Goal: Task Accomplishment & Management: Complete application form

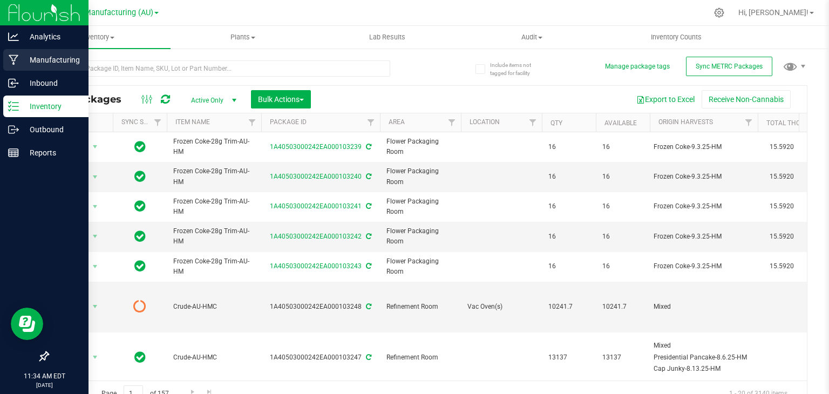
click at [23, 65] on p "Manufacturing" at bounding box center [51, 59] width 65 height 13
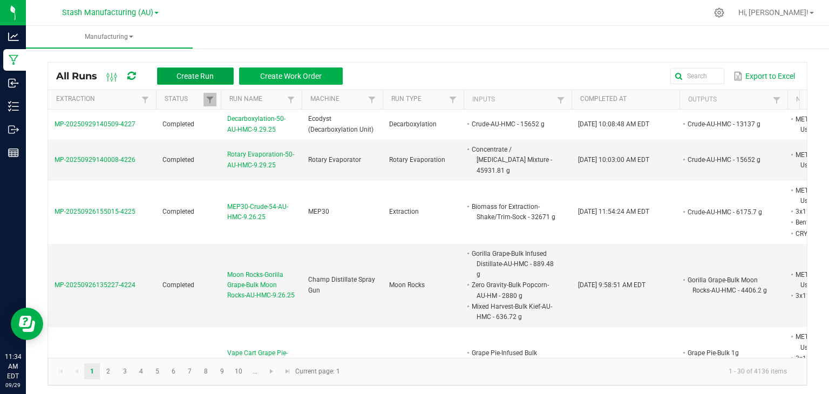
click at [199, 69] on button "Create Run" at bounding box center [195, 75] width 77 height 17
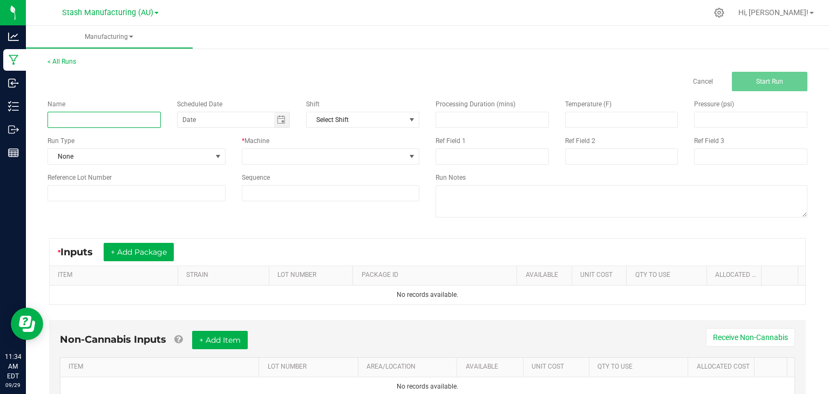
click at [104, 117] on input at bounding box center [104, 120] width 113 height 16
type input "D"
click at [283, 120] on span "Toggle calendar" at bounding box center [281, 120] width 9 height 9
type input "Winterization-52-AU-HMC-9.29.25"
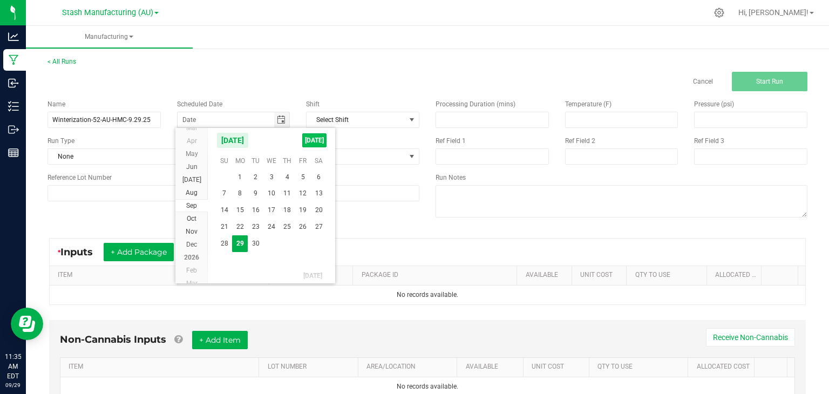
click at [315, 136] on span "[DATE]" at bounding box center [314, 140] width 24 height 14
type input "[DATE]"
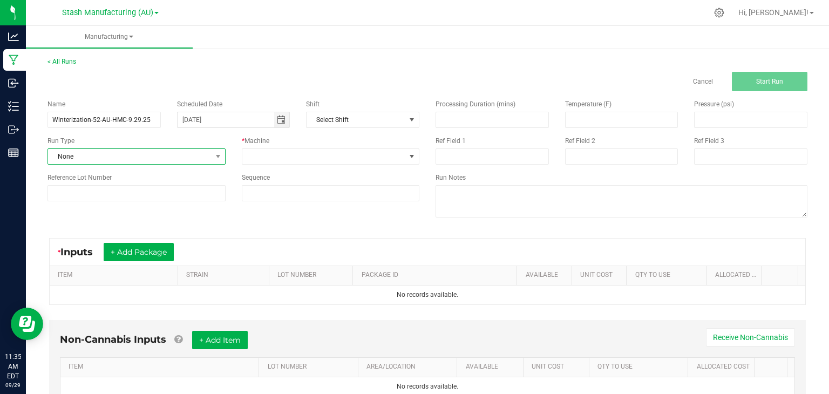
click at [135, 164] on span "None" at bounding box center [137, 156] width 178 height 16
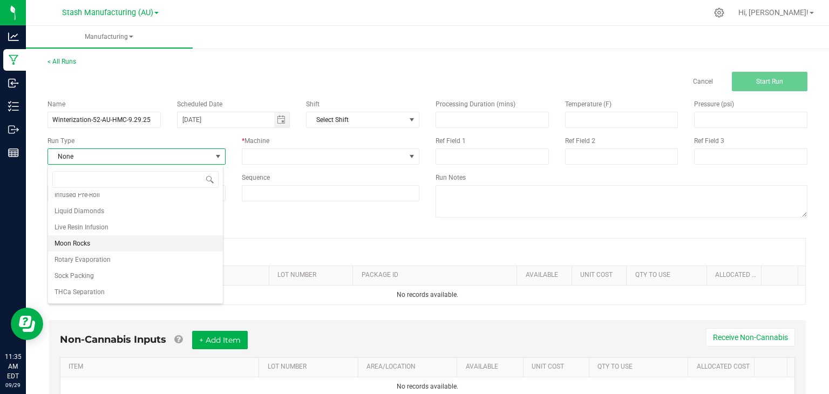
scroll to position [0, 0]
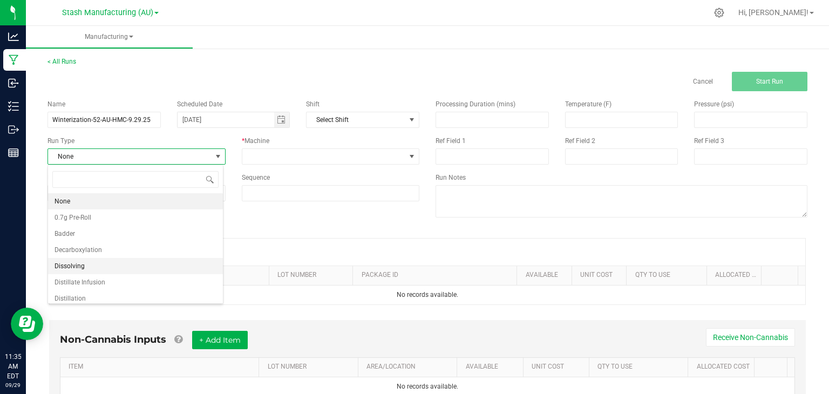
click at [89, 266] on li "Dissolving" at bounding box center [135, 266] width 175 height 16
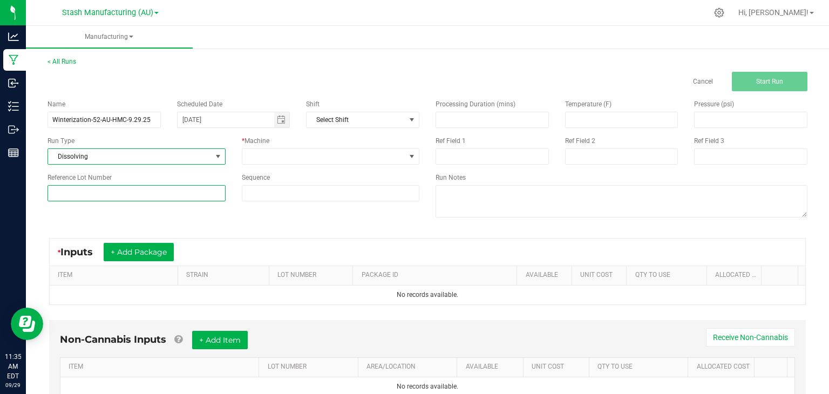
click at [145, 197] on input at bounding box center [137, 193] width 178 height 16
type input "52"
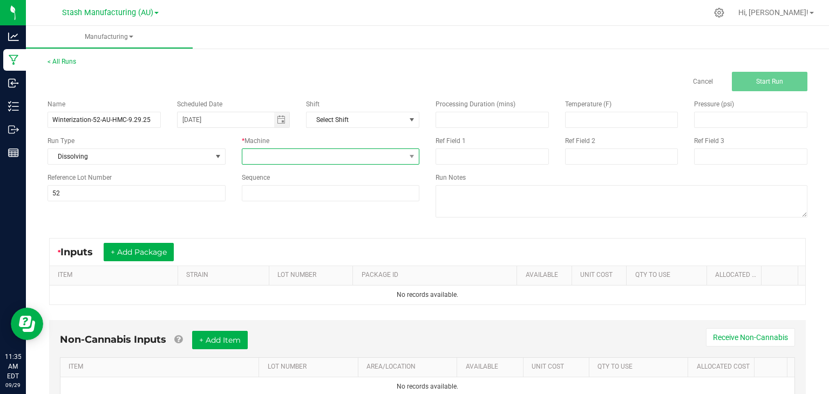
click at [337, 154] on span at bounding box center [324, 156] width 164 height 15
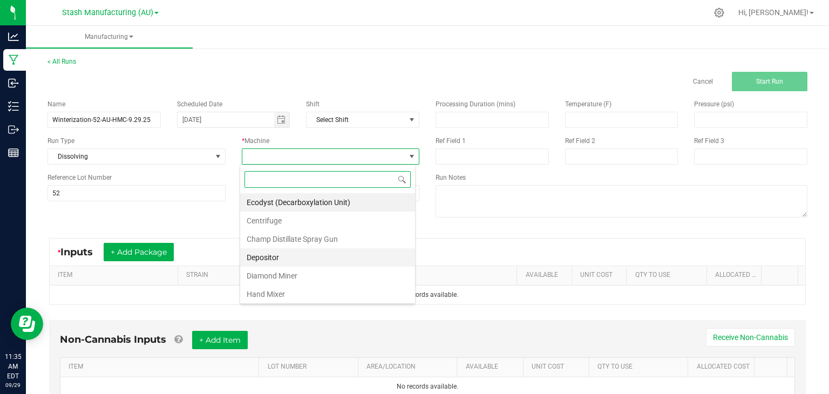
scroll to position [118, 0]
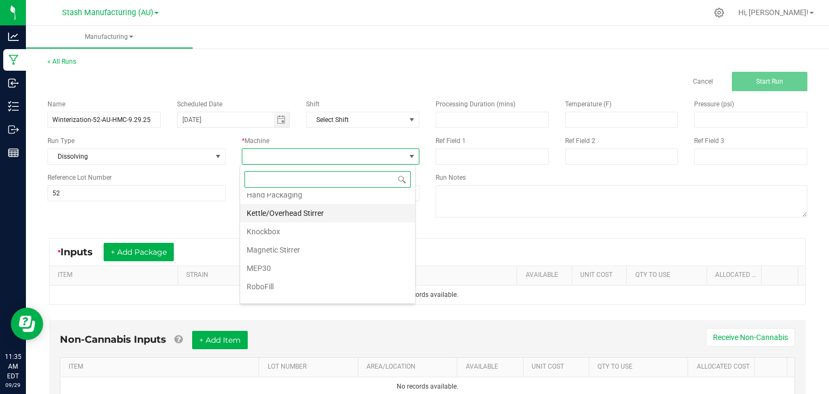
click at [287, 213] on li "Kettle/Overhead Stirrer" at bounding box center [327, 213] width 175 height 18
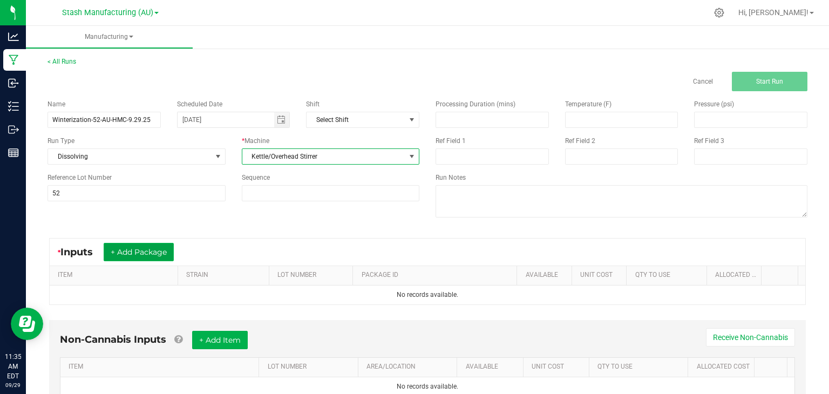
click at [141, 251] on button "+ Add Package" at bounding box center [139, 252] width 70 height 18
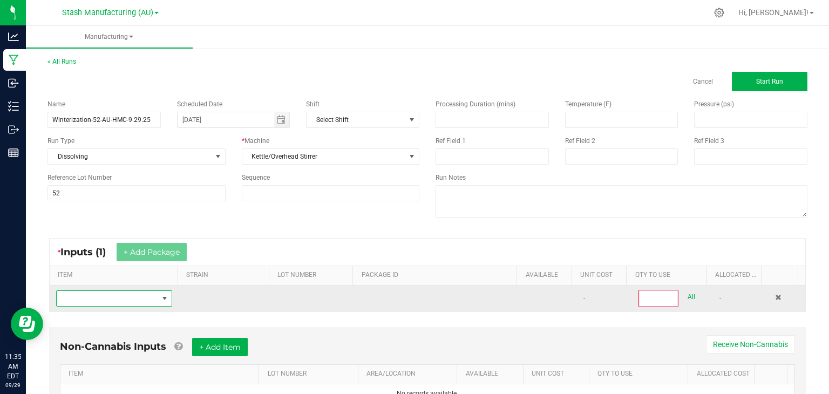
click at [117, 296] on span "NO DATA FOUND" at bounding box center [108, 298] width 102 height 15
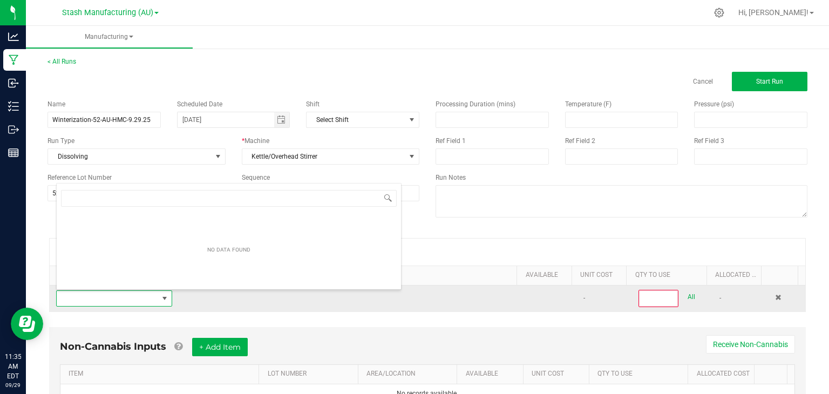
scroll to position [16, 112]
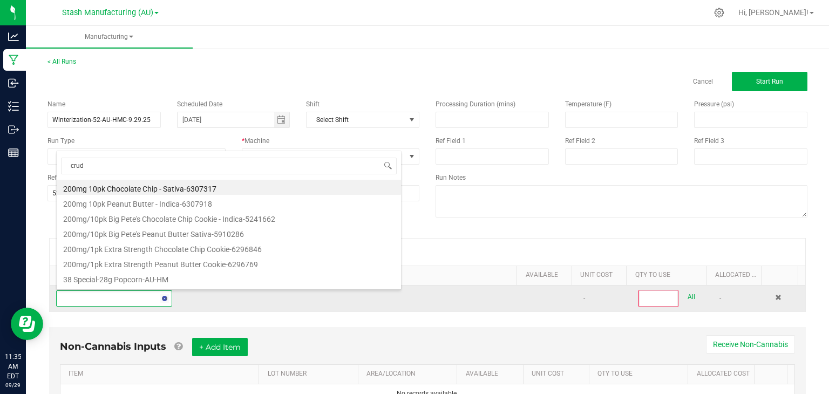
type input "crude"
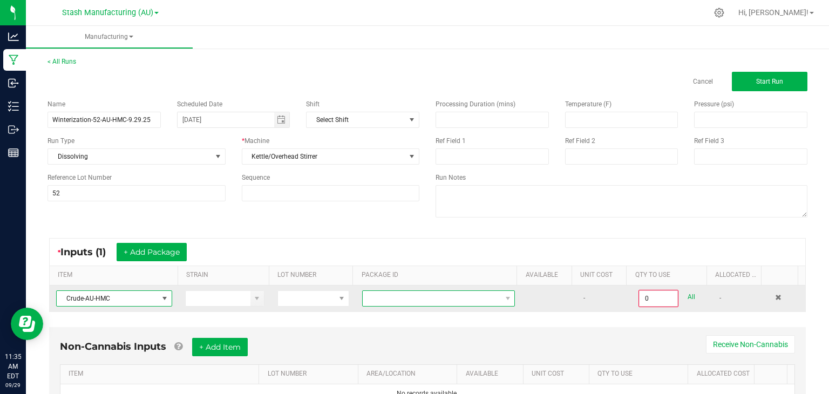
click at [465, 302] on span at bounding box center [432, 298] width 138 height 15
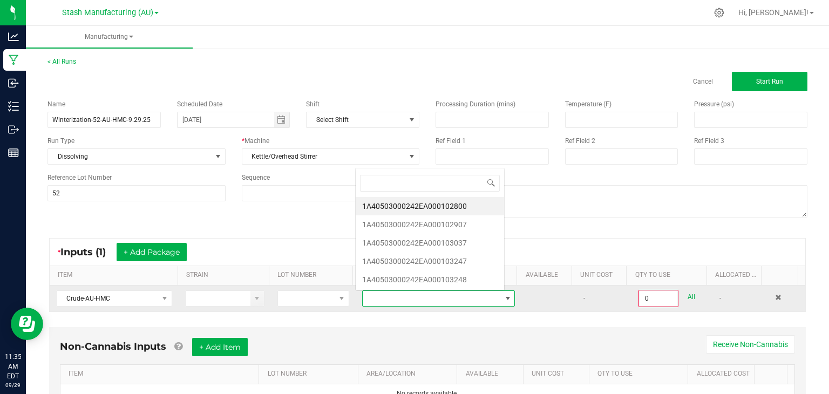
scroll to position [16, 147]
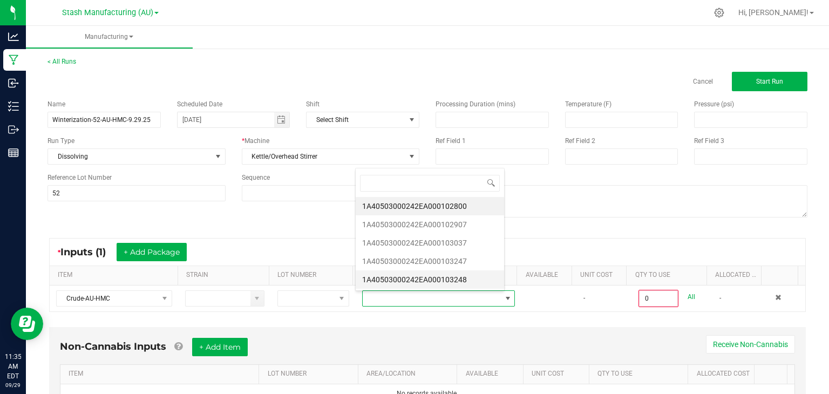
click at [456, 274] on li "1A40503000242EA000103248" at bounding box center [430, 280] width 148 height 18
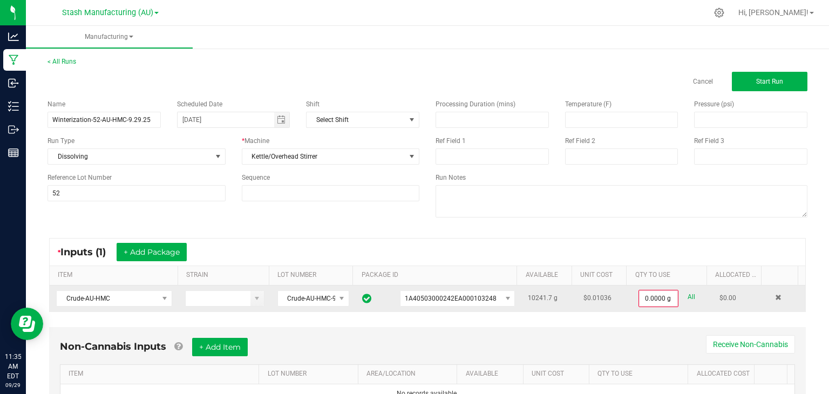
click at [688, 296] on link "All" at bounding box center [692, 297] width 8 height 15
type input "10241.7000 g"
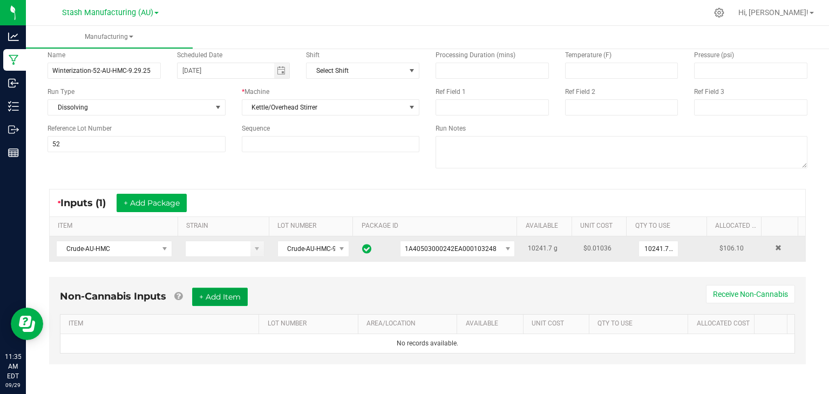
click at [241, 298] on button "+ Add Item" at bounding box center [220, 297] width 56 height 18
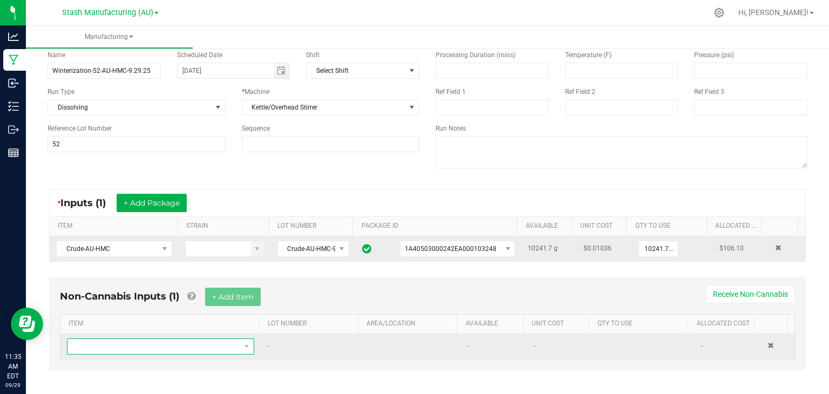
click at [190, 342] on span "NO DATA FOUND" at bounding box center [153, 346] width 173 height 15
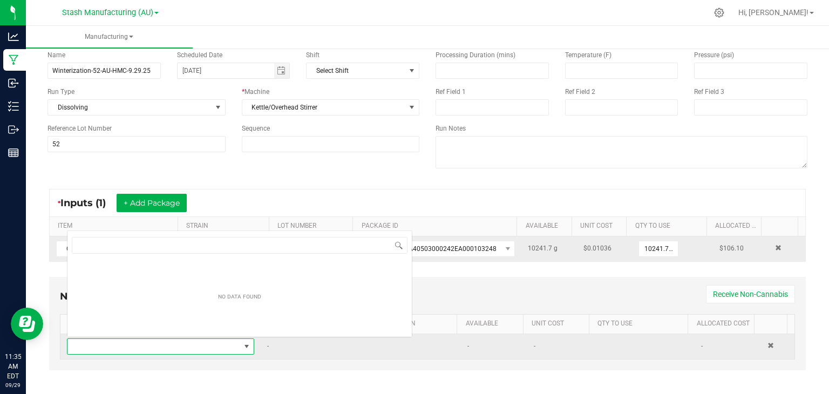
scroll to position [16, 180]
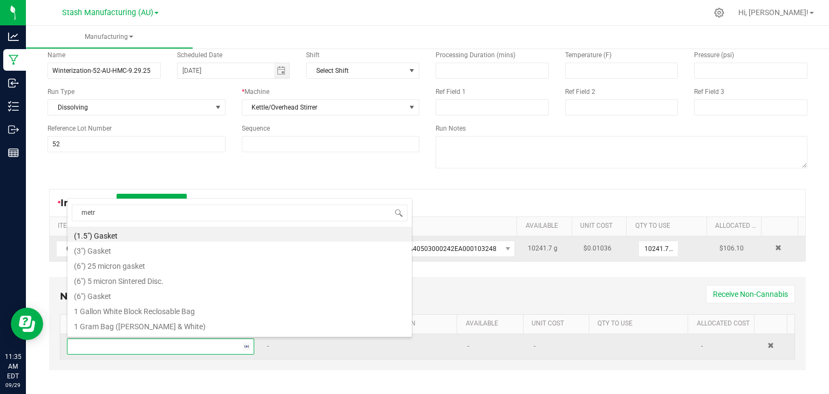
type input "metrc"
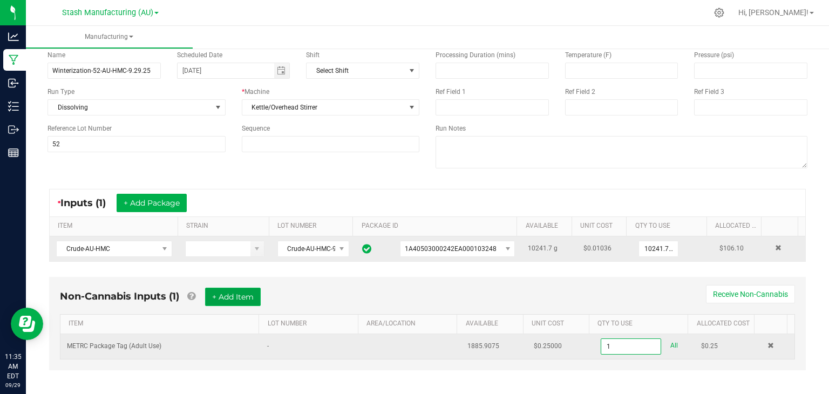
type input "1 ea"
click at [245, 292] on button "+ Add Item" at bounding box center [233, 297] width 56 height 18
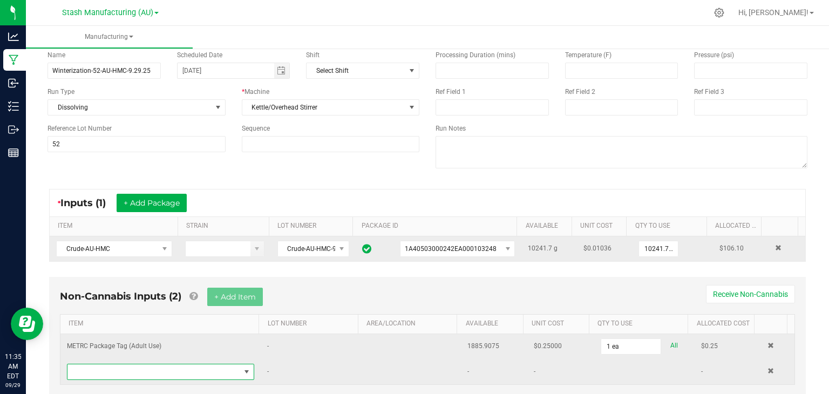
click at [139, 370] on span "NO DATA FOUND" at bounding box center [153, 371] width 173 height 15
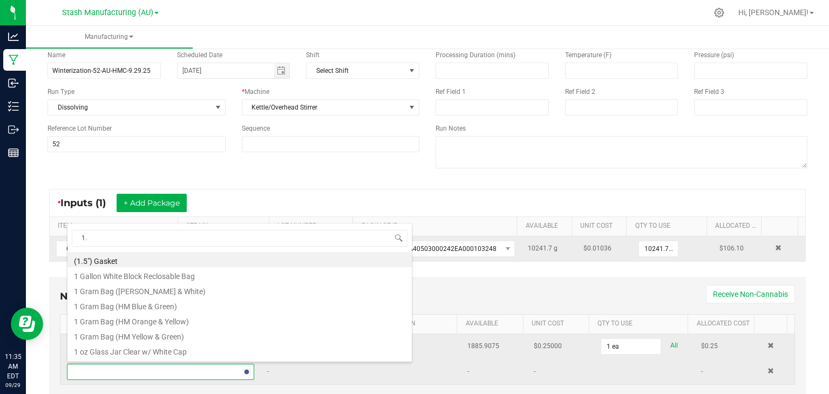
type input "1.5"
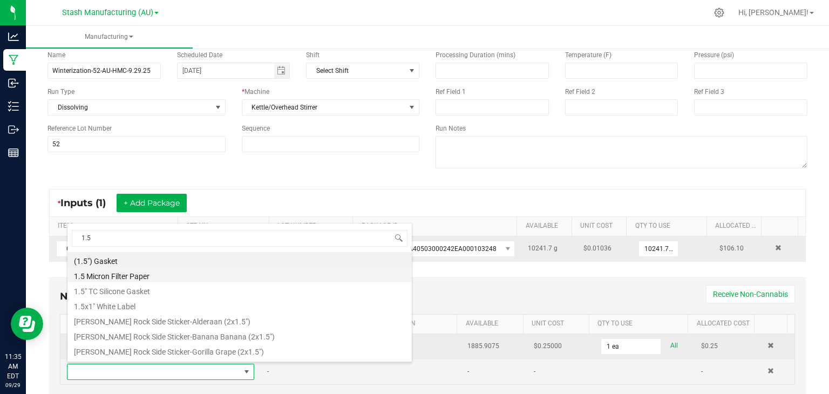
click at [136, 277] on li "1.5 Micron Filter Paper" at bounding box center [239, 274] width 344 height 15
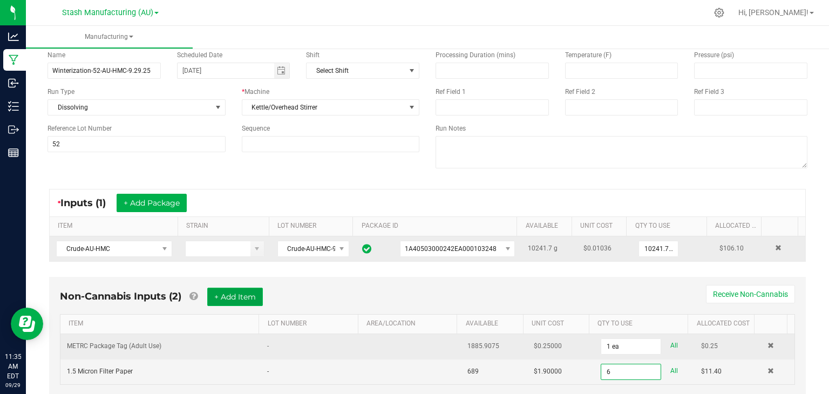
type input "6 ea"
click at [244, 288] on button "+ Add Item" at bounding box center [235, 297] width 56 height 18
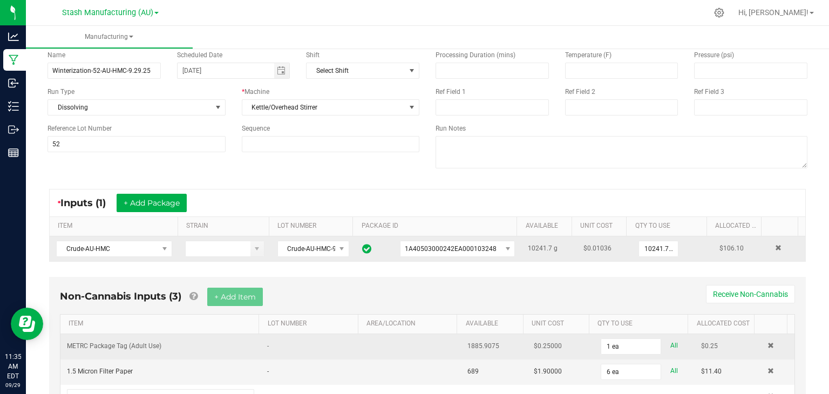
scroll to position [105, 0]
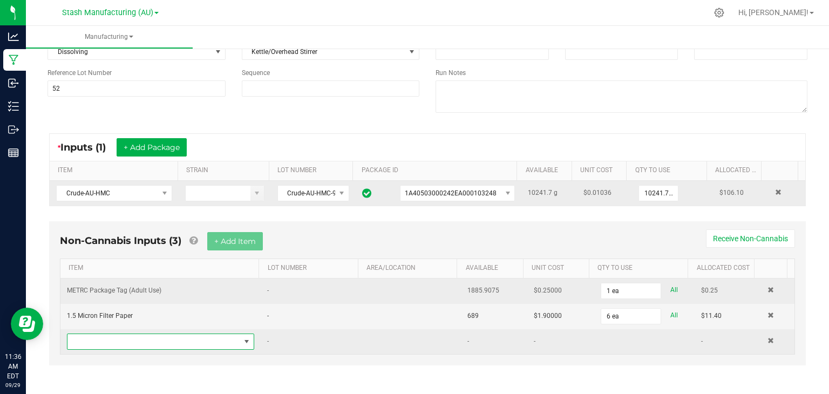
click at [171, 339] on span "NO DATA FOUND" at bounding box center [153, 341] width 173 height 15
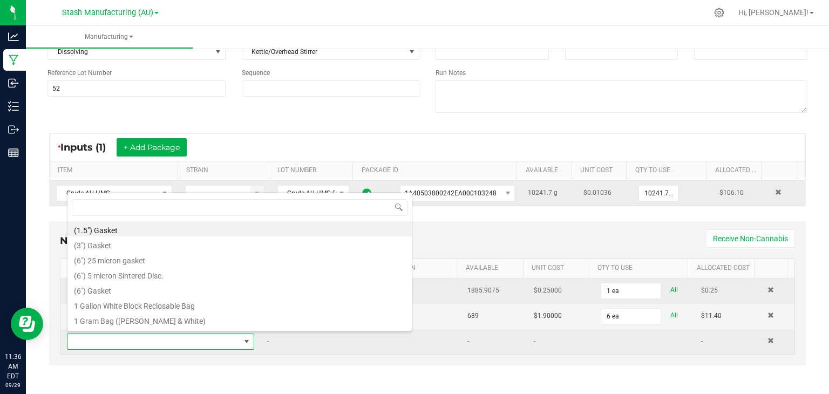
scroll to position [16, 180]
type input "45"
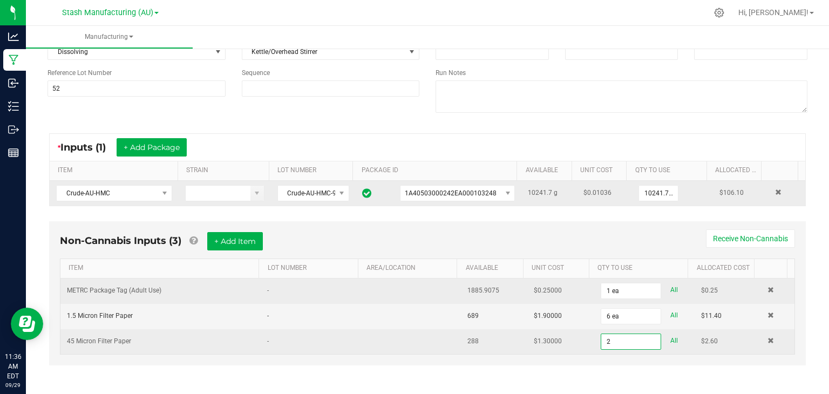
type input "2 ea"
click at [363, 227] on div "Non-Cannabis Inputs (3) + Add Item Receive Non-Cannabis ITEM LOT NUMBER AREA/LO…" at bounding box center [427, 293] width 757 height 144
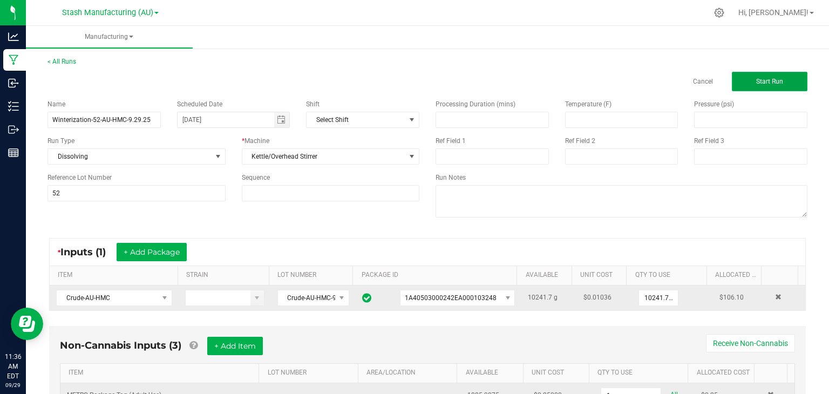
click at [763, 78] on span "Start Run" at bounding box center [769, 82] width 27 height 8
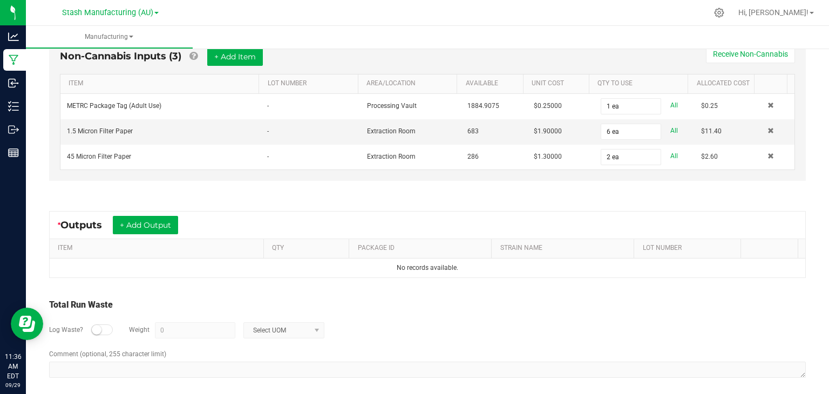
scroll to position [325, 0]
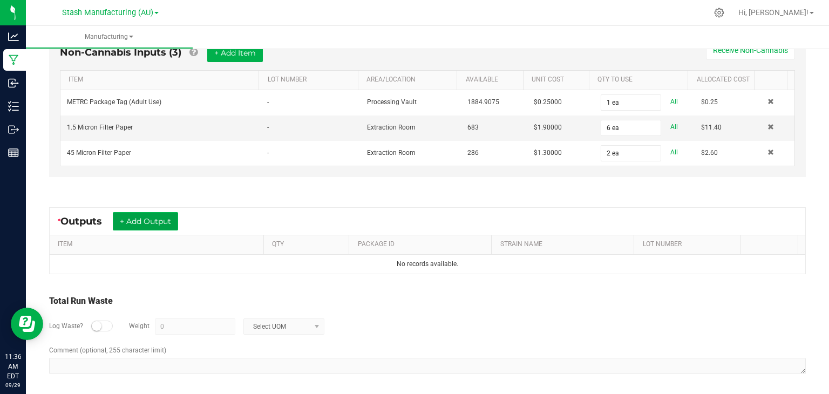
click at [166, 218] on button "+ Add Output" at bounding box center [145, 221] width 65 height 18
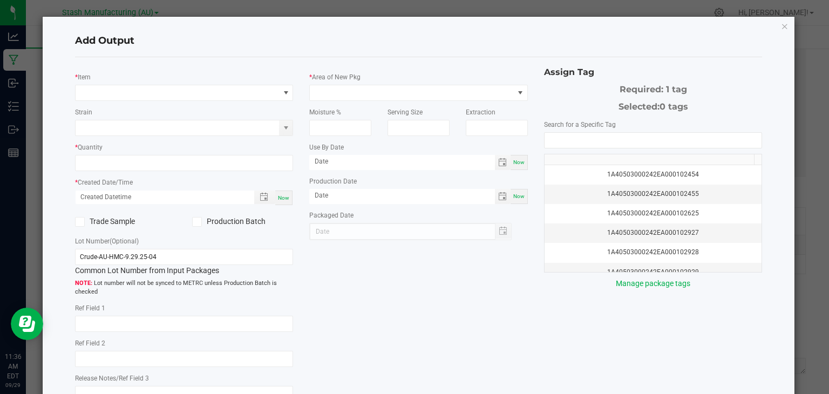
type input "[DATE]"
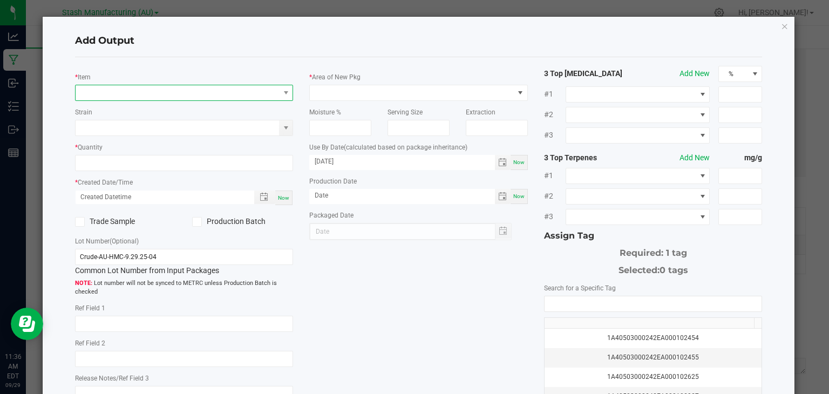
click at [174, 99] on span "NO DATA FOUND" at bounding box center [178, 92] width 204 height 15
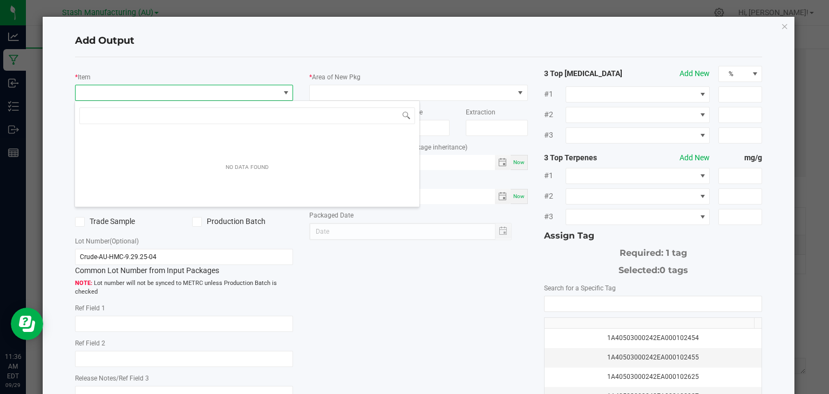
scroll to position [16, 216]
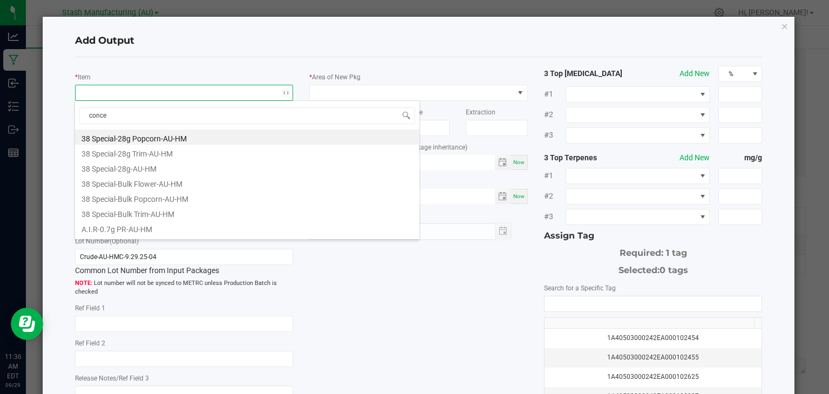
type input "concen"
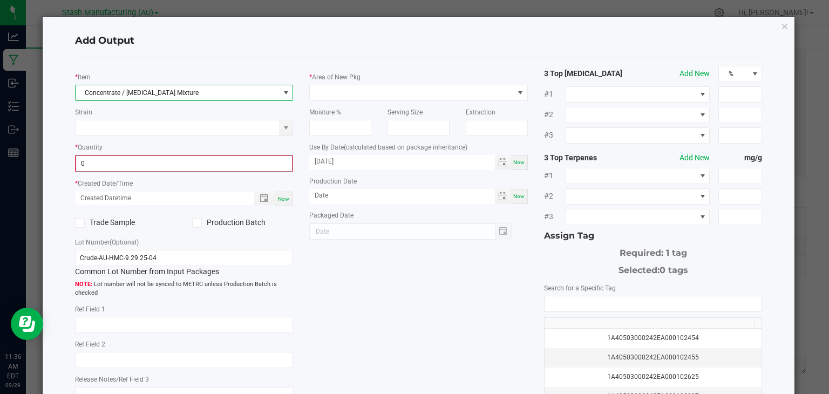
click at [140, 167] on input "0" at bounding box center [184, 163] width 217 height 15
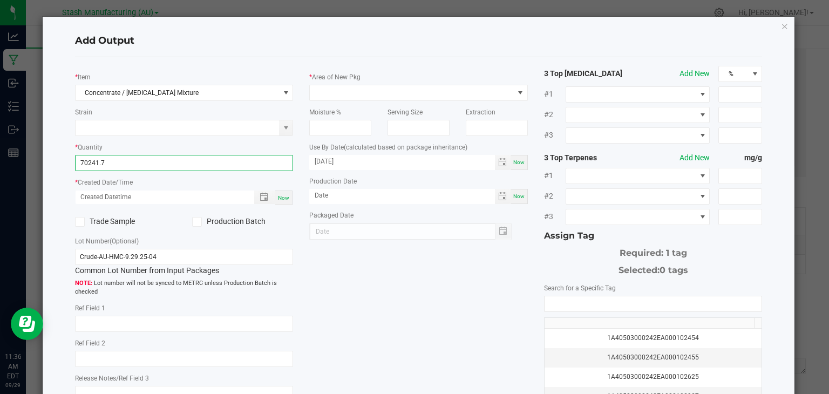
type input "70241.7000 g"
click at [285, 200] on span "Now" at bounding box center [283, 198] width 11 height 6
type input "[DATE] 11:36 AM"
type input "[DATE]"
click at [371, 95] on span at bounding box center [412, 92] width 204 height 15
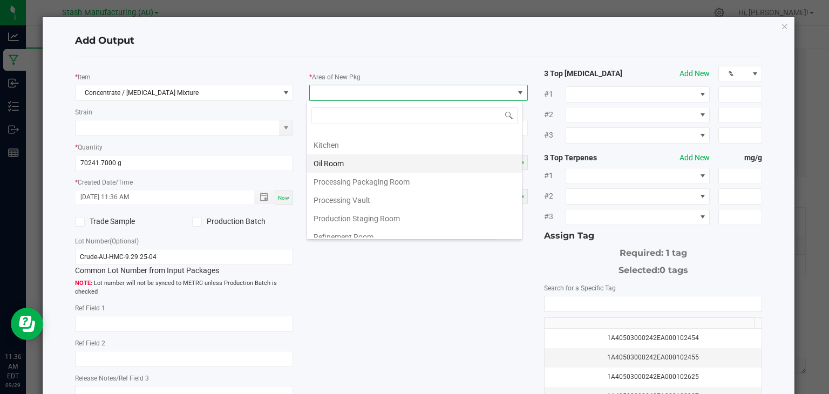
scroll to position [141, 0]
click at [352, 227] on li "Refinement Room" at bounding box center [414, 236] width 215 height 18
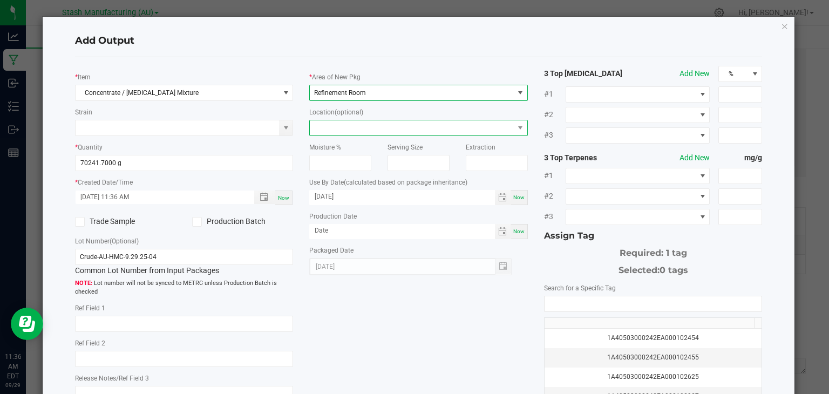
click at [398, 127] on span at bounding box center [412, 127] width 204 height 15
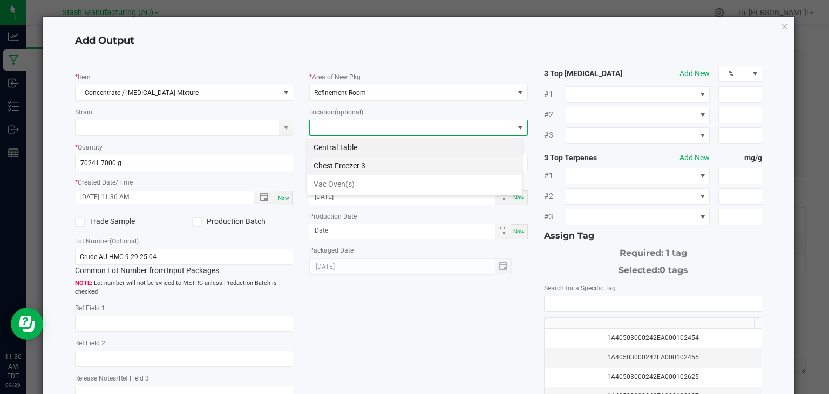
scroll to position [16, 216]
click at [364, 162] on li "Chest Freezer 3" at bounding box center [414, 166] width 215 height 18
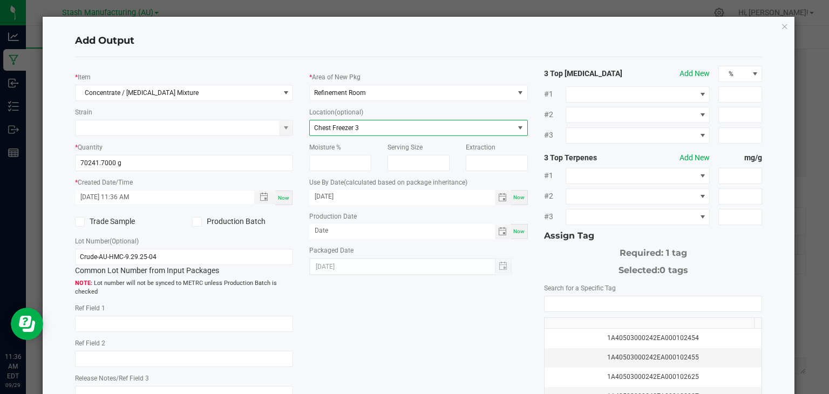
click at [518, 234] on span "Now" at bounding box center [518, 231] width 11 height 6
type input "[DATE]"
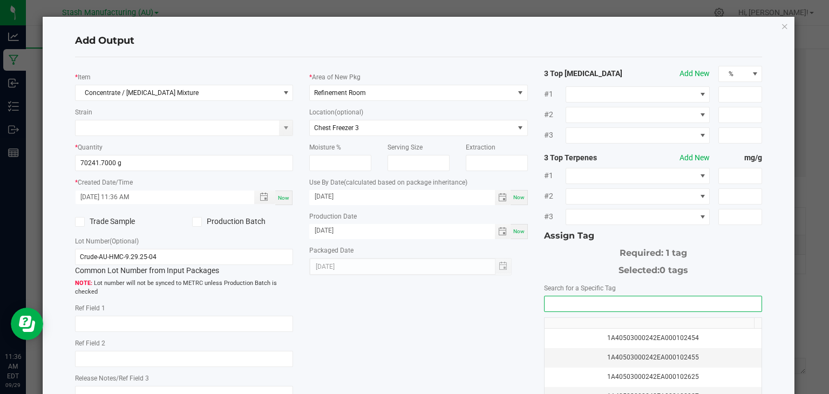
click at [616, 307] on input "NO DATA FOUND" at bounding box center [654, 303] width 218 height 15
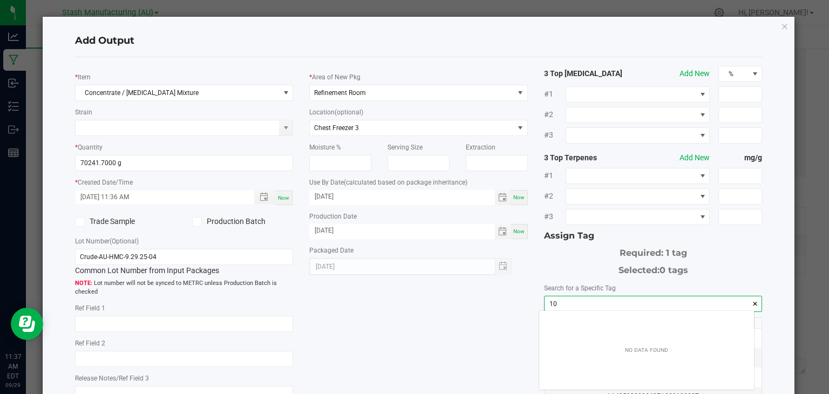
scroll to position [15, 215]
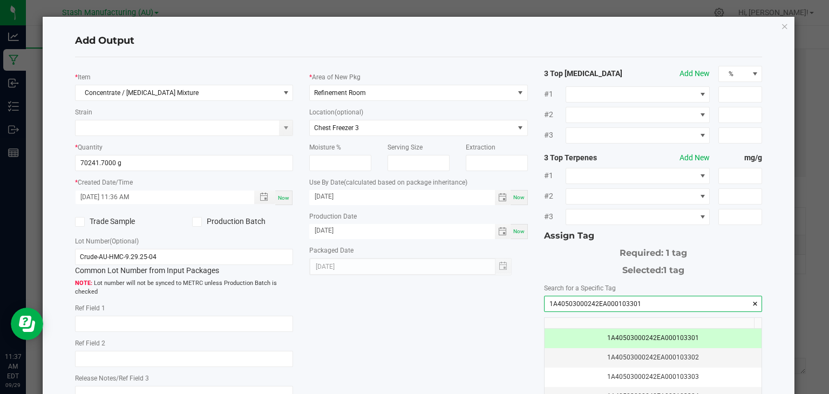
type input "1A40503000242EA000103301"
click at [471, 363] on div "* Item Concentrate / [MEDICAL_DATA] Mixture Strain * Quantity 70241.7000 g * Cr…" at bounding box center [419, 259] width 704 height 387
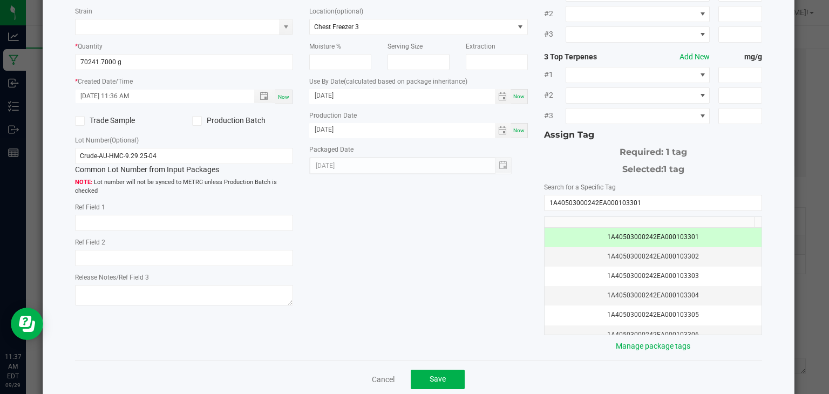
scroll to position [119, 0]
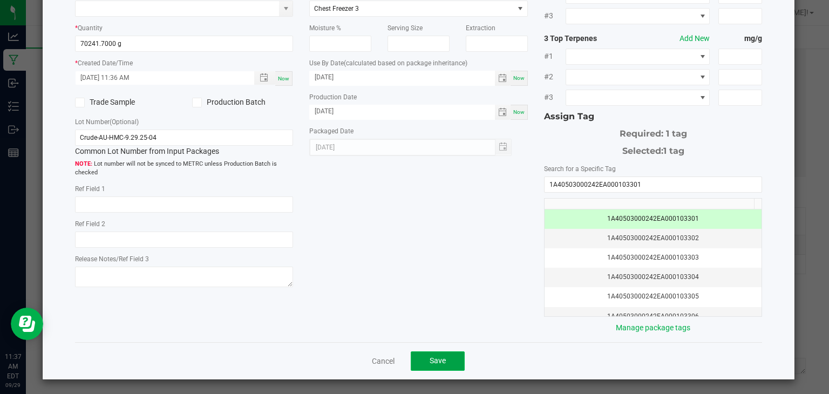
click at [444, 357] on button "Save" at bounding box center [438, 361] width 54 height 19
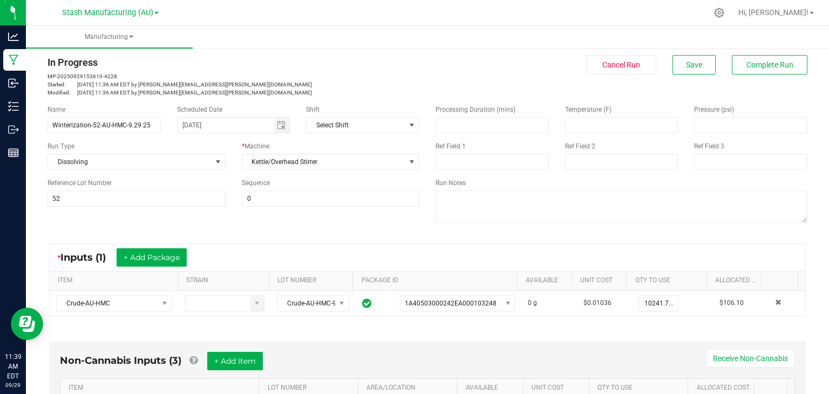
scroll to position [0, 0]
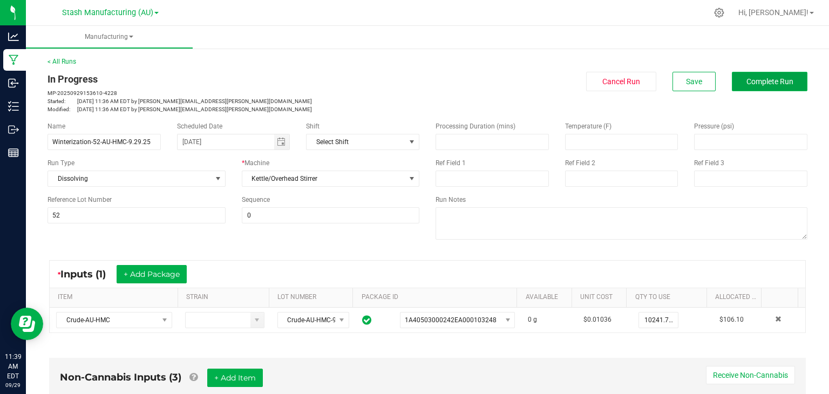
click at [771, 81] on span "Complete Run" at bounding box center [770, 81] width 47 height 9
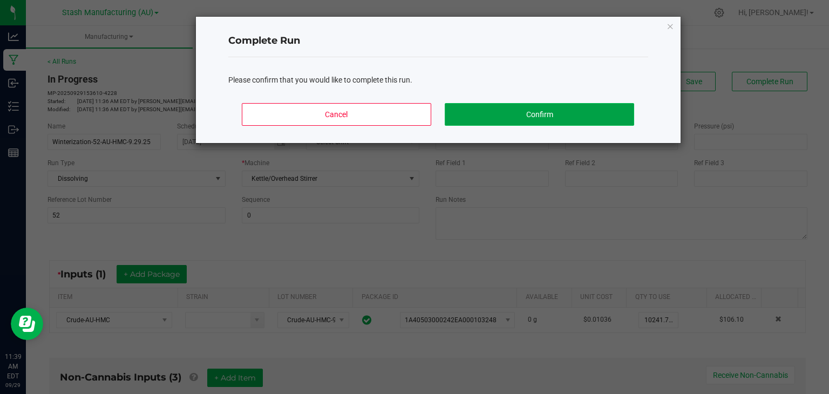
click at [618, 113] on button "Confirm" at bounding box center [539, 114] width 189 height 23
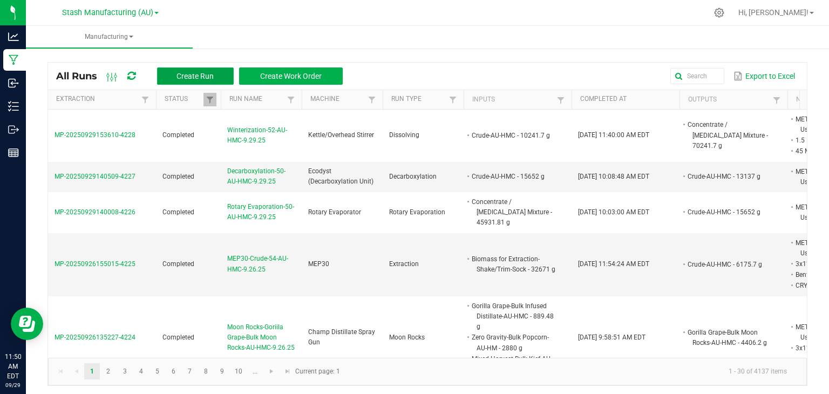
click at [186, 70] on button "Create Run" at bounding box center [195, 75] width 77 height 17
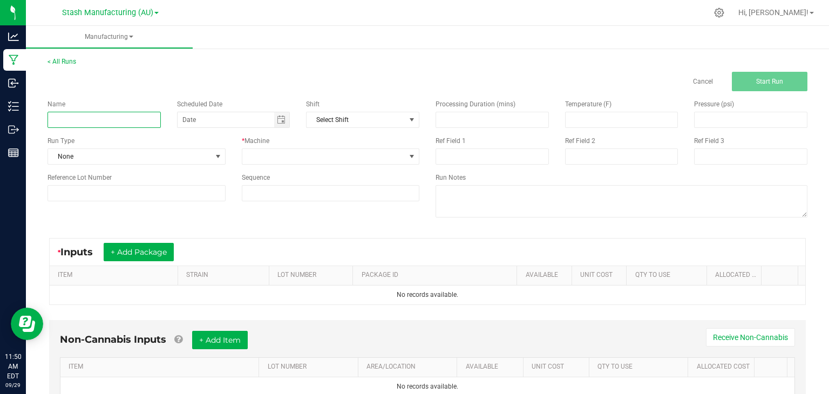
click at [102, 121] on input at bounding box center [104, 120] width 113 height 16
click at [277, 122] on span "Toggle calendar" at bounding box center [281, 120] width 9 height 9
type input "MEP30 Zero Gravity-Bulk Live Resin-AU-HMC-9.29.25"
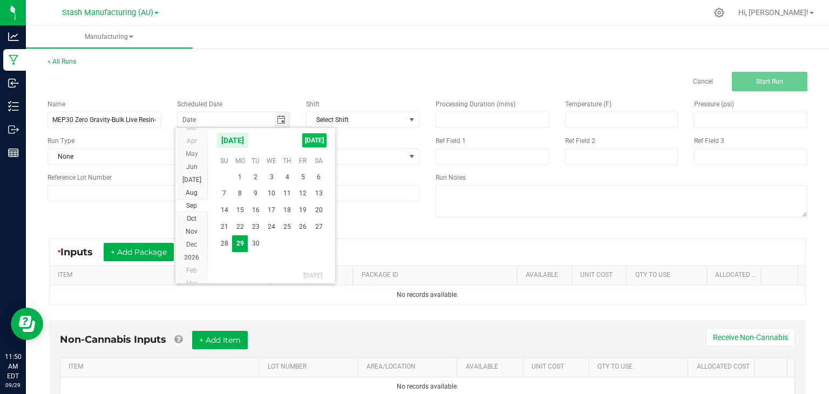
click at [311, 141] on span "[DATE]" at bounding box center [314, 140] width 24 height 14
type input "[DATE]"
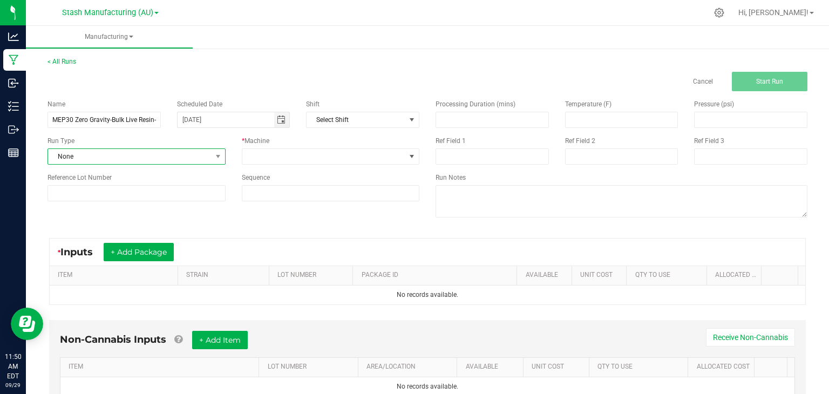
click at [183, 153] on span "None" at bounding box center [130, 156] width 164 height 15
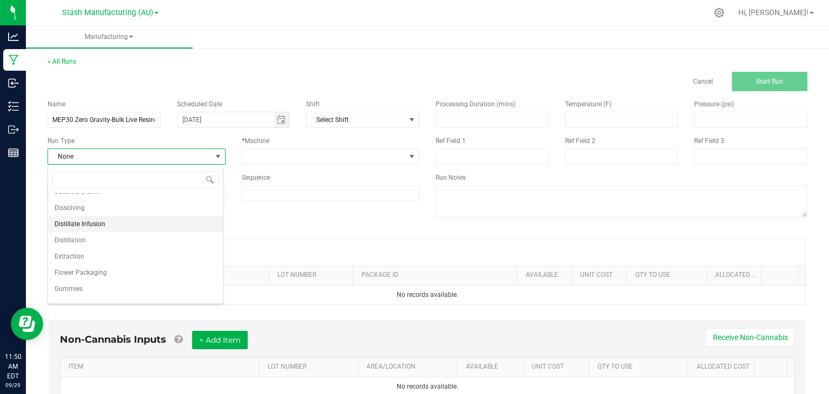
scroll to position [60, 0]
click at [66, 247] on li "Extraction" at bounding box center [135, 255] width 175 height 16
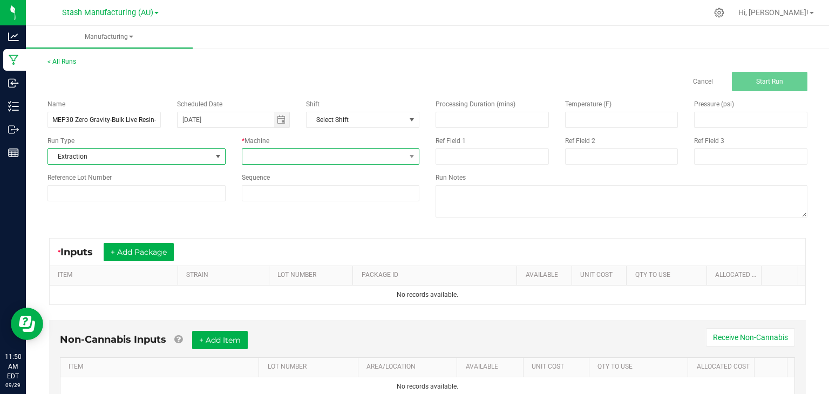
click at [347, 157] on span at bounding box center [324, 156] width 164 height 15
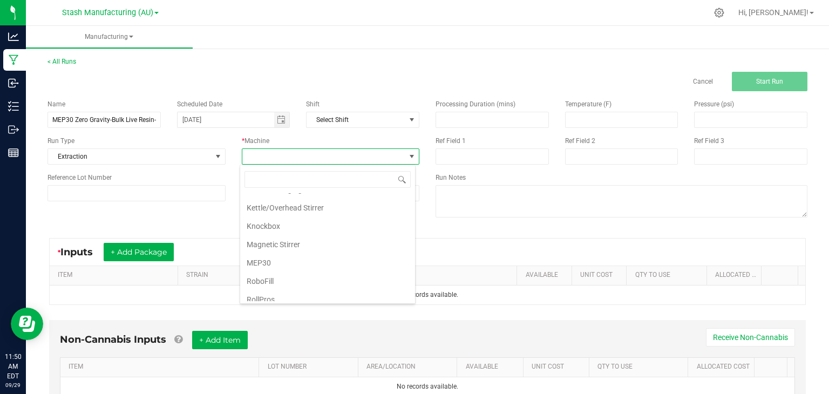
scroll to position [136, 0]
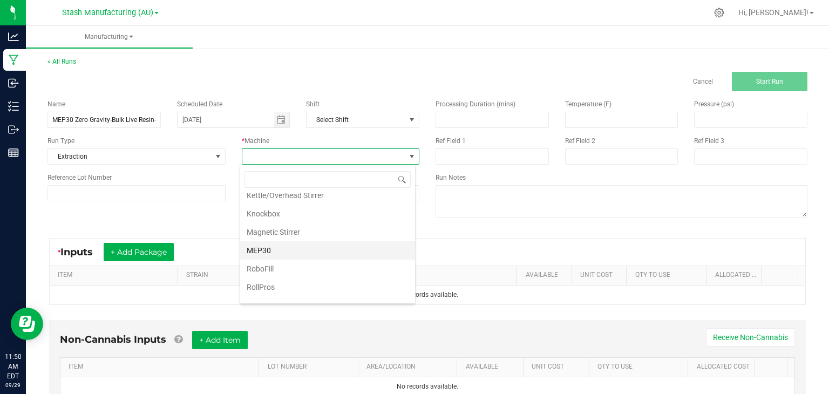
click at [253, 241] on li "MEP30" at bounding box center [327, 250] width 175 height 18
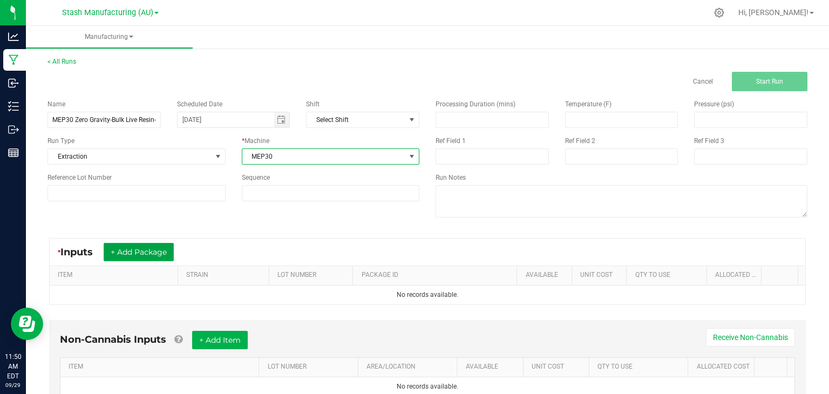
click at [144, 248] on button "+ Add Package" at bounding box center [139, 252] width 70 height 18
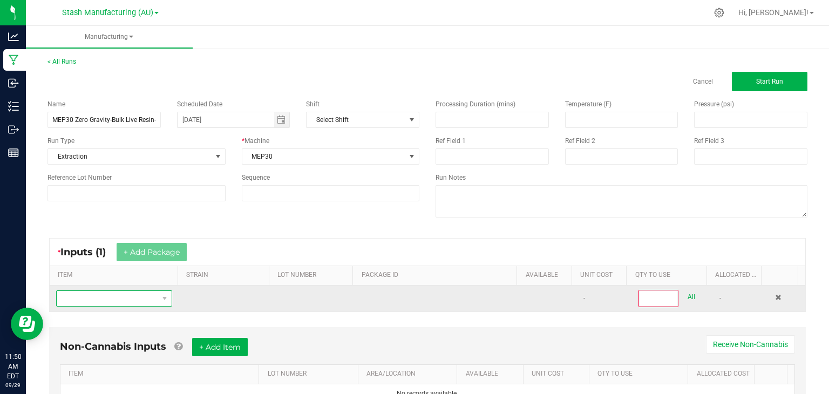
click at [112, 301] on span "NO DATA FOUND" at bounding box center [108, 298] width 102 height 15
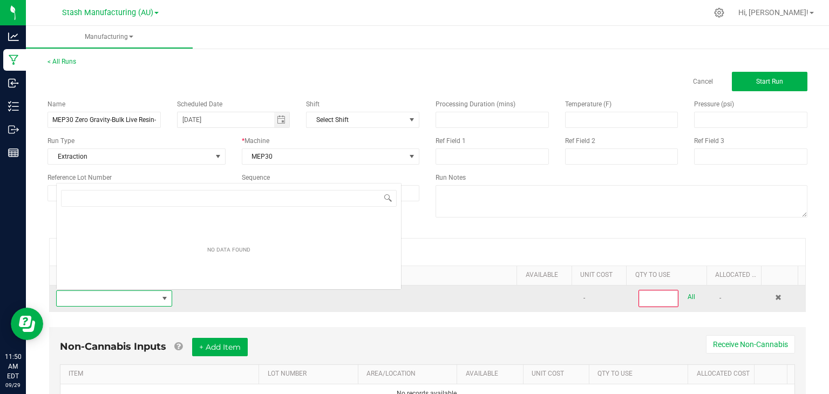
scroll to position [16, 112]
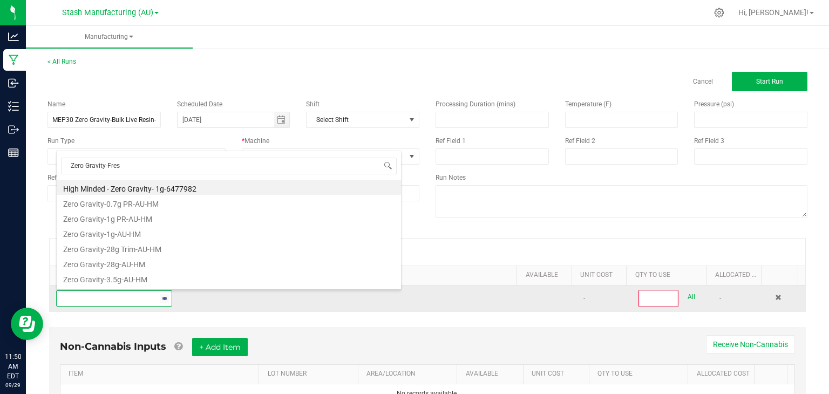
type input "Zero Gravity-Fresh"
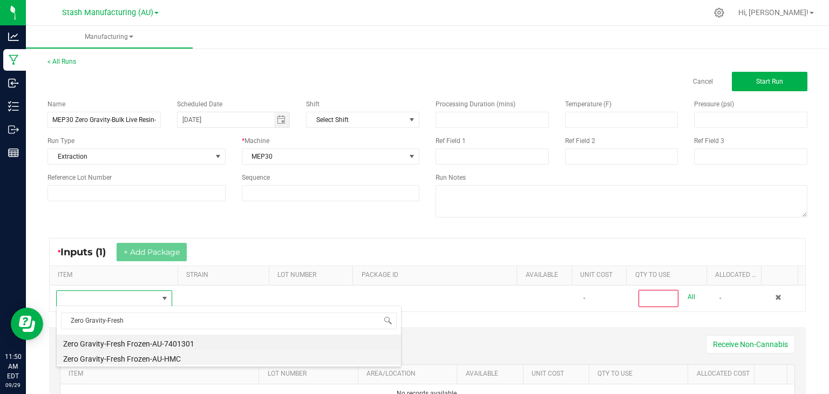
click at [131, 361] on li "Zero Gravity-Fresh Frozen-AU-HMC" at bounding box center [229, 357] width 344 height 15
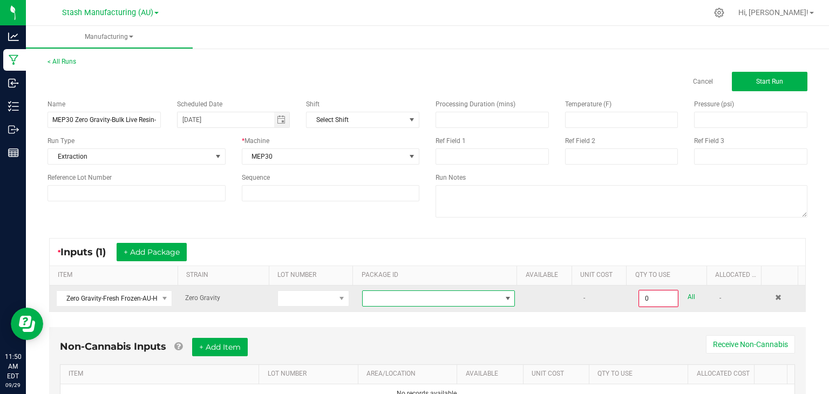
click at [433, 300] on span at bounding box center [432, 298] width 138 height 15
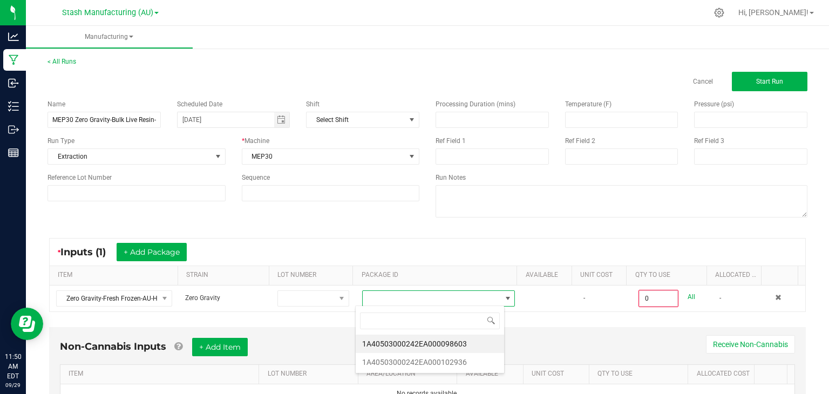
scroll to position [16, 149]
click at [454, 356] on li "1A40503000242EA000102936" at bounding box center [430, 362] width 148 height 18
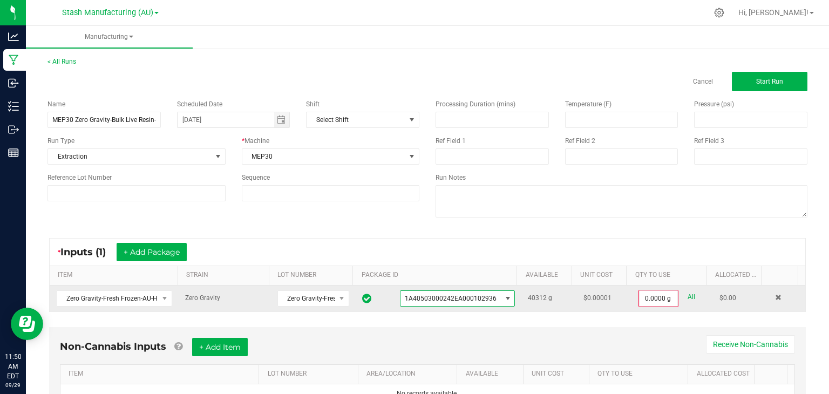
click at [679, 295] on div "All" at bounding box center [687, 297] width 17 height 15
click at [688, 295] on link "All" at bounding box center [692, 297] width 8 height 15
type input "40312.0000 g"
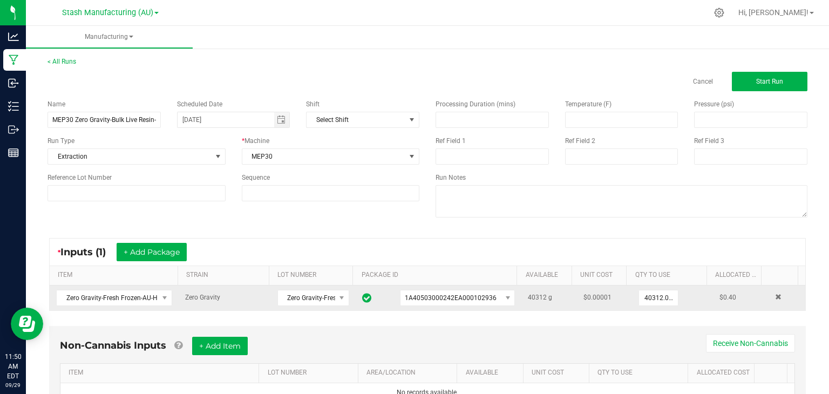
scroll to position [49, 0]
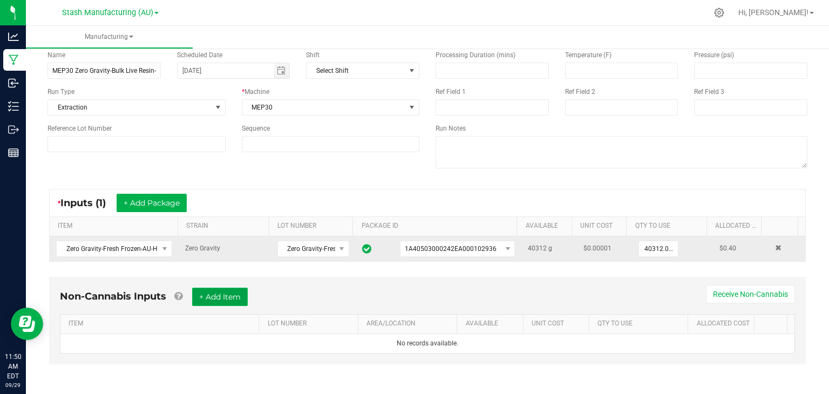
click at [242, 299] on button "+ Add Item" at bounding box center [220, 297] width 56 height 18
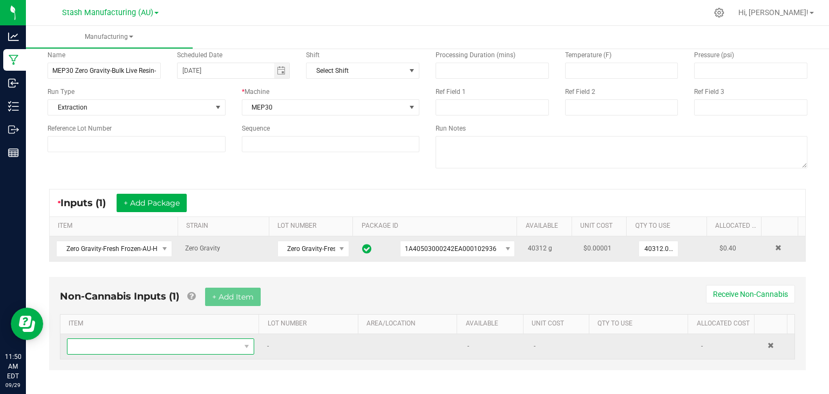
click at [166, 342] on span "NO DATA FOUND" at bounding box center [153, 346] width 173 height 15
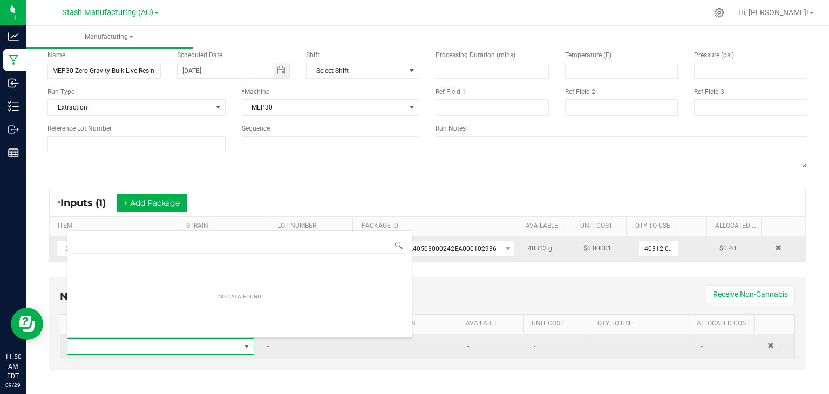
scroll to position [16, 180]
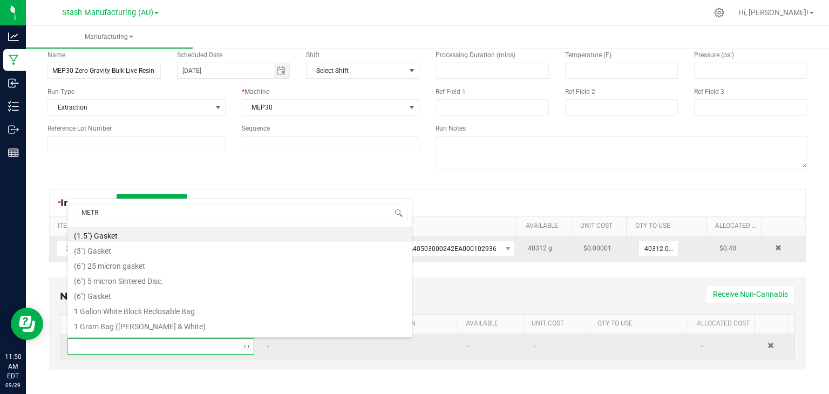
type input "METRC"
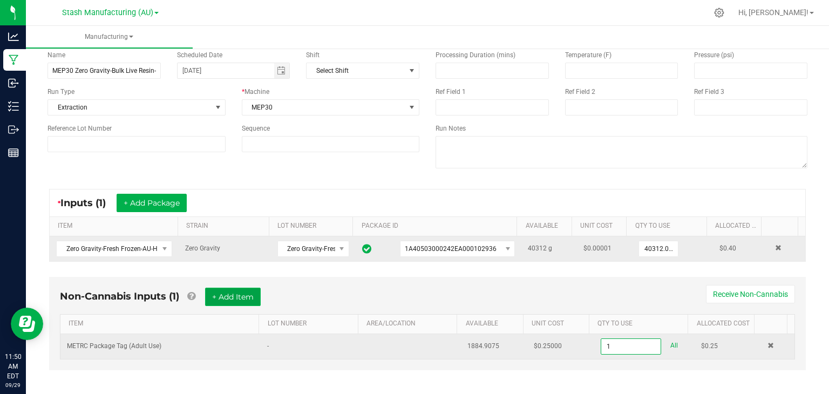
type input "1 ea"
click at [237, 301] on button "+ Add Item" at bounding box center [233, 297] width 56 height 18
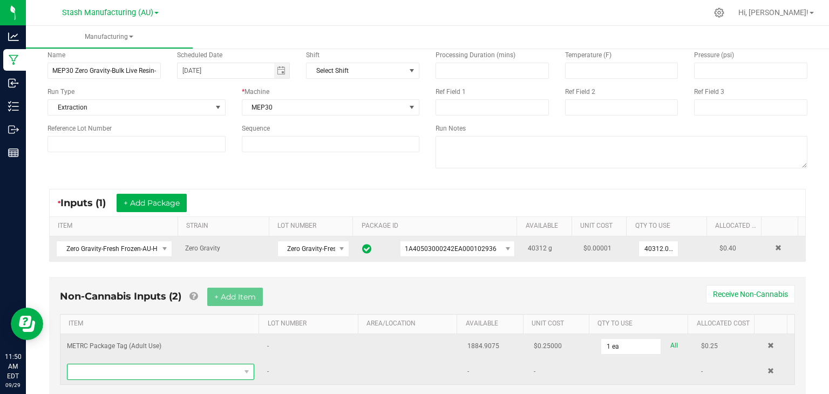
click at [184, 372] on span "NO DATA FOUND" at bounding box center [153, 371] width 173 height 15
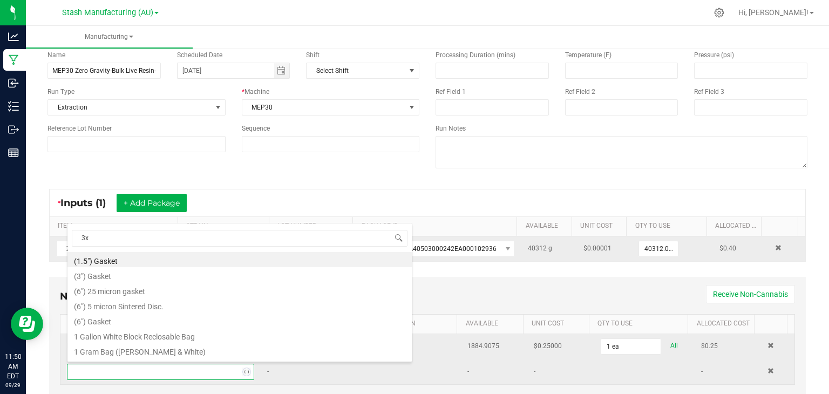
type input "3x1"
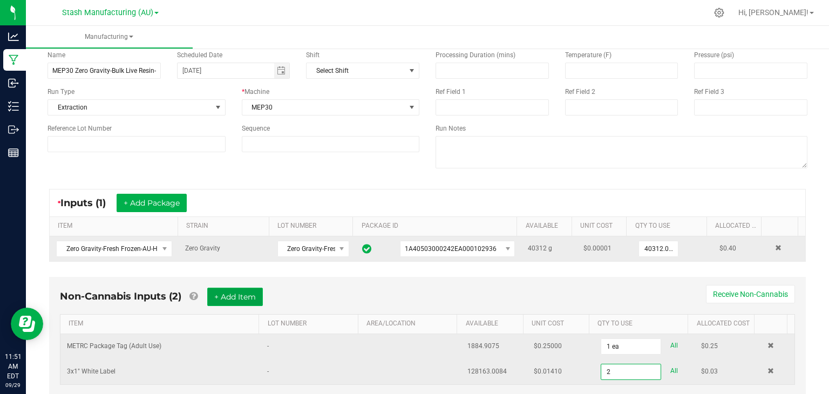
type input "2 ea"
click at [244, 296] on button "+ Add Item" at bounding box center [235, 297] width 56 height 18
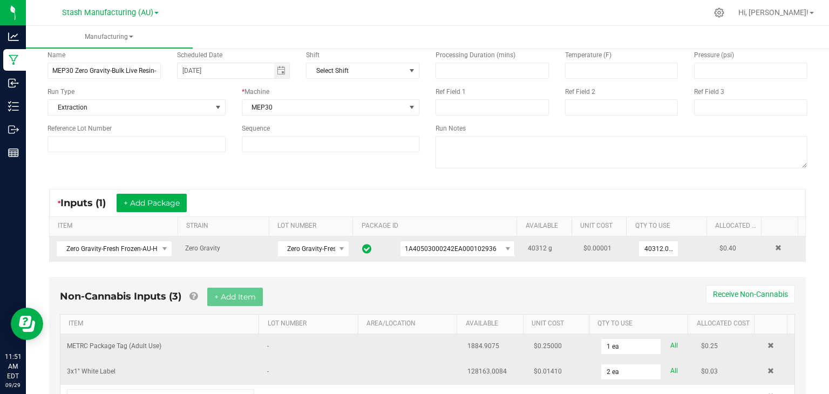
scroll to position [105, 0]
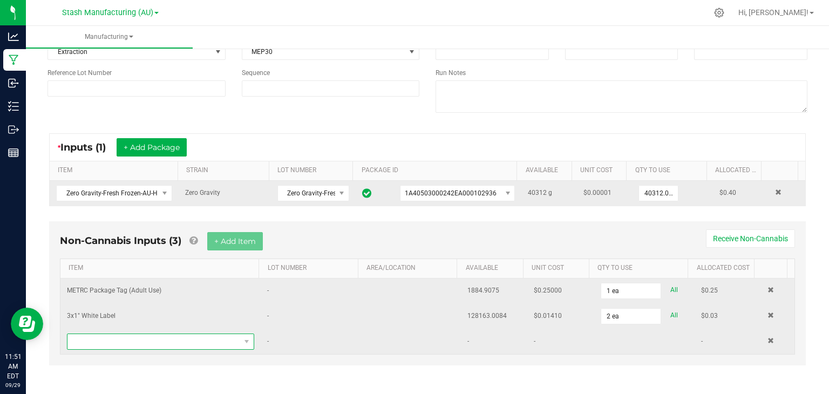
click at [124, 344] on span "NO DATA FOUND" at bounding box center [153, 341] width 173 height 15
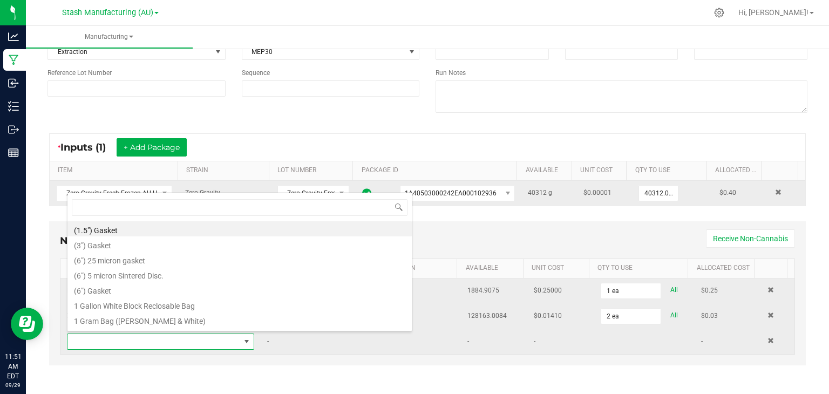
scroll to position [16, 180]
type input "CRX"
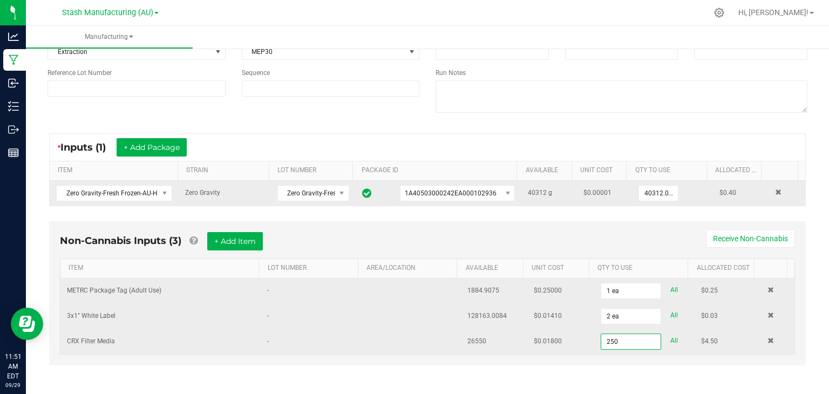
type input "250.0000 kg"
click at [334, 236] on div "Non-Cannabis Inputs (3) + Add Item Receive Non-Cannabis" at bounding box center [427, 245] width 735 height 26
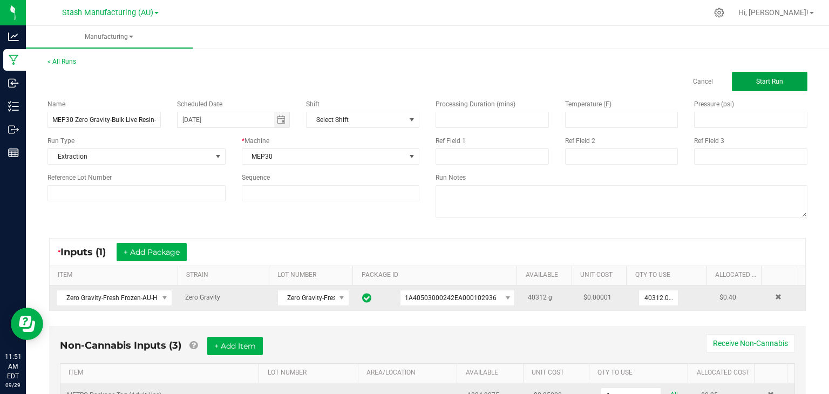
click at [745, 78] on button "Start Run" at bounding box center [770, 81] width 76 height 19
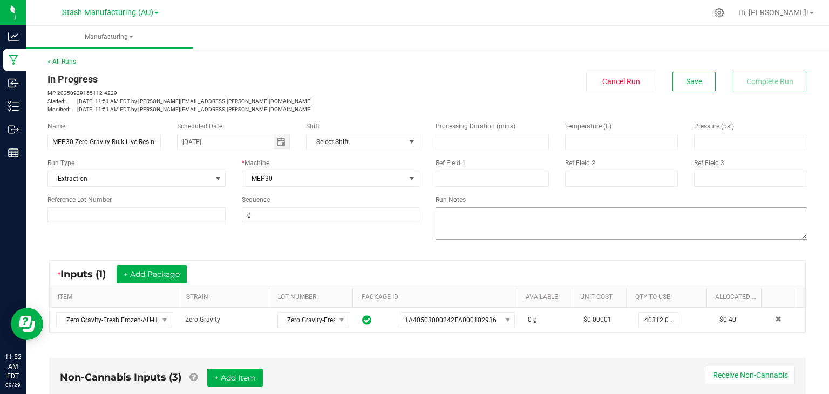
scroll to position [325, 0]
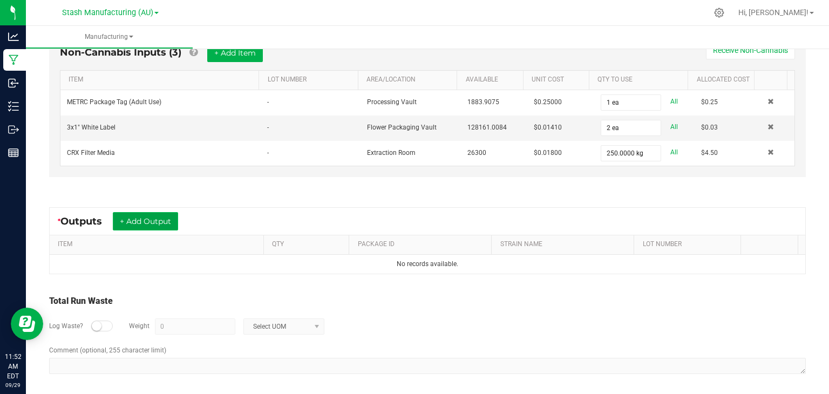
click at [130, 212] on button "+ Add Output" at bounding box center [145, 221] width 65 height 18
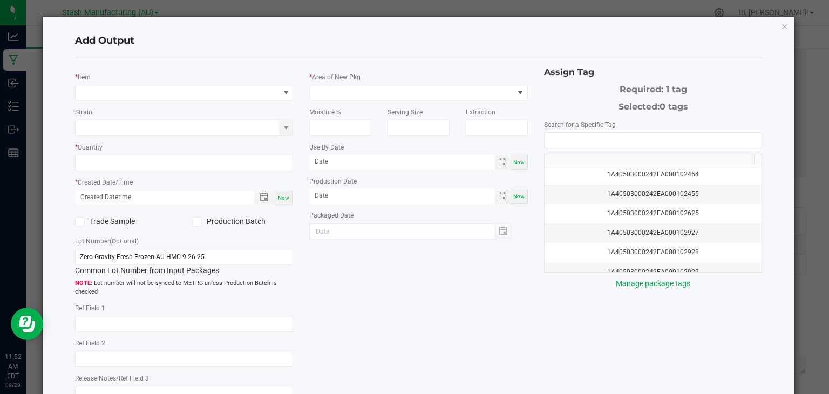
type input "[DATE]"
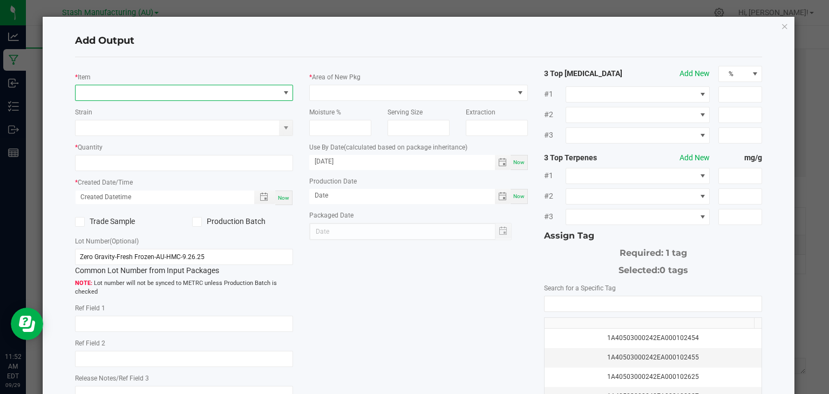
click at [162, 96] on span "NO DATA FOUND" at bounding box center [178, 92] width 204 height 15
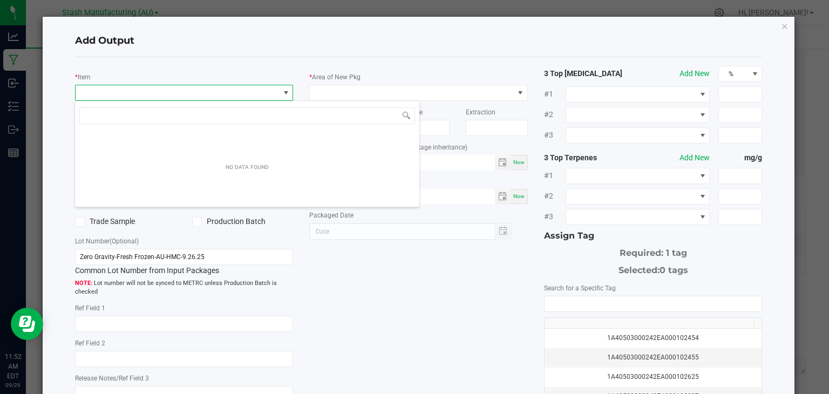
scroll to position [16, 216]
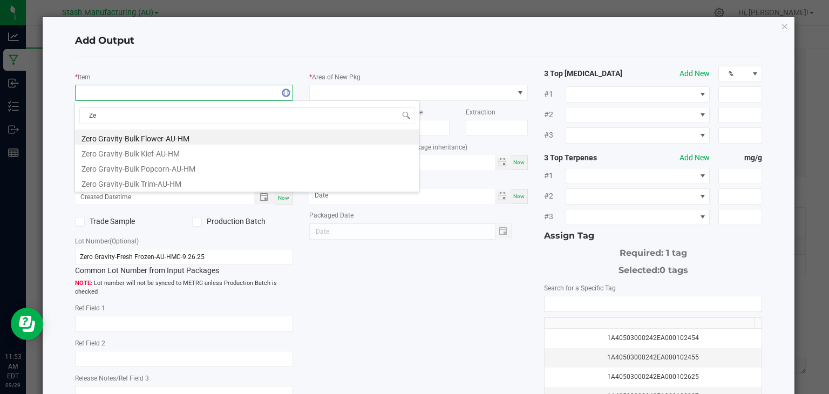
type input "Z"
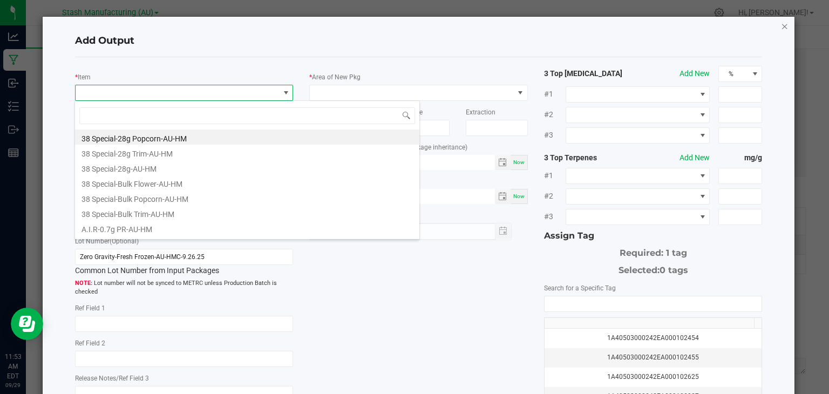
click at [781, 30] on icon "button" at bounding box center [785, 25] width 8 height 13
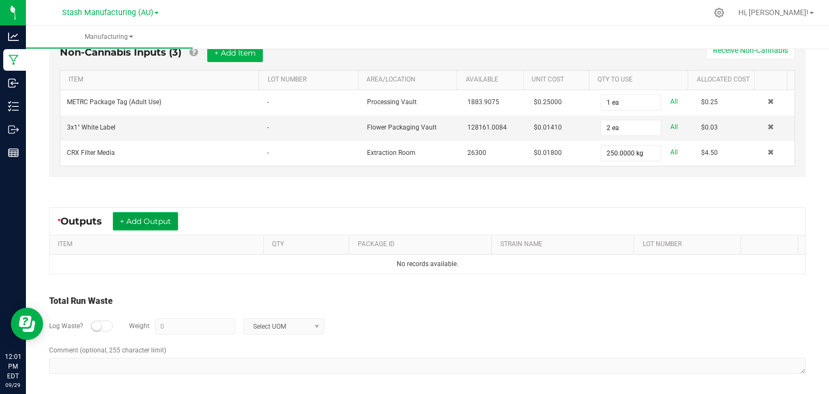
click at [163, 214] on button "+ Add Output" at bounding box center [145, 221] width 65 height 18
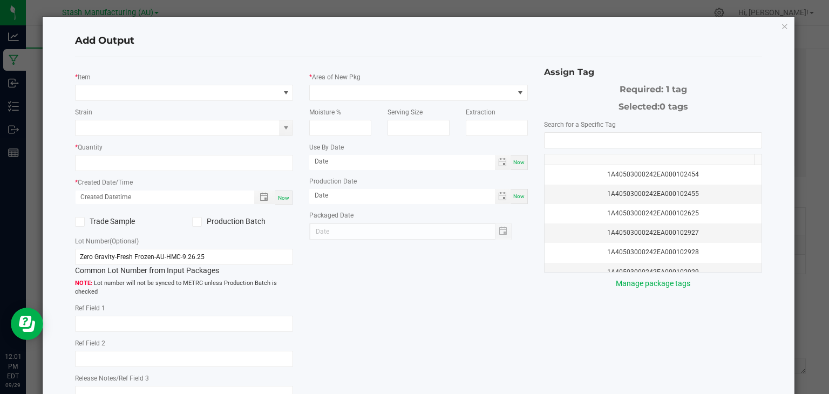
type input "[DATE]"
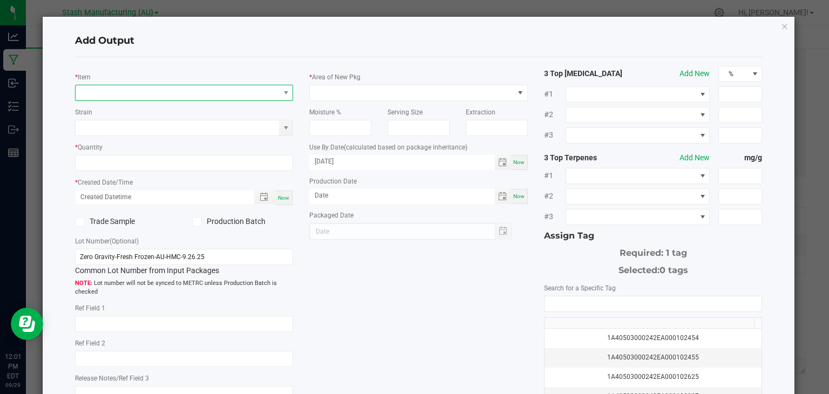
click at [171, 90] on span "NO DATA FOUND" at bounding box center [178, 92] width 204 height 15
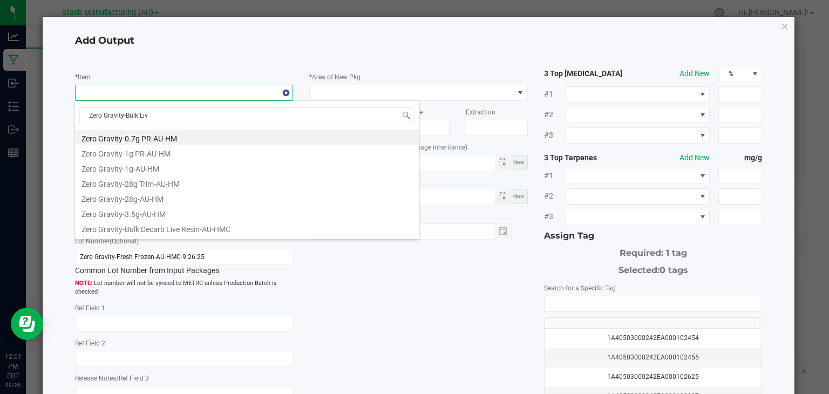
type input "Zero Gravity-Bulk Live"
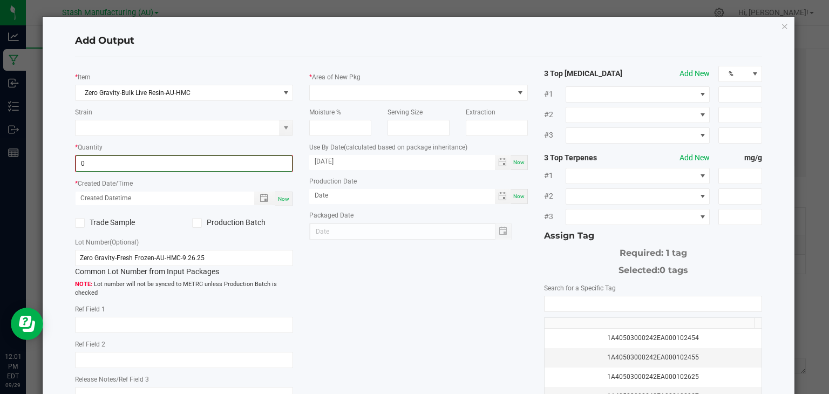
click at [120, 163] on input "0" at bounding box center [184, 163] width 217 height 15
type input "2412.4000 g"
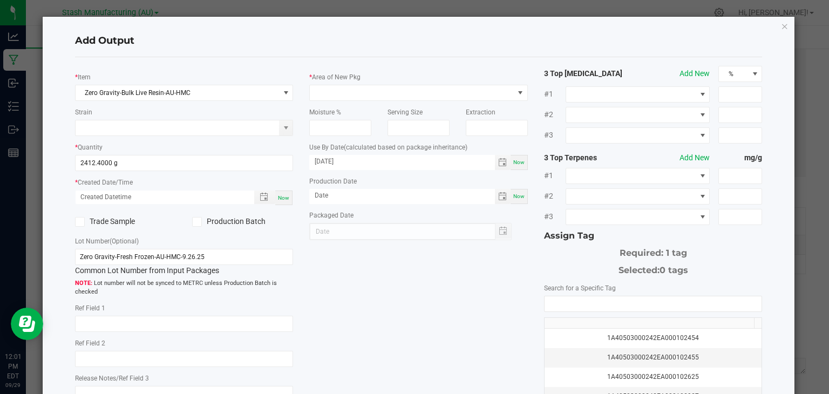
click at [285, 199] on span "Now" at bounding box center [283, 198] width 11 height 6
type input "[DATE] 12:01 PM"
type input "[DATE]"
click at [214, 222] on label "Production Batch" at bounding box center [242, 221] width 101 height 11
click at [0, 0] on input "Production Batch" at bounding box center [0, 0] width 0 height 0
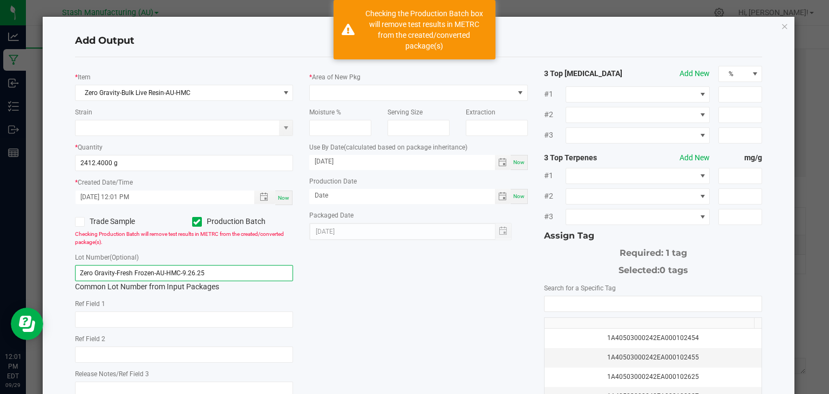
drag, startPoint x: 216, startPoint y: 271, endPoint x: 0, endPoint y: 295, distance: 217.4
click at [0, 295] on ngb-modal-window "Add Output * Item Zero Gravity-Bulk Live Resin-AU-HMC Strain * Quantity 2412.40…" at bounding box center [418, 197] width 837 height 394
click at [212, 275] on input "Zero Gravity-Fresh Frozen-AU-HMC-9.26.25" at bounding box center [184, 273] width 219 height 16
drag, startPoint x: 212, startPoint y: 275, endPoint x: 140, endPoint y: 273, distance: 71.3
click at [140, 273] on input "Zero Gravity-Fresh Frozen-AU-HMC-9.26.25" at bounding box center [184, 273] width 219 height 16
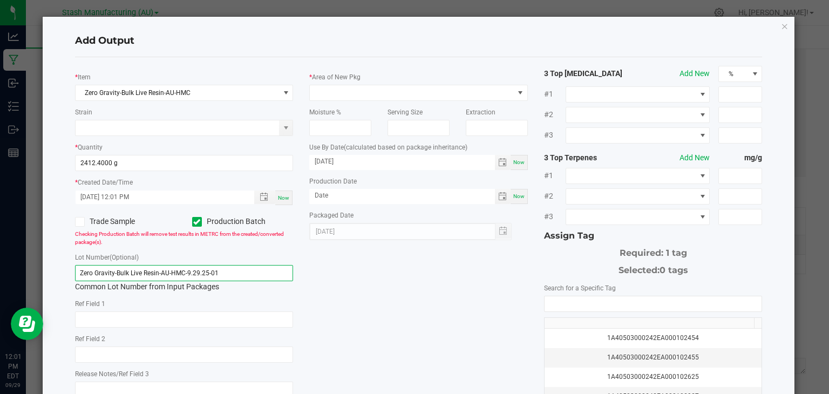
type input "Zero Gravity-Bulk Live Resin-AU-HMC-9.29.25-01"
click at [366, 295] on div "* Item Zero Gravity-Bulk Live Resin-AU-HMC Strain * Quantity 2412.4000 g * Crea…" at bounding box center [419, 259] width 704 height 387
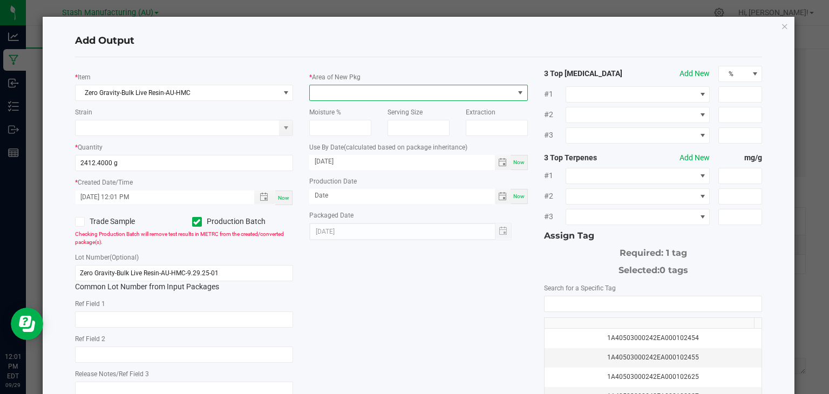
click at [422, 94] on span at bounding box center [412, 92] width 204 height 15
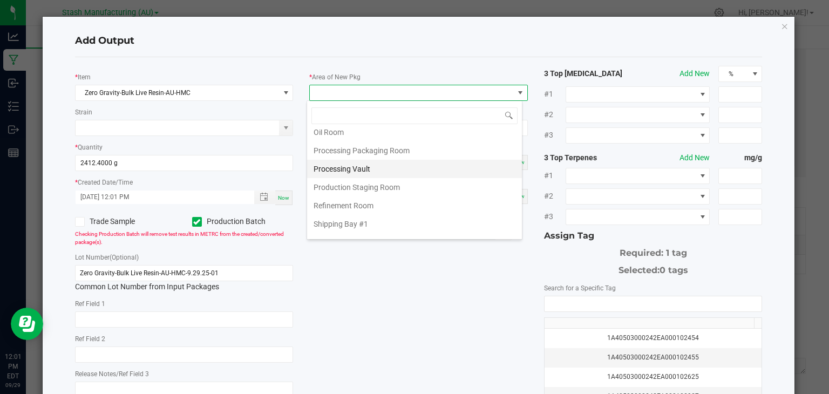
scroll to position [174, 0]
click at [363, 199] on li "Refinement Room" at bounding box center [414, 203] width 215 height 18
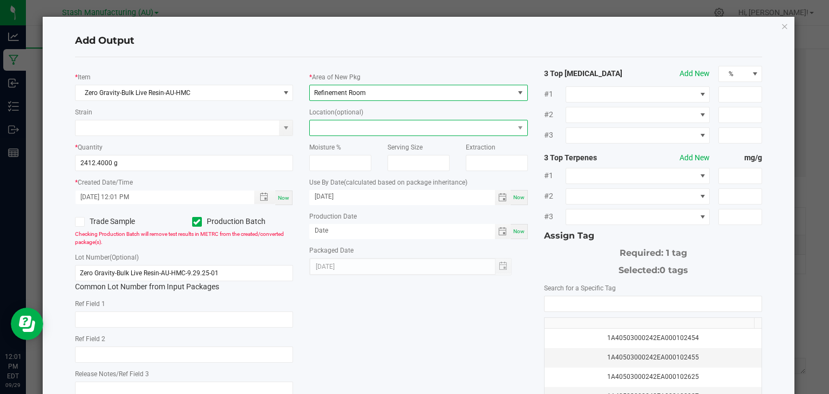
click at [371, 126] on span at bounding box center [412, 127] width 204 height 15
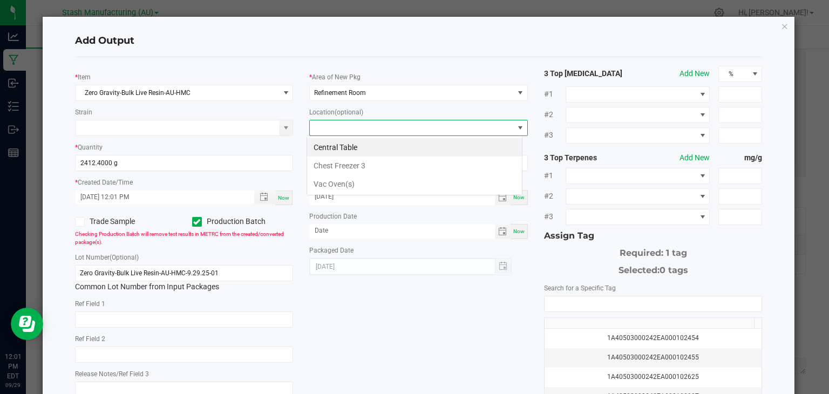
scroll to position [16, 216]
click at [361, 180] on li "Vac Oven(s)" at bounding box center [414, 184] width 215 height 18
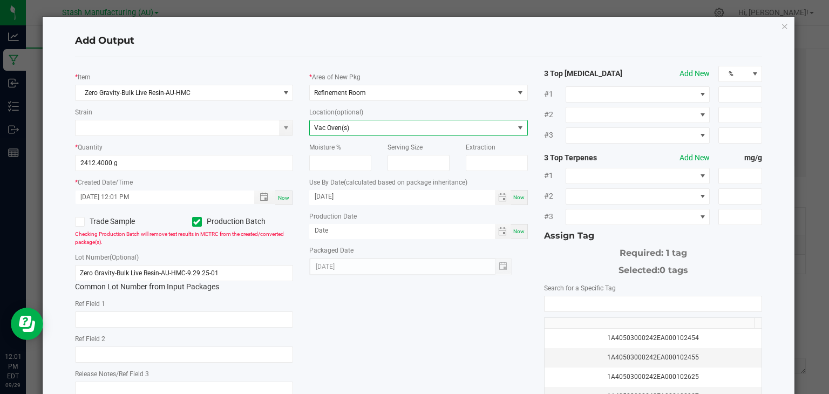
click at [517, 232] on span "Now" at bounding box center [518, 231] width 11 height 6
type input "[DATE]"
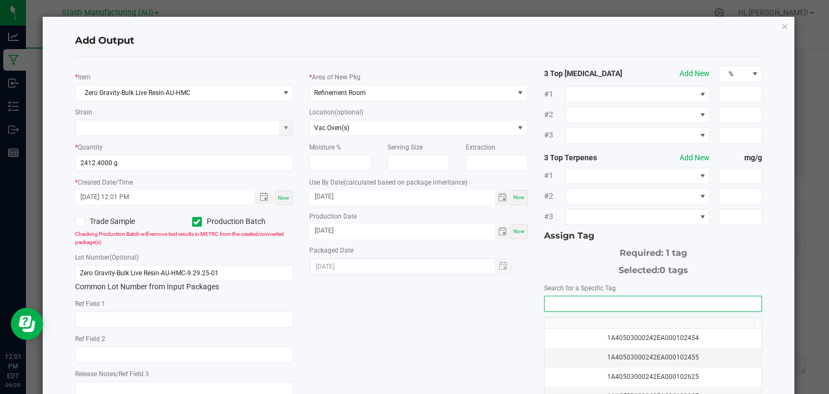
click at [551, 298] on input "NO DATA FOUND" at bounding box center [654, 303] width 218 height 15
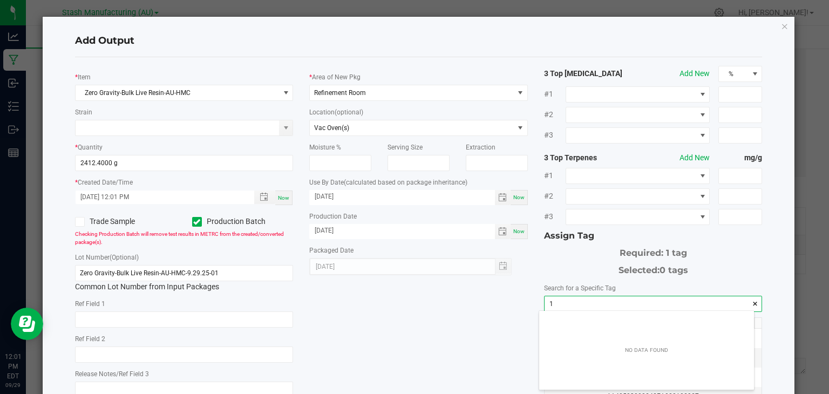
scroll to position [15, 215]
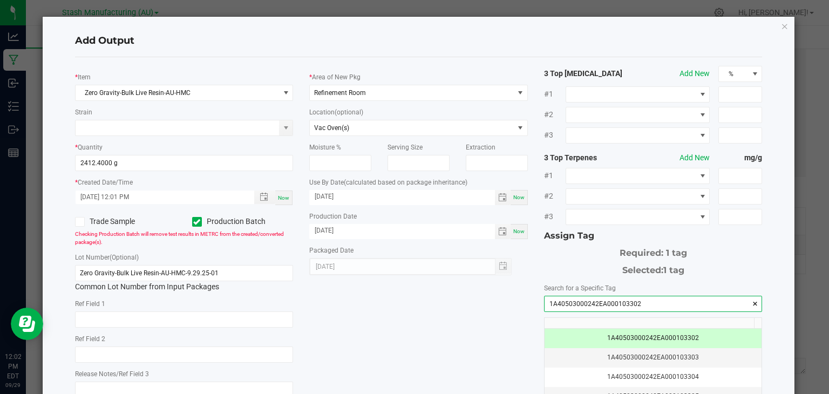
type input "1A40503000242EA000103302"
click at [462, 342] on div "* Item Zero Gravity-Bulk Live Resin-AU-HMC Strain * Quantity 2412.4000 g * Crea…" at bounding box center [419, 259] width 704 height 387
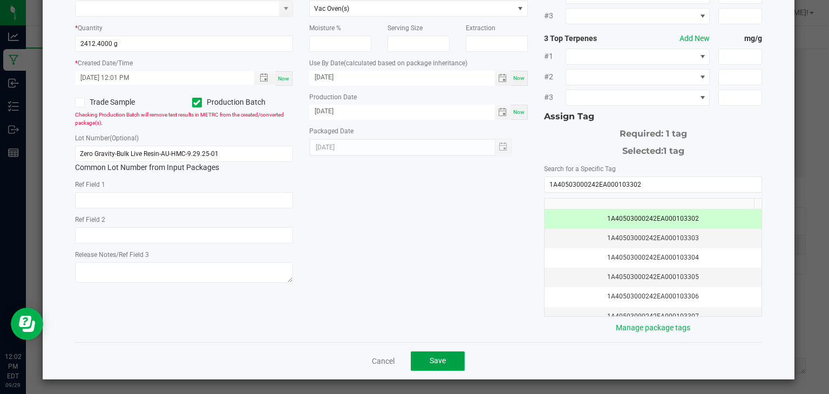
click at [425, 354] on button "Save" at bounding box center [438, 361] width 54 height 19
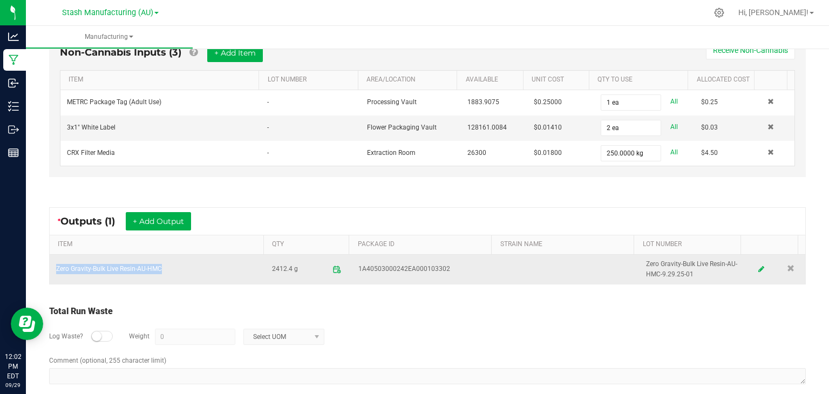
drag, startPoint x: 166, startPoint y: 266, endPoint x: 55, endPoint y: 267, distance: 111.8
click at [55, 267] on td "Zero Gravity-Bulk Live Resin-AU-HMC" at bounding box center [158, 269] width 216 height 29
copy td "Zero Gravity-Bulk Live Resin-AU-HMC"
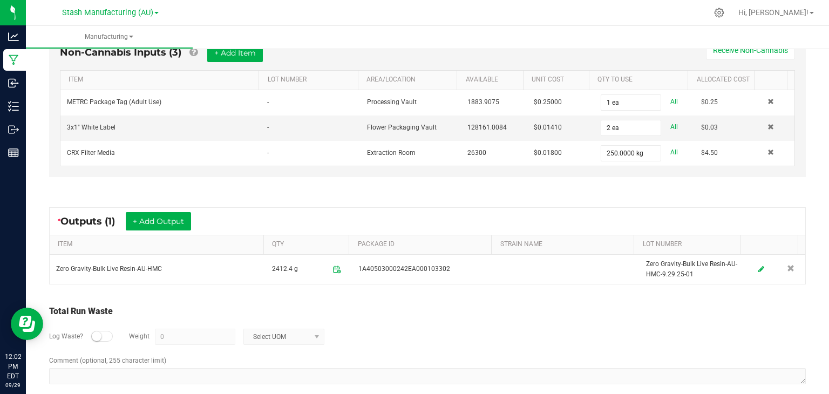
click at [510, 312] on div "Total Run Waste" at bounding box center [427, 311] width 757 height 13
click at [777, 202] on div "* Outputs (1) + Add Output ITEM QTY PACKAGE ID STRAIN NAME LOT NUMBER Zero Grav…" at bounding box center [427, 246] width 776 height 97
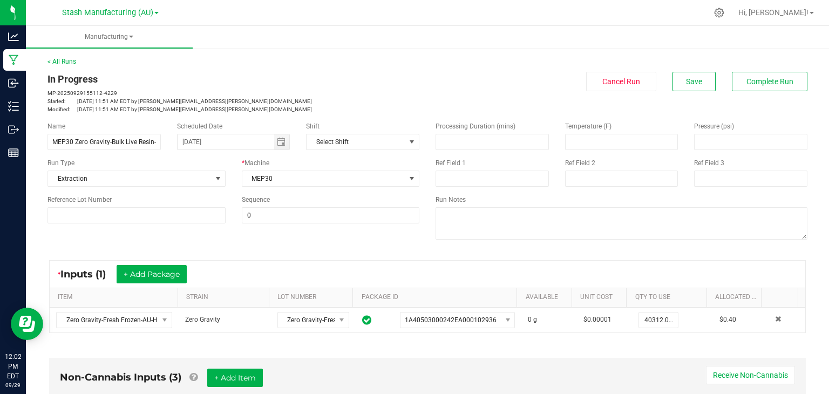
scroll to position [0, 0]
click at [765, 78] on span "Complete Run" at bounding box center [770, 81] width 47 height 9
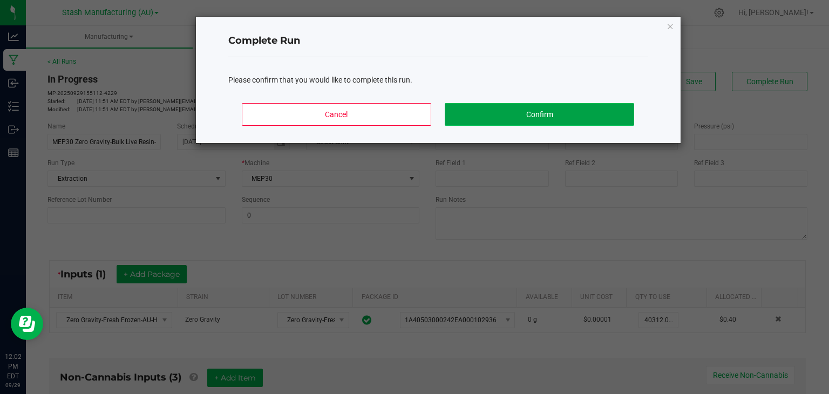
click at [542, 111] on button "Confirm" at bounding box center [539, 114] width 189 height 23
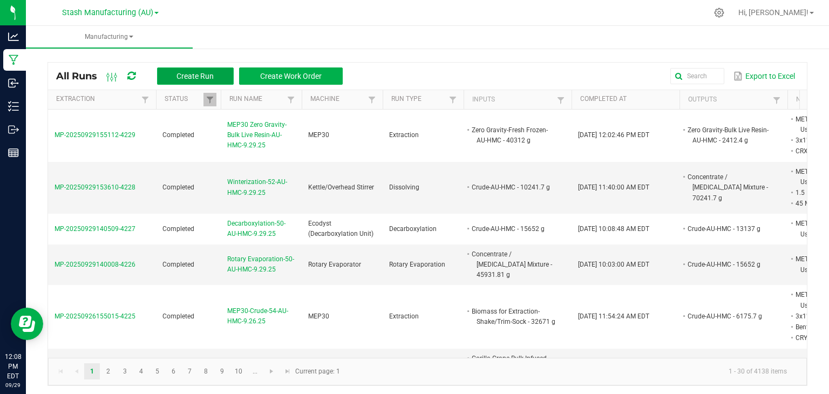
click at [212, 76] on span "Create Run" at bounding box center [195, 76] width 37 height 9
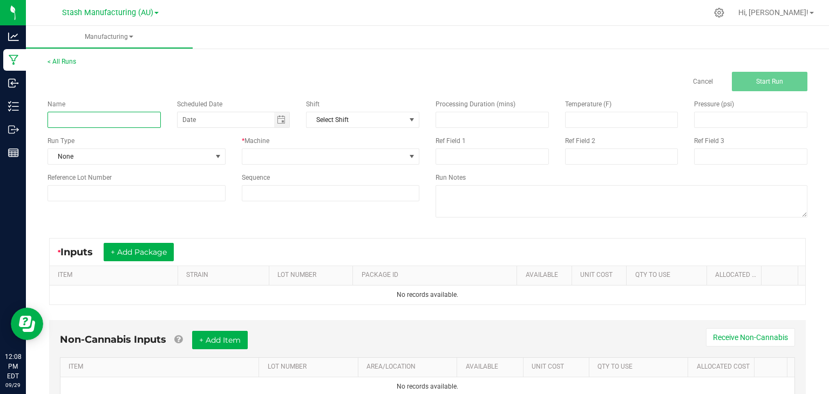
click at [118, 115] on input at bounding box center [104, 120] width 113 height 16
click at [285, 123] on span "Toggle calendar" at bounding box center [282, 119] width 16 height 15
type input "Rotary Evaporation-51-AU-HMC-9.29.25"
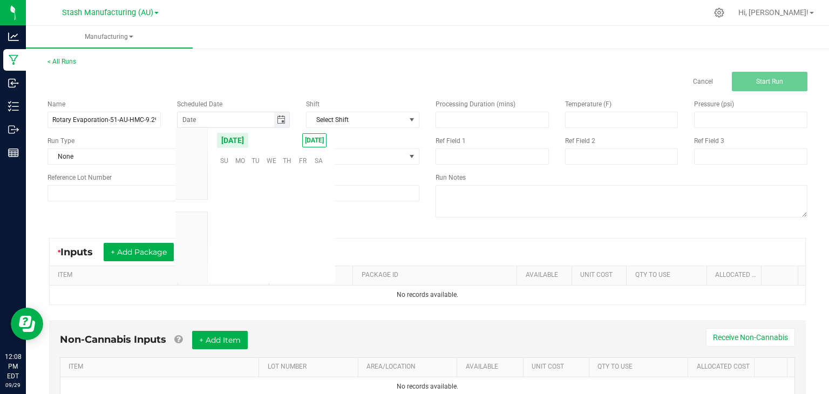
scroll to position [175146, 0]
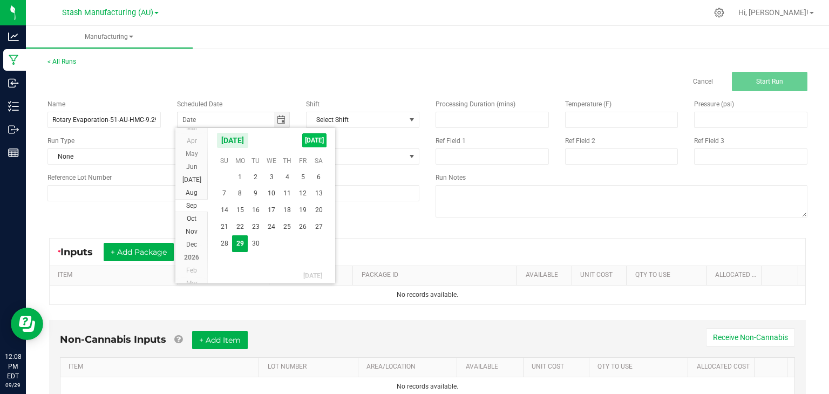
click at [317, 145] on span "[DATE]" at bounding box center [314, 140] width 24 height 14
type input "[DATE]"
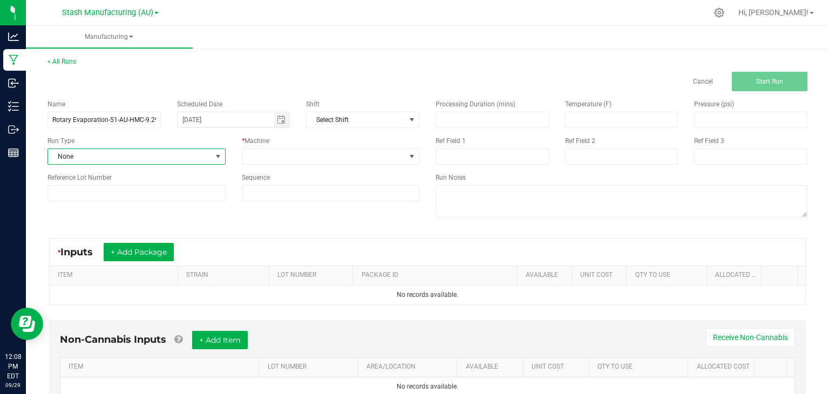
click at [172, 157] on span "None" at bounding box center [130, 156] width 164 height 15
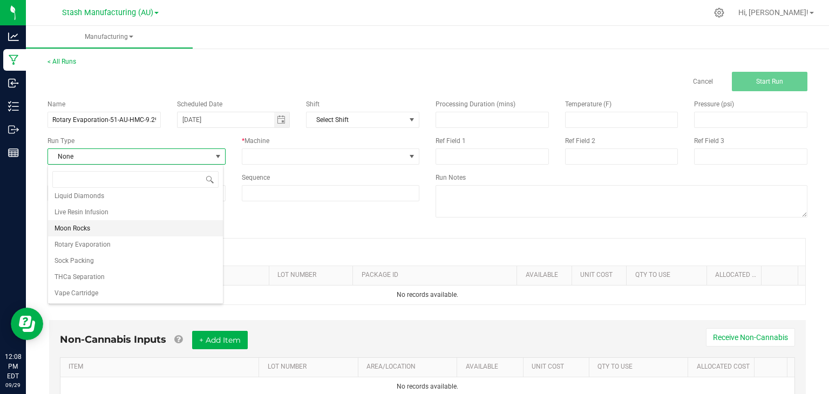
scroll to position [181, 0]
click at [89, 245] on span "Rotary Evaporation" at bounding box center [83, 246] width 56 height 11
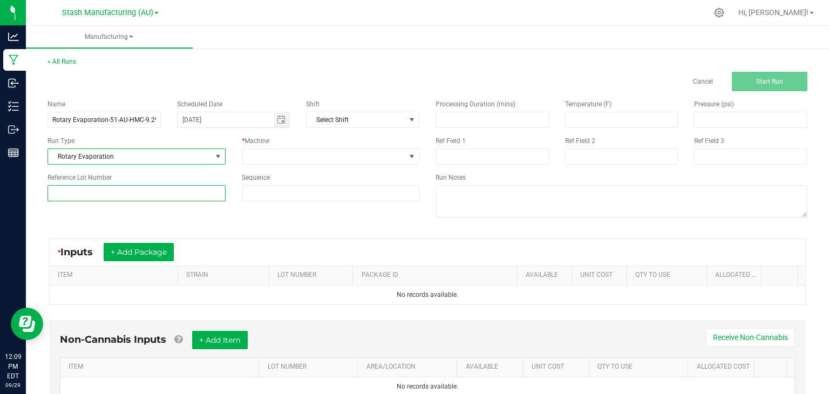
click at [123, 190] on input at bounding box center [137, 193] width 178 height 16
type input "51"
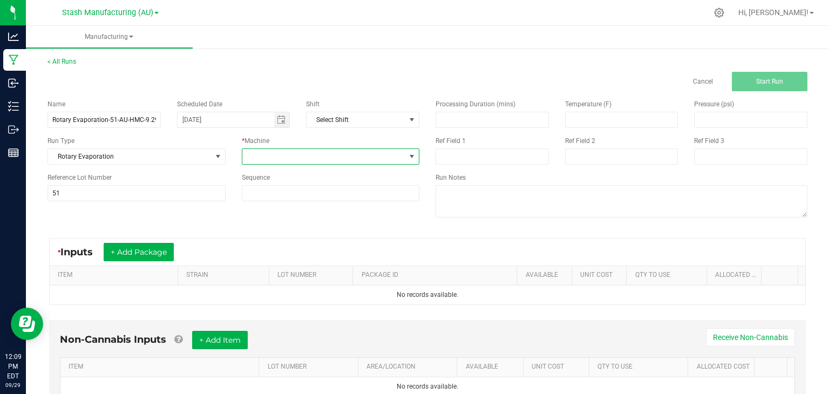
click at [261, 160] on span at bounding box center [324, 156] width 164 height 15
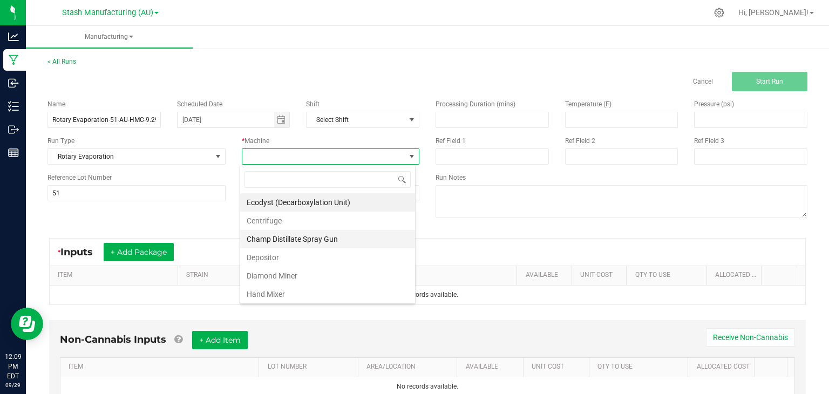
scroll to position [200, 0]
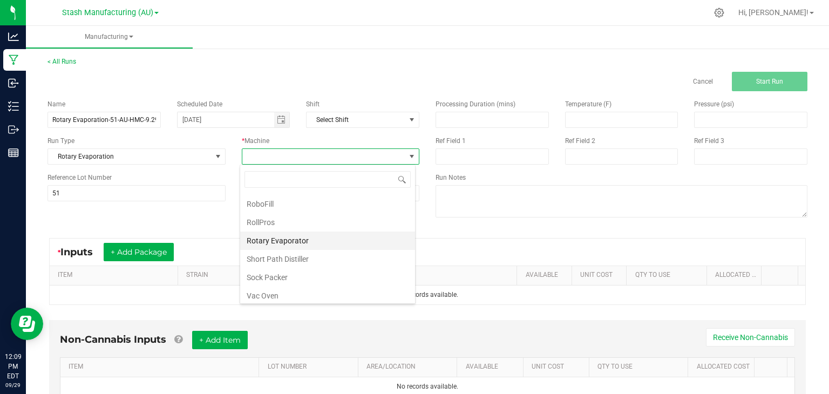
click at [280, 232] on li "Rotary Evaporator" at bounding box center [327, 241] width 175 height 18
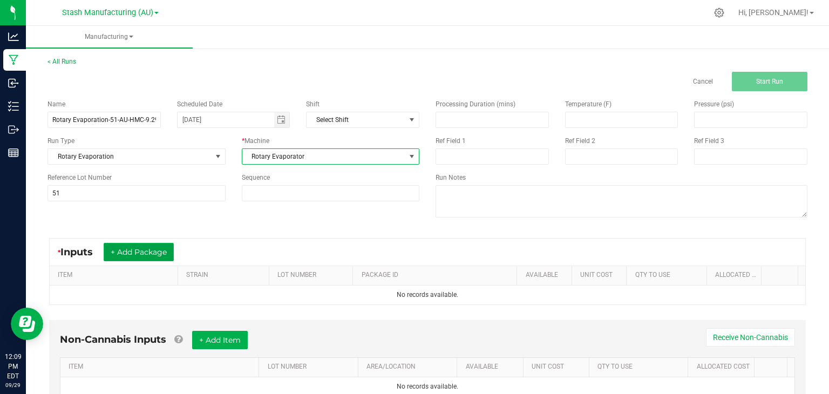
click at [145, 250] on button "+ Add Package" at bounding box center [139, 252] width 70 height 18
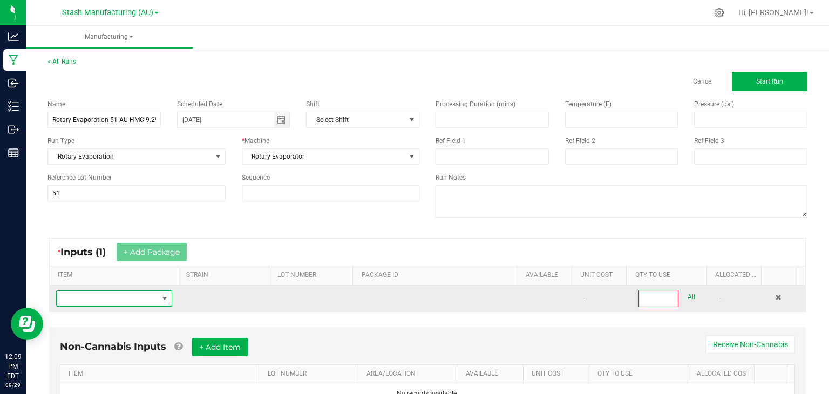
click at [126, 297] on span "NO DATA FOUND" at bounding box center [108, 298] width 102 height 15
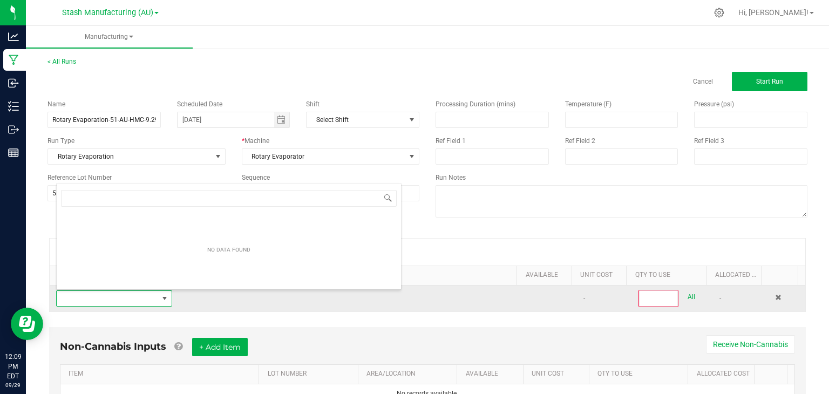
scroll to position [16, 112]
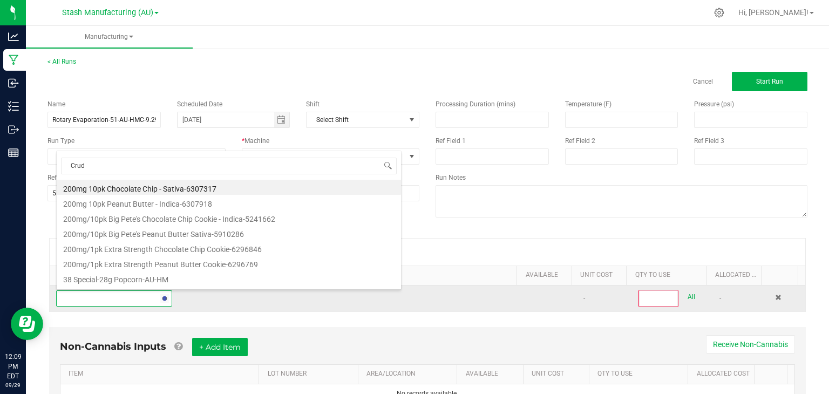
type input "Crude"
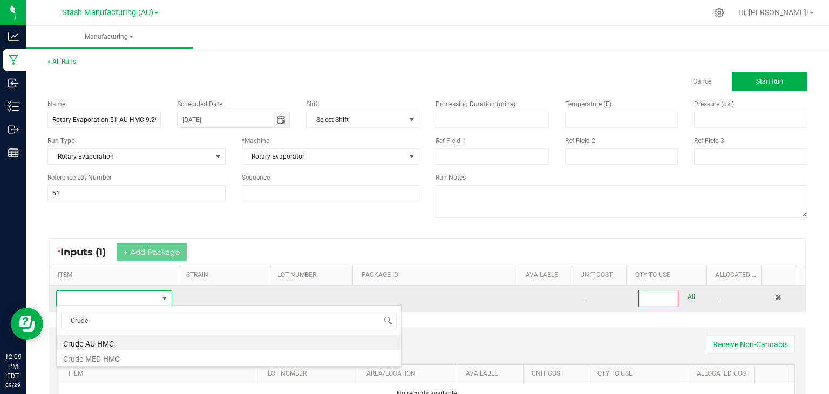
type input "0"
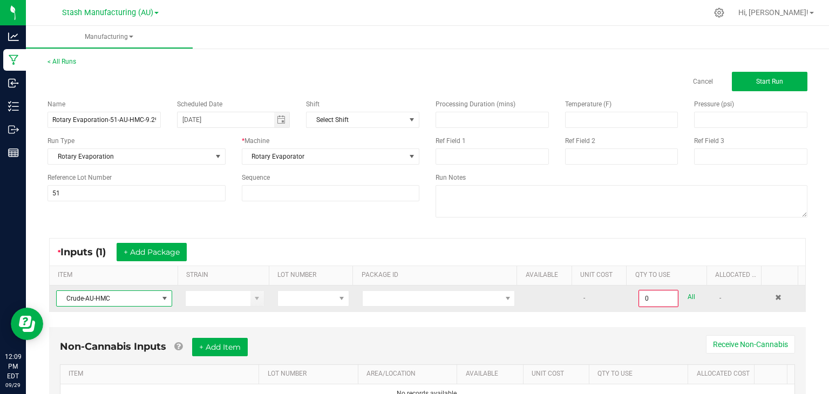
click at [126, 297] on span "Crude-AU-HMC" at bounding box center [108, 298] width 102 height 15
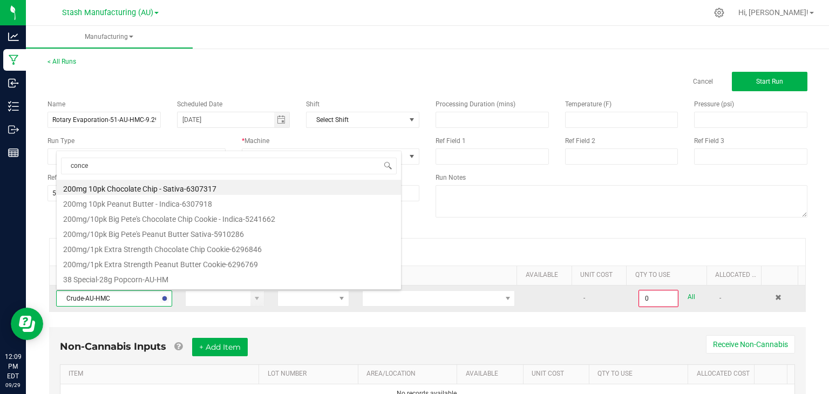
type input "concen"
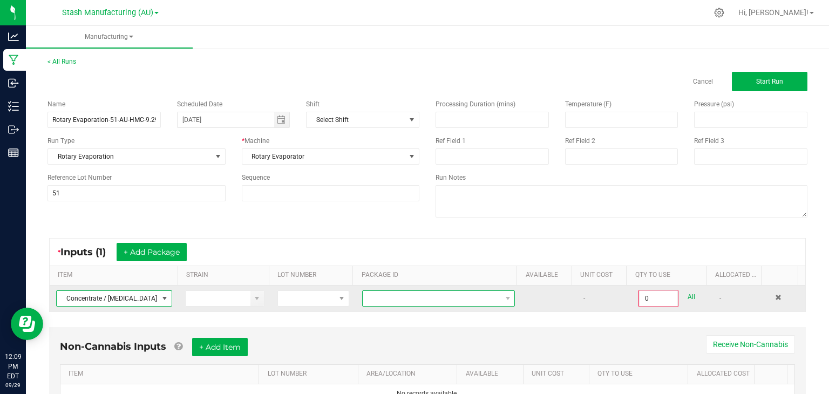
click at [401, 301] on span at bounding box center [432, 298] width 138 height 15
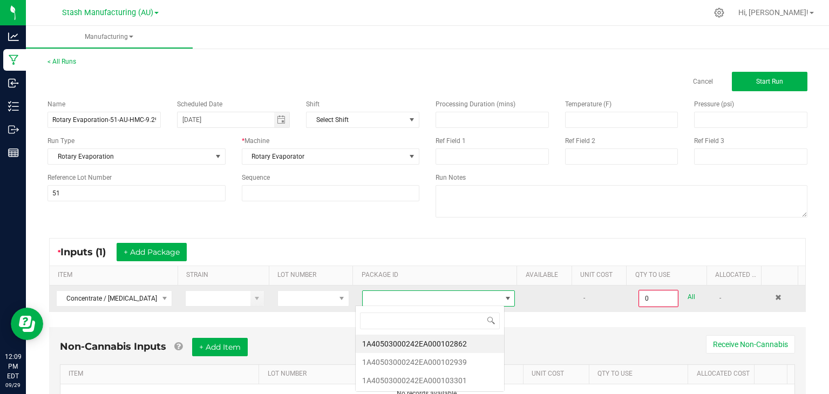
scroll to position [16, 149]
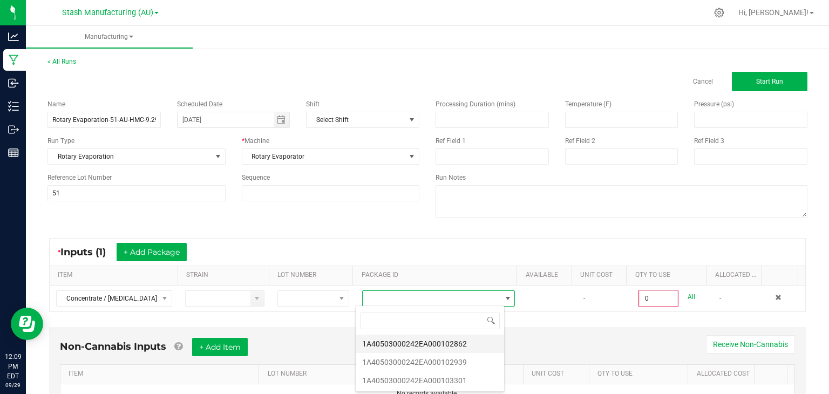
click at [435, 345] on li "1A40503000242EA000102862" at bounding box center [430, 344] width 148 height 18
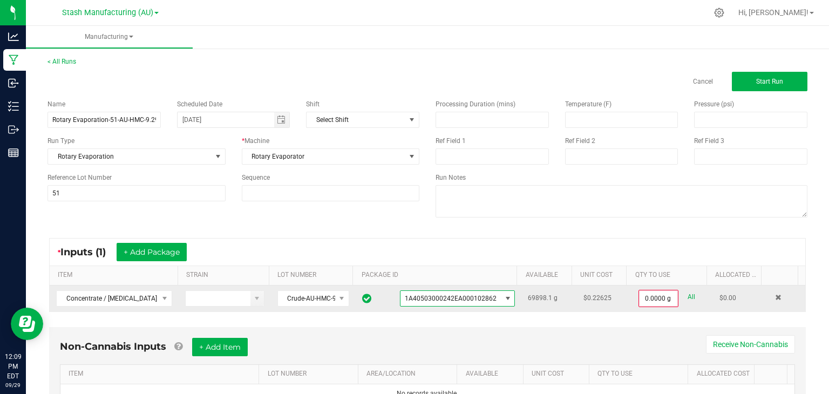
click at [688, 296] on link "All" at bounding box center [692, 297] width 8 height 15
type input "69898.1000 g"
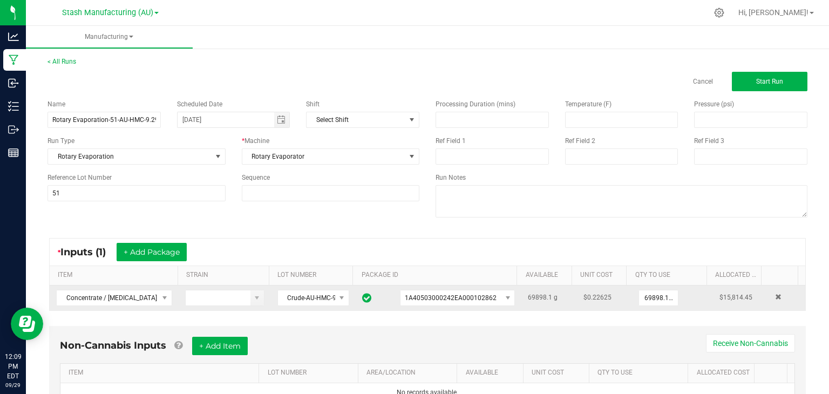
scroll to position [49, 0]
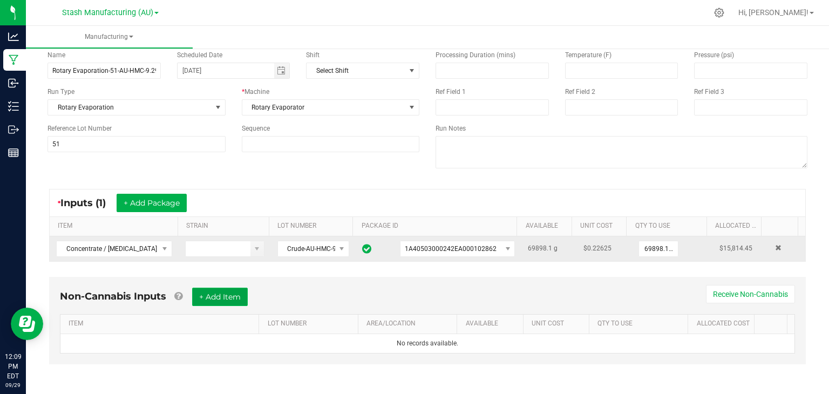
click at [214, 298] on button "+ Add Item" at bounding box center [220, 297] width 56 height 18
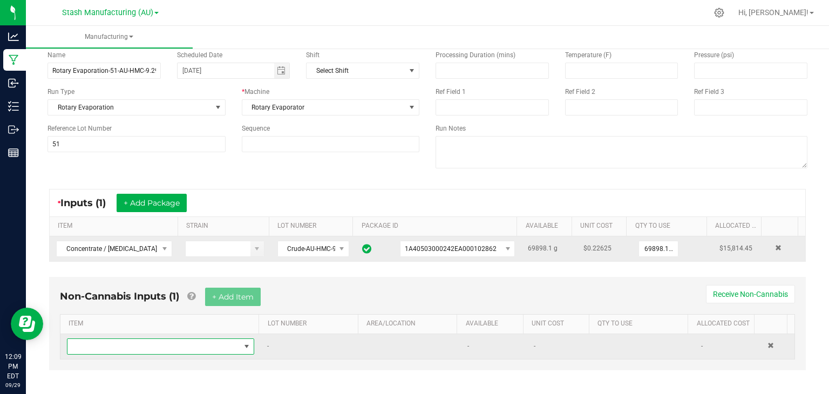
click at [167, 342] on span "NO DATA FOUND" at bounding box center [153, 346] width 173 height 15
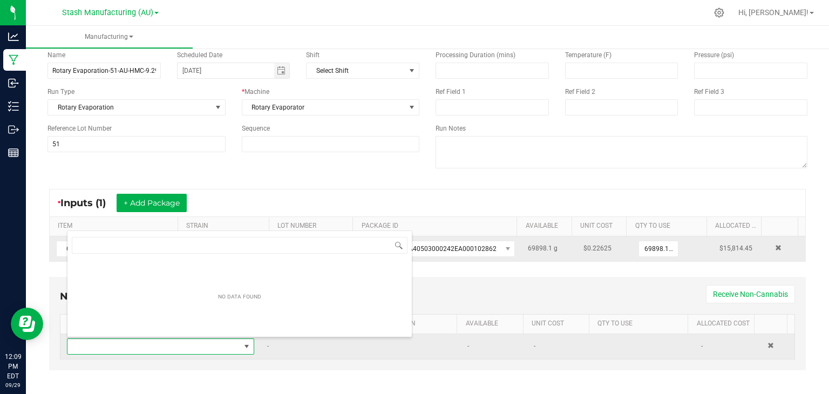
scroll to position [16, 180]
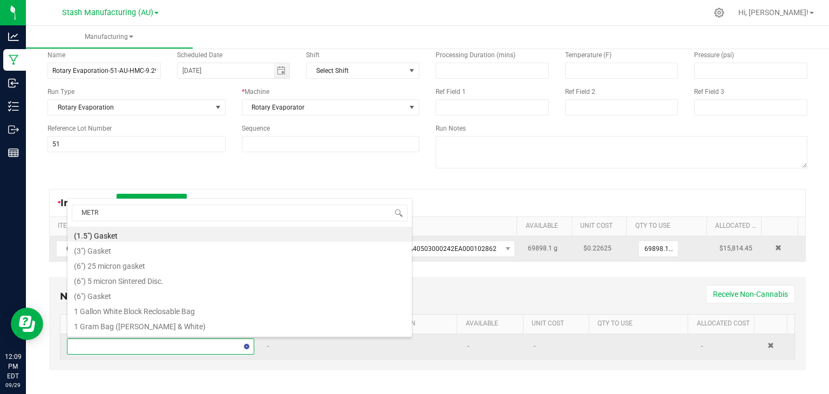
type input "METRC"
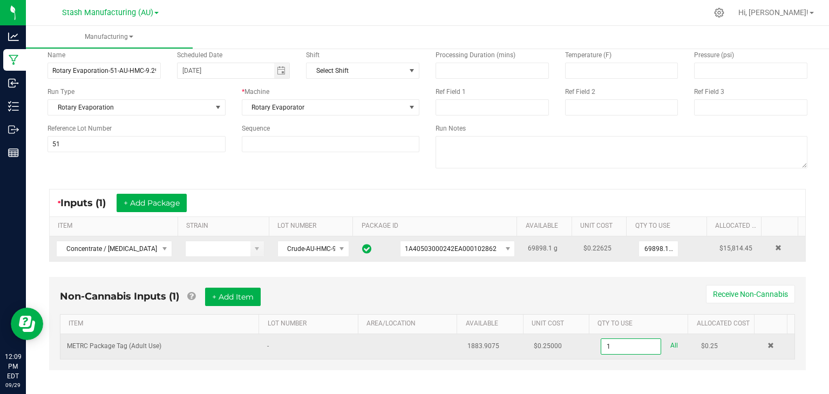
type input "1 ea"
click at [441, 294] on div "Non-Cannabis Inputs (1) + Add Item Receive Non-Cannabis" at bounding box center [427, 301] width 735 height 26
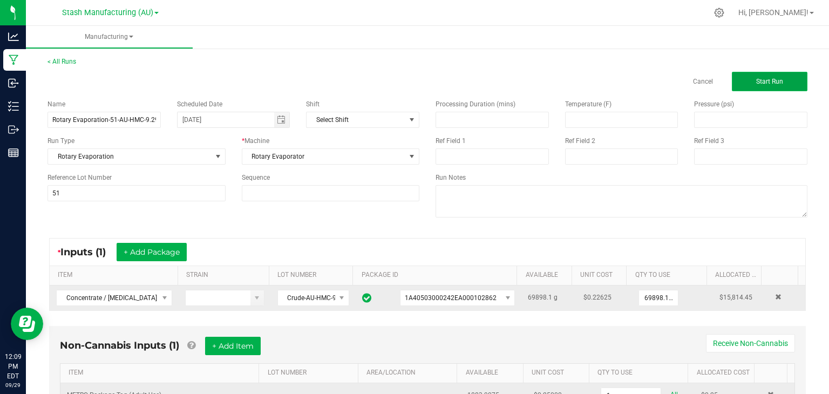
click at [773, 85] on span "Start Run" at bounding box center [769, 82] width 27 height 8
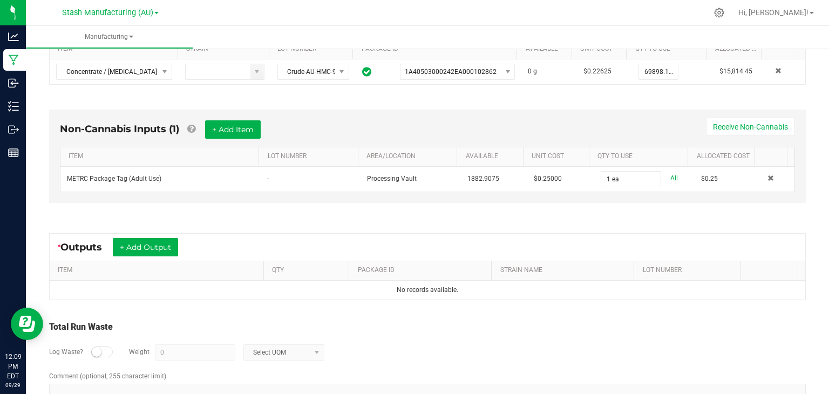
scroll to position [255, 0]
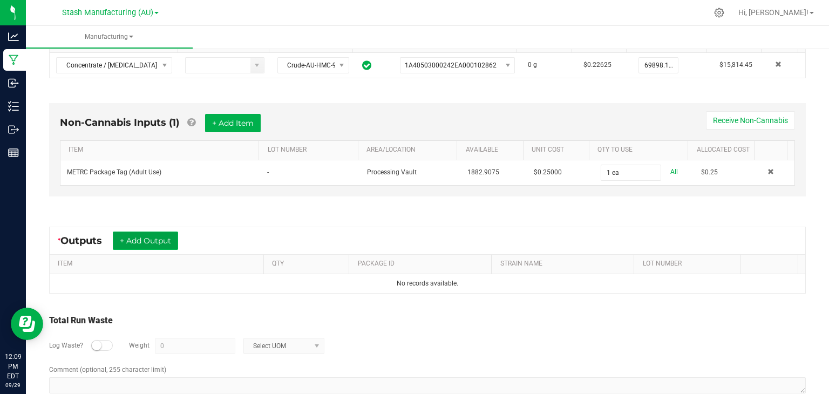
click at [143, 239] on button "+ Add Output" at bounding box center [145, 241] width 65 height 18
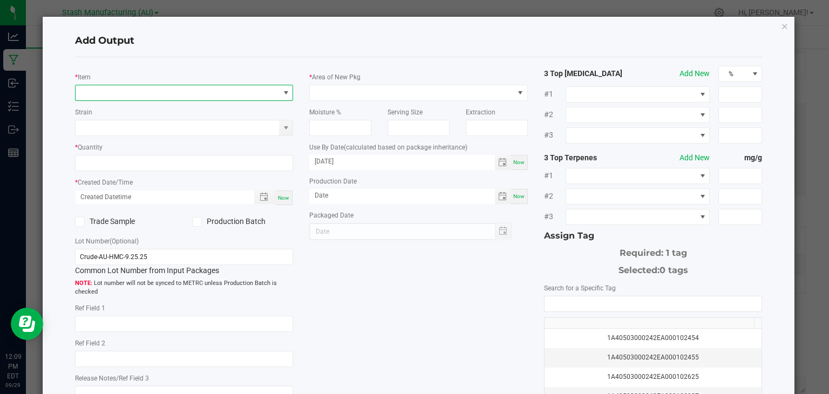
click at [123, 90] on span "NO DATA FOUND" at bounding box center [178, 92] width 204 height 15
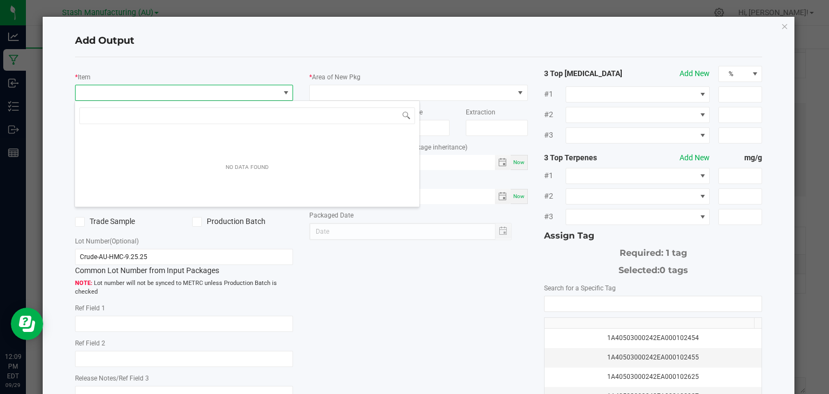
scroll to position [16, 216]
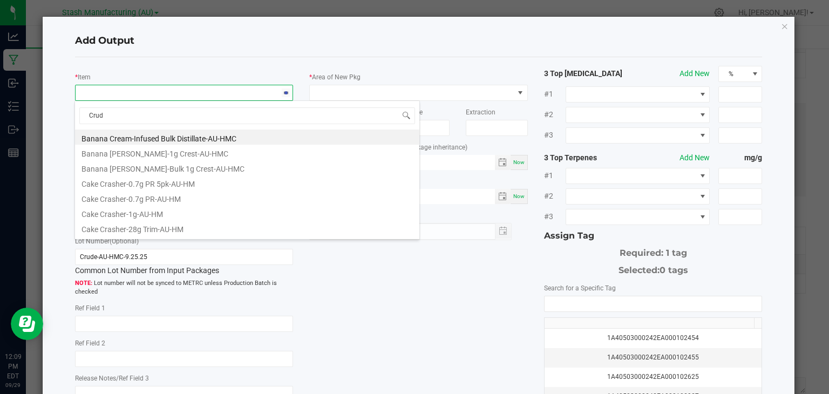
type input "Crude"
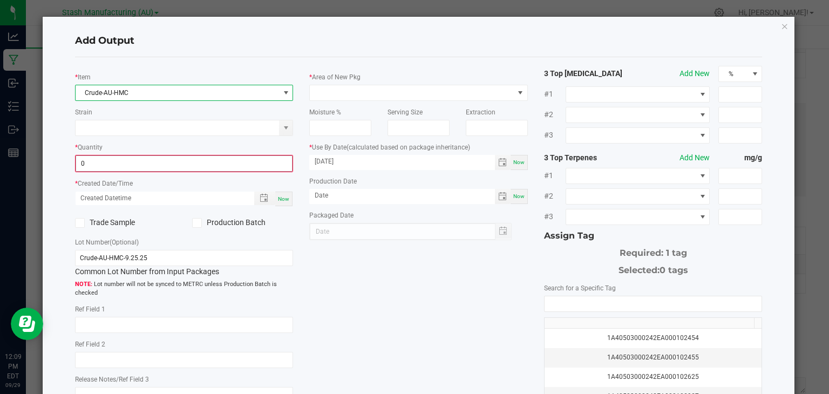
click at [125, 167] on input "0" at bounding box center [184, 163] width 217 height 15
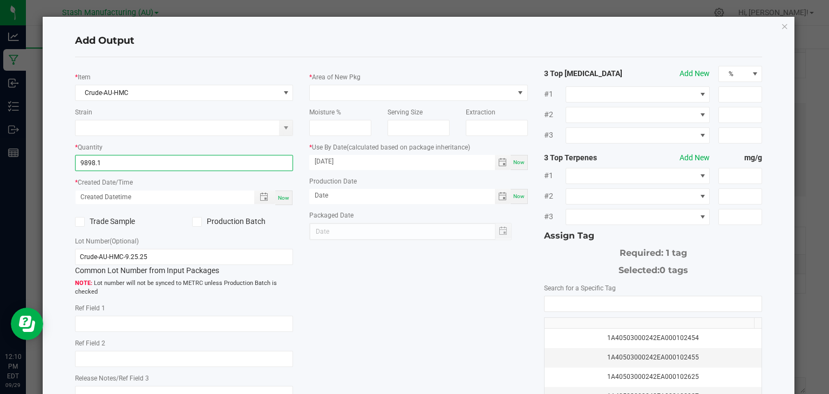
type input "9898.1000 g"
click at [281, 193] on div "Now" at bounding box center [283, 198] width 17 height 15
type input "[DATE] 12:10 PM"
type input "[DATE]"
click at [197, 222] on icon at bounding box center [196, 222] width 7 height 0
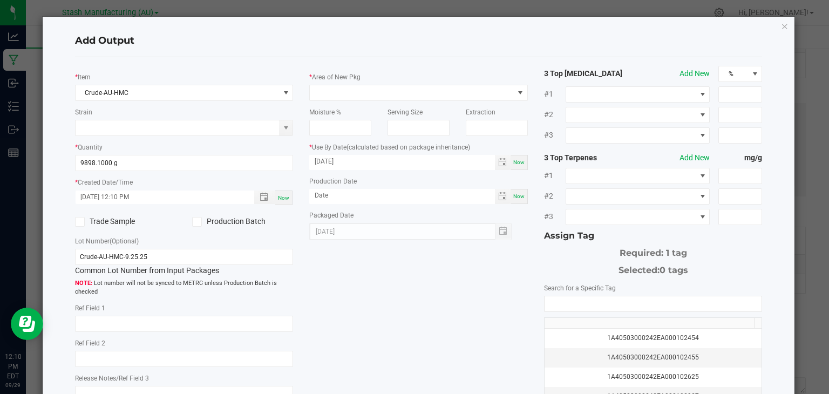
click at [0, 0] on input "Production Batch" at bounding box center [0, 0] width 0 height 0
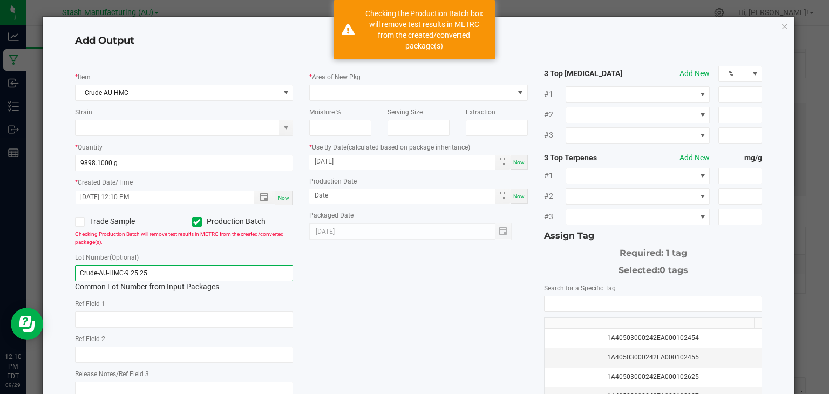
click at [168, 275] on input "Crude-AU-HMC-9.25.25" at bounding box center [184, 273] width 219 height 16
type input "Crude-AU-HMC-9.25.25-05"
click at [396, 89] on span at bounding box center [412, 92] width 204 height 15
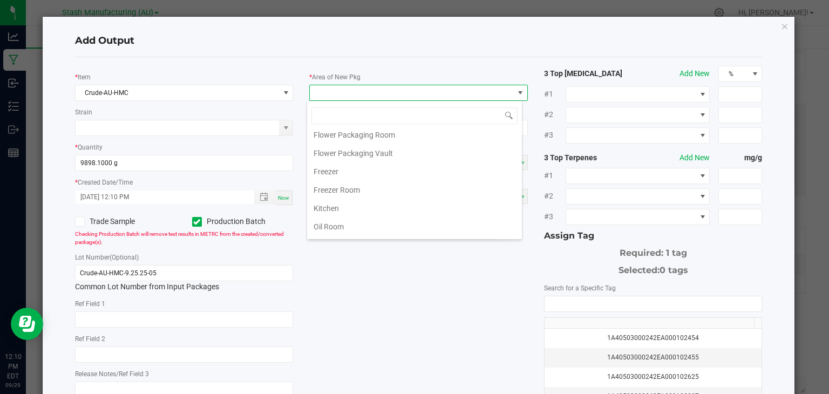
scroll to position [157, 0]
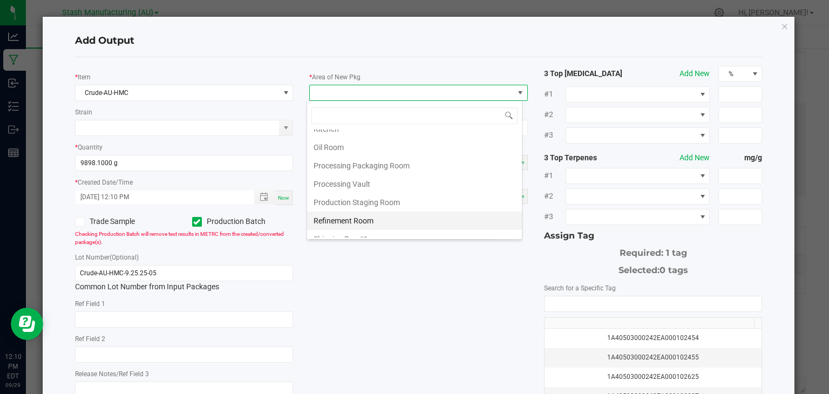
click at [361, 215] on li "Refinement Room" at bounding box center [414, 221] width 215 height 18
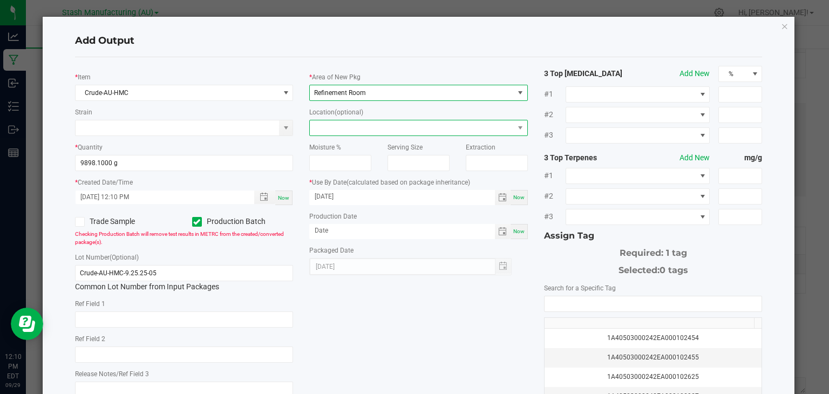
click at [430, 126] on span at bounding box center [412, 127] width 204 height 15
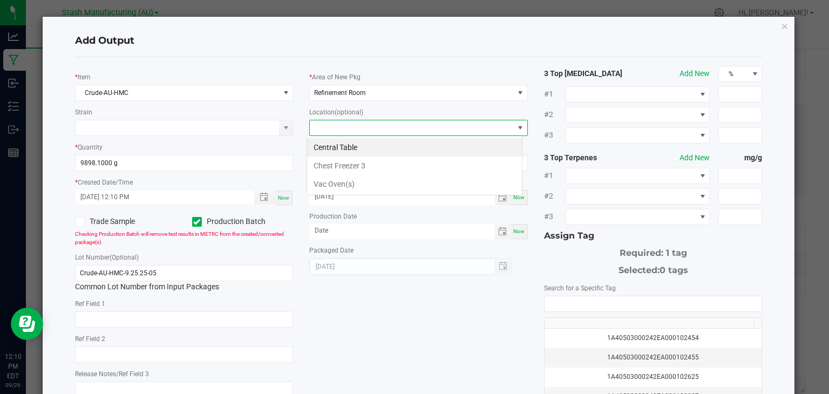
scroll to position [16, 216]
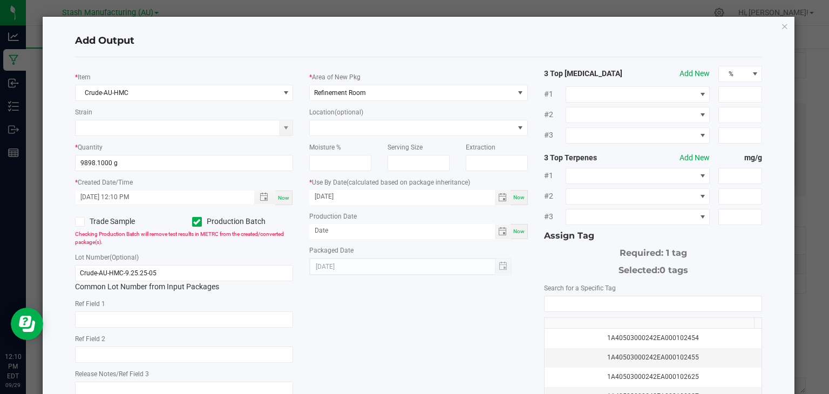
click at [440, 307] on div "* Item Crude-AU-HMC Strain * Quantity 9898.1000 g * Created Date/Time [DATE] 12…" at bounding box center [419, 259] width 704 height 387
click at [513, 232] on span "Now" at bounding box center [518, 231] width 11 height 6
type input "[DATE]"
click at [560, 300] on input "NO DATA FOUND" at bounding box center [654, 303] width 218 height 15
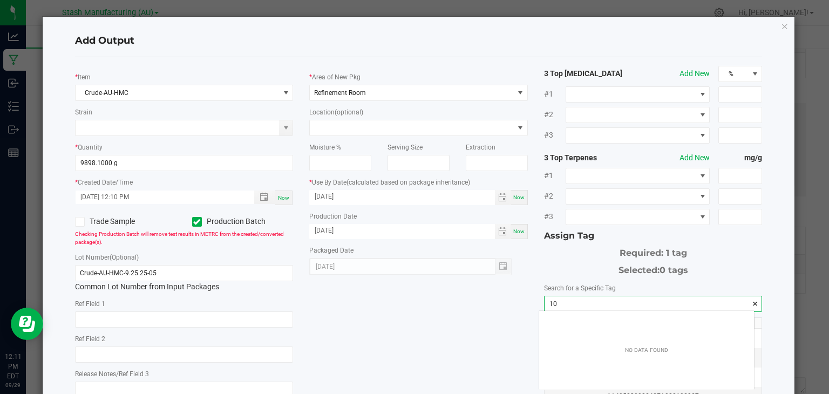
scroll to position [15, 215]
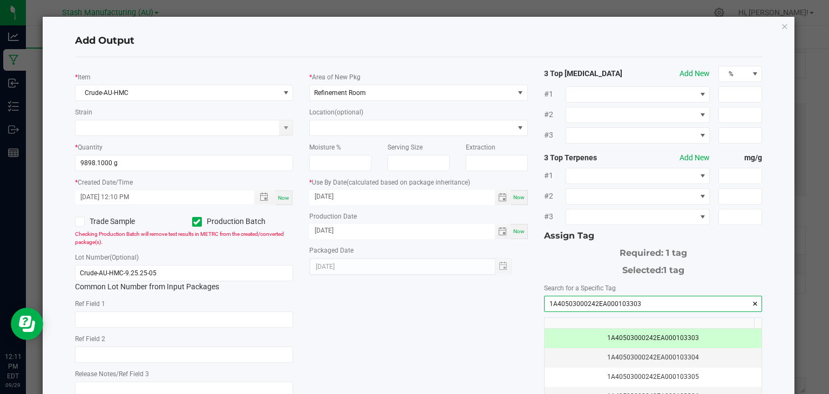
type input "1A40503000242EA000103303"
click at [420, 318] on div "* Item Crude-AU-HMC Strain * Quantity 9898.1000 g * Created Date/Time [DATE] 12…" at bounding box center [419, 259] width 704 height 387
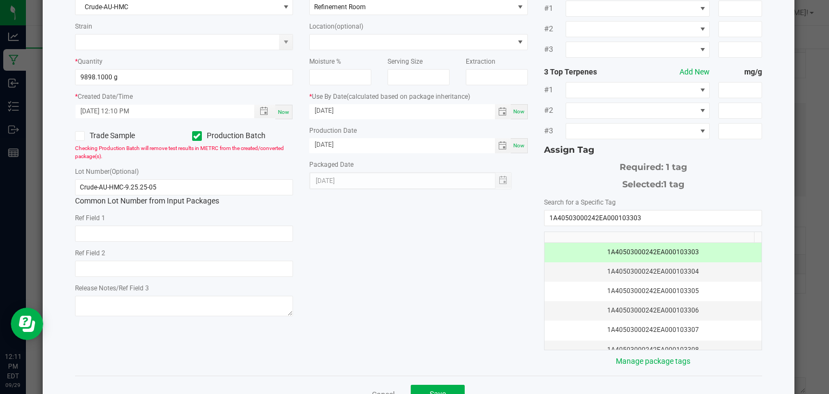
scroll to position [119, 0]
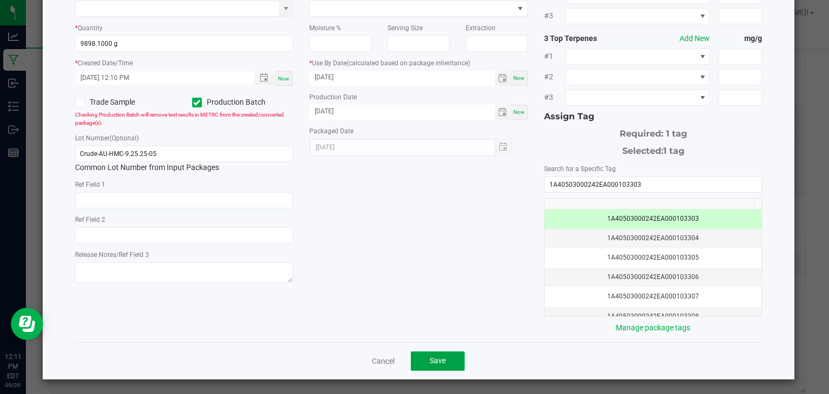
click at [431, 356] on span "Save" at bounding box center [438, 360] width 16 height 9
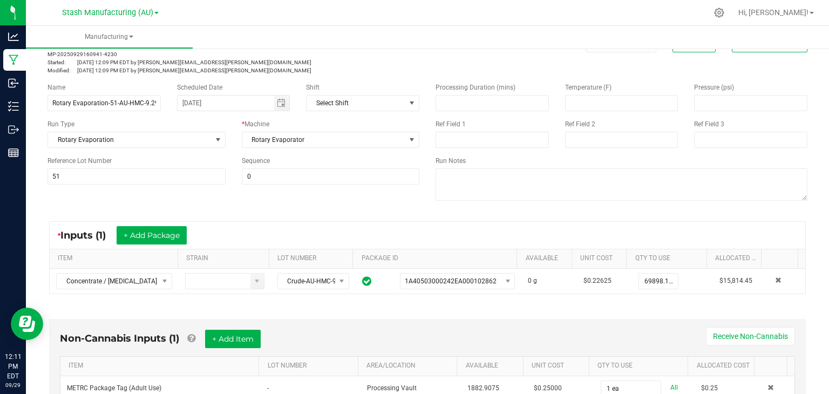
scroll to position [0, 0]
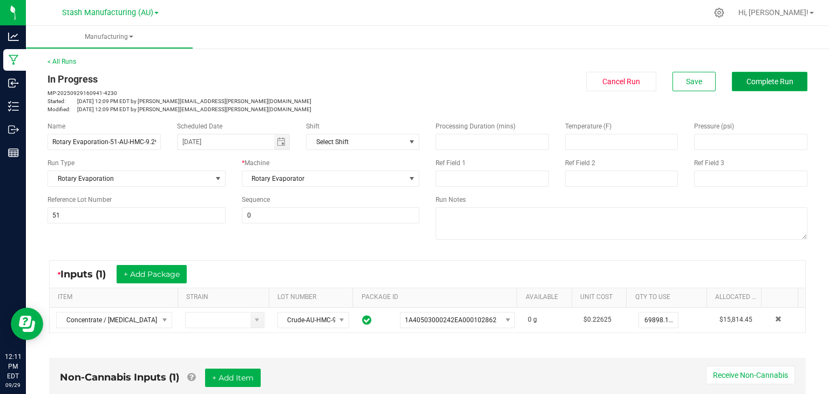
click at [768, 79] on span "Complete Run" at bounding box center [770, 81] width 47 height 9
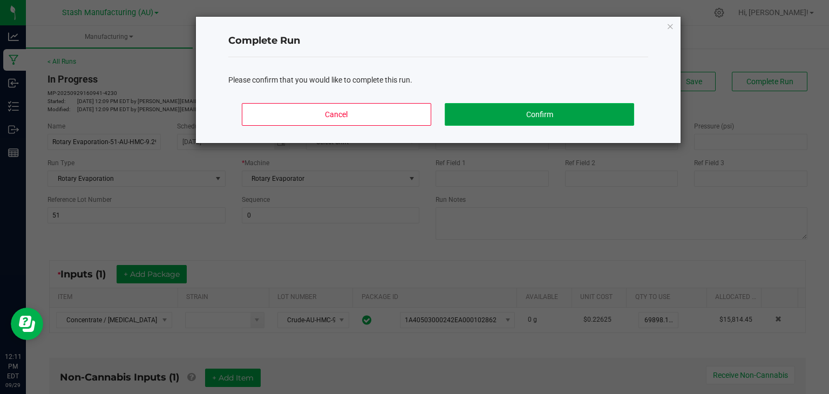
click at [518, 116] on button "Confirm" at bounding box center [539, 114] width 189 height 23
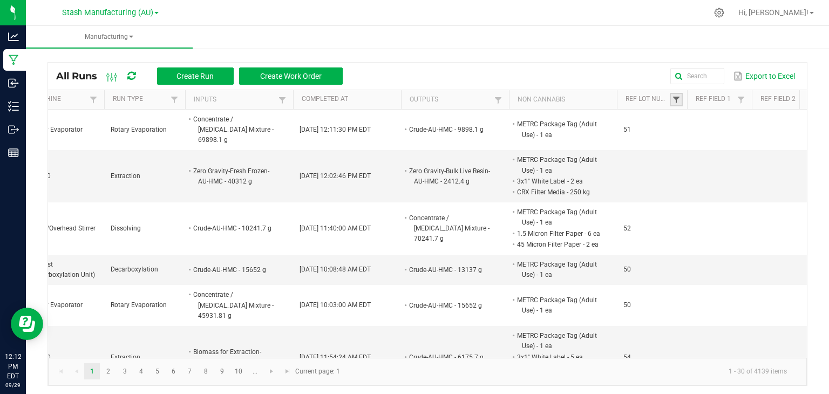
click at [675, 102] on span at bounding box center [676, 100] width 9 height 9
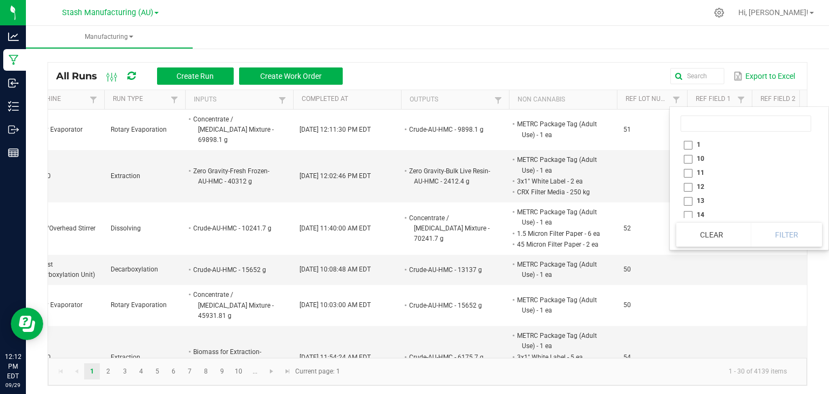
click at [702, 174] on li "11" at bounding box center [746, 173] width 139 height 14
click at [695, 156] on li "11" at bounding box center [746, 158] width 139 height 14
checkbox input "false"
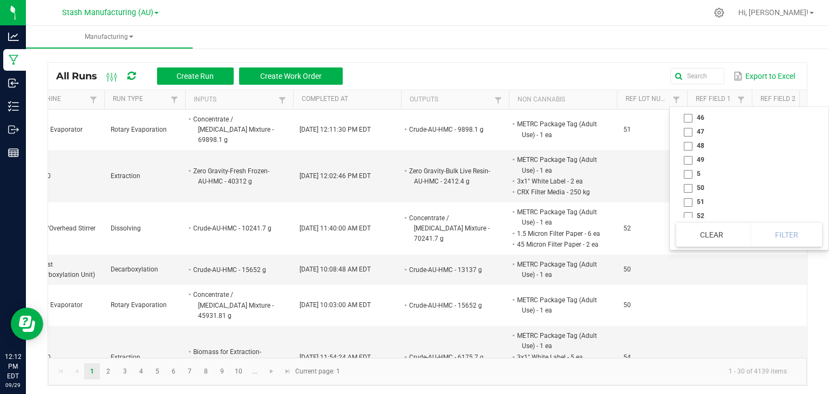
click at [702, 186] on li "50" at bounding box center [746, 188] width 139 height 14
checkbox input "true"
click at [781, 227] on button "Filter" at bounding box center [786, 235] width 71 height 24
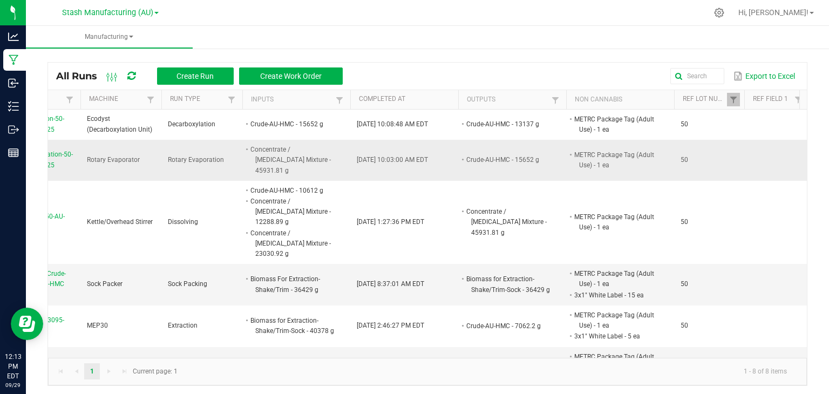
scroll to position [0, 222]
click at [737, 95] on link at bounding box center [732, 99] width 13 height 13
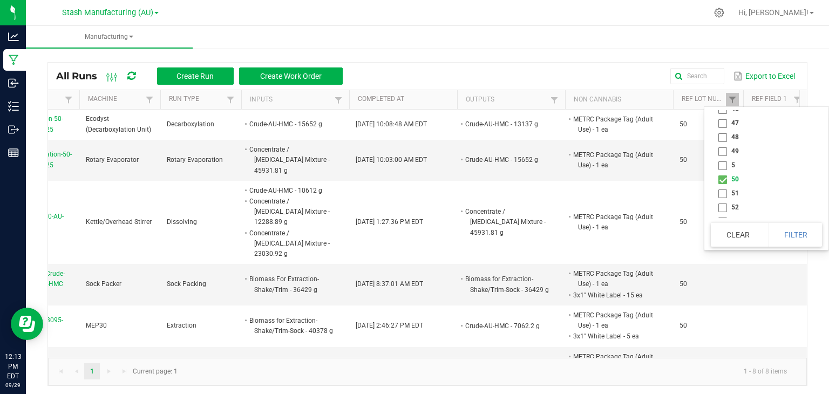
click at [724, 178] on li "50" at bounding box center [763, 179] width 105 height 14
checkbox input "false"
click at [724, 191] on li "51" at bounding box center [763, 193] width 105 height 14
checkbox input "true"
click at [790, 227] on button "Filter" at bounding box center [796, 235] width 54 height 24
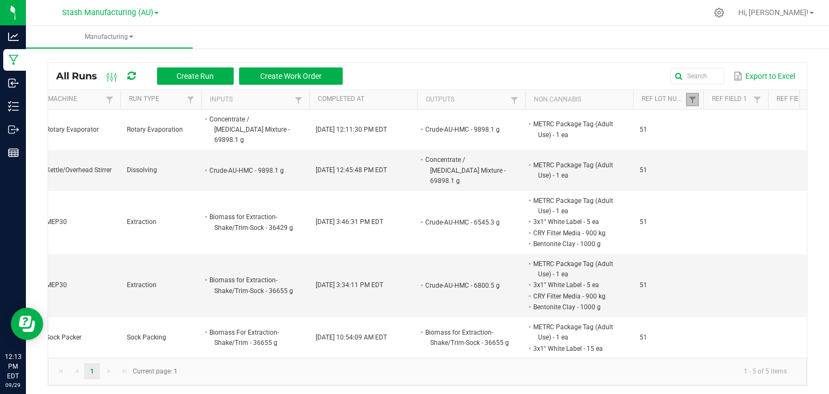
click at [697, 98] on link at bounding box center [692, 99] width 13 height 13
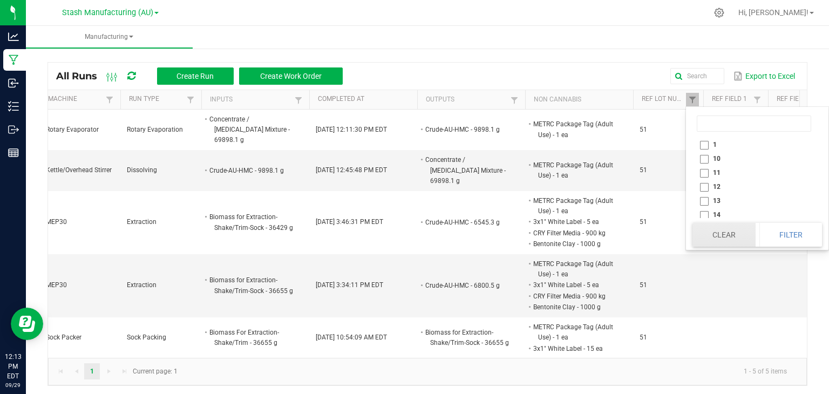
click at [741, 230] on button "Clear" at bounding box center [724, 235] width 63 height 24
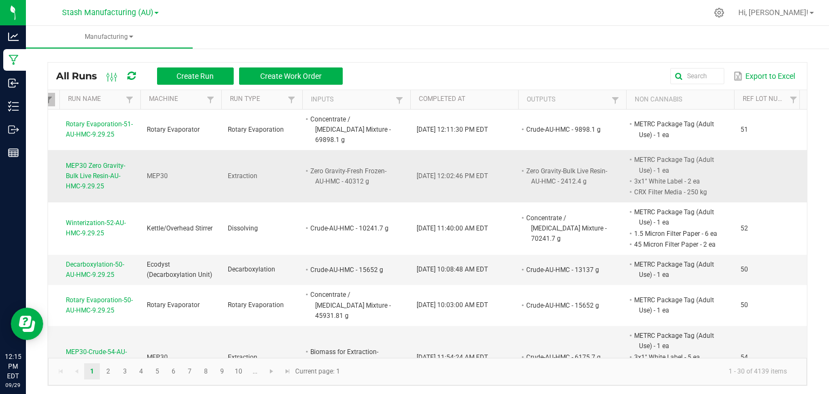
scroll to position [0, 242]
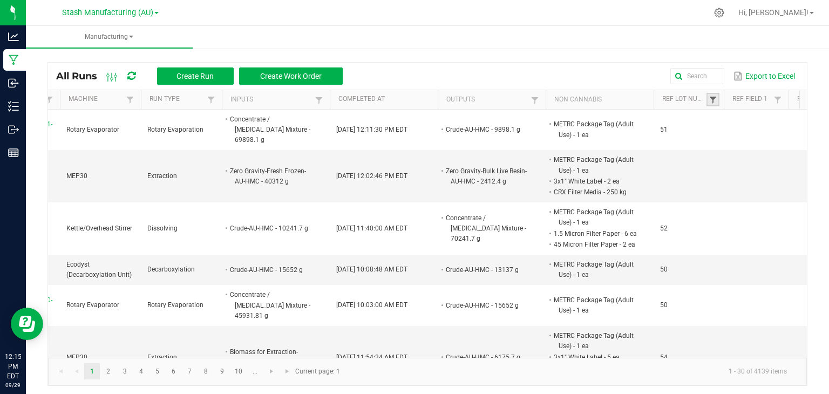
click at [715, 101] on span at bounding box center [713, 100] width 9 height 9
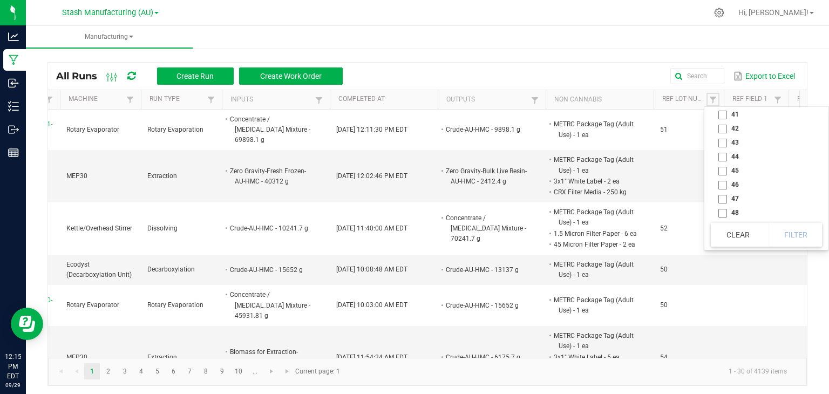
scroll to position [508, 0]
click at [726, 201] on li "47" at bounding box center [763, 199] width 105 height 14
checkbox input "true"
click at [726, 211] on li "48" at bounding box center [763, 213] width 105 height 14
checkbox input "true"
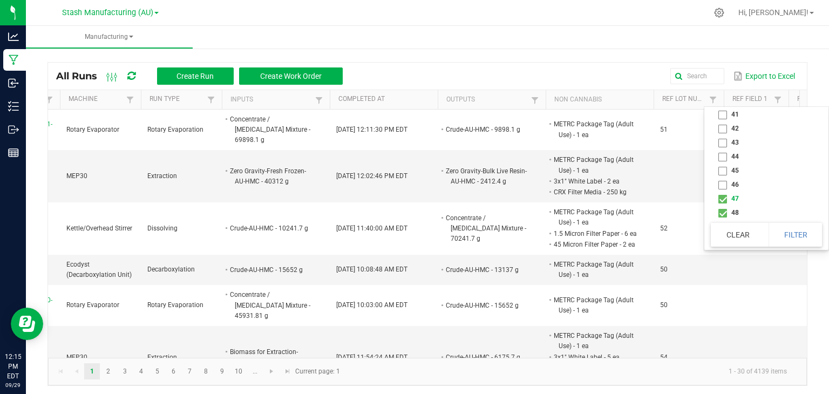
scroll to position [607, 0]
click at [722, 130] on li "49" at bounding box center [763, 127] width 105 height 14
checkbox input "false"
click at [720, 114] on li "48" at bounding box center [763, 113] width 105 height 14
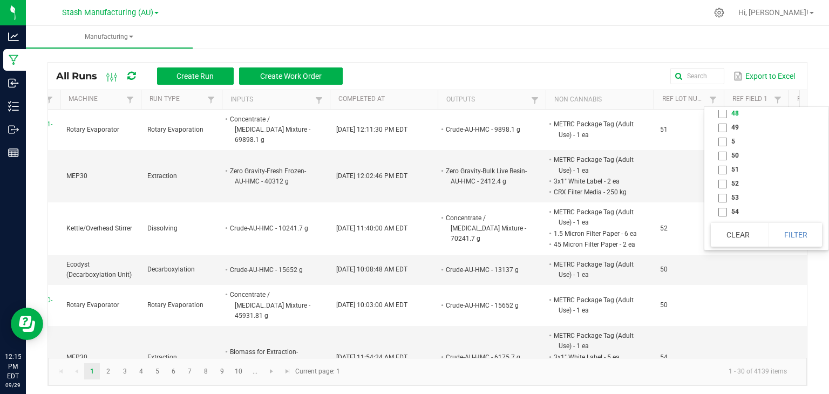
checkbox input "false"
click at [782, 231] on button "Filter" at bounding box center [796, 235] width 54 height 24
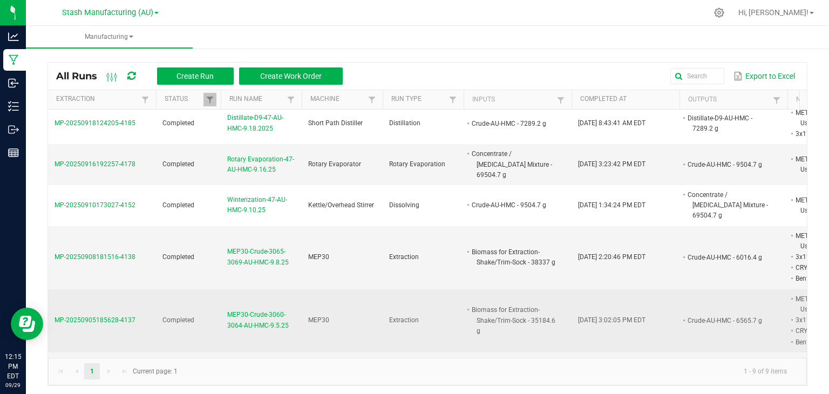
scroll to position [0, 0]
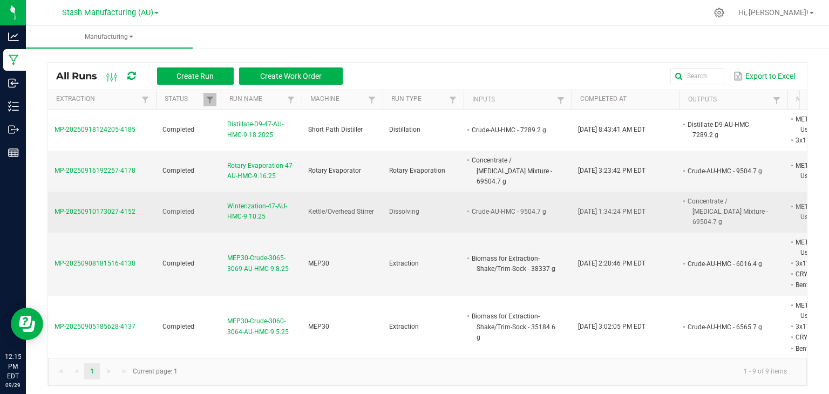
click at [259, 201] on span "Winterization-47-AU-HMC-9.10.25" at bounding box center [261, 211] width 68 height 21
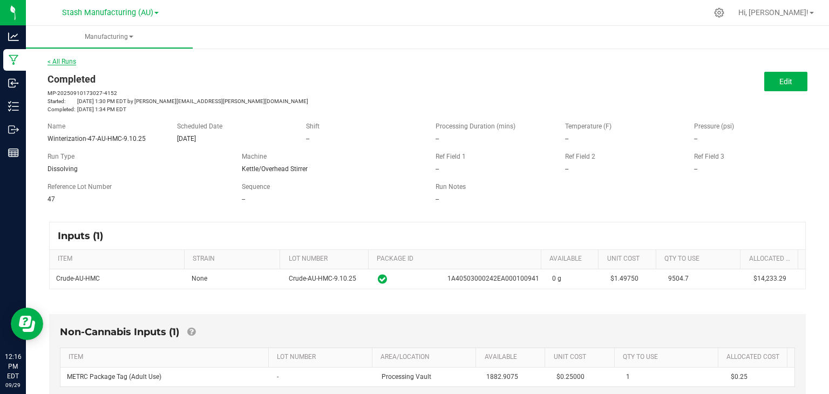
click at [69, 58] on link "< All Runs" at bounding box center [62, 62] width 29 height 8
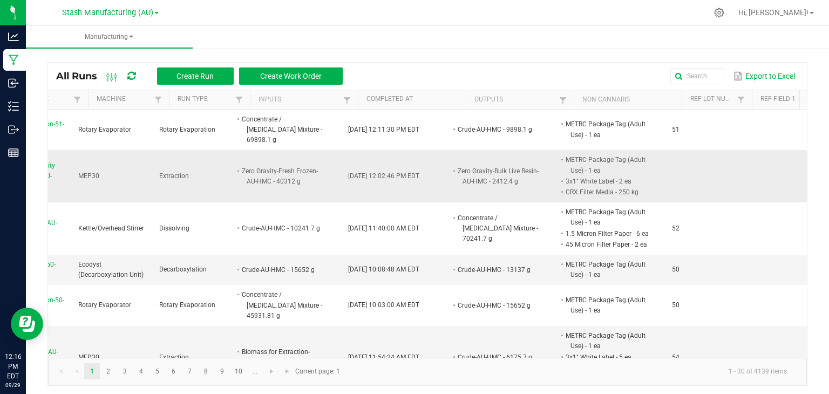
scroll to position [0, 230]
click at [724, 103] on span at bounding box center [725, 100] width 9 height 9
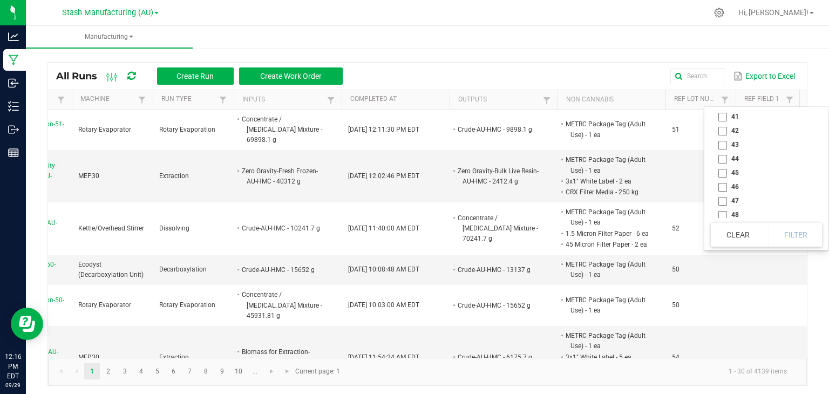
click at [734, 212] on li "48" at bounding box center [763, 215] width 105 height 14
checkbox input "true"
click at [794, 234] on button "Filter" at bounding box center [796, 235] width 54 height 24
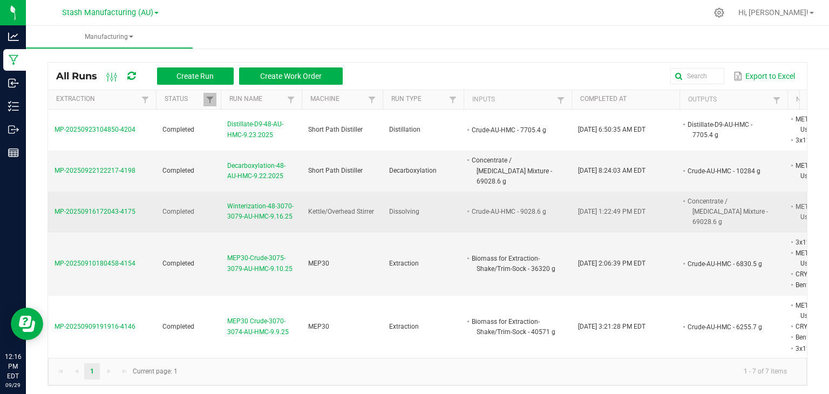
click at [263, 201] on span "Winterization-48-3070-3079-AU-HMC-9.16.25" at bounding box center [261, 211] width 68 height 21
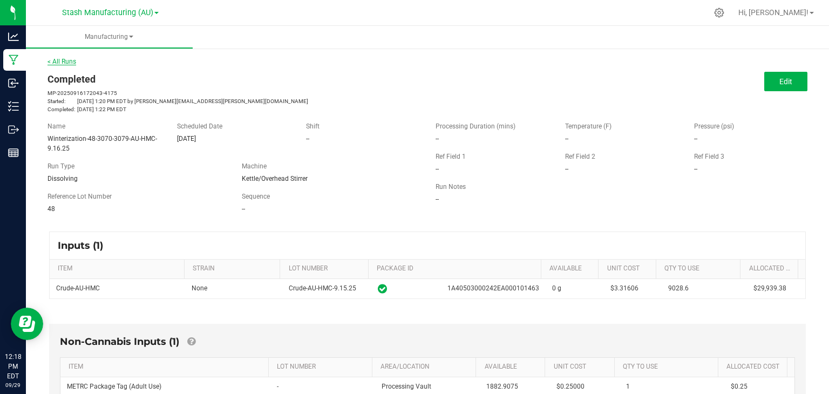
click at [63, 58] on link "< All Runs" at bounding box center [62, 62] width 29 height 8
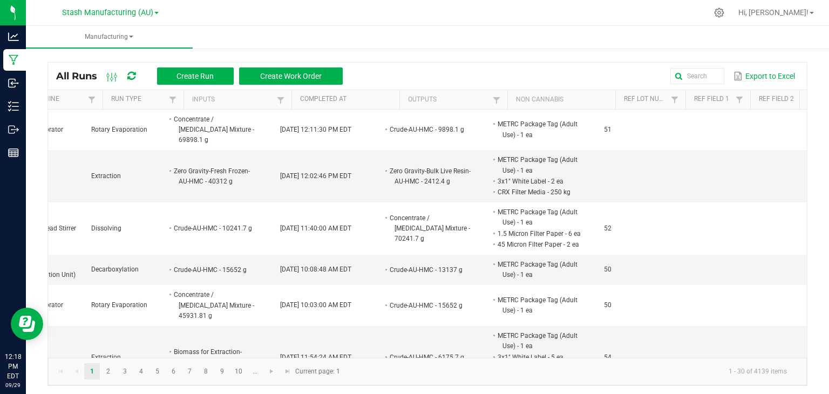
scroll to position [0, 298]
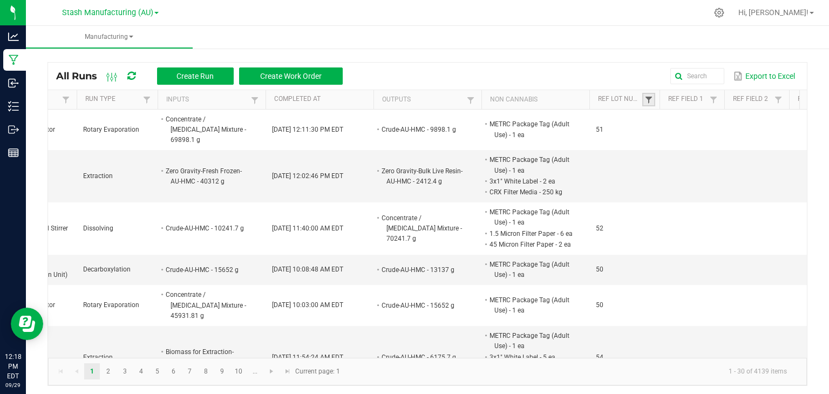
click at [651, 97] on span at bounding box center [649, 100] width 9 height 9
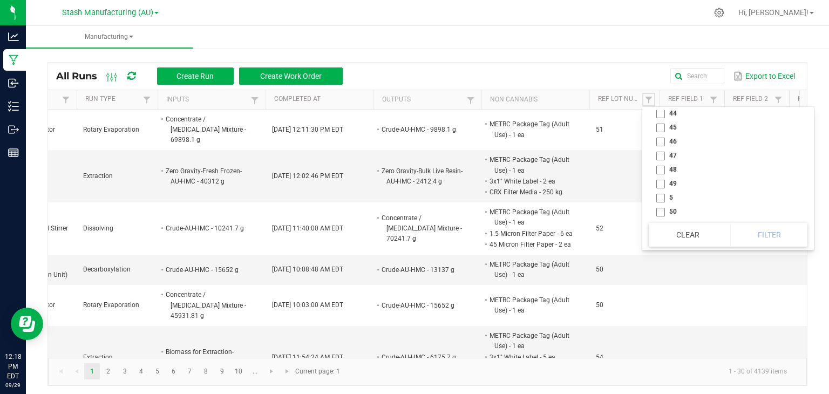
scroll to position [552, 0]
click at [661, 167] on li "48" at bounding box center [725, 168] width 152 height 14
checkbox input "true"
click at [754, 234] on button "Filter" at bounding box center [770, 235] width 78 height 24
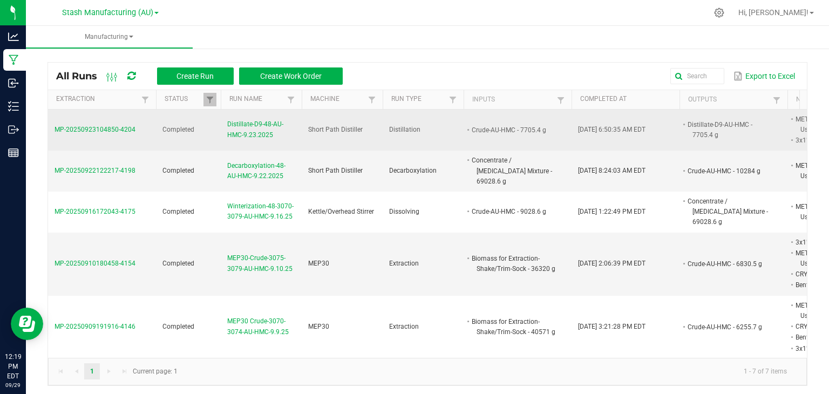
click at [259, 121] on span "Distillate-D9-48-AU-HMC-9.23.2025" at bounding box center [261, 129] width 68 height 21
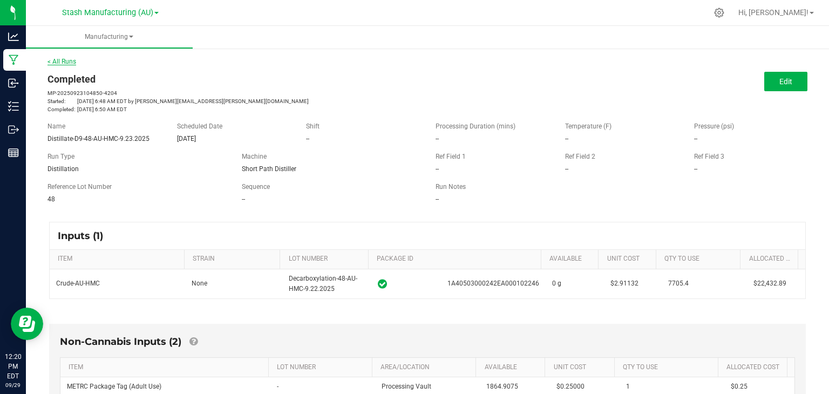
click at [62, 60] on link "< All Runs" at bounding box center [62, 62] width 29 height 8
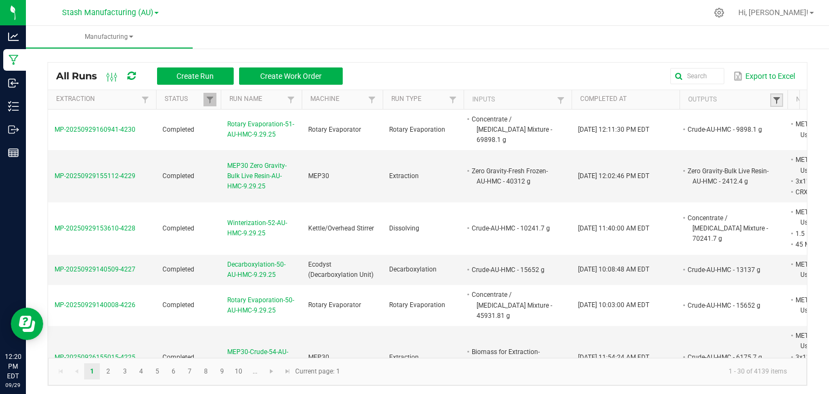
click at [780, 103] on span at bounding box center [777, 100] width 9 height 9
click at [617, 80] on div "Export to Excel" at bounding box center [575, 76] width 448 height 18
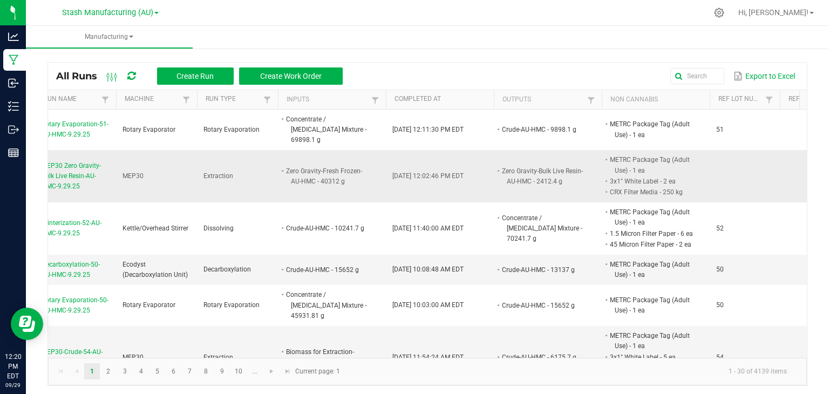
scroll to position [0, 218]
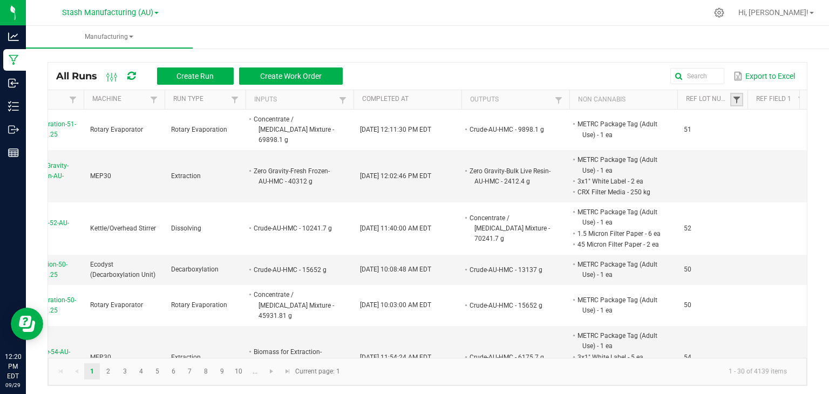
click at [734, 101] on span at bounding box center [737, 100] width 9 height 9
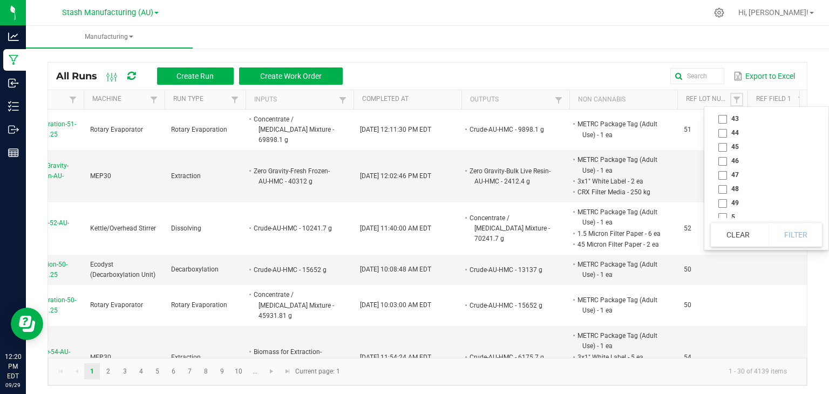
scroll to position [599, 0]
click at [722, 132] on li "49" at bounding box center [763, 135] width 105 height 14
checkbox input "true"
click at [789, 229] on button "Filter" at bounding box center [796, 235] width 54 height 24
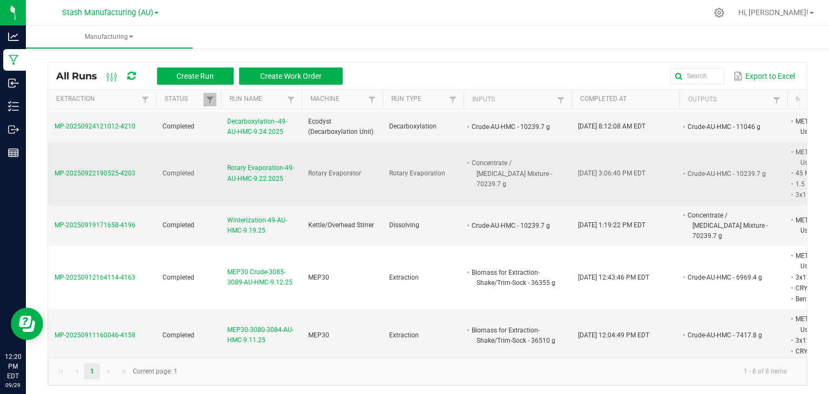
scroll to position [0, 6]
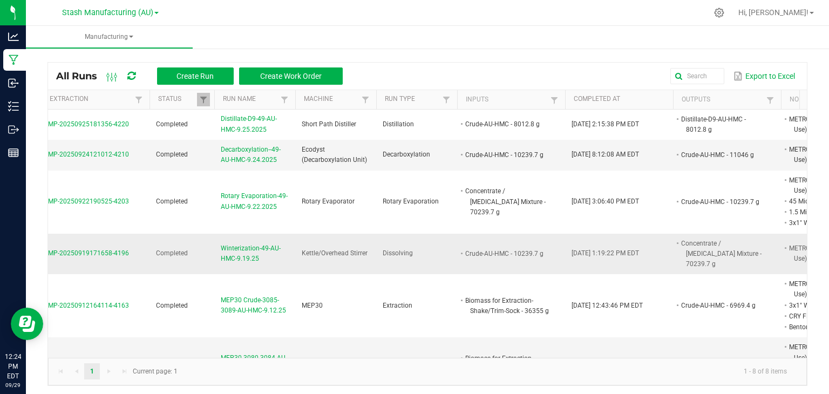
click at [247, 247] on span "Winterization-49-AU-HMC-9.19.25" at bounding box center [255, 254] width 68 height 21
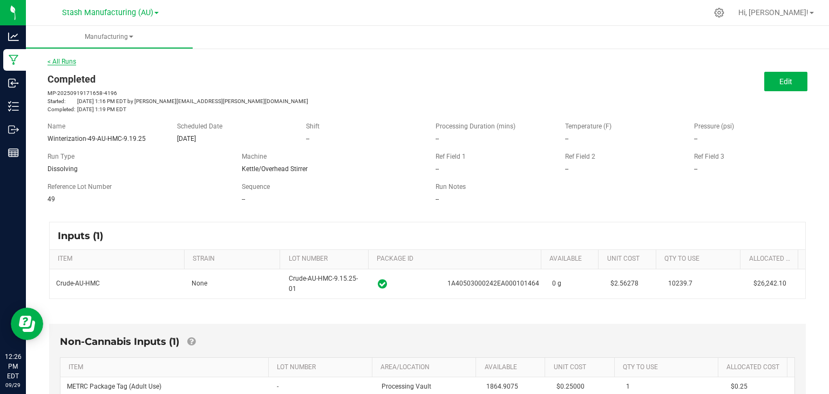
click at [67, 59] on link "< All Runs" at bounding box center [62, 62] width 29 height 8
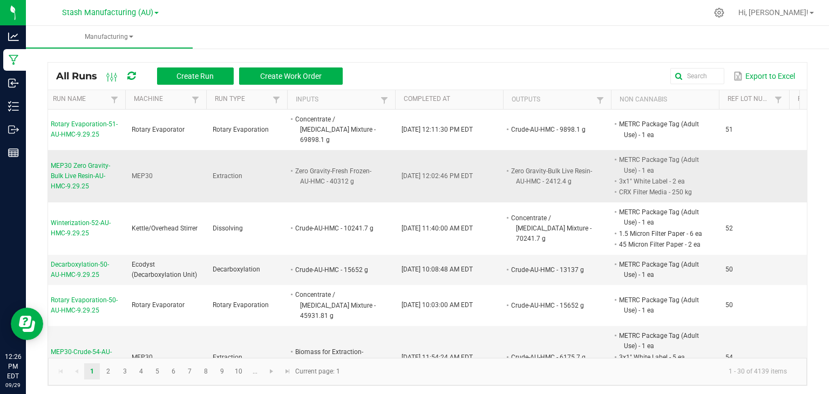
scroll to position [0, 230]
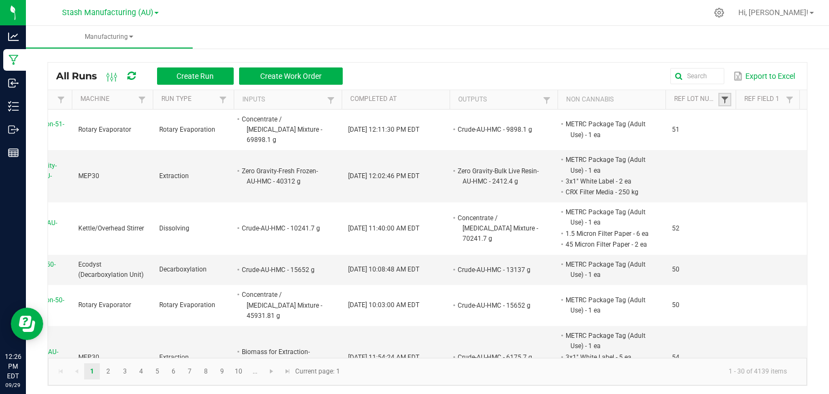
click at [721, 97] on span at bounding box center [725, 100] width 9 height 9
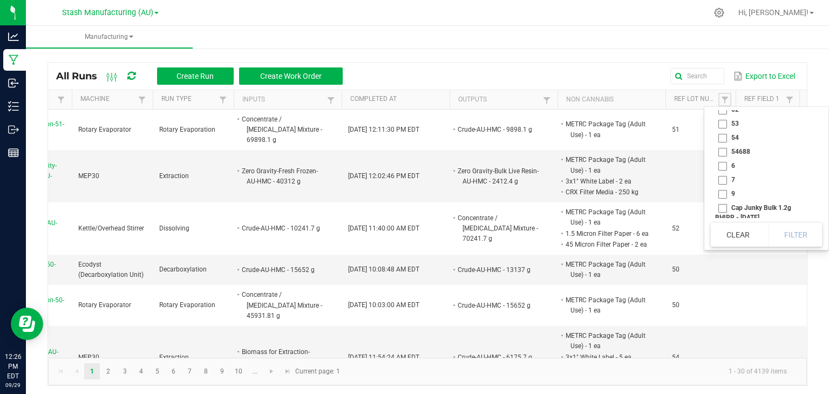
scroll to position [646, 0]
click at [724, 118] on li "50" at bounding box center [763, 117] width 105 height 14
checkbox input "true"
click at [793, 230] on button "Filter" at bounding box center [796, 235] width 54 height 24
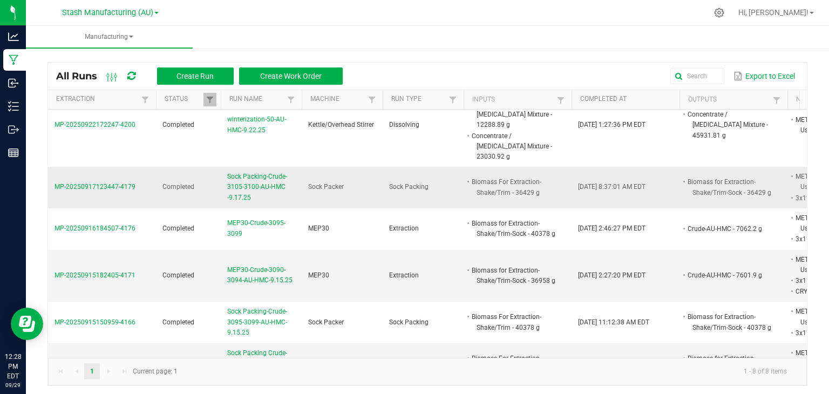
click at [255, 172] on span "Sock Packing-Crude-3105-3100-AU-HMC -9.17.25" at bounding box center [261, 187] width 68 height 31
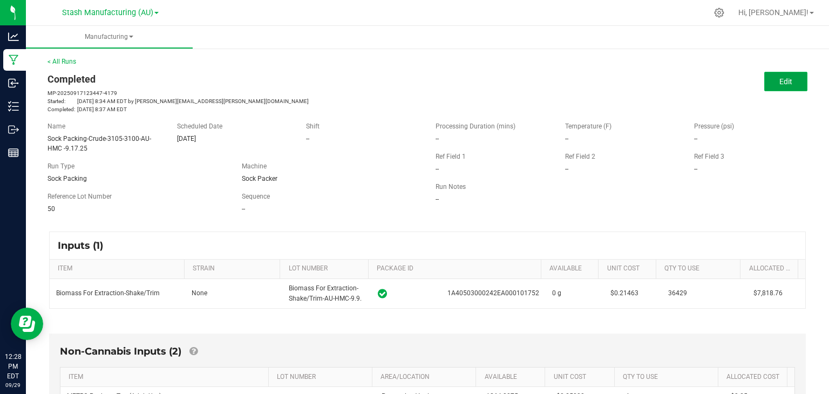
click at [782, 79] on span "Edit" at bounding box center [786, 81] width 13 height 9
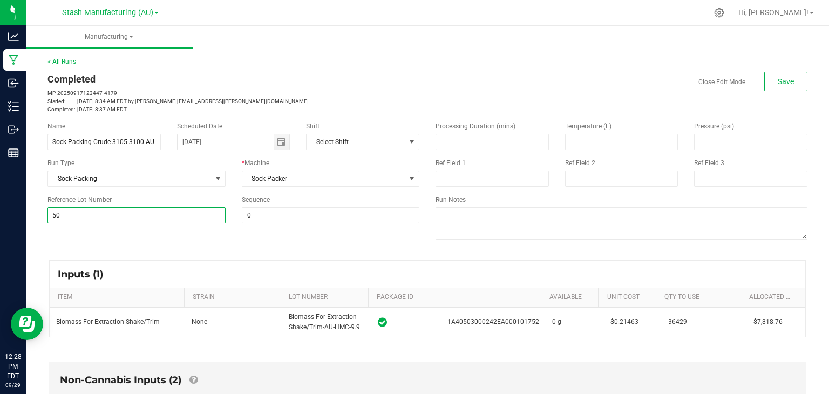
click at [185, 212] on input "50" at bounding box center [137, 215] width 178 height 16
type input "51"
click at [781, 85] on span "Save" at bounding box center [786, 81] width 16 height 9
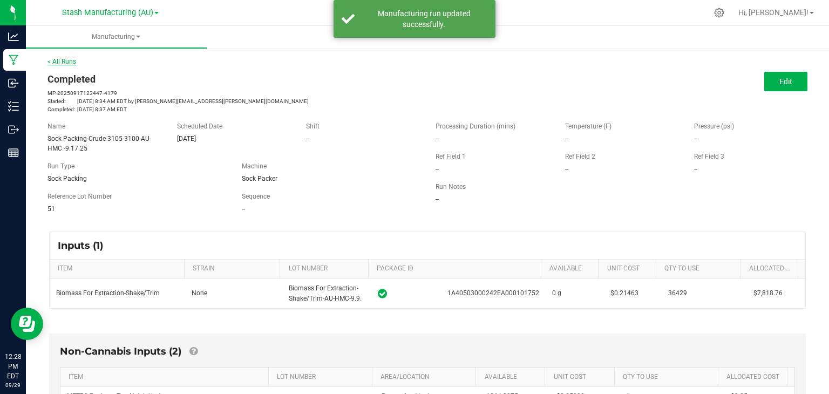
click at [66, 59] on link "< All Runs" at bounding box center [62, 62] width 29 height 8
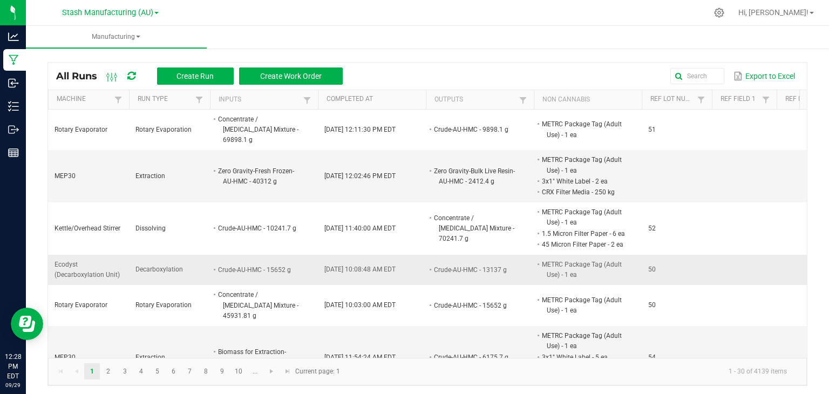
scroll to position [0, 282]
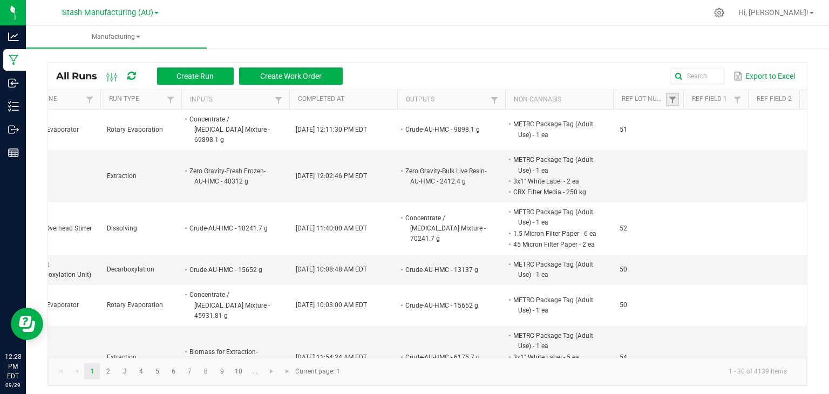
click at [668, 98] on span at bounding box center [672, 100] width 9 height 9
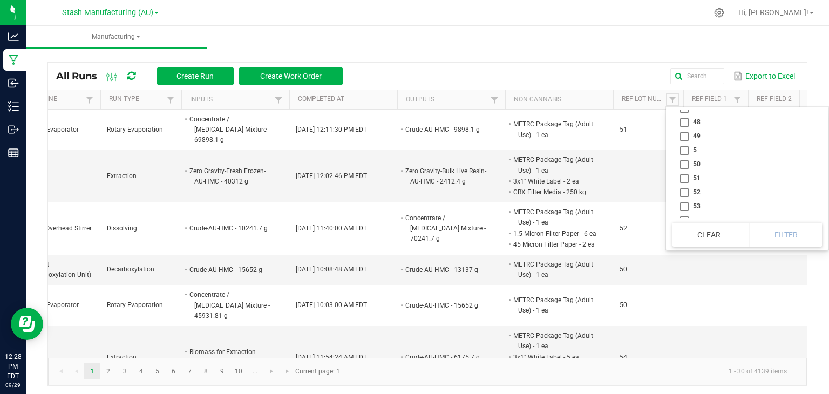
scroll to position [599, 0]
click at [684, 163] on li "50" at bounding box center [744, 163] width 143 height 14
checkbox input "true"
click at [794, 238] on button "Filter" at bounding box center [785, 235] width 73 height 24
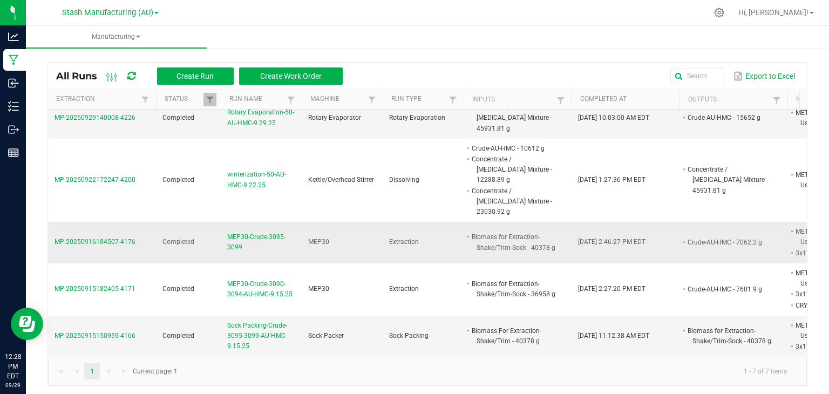
scroll to position [56, 0]
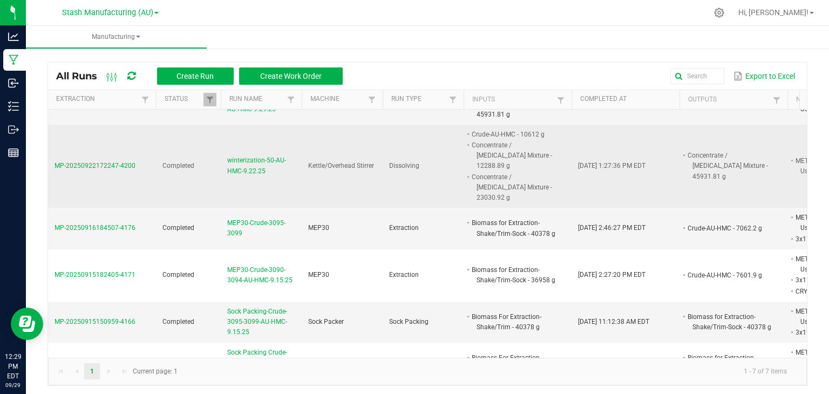
click at [251, 156] on span "winterization-50-AU-HMC-9.22.25" at bounding box center [261, 166] width 68 height 21
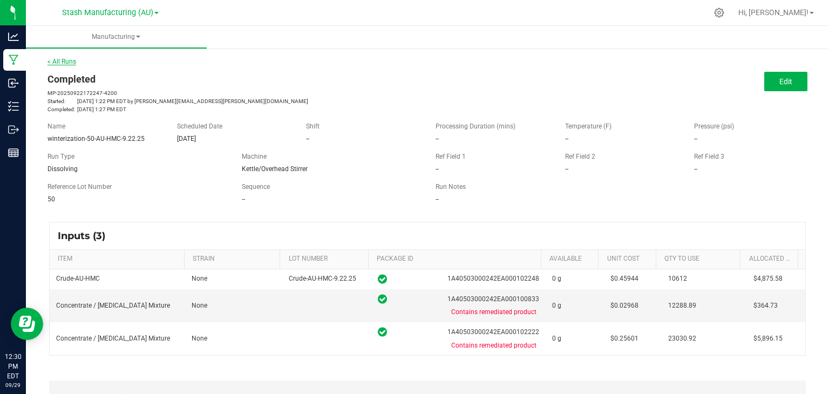
click at [67, 62] on link "< All Runs" at bounding box center [62, 62] width 29 height 8
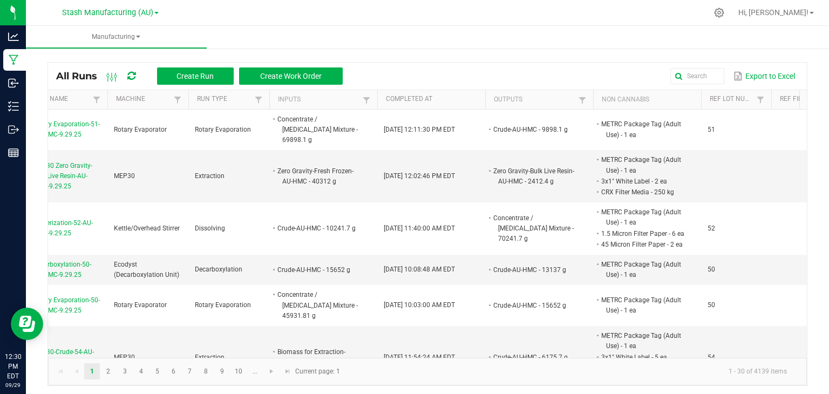
scroll to position [0, 283]
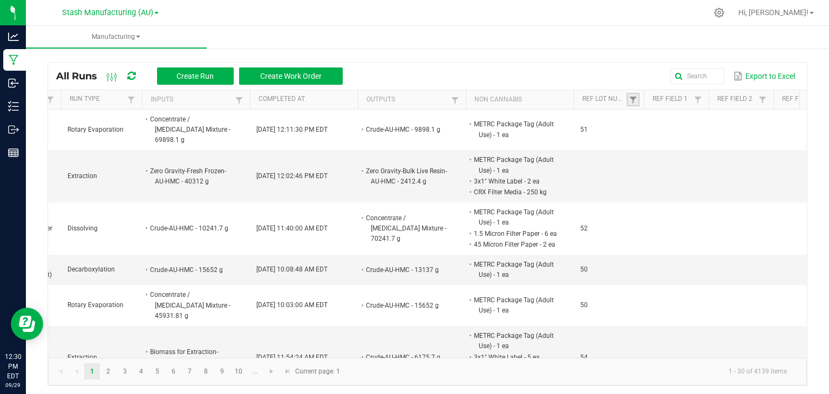
click at [630, 94] on link at bounding box center [633, 99] width 13 height 13
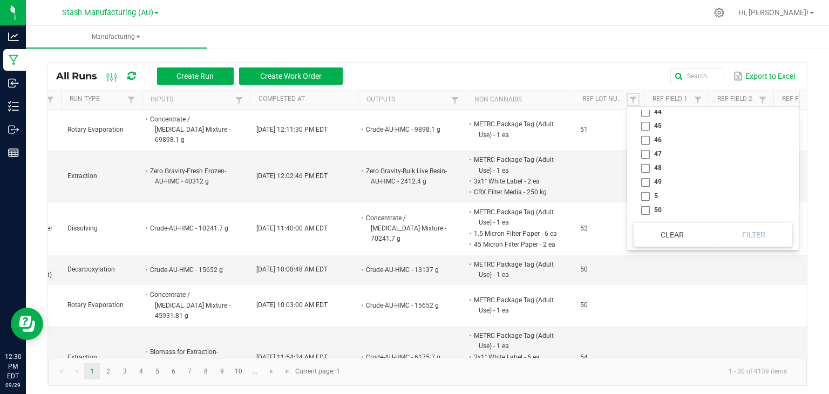
scroll to position [554, 0]
click at [657, 208] on li "50" at bounding box center [710, 208] width 152 height 14
checkbox input "true"
click at [749, 234] on button "Filter" at bounding box center [754, 235] width 78 height 24
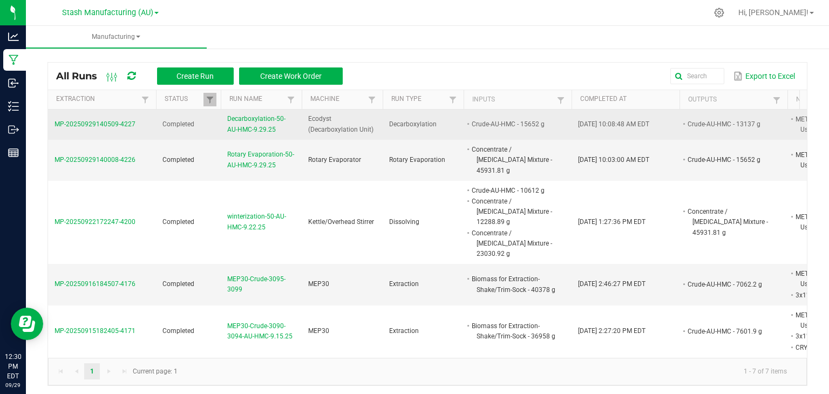
click at [249, 124] on span "Decarboxylation-50-AU-HMC-9.29.25" at bounding box center [261, 124] width 68 height 21
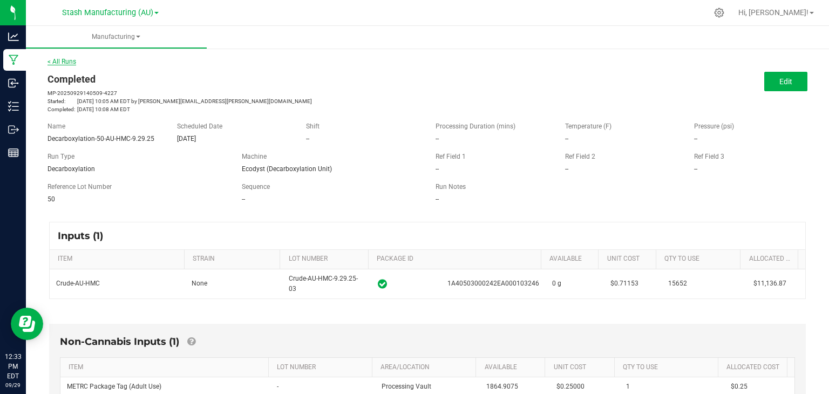
click at [67, 59] on link "< All Runs" at bounding box center [62, 62] width 29 height 8
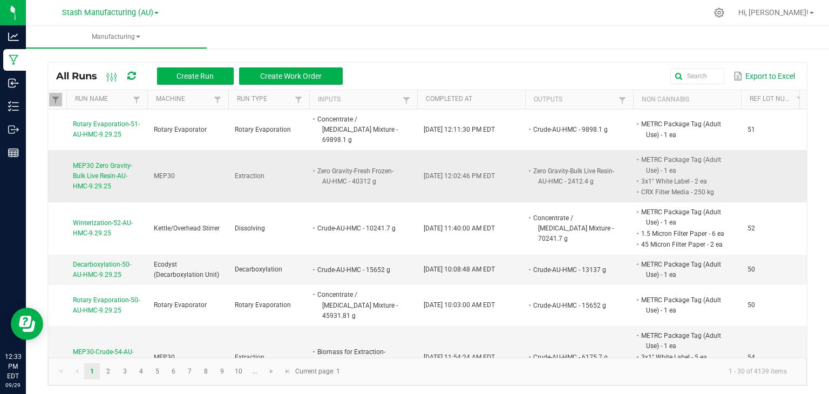
scroll to position [0, 368]
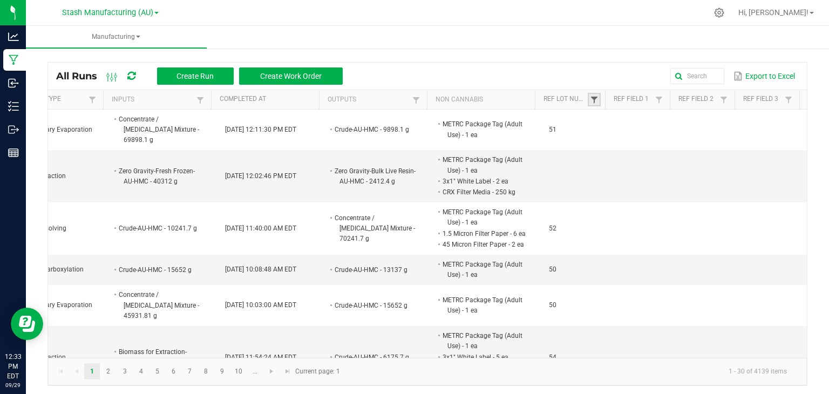
click at [590, 98] on span at bounding box center [594, 100] width 9 height 9
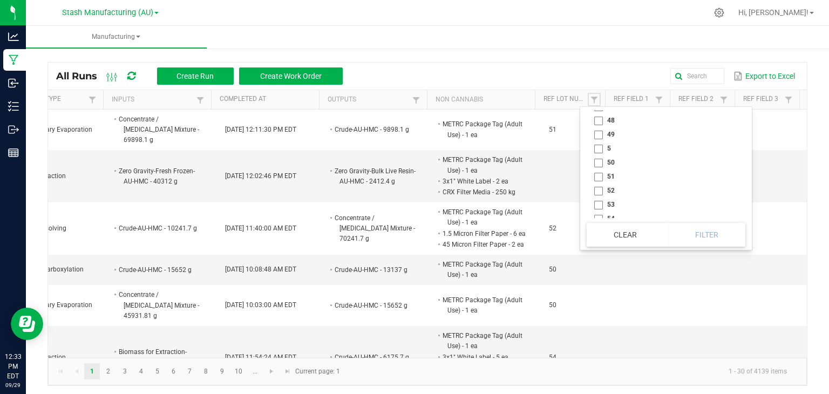
scroll to position [600, 0]
click at [599, 176] on li "51" at bounding box center [663, 176] width 152 height 14
checkbox input "true"
click at [706, 231] on button "Filter" at bounding box center [707, 235] width 78 height 24
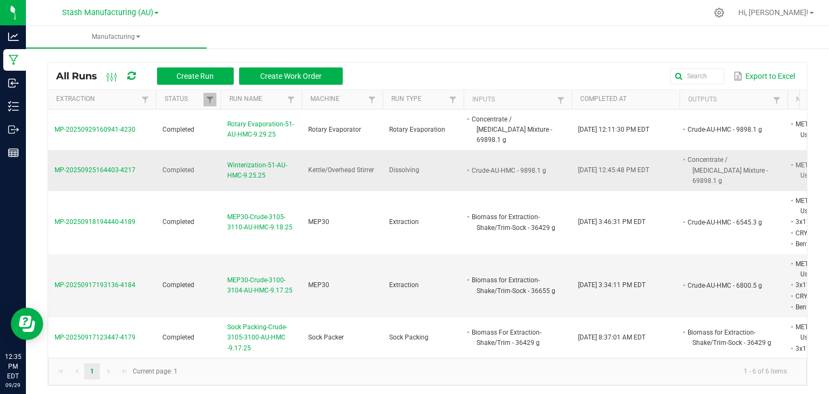
click at [247, 160] on span "Winterization-51-AU-HMC-9.25.25" at bounding box center [261, 170] width 68 height 21
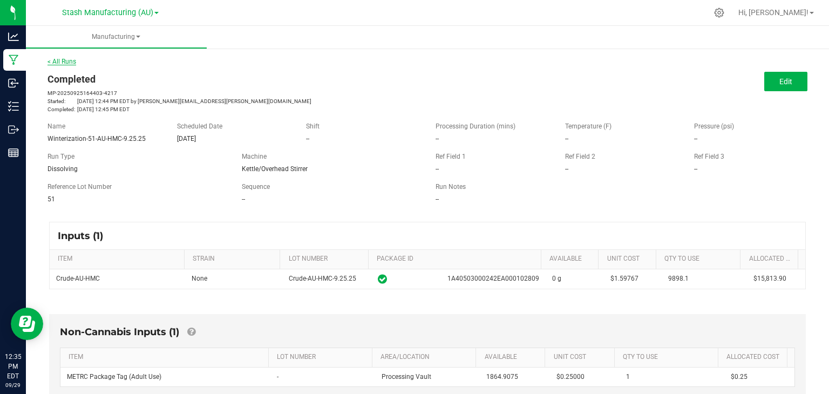
click at [58, 58] on link "< All Runs" at bounding box center [62, 62] width 29 height 8
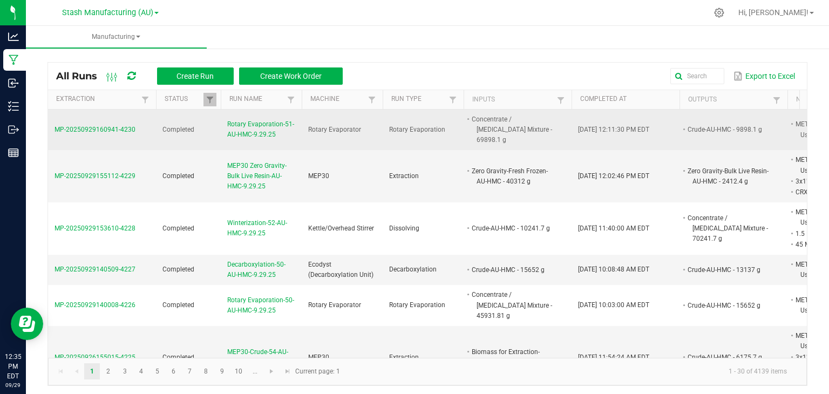
click at [263, 123] on span "Rotary Evaporation-51-AU-HMC-9.29.25" at bounding box center [261, 129] width 68 height 21
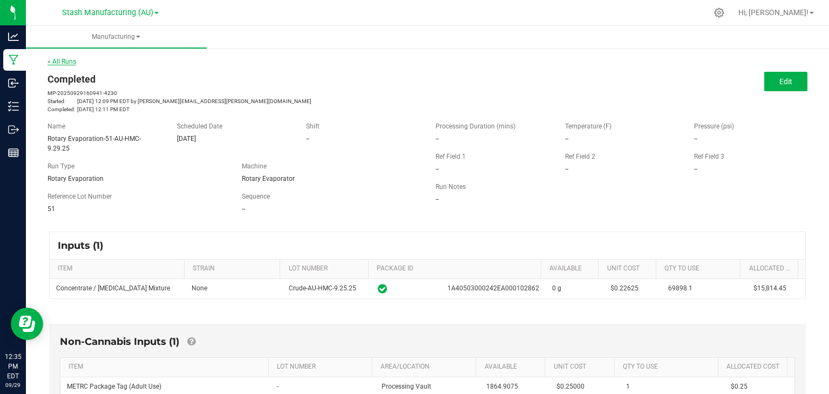
click at [69, 63] on link "< All Runs" at bounding box center [62, 62] width 29 height 8
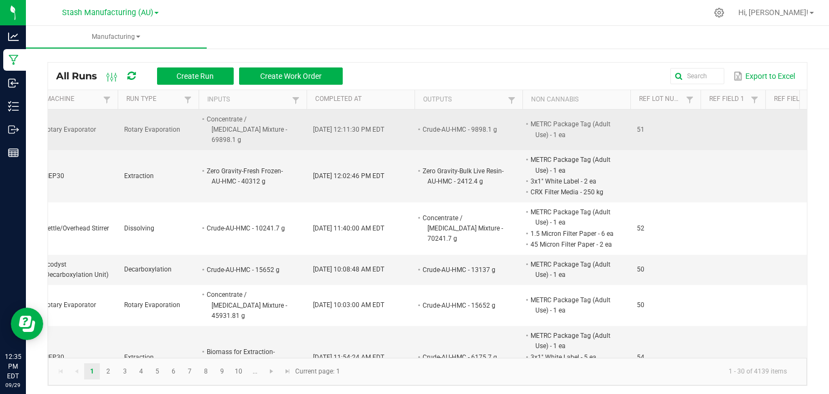
scroll to position [0, 267]
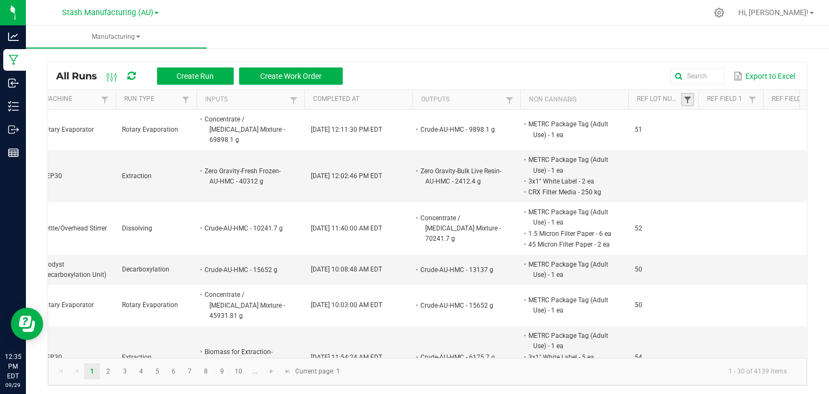
click at [686, 100] on span at bounding box center [688, 100] width 9 height 9
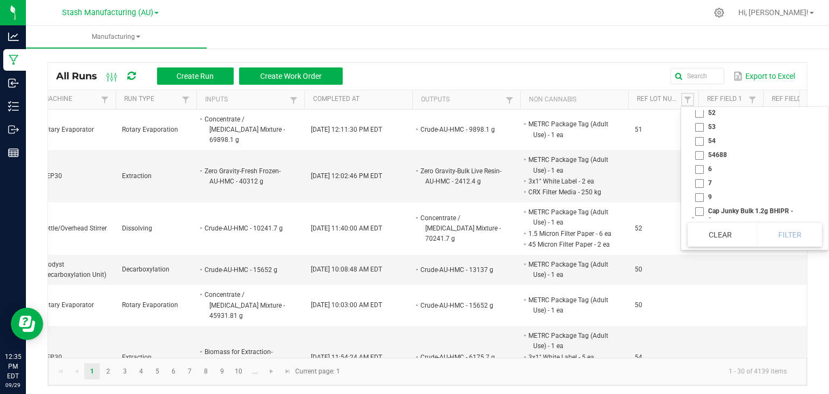
scroll to position [671, 0]
click at [699, 119] on li "52" at bounding box center [752, 120] width 128 height 14
checkbox input "true"
click at [780, 244] on button "Filter" at bounding box center [789, 235] width 65 height 24
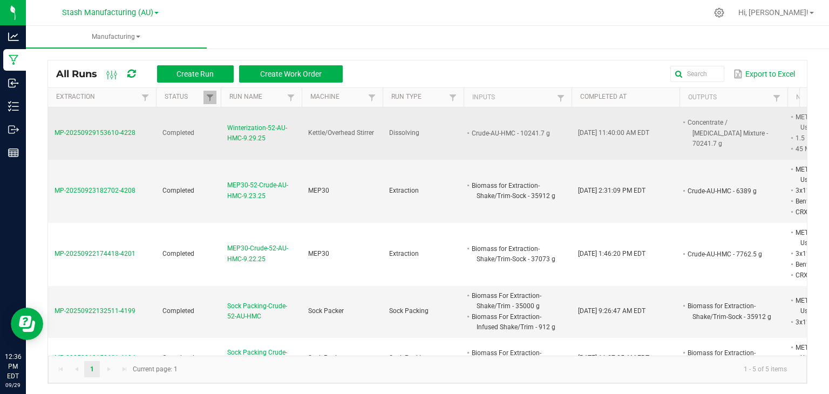
click at [253, 126] on span "Winterization-52-AU-HMC-9.29.25" at bounding box center [261, 133] width 68 height 21
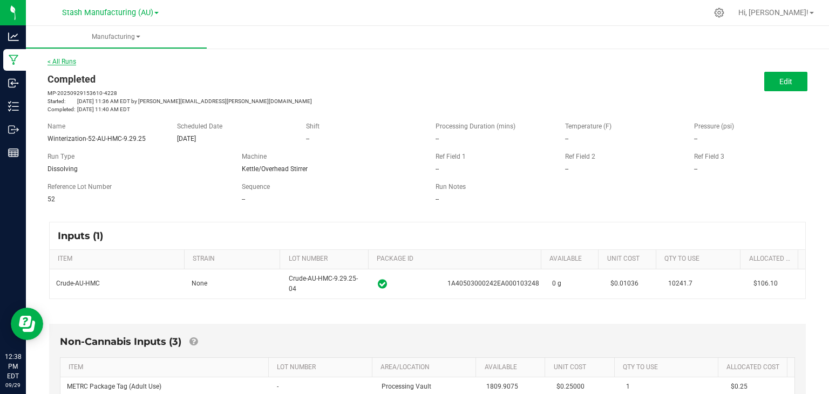
click at [60, 59] on link "< All Runs" at bounding box center [62, 62] width 29 height 8
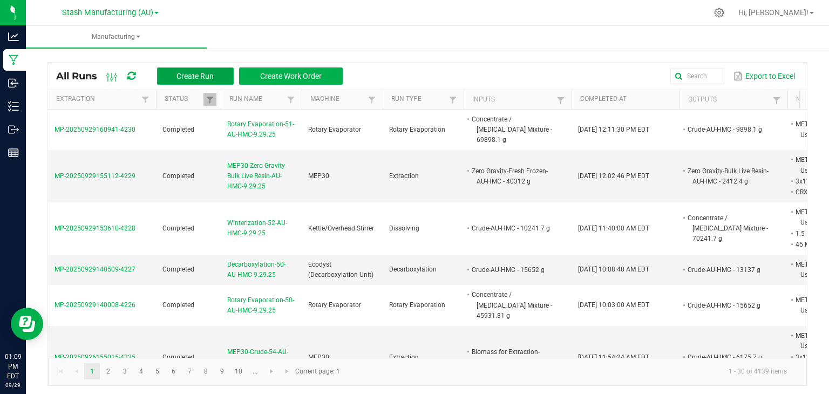
click at [197, 69] on button "Create Run" at bounding box center [195, 75] width 77 height 17
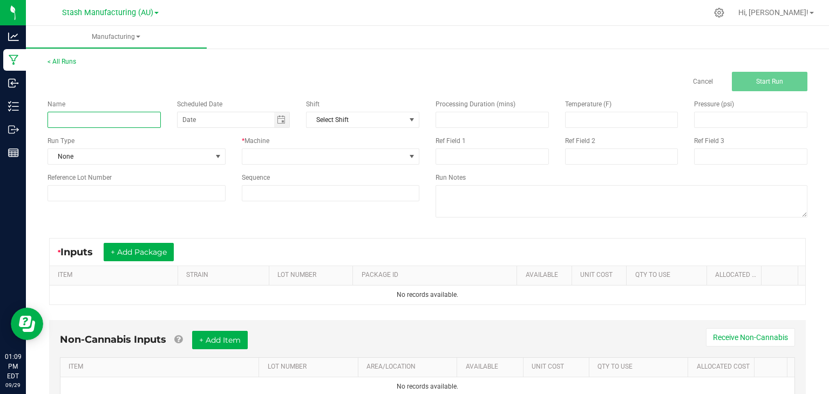
click at [103, 118] on input at bounding box center [104, 120] width 113 height 16
click at [282, 124] on span "Toggle calendar" at bounding box center [282, 119] width 16 height 15
type input "Sock Packing Deep Breath-Fresh Frozen-AU-HMC-9.29.25"
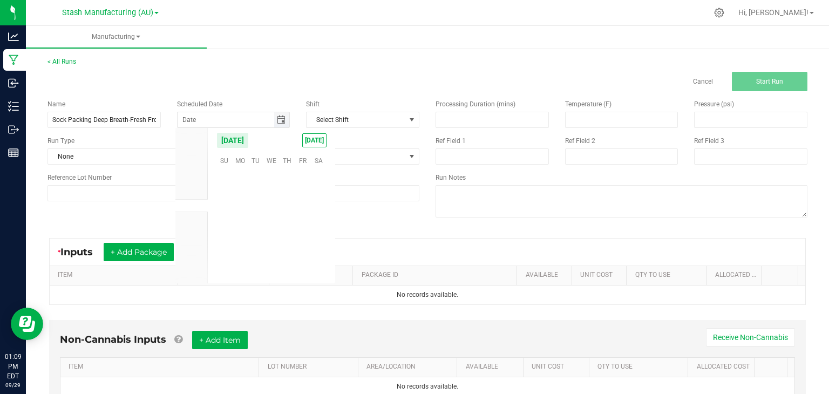
scroll to position [175146, 0]
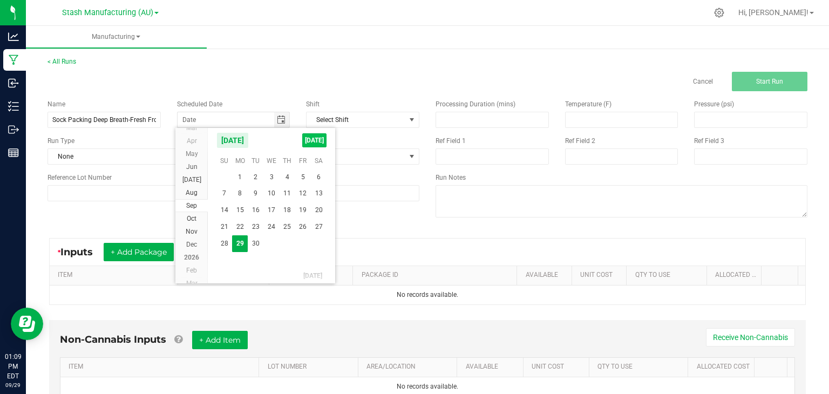
click at [311, 138] on span "[DATE]" at bounding box center [314, 140] width 24 height 14
type input "[DATE]"
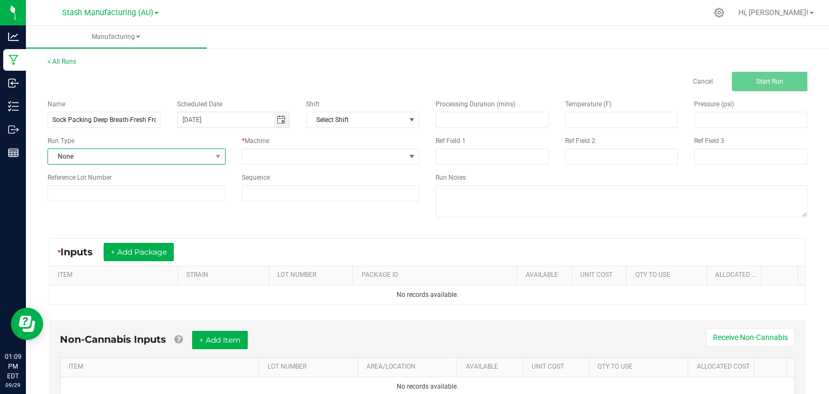
click at [171, 155] on span "None" at bounding box center [130, 156] width 164 height 15
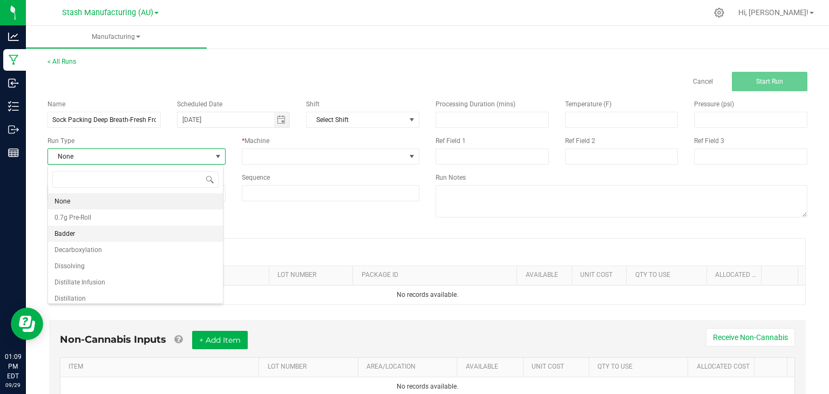
scroll to position [184, 0]
click at [87, 253] on li "Sock Packing" at bounding box center [135, 261] width 175 height 16
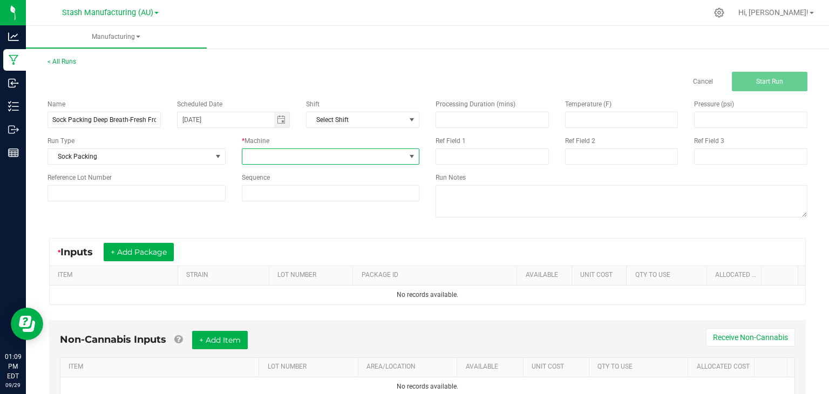
click at [321, 152] on span at bounding box center [324, 156] width 164 height 15
click at [274, 276] on li "Sock Packer" at bounding box center [327, 278] width 175 height 18
click at [145, 244] on button "+ Add Package" at bounding box center [139, 252] width 70 height 18
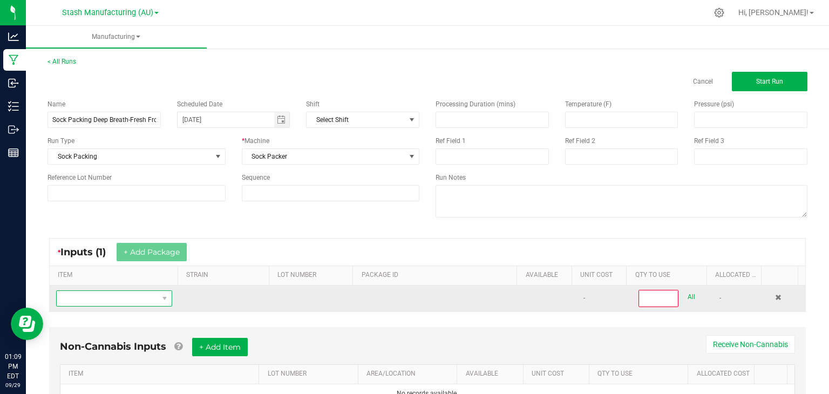
click at [124, 299] on span "NO DATA FOUND" at bounding box center [108, 298] width 102 height 15
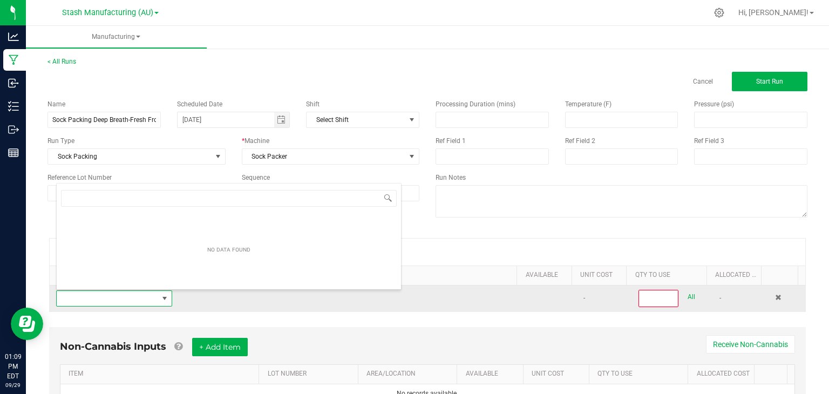
scroll to position [16, 112]
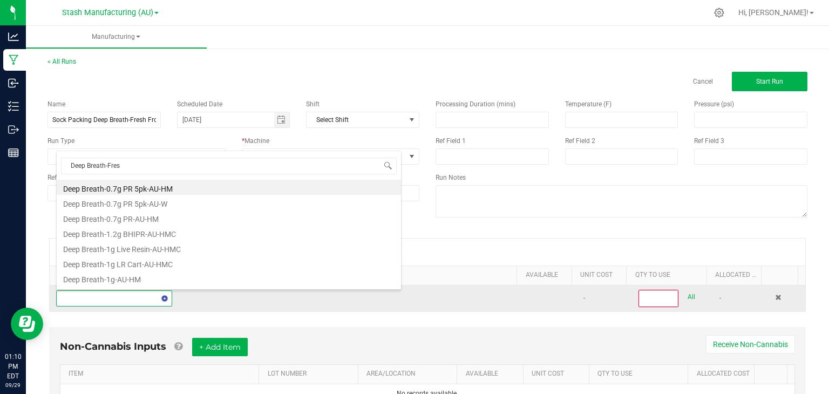
type input "Deep Breath-Fresh"
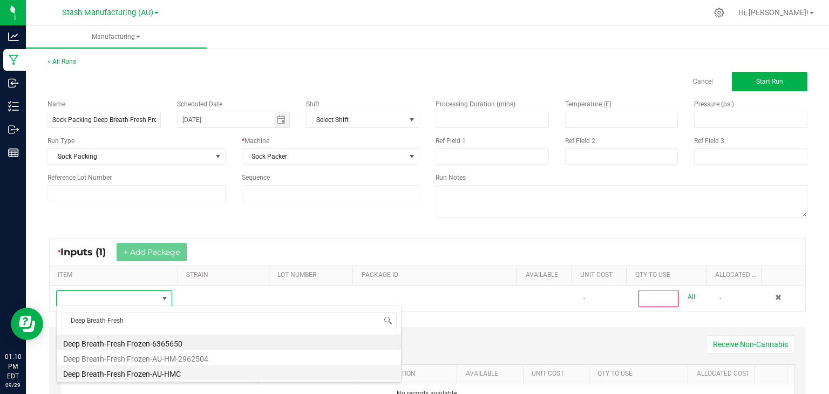
click at [157, 371] on li "Deep Breath-Fresh Frozen-AU-HMC" at bounding box center [229, 372] width 344 height 15
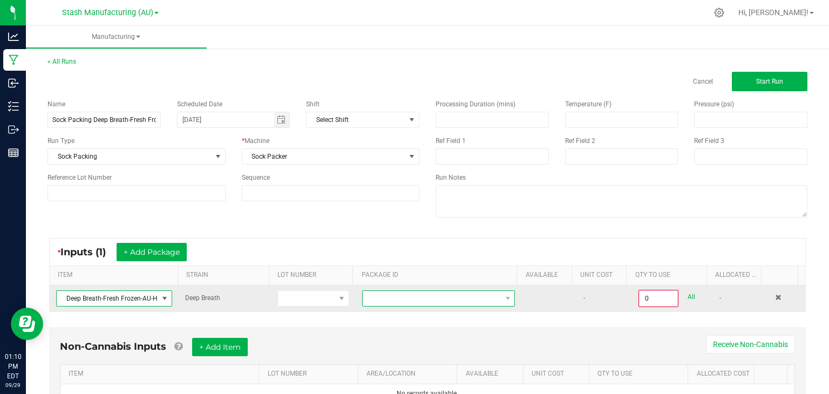
click at [456, 300] on span at bounding box center [432, 298] width 138 height 15
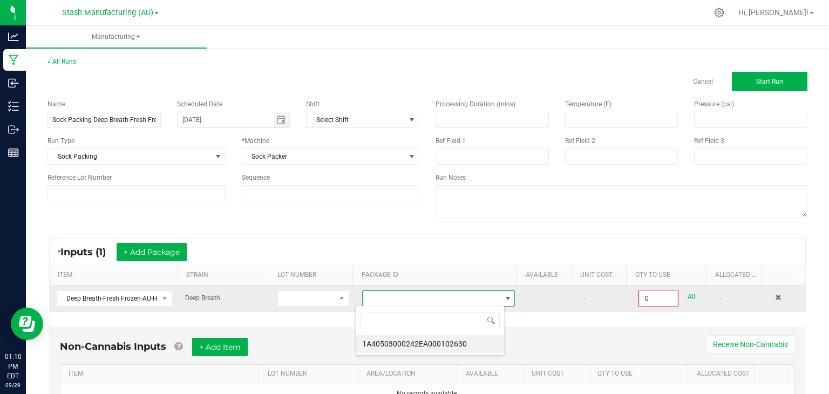
scroll to position [16, 149]
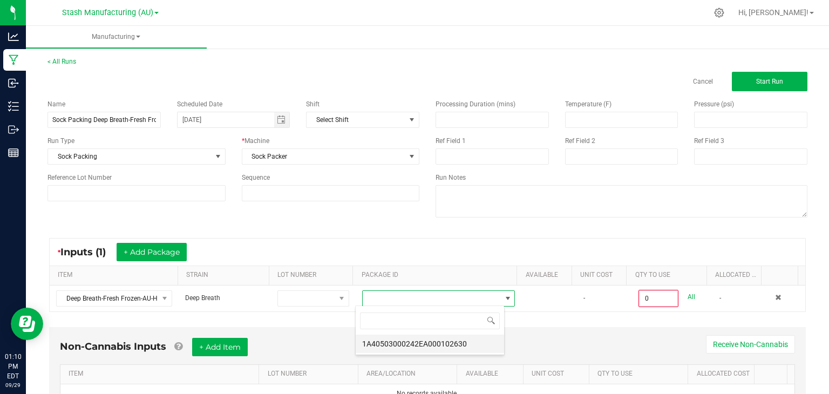
click at [473, 344] on li "1A40503000242EA000102630" at bounding box center [430, 344] width 148 height 18
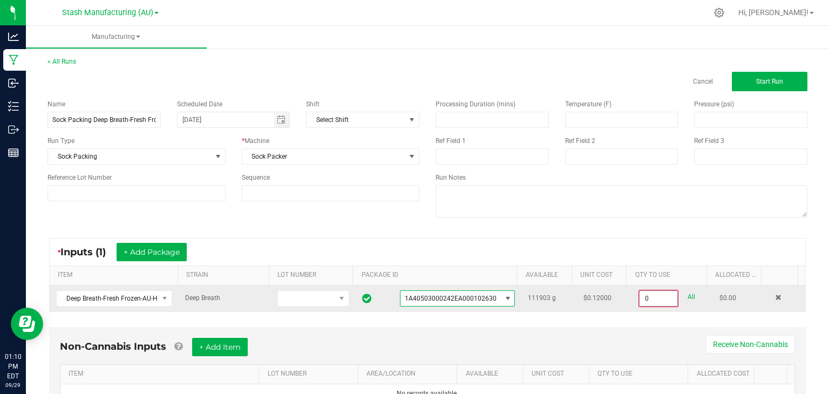
click at [640, 294] on input "0" at bounding box center [659, 298] width 38 height 15
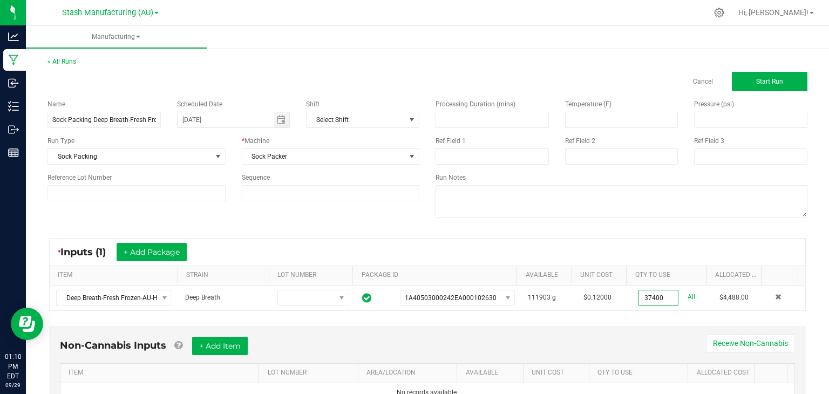
type input "37400.0000 g"
click at [637, 326] on div "Non-Cannabis Inputs + Add Item Receive Non-Cannabis ITEM LOT NUMBER AREA/LOCATI…" at bounding box center [427, 369] width 757 height 87
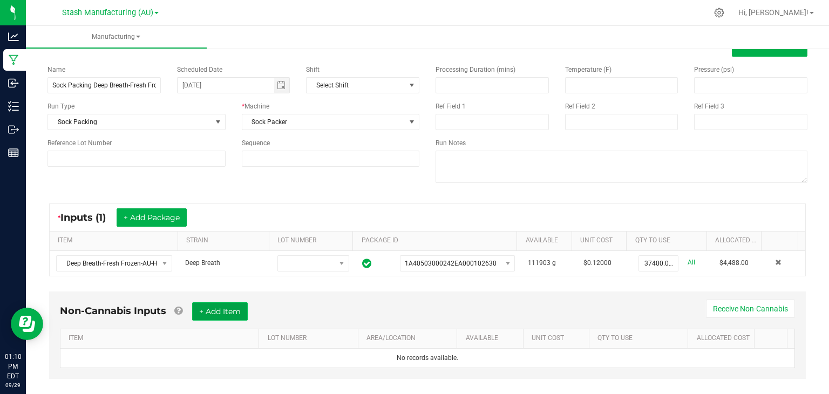
click at [242, 314] on button "+ Add Item" at bounding box center [220, 311] width 56 height 18
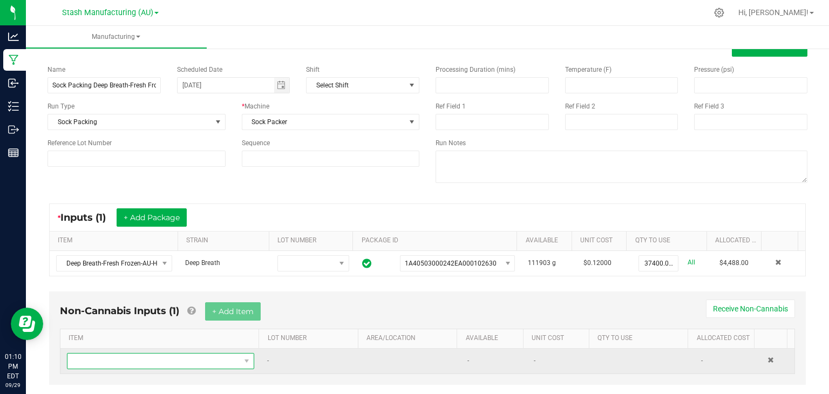
click at [193, 360] on span "NO DATA FOUND" at bounding box center [153, 361] width 173 height 15
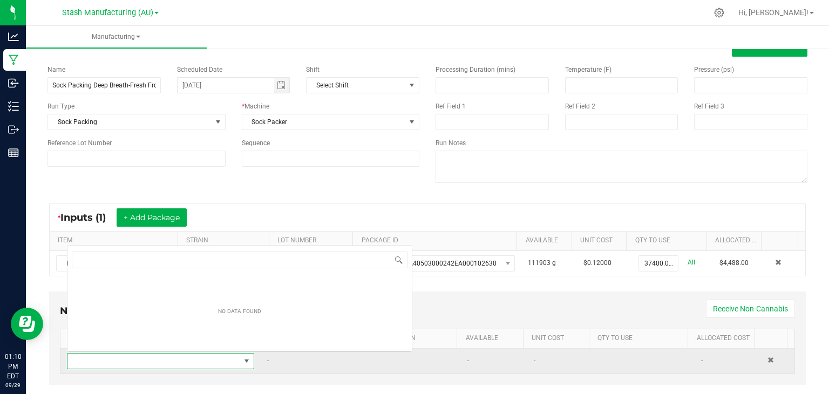
scroll to position [16, 180]
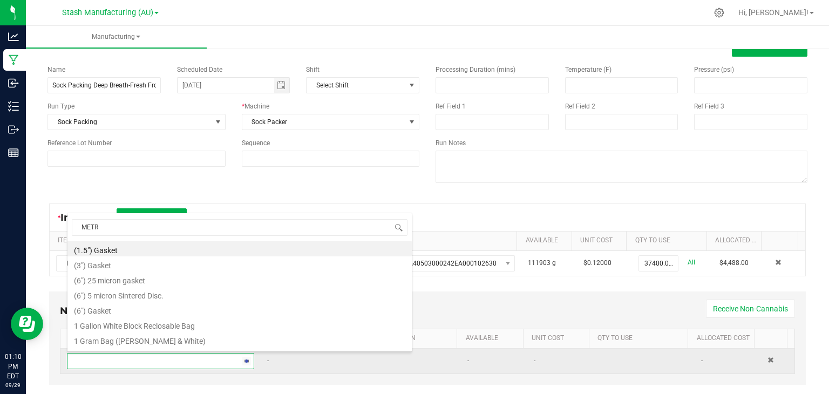
type input "METRC"
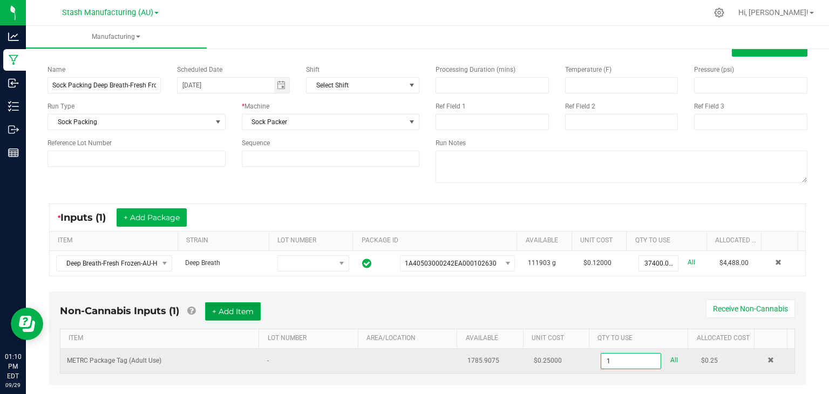
type input "1 ea"
click at [234, 303] on button "+ Add Item" at bounding box center [233, 311] width 56 height 18
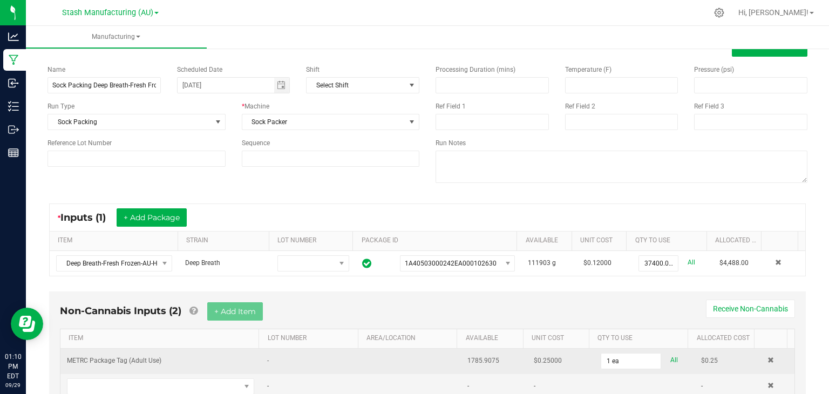
scroll to position [80, 0]
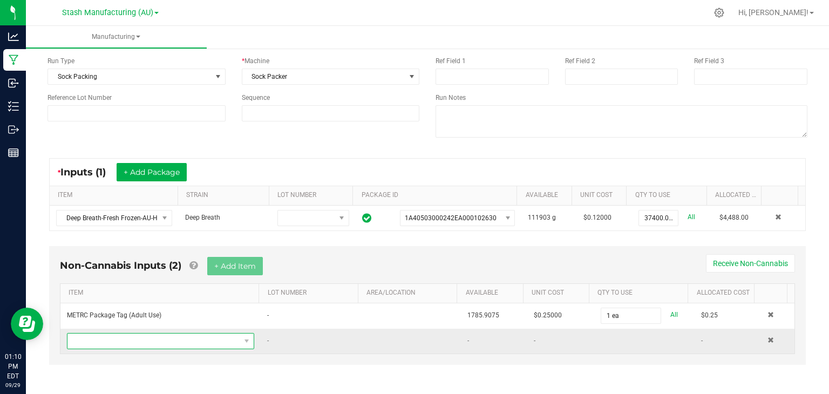
click at [115, 344] on span "NO DATA FOUND" at bounding box center [153, 341] width 173 height 15
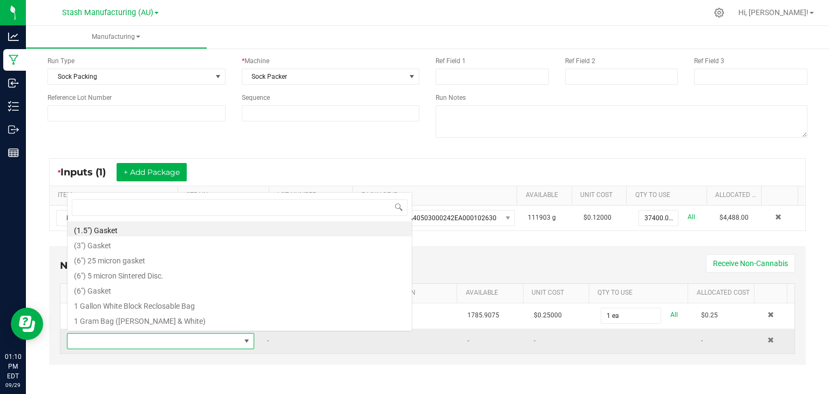
scroll to position [16, 180]
type input "3x1"
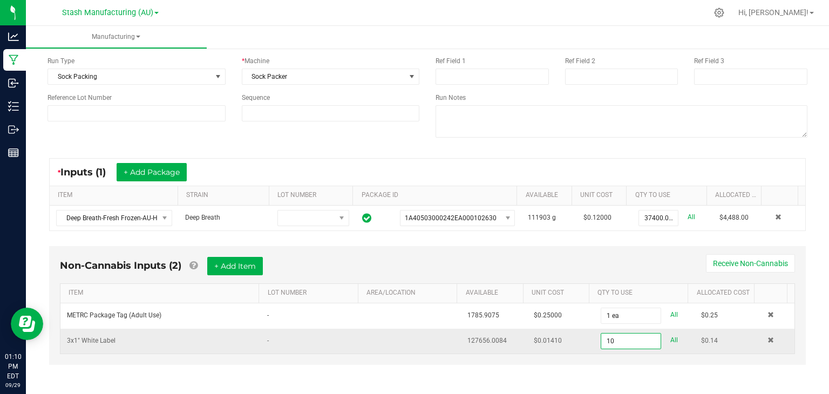
type input "10 ea"
click at [299, 273] on div "Non-Cannabis Inputs (2) + Add Item Receive Non-Cannabis" at bounding box center [427, 270] width 735 height 26
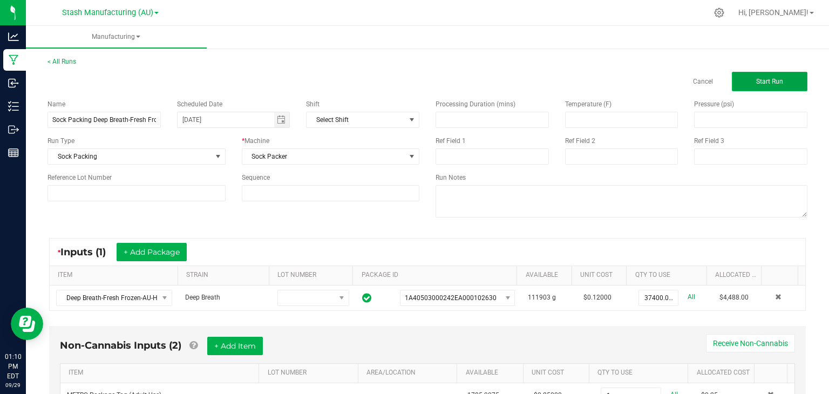
click at [758, 85] on span "Start Run" at bounding box center [769, 82] width 27 height 8
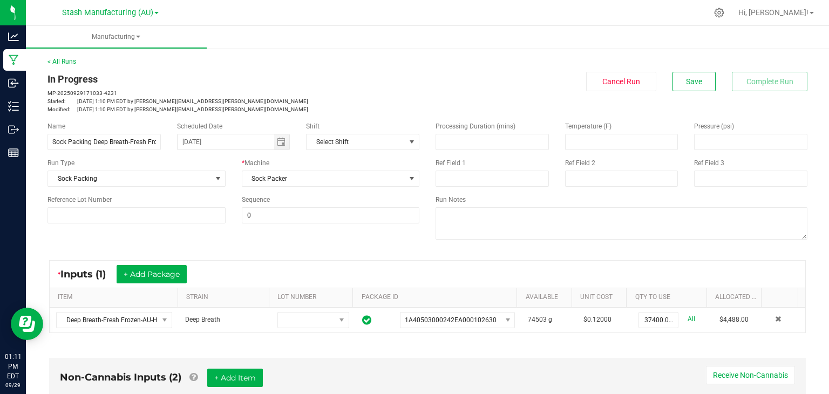
scroll to position [300, 0]
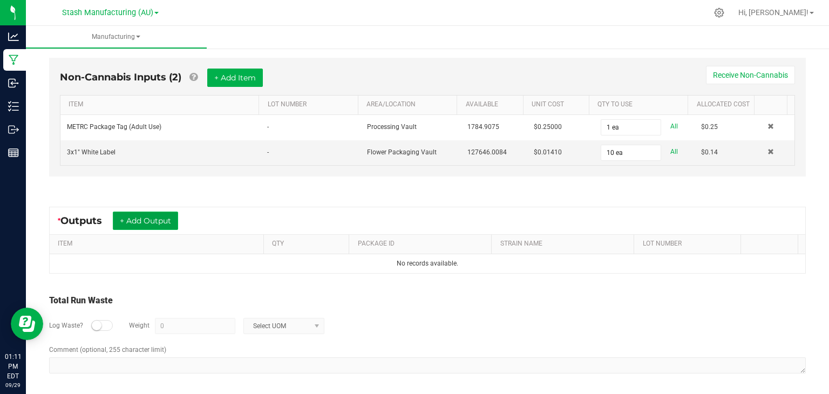
click at [144, 214] on button "+ Add Output" at bounding box center [145, 221] width 65 height 18
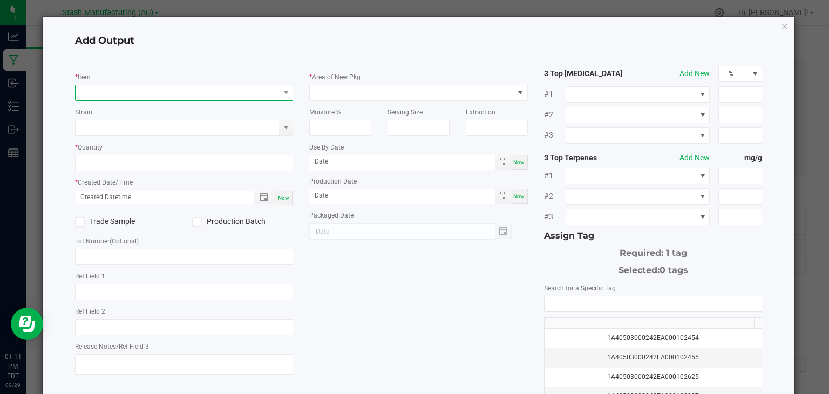
click at [145, 91] on span "NO DATA FOUND" at bounding box center [178, 92] width 204 height 15
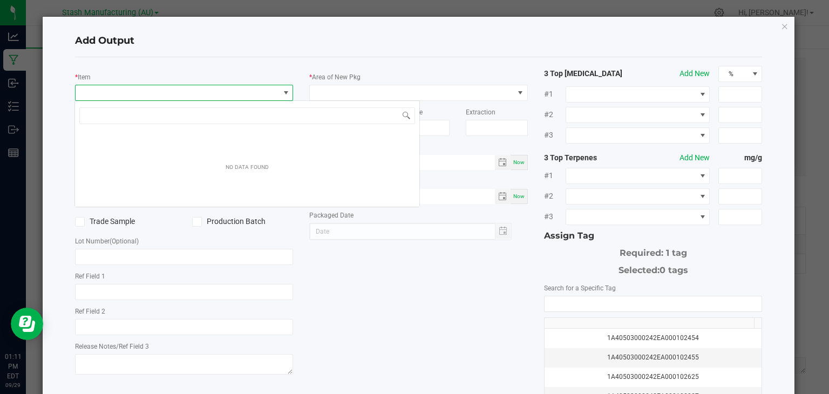
scroll to position [16, 216]
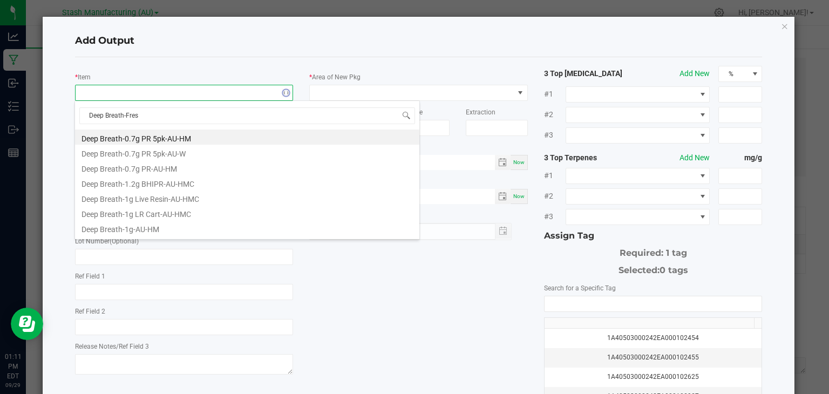
type input "Deep Breath-Fresh"
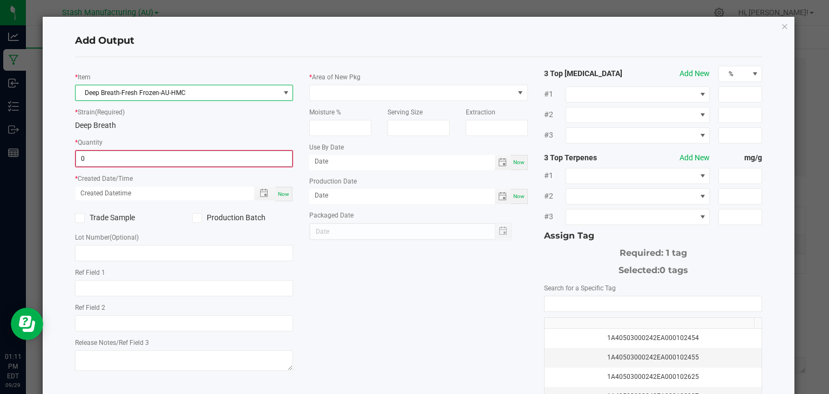
click at [126, 160] on input "0" at bounding box center [184, 158] width 217 height 15
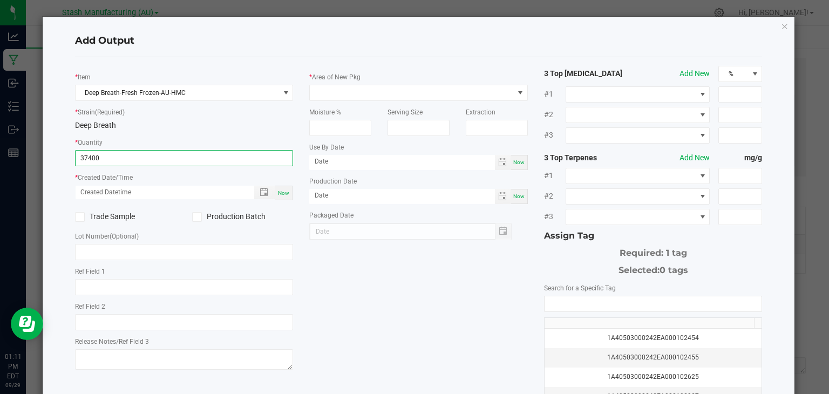
type input "37400.0000 g"
click at [278, 188] on div "Now" at bounding box center [283, 193] width 17 height 15
type input "[DATE] 1:11 PM"
type input "[DATE]"
click at [196, 217] on icon at bounding box center [196, 217] width 7 height 0
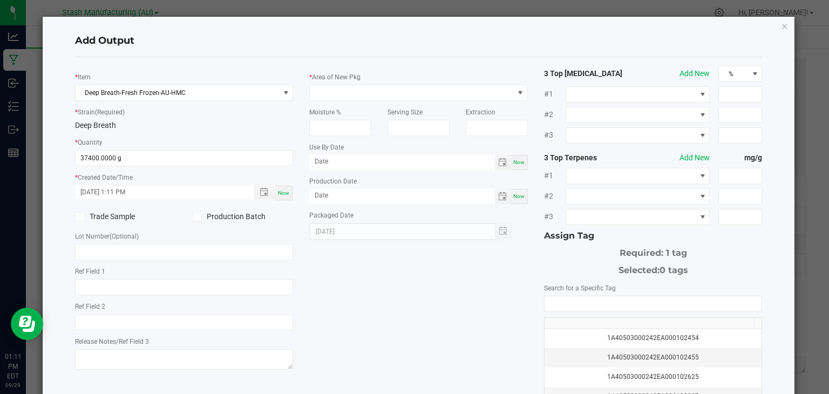
click at [0, 0] on input "Production Batch" at bounding box center [0, 0] width 0 height 0
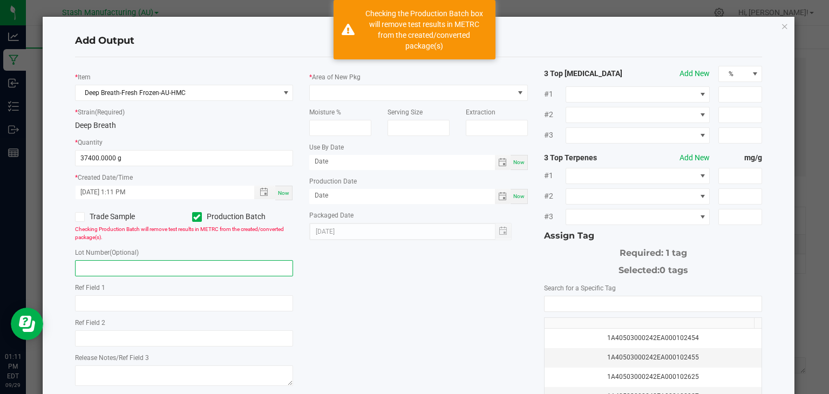
click at [170, 265] on input "text" at bounding box center [184, 268] width 219 height 16
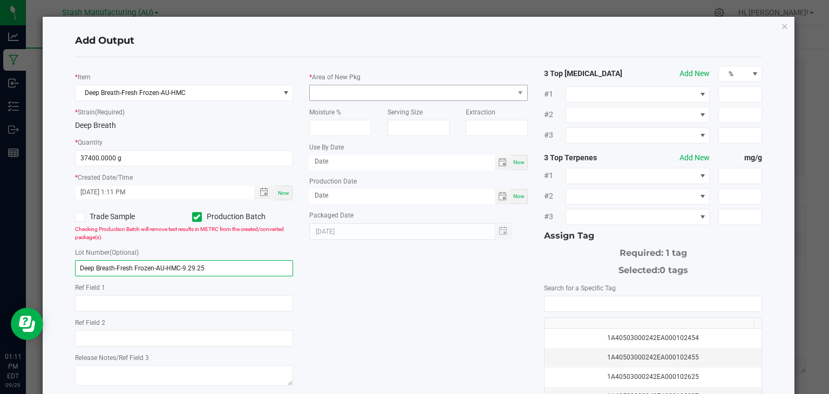
type input "Deep Breath-Fresh Frozen-AU-HMC-9.29.25"
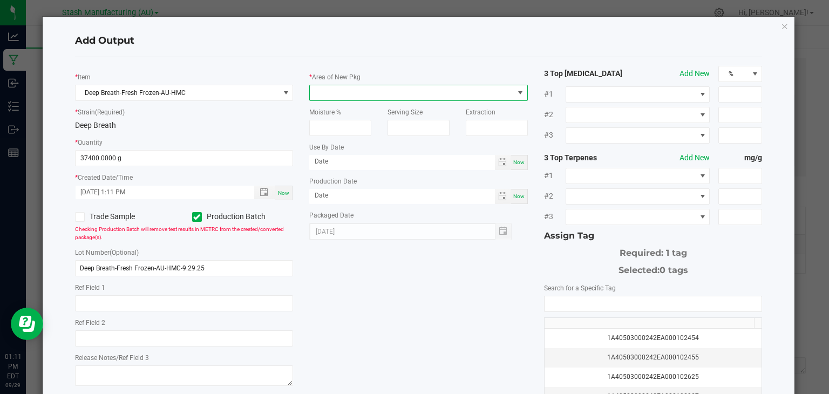
click at [368, 94] on span at bounding box center [412, 92] width 204 height 15
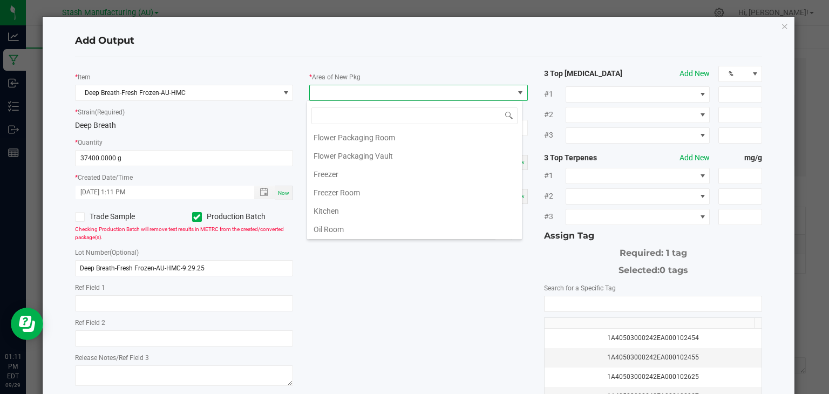
scroll to position [77, 0]
click at [330, 171] on li "Freezer" at bounding box center [414, 172] width 215 height 18
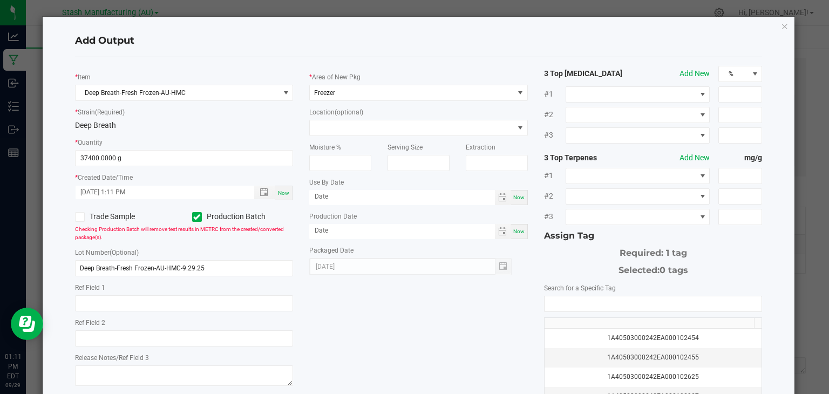
click at [513, 200] on span "Now" at bounding box center [518, 197] width 11 height 6
type input "[DATE]"
click at [518, 230] on span "Now" at bounding box center [518, 231] width 11 height 6
type input "[DATE]"
click at [387, 199] on input "[DATE]" at bounding box center [402, 196] width 186 height 13
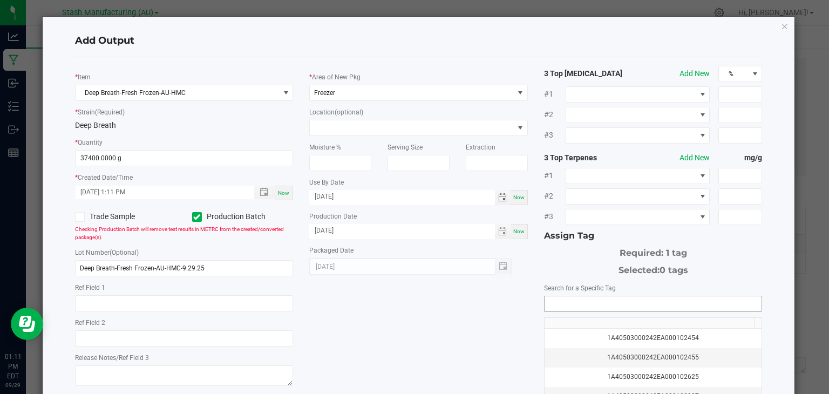
type input "[DATE]"
click at [554, 297] on input "NO DATA FOUND" at bounding box center [654, 303] width 218 height 15
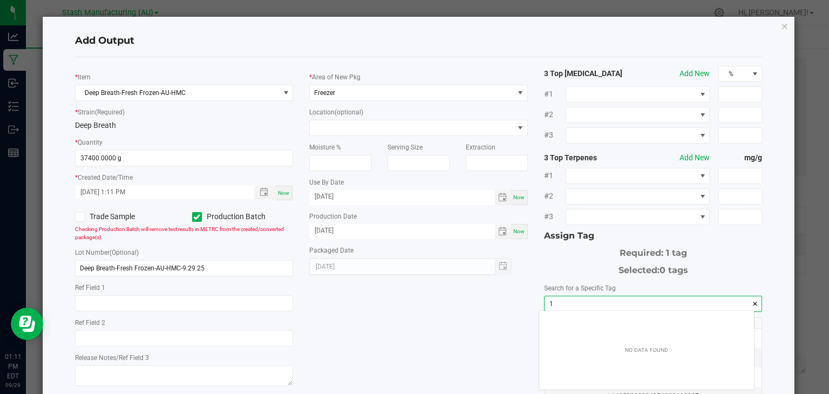
scroll to position [15, 215]
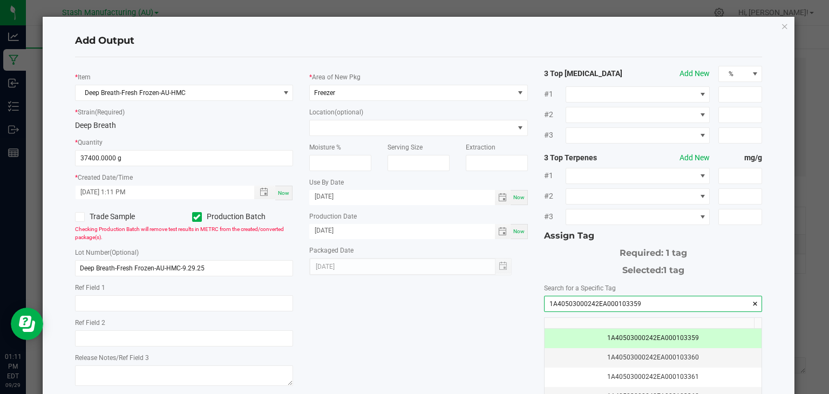
type input "1A40503000242EA000103359"
click at [462, 339] on div "* Item Deep Breath-Fresh Frozen-AU-HMC * Strain (Required) Deep Breath * Quanti…" at bounding box center [419, 259] width 704 height 387
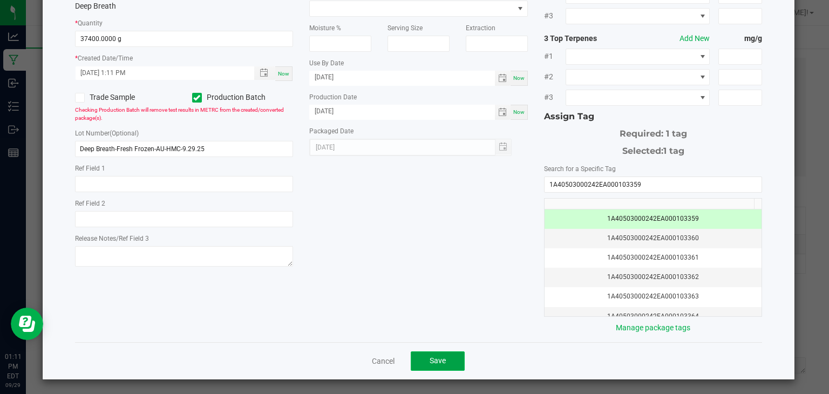
click at [431, 356] on span "Save" at bounding box center [438, 360] width 16 height 9
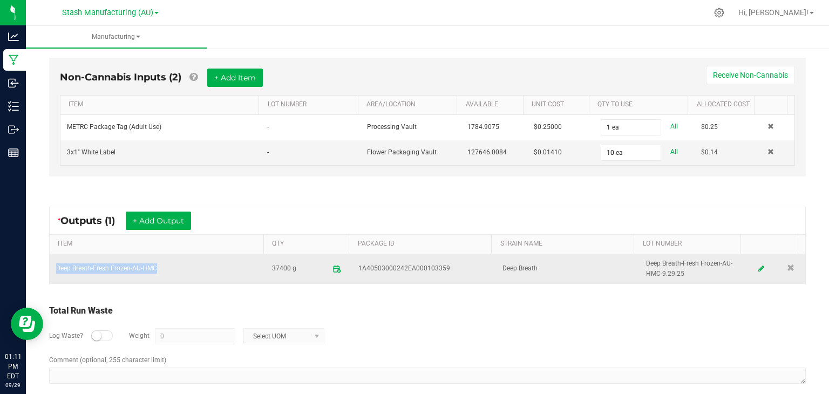
drag, startPoint x: 160, startPoint y: 266, endPoint x: 57, endPoint y: 260, distance: 102.8
click at [57, 260] on td "Deep Breath-Fresh Frozen-AU-HMC" at bounding box center [158, 268] width 216 height 29
copy td "Deep Breath-Fresh Frozen-AU-HMC"
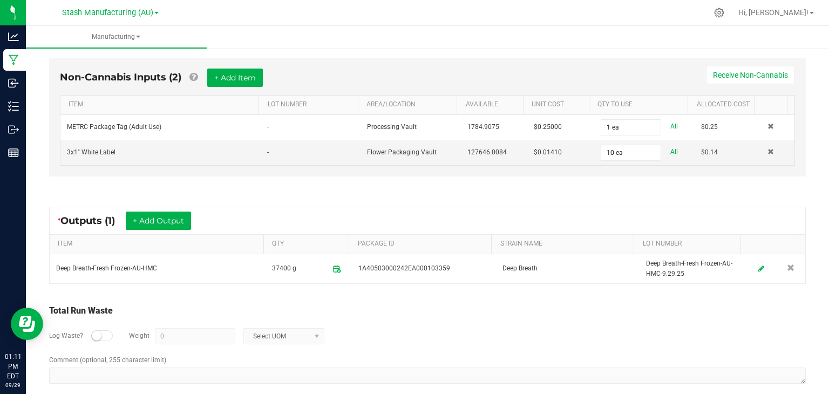
click at [423, 332] on div "Log Waste? Weight 0 Select UOM" at bounding box center [427, 336] width 757 height 38
click at [760, 184] on div "Non-Cannabis Inputs (2) + Add Item Receive Non-Cannabis ITEM LOT NUMBER AREA/LO…" at bounding box center [427, 120] width 776 height 154
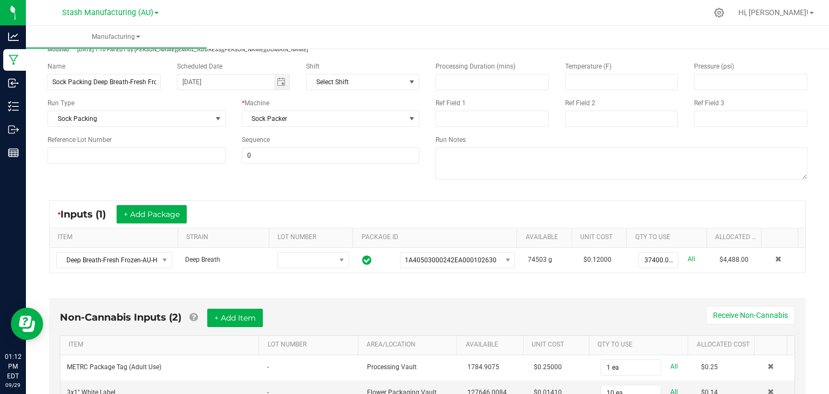
scroll to position [0, 0]
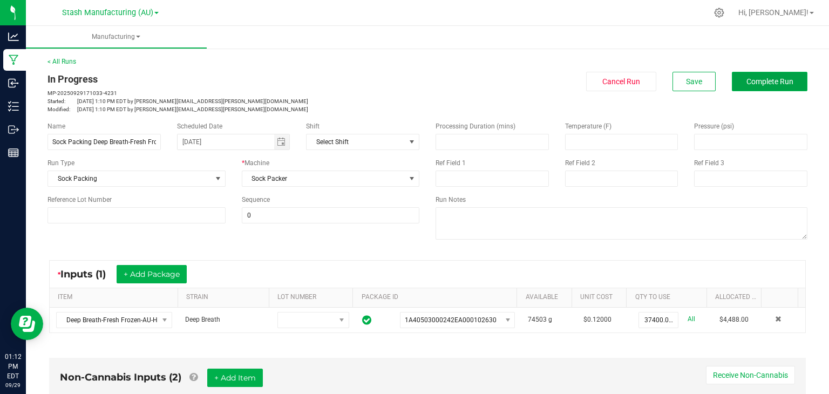
click at [749, 78] on span "Complete Run" at bounding box center [770, 81] width 47 height 9
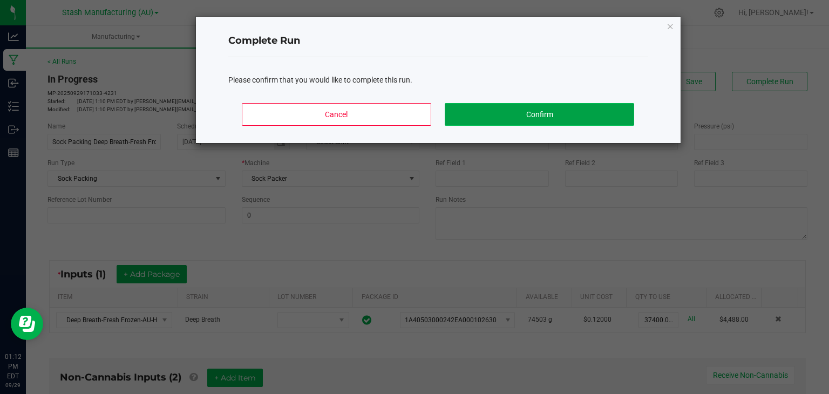
click at [522, 112] on button "Confirm" at bounding box center [539, 114] width 189 height 23
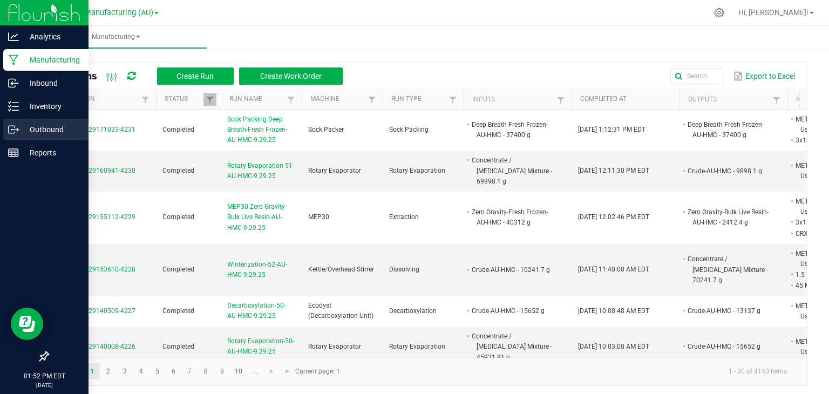
click at [13, 134] on icon at bounding box center [13, 129] width 11 height 11
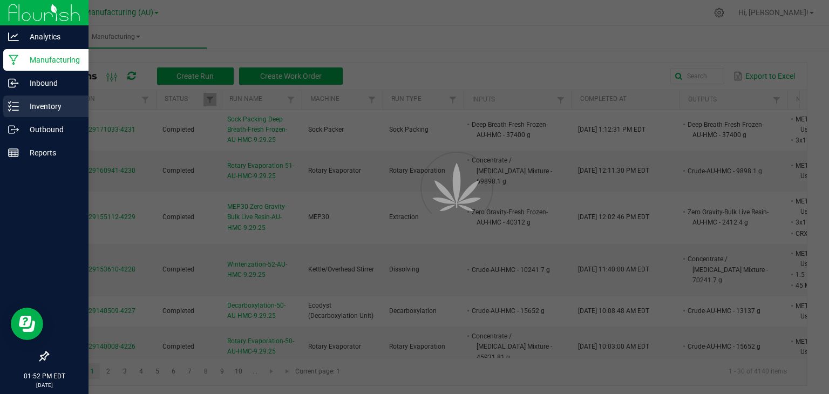
click at [10, 112] on div "Inventory" at bounding box center [45, 107] width 85 height 22
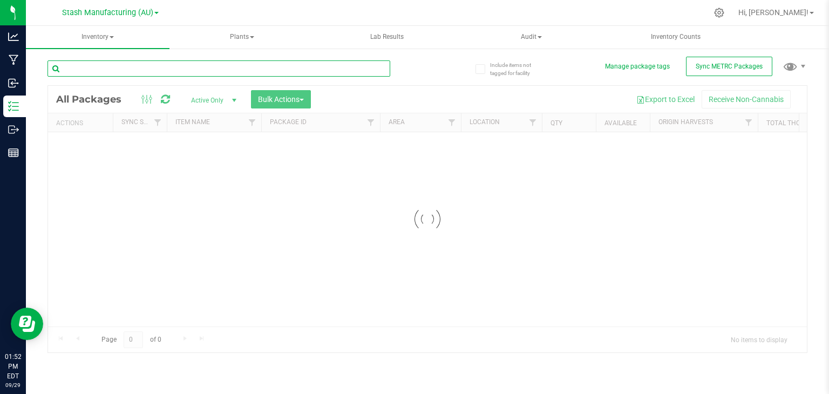
click at [105, 63] on input "text" at bounding box center [219, 68] width 343 height 16
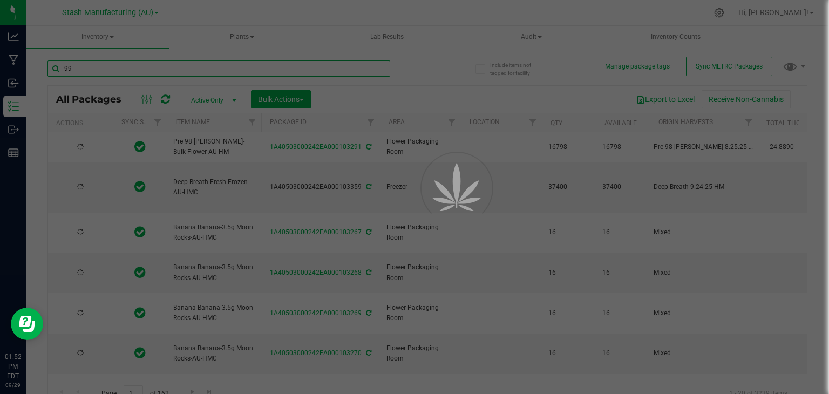
type input "999"
type input "[DATE]"
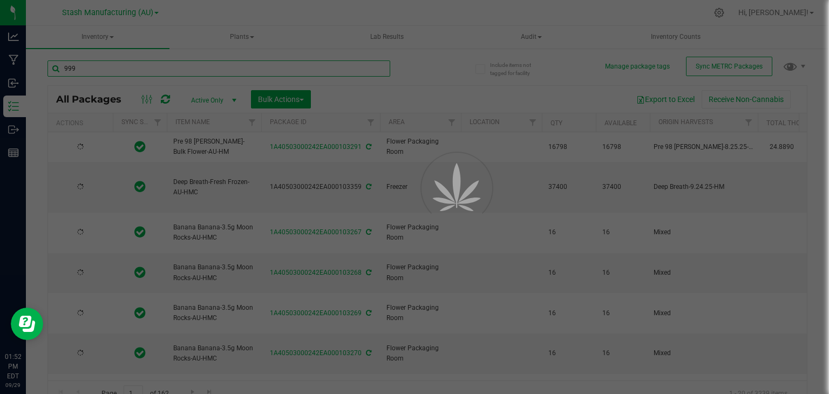
type input "[DATE]"
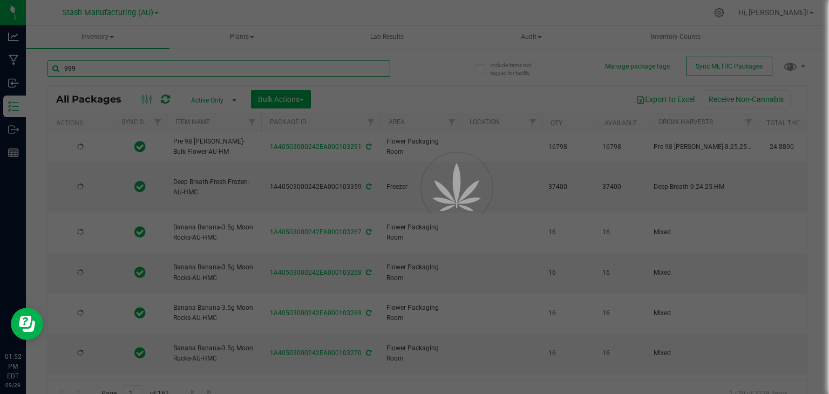
type input "[DATE]"
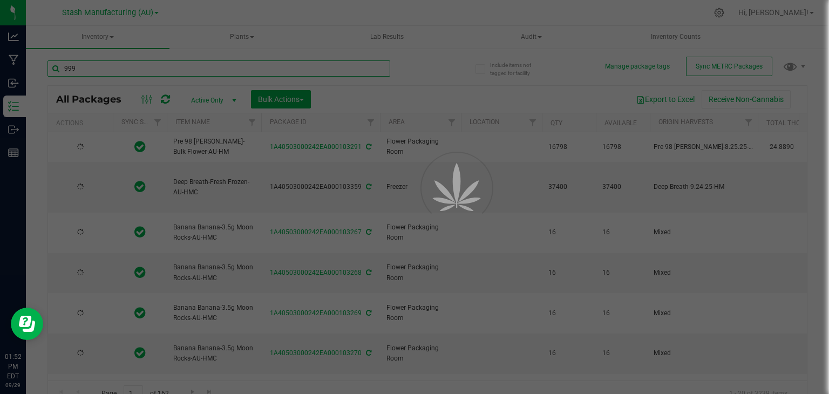
type input "[DATE]"
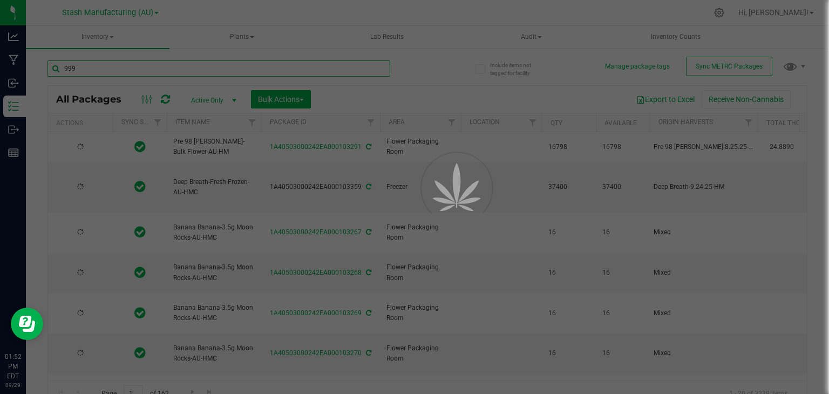
type input "[DATE]"
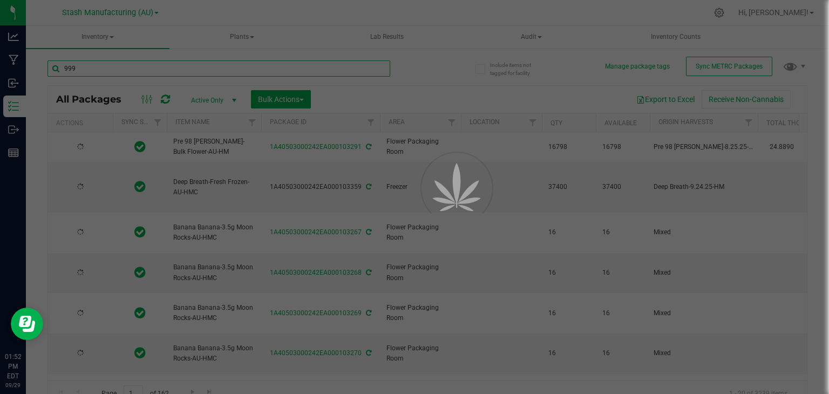
type input "[DATE]"
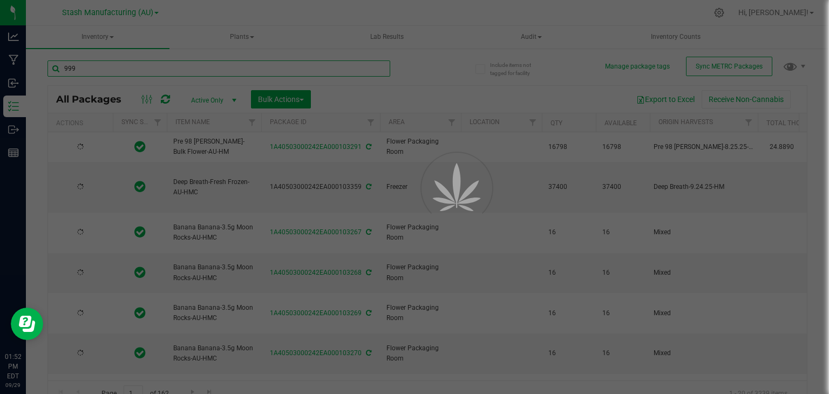
type input "[DATE]"
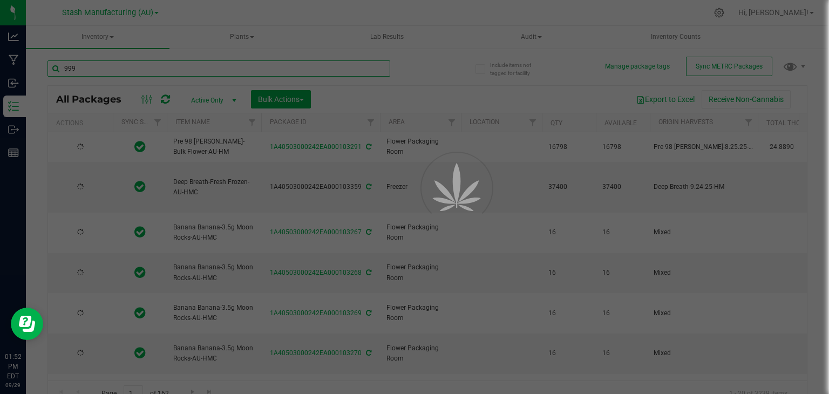
type input "[DATE]"
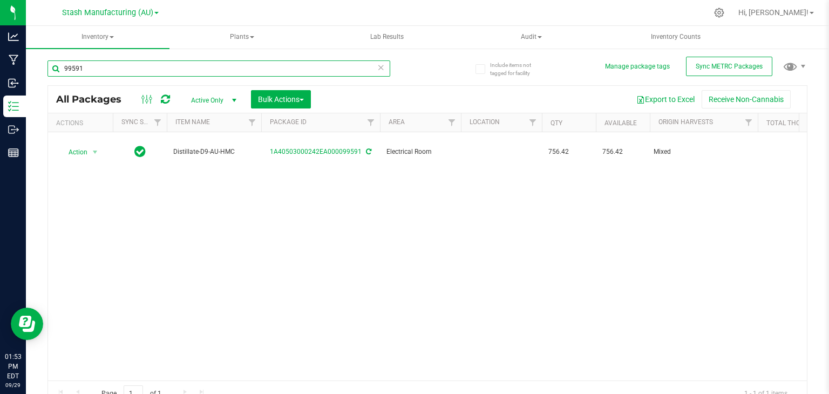
type input "99591"
click at [377, 70] on icon at bounding box center [381, 66] width 8 height 13
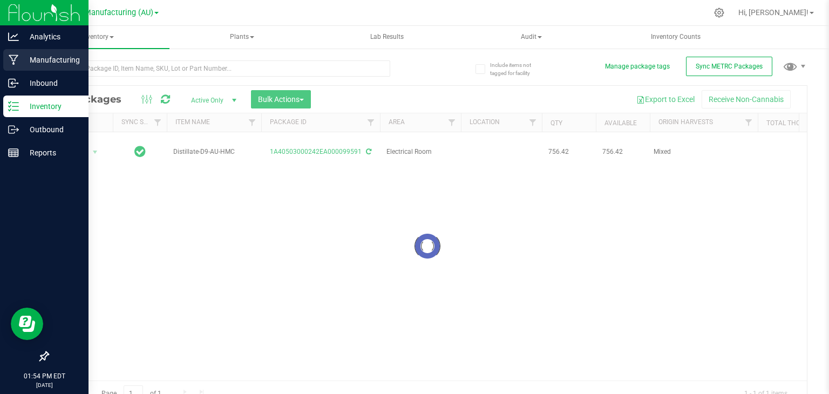
click at [15, 56] on icon at bounding box center [14, 60] width 10 height 10
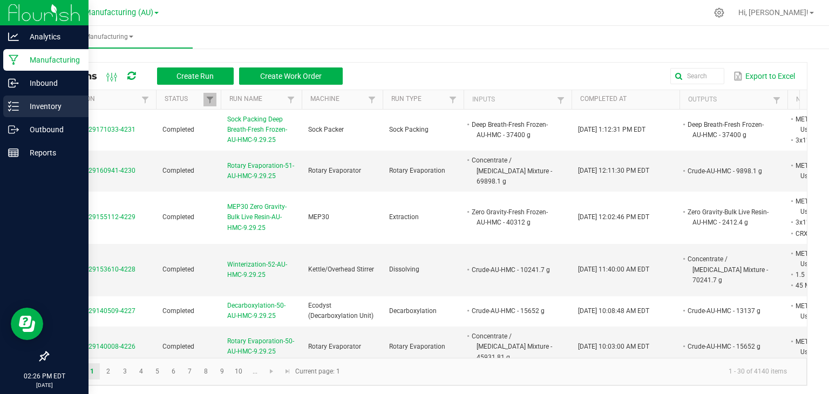
click at [35, 105] on p "Inventory" at bounding box center [51, 106] width 65 height 13
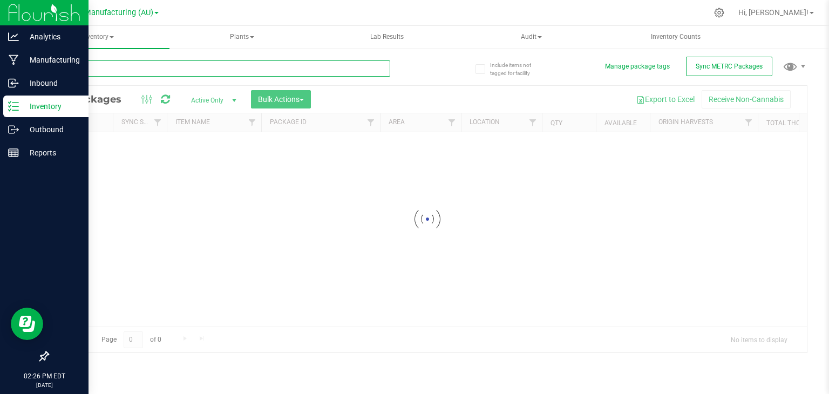
click at [155, 70] on input "text" at bounding box center [219, 68] width 343 height 16
type input "102252"
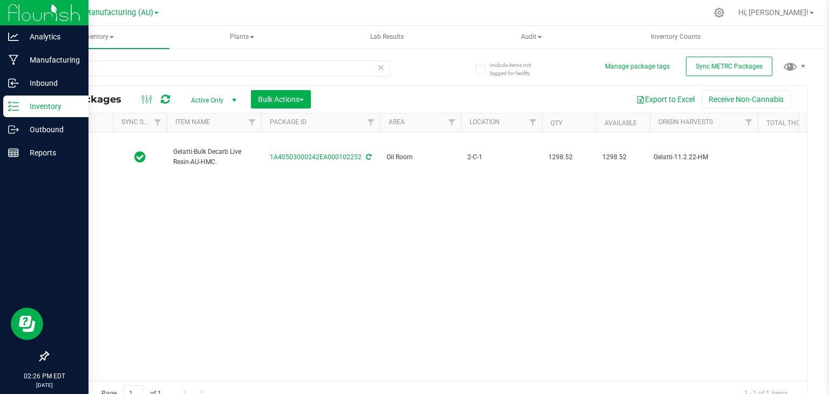
type input "[DATE]"
click at [377, 67] on icon at bounding box center [381, 66] width 8 height 13
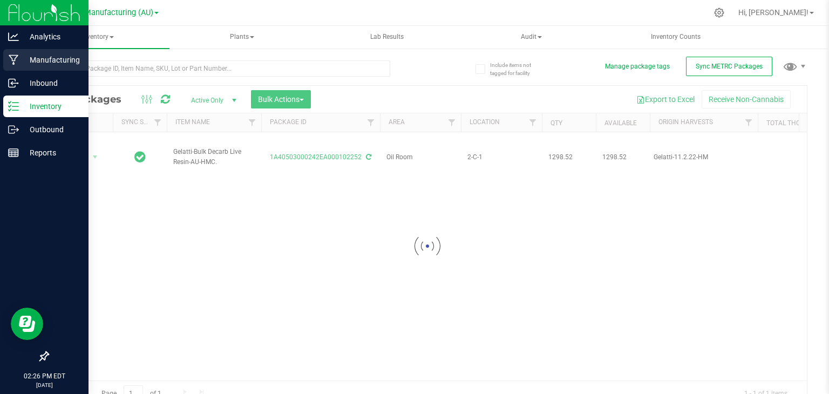
click at [11, 57] on icon at bounding box center [14, 60] width 10 height 11
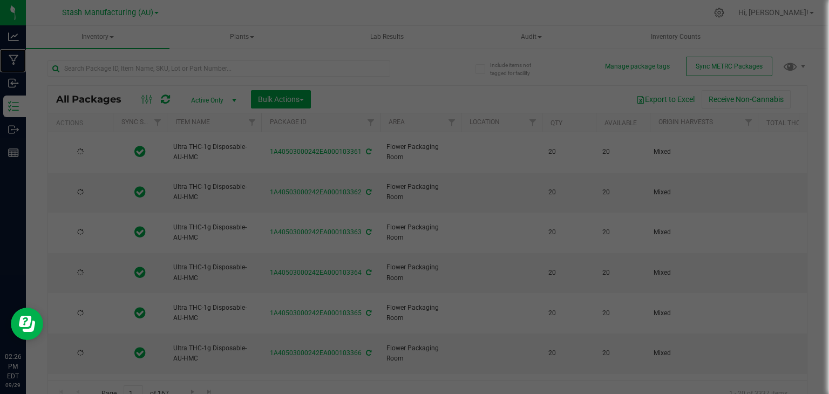
type input "[DATE]"
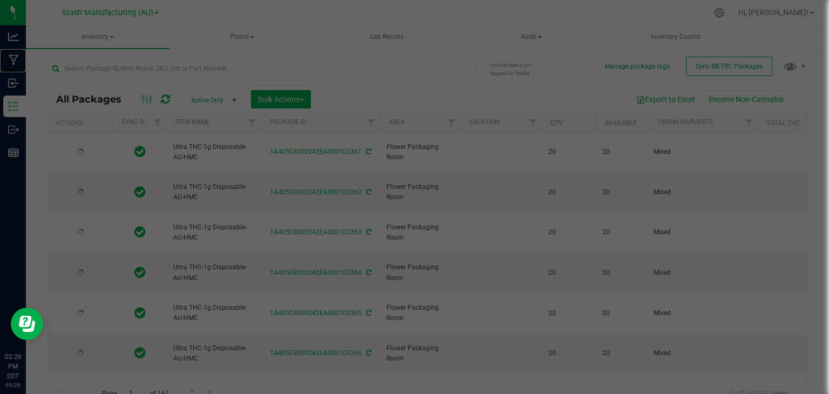
type input "[DATE]"
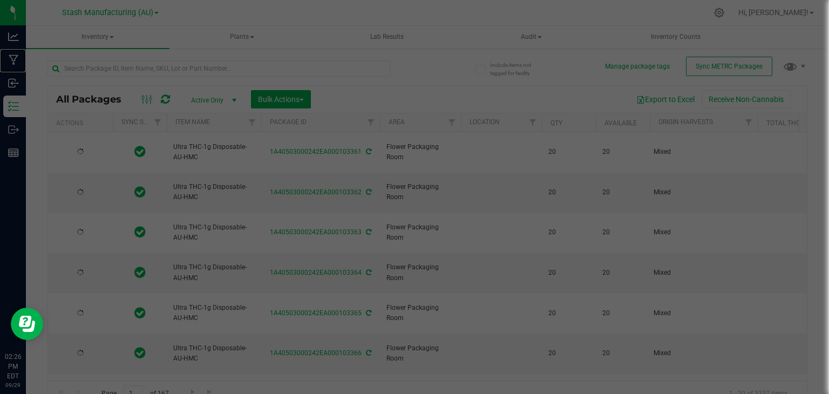
type input "[DATE]"
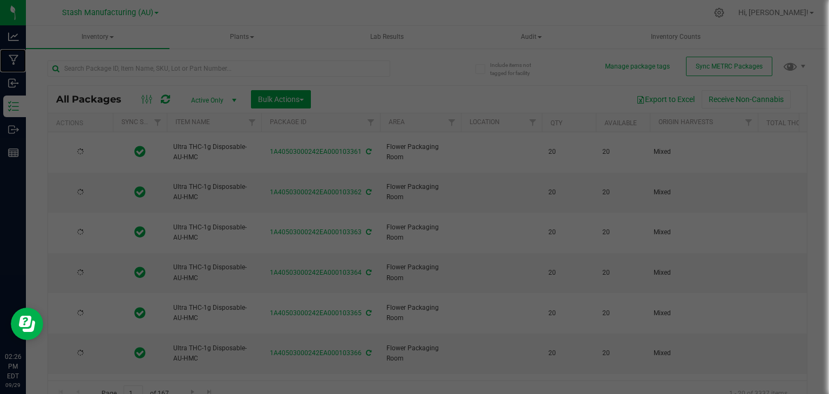
type input "[DATE]"
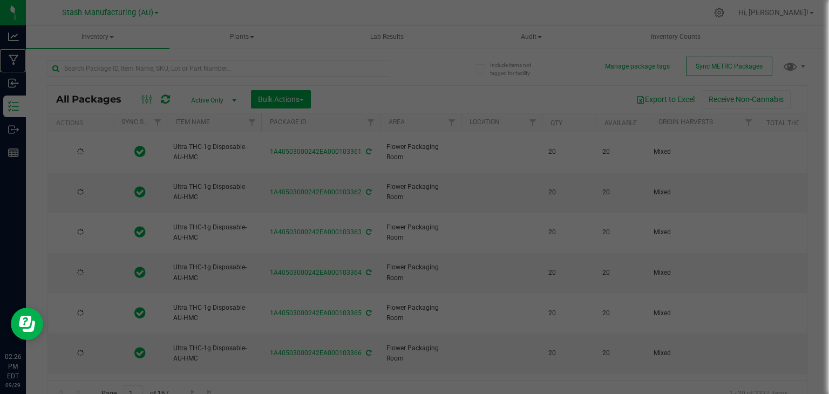
type input "[DATE]"
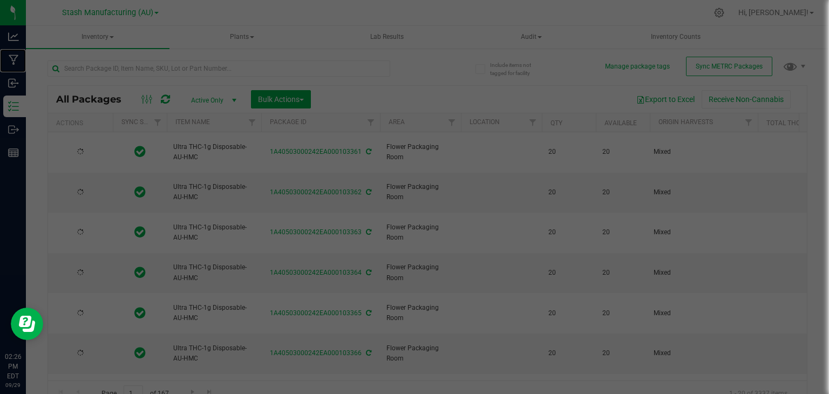
type input "[DATE]"
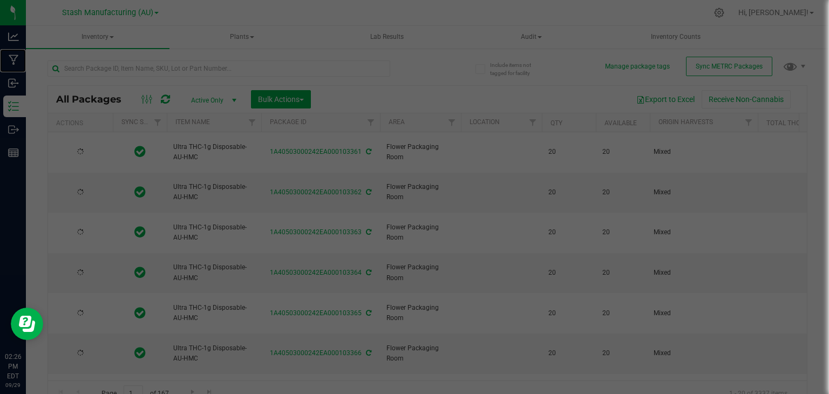
type input "[DATE]"
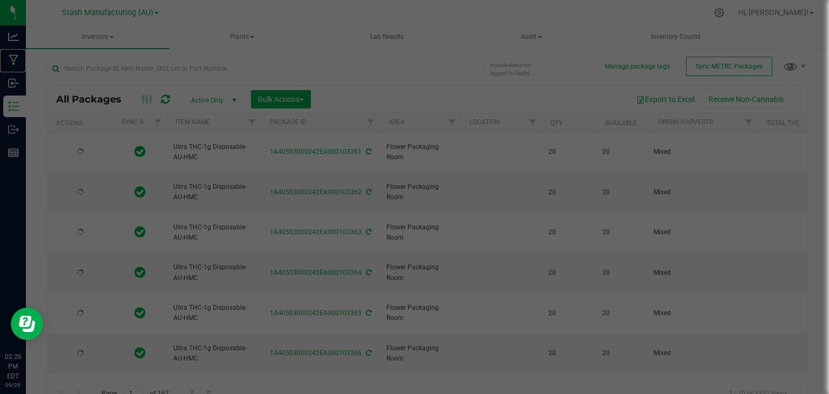
type input "[DATE]"
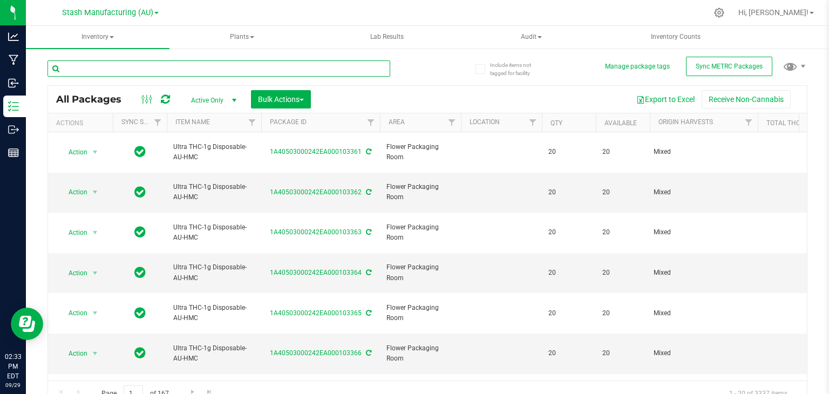
click at [308, 76] on div at bounding box center [219, 68] width 343 height 16
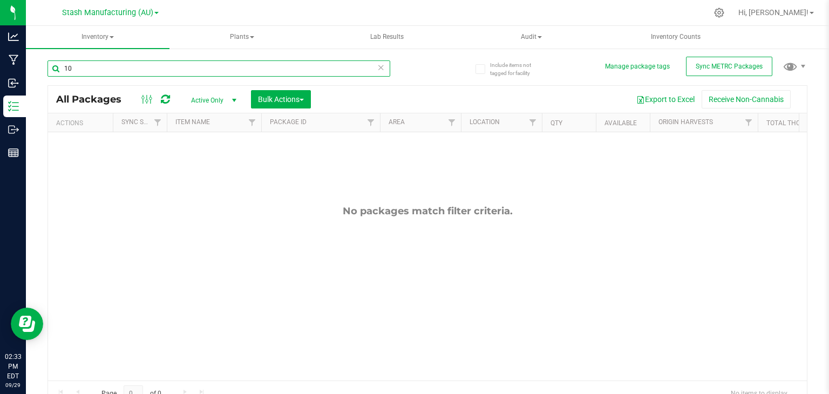
type input "1"
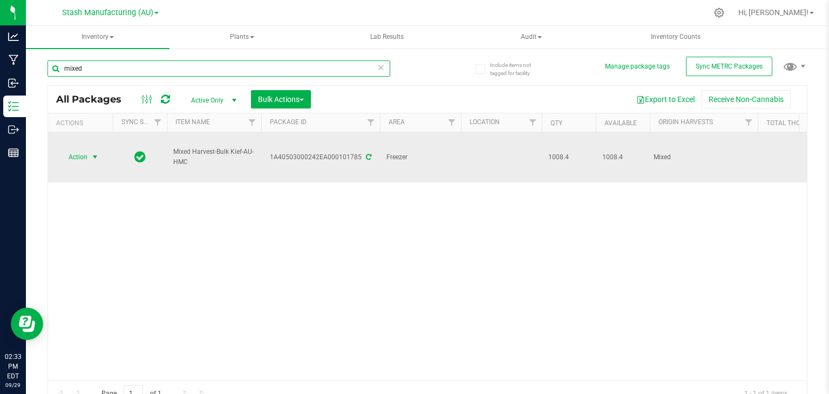
type input "mixed"
click at [93, 153] on span "select" at bounding box center [95, 157] width 9 height 9
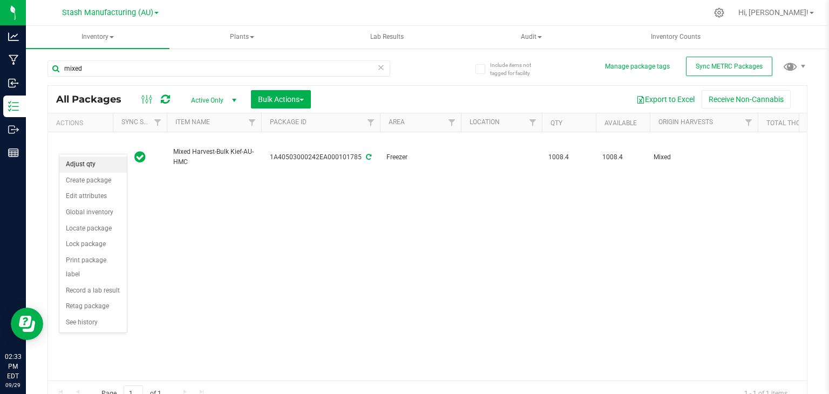
click at [91, 160] on li "Adjust qty" at bounding box center [92, 165] width 67 height 16
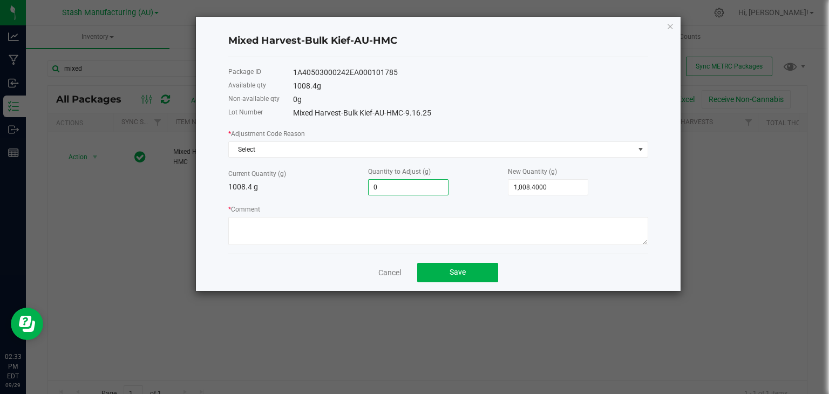
click at [417, 194] on input "0" at bounding box center [408, 187] width 79 height 15
type input "-4"
type input "1,004.4000"
type input "-40"
type input "968.4000"
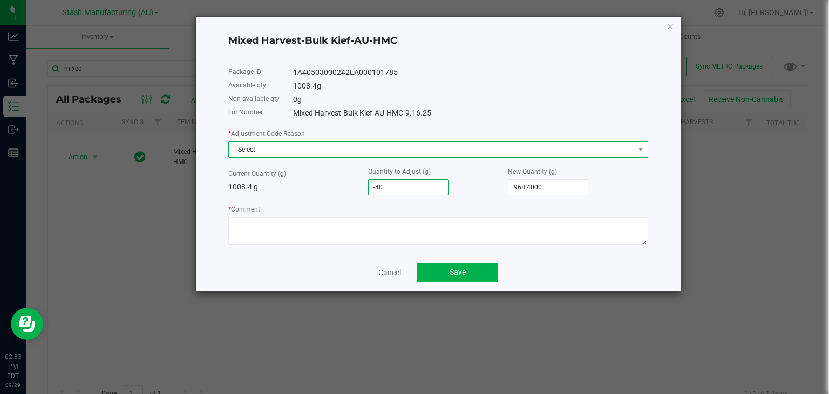
type input "-40.0000"
click at [362, 150] on span "Select" at bounding box center [432, 149] width 406 height 15
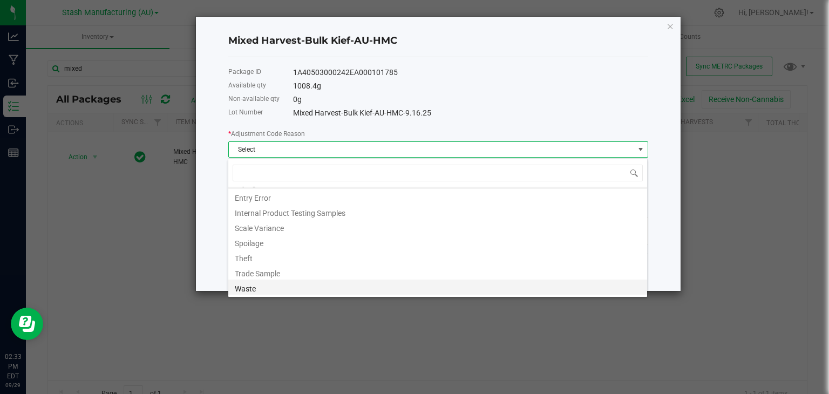
scroll to position [12, 0]
click at [256, 286] on li "Waste" at bounding box center [437, 287] width 419 height 15
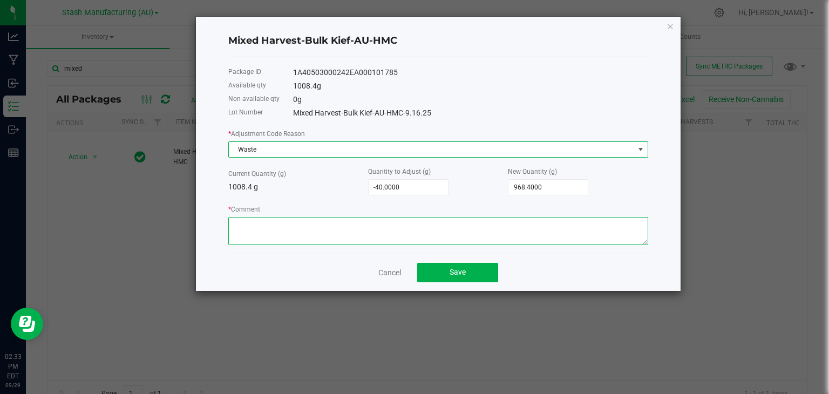
click at [267, 225] on textarea "* Comment" at bounding box center [438, 231] width 420 height 28
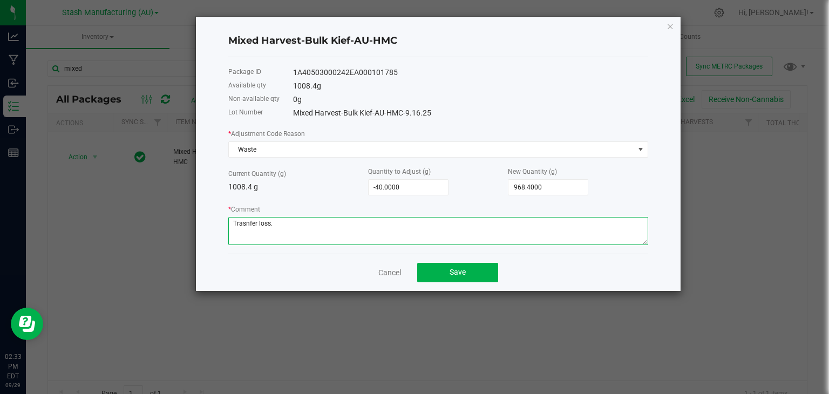
click at [247, 225] on textarea "* Comment" at bounding box center [438, 231] width 420 height 28
type textarea "Transfer loss."
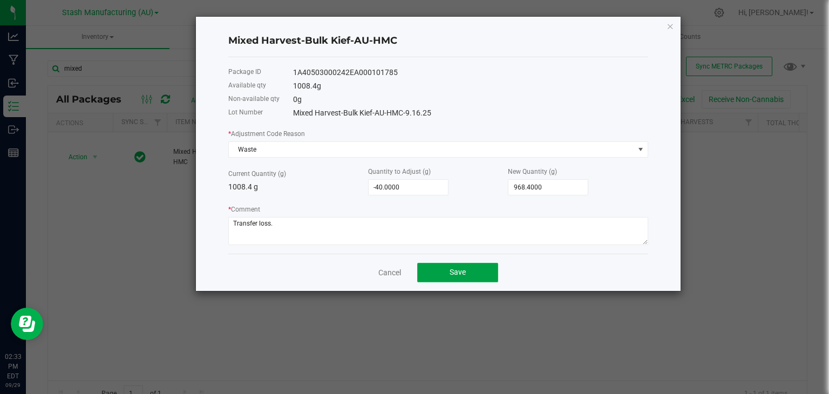
click at [464, 272] on span "Save" at bounding box center [458, 272] width 16 height 9
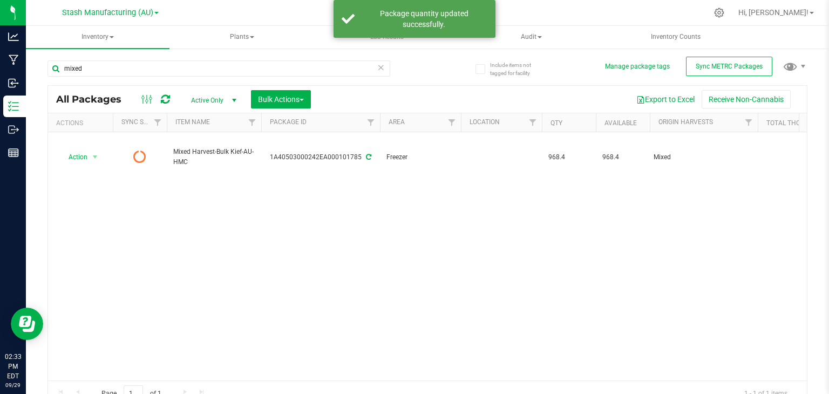
click at [377, 67] on icon at bounding box center [381, 66] width 8 height 13
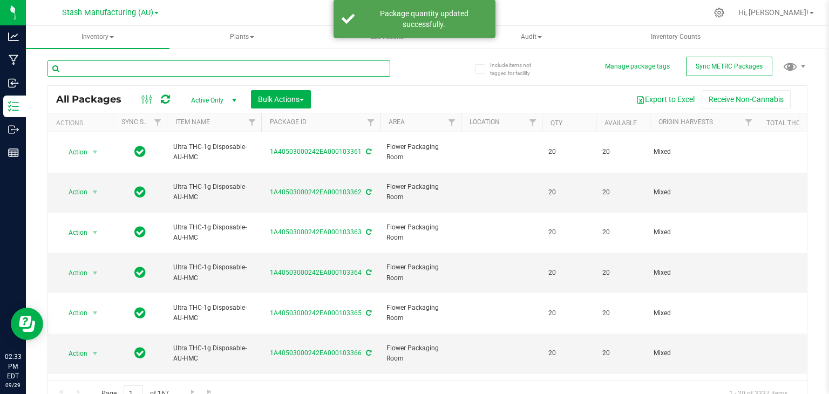
click at [222, 67] on input "text" at bounding box center [219, 68] width 343 height 16
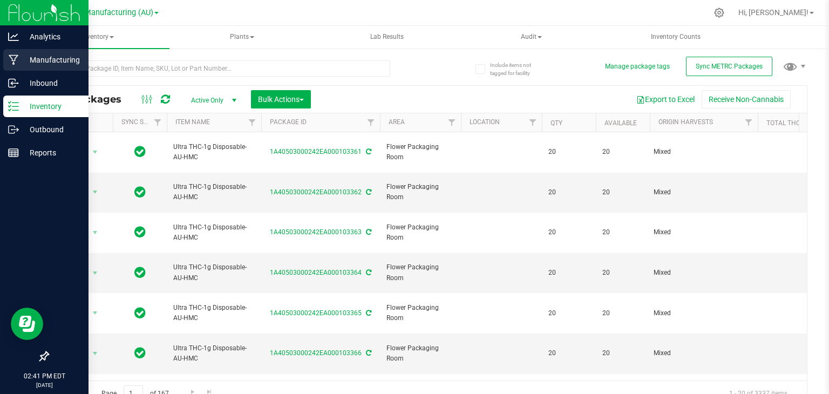
click at [13, 58] on icon at bounding box center [14, 60] width 10 height 11
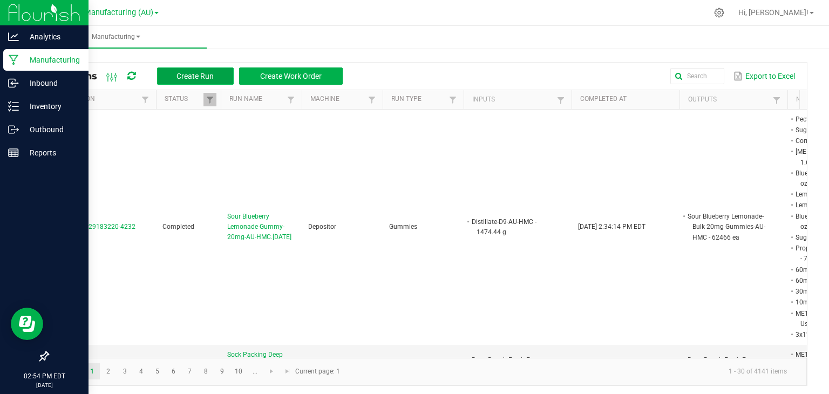
click at [178, 73] on span "Create Run" at bounding box center [195, 76] width 37 height 9
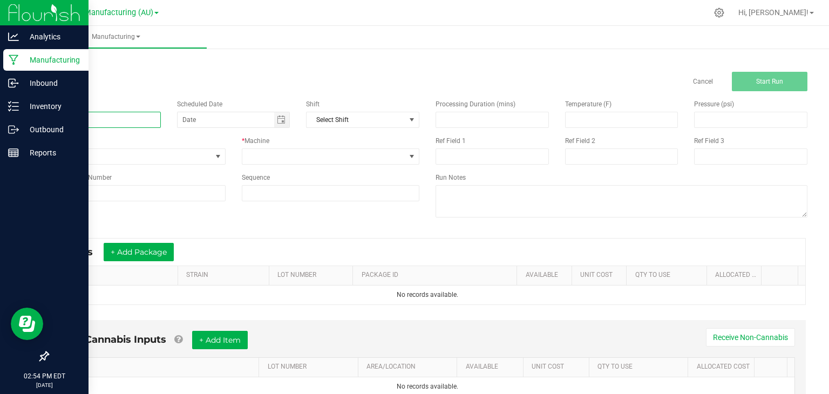
click at [124, 112] on input at bounding box center [104, 120] width 113 height 16
click at [285, 118] on span "Toggle calendar" at bounding box center [282, 119] width 16 height 15
type input "Distillate Infusion Northern Lights-Bulk Infused Distillate-AU-HMC-9.29.25"
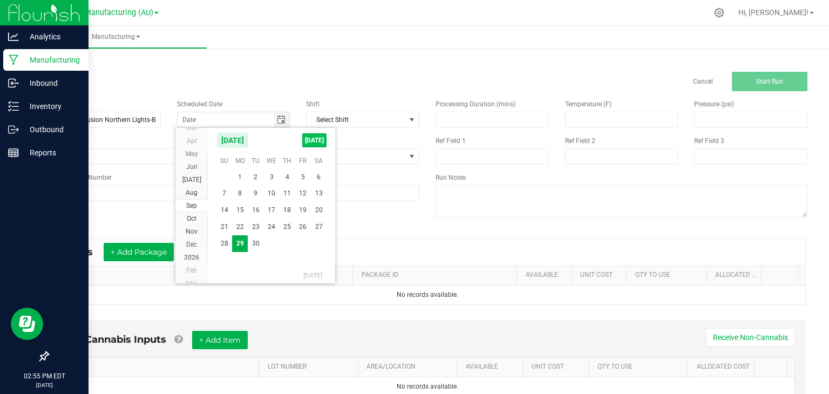
click at [307, 138] on span "[DATE]" at bounding box center [314, 140] width 24 height 14
type input "[DATE]"
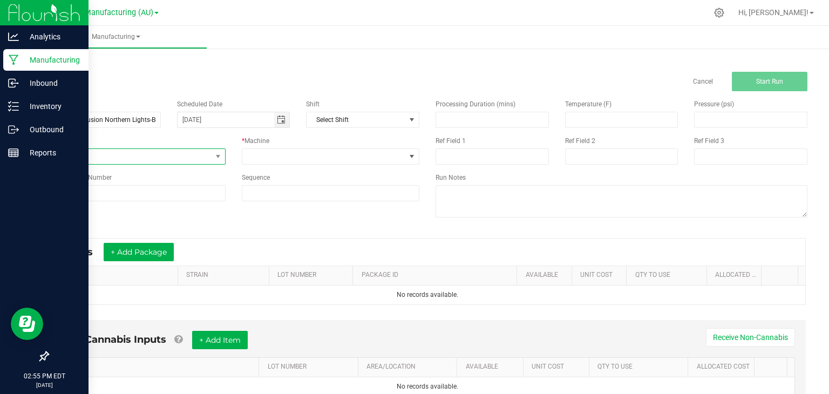
click at [156, 158] on span "None" at bounding box center [130, 156] width 164 height 15
click at [121, 276] on li "Distillate Infusion" at bounding box center [135, 282] width 175 height 16
click at [259, 157] on span at bounding box center [324, 156] width 164 height 15
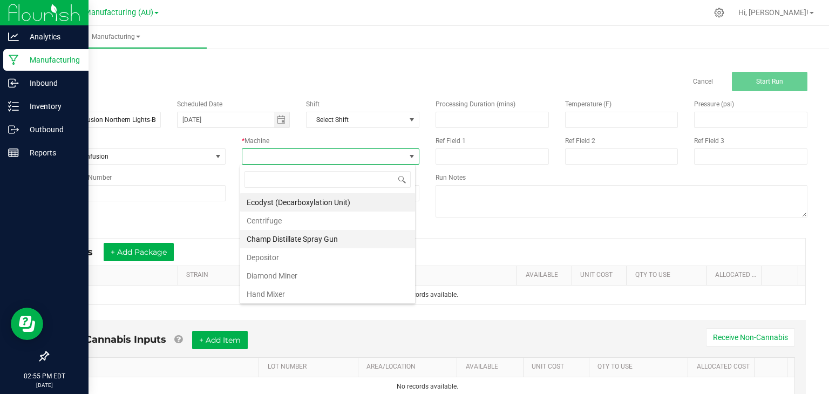
scroll to position [48, 0]
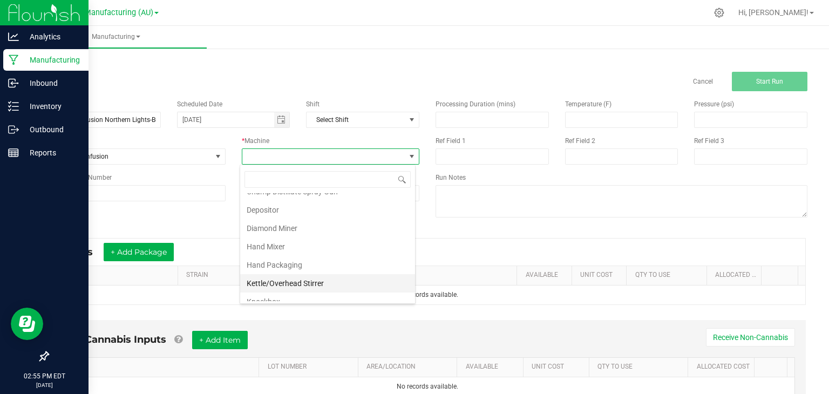
click at [321, 281] on li "Kettle/Overhead Stirrer" at bounding box center [327, 283] width 175 height 18
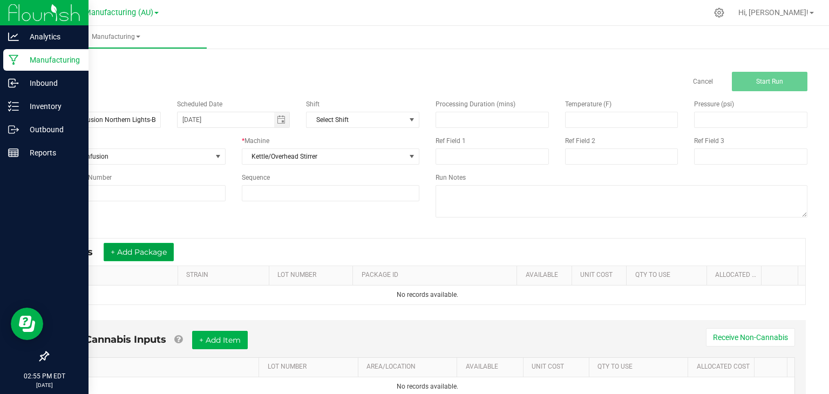
click at [139, 248] on button "+ Add Package" at bounding box center [139, 252] width 70 height 18
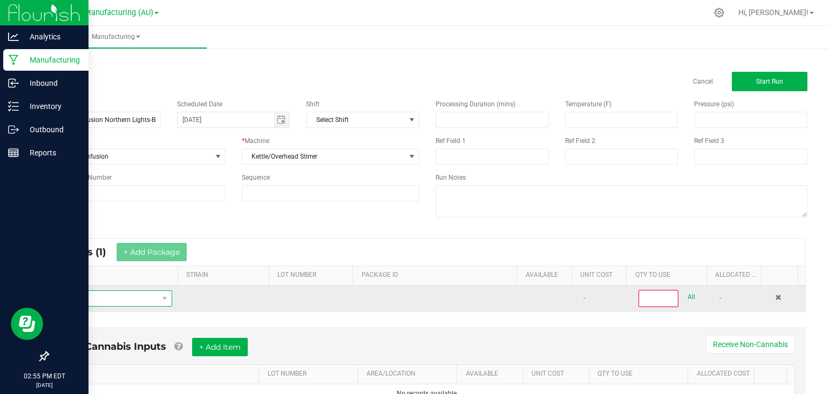
click at [114, 296] on span "NO DATA FOUND" at bounding box center [108, 298] width 102 height 15
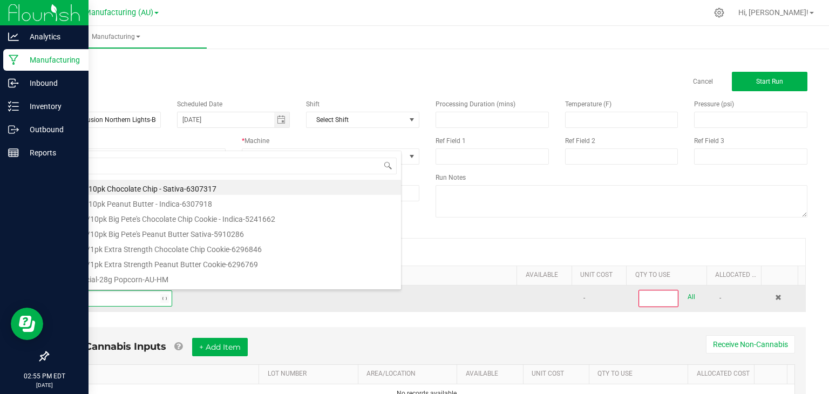
type input "D9"
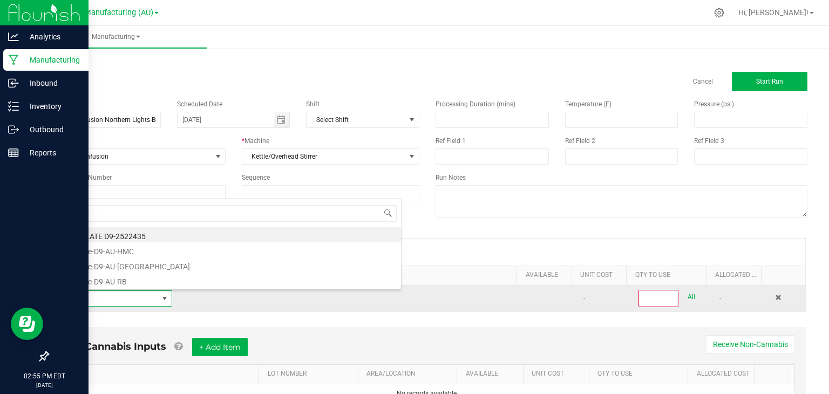
type input "0"
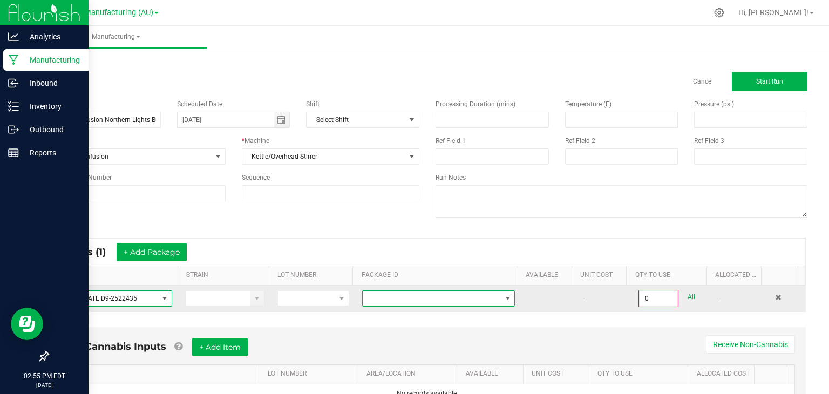
click at [473, 296] on span "NO DATA FOUND" at bounding box center [432, 298] width 138 height 15
click at [113, 299] on span "DISTILLATE D9-2522435" at bounding box center [108, 298] width 102 height 15
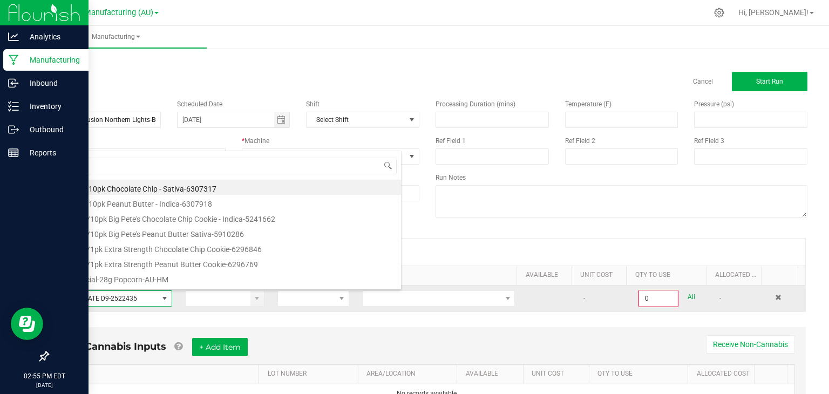
scroll to position [16, 112]
type input "D9"
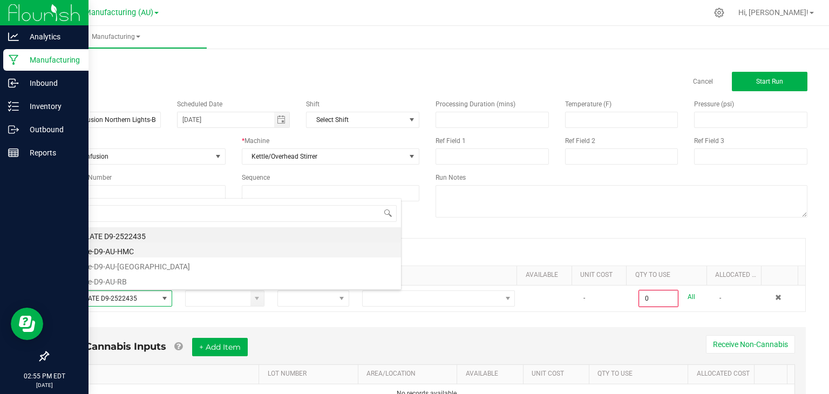
click at [103, 247] on li "Distillate-D9-AU-HMC" at bounding box center [229, 249] width 344 height 15
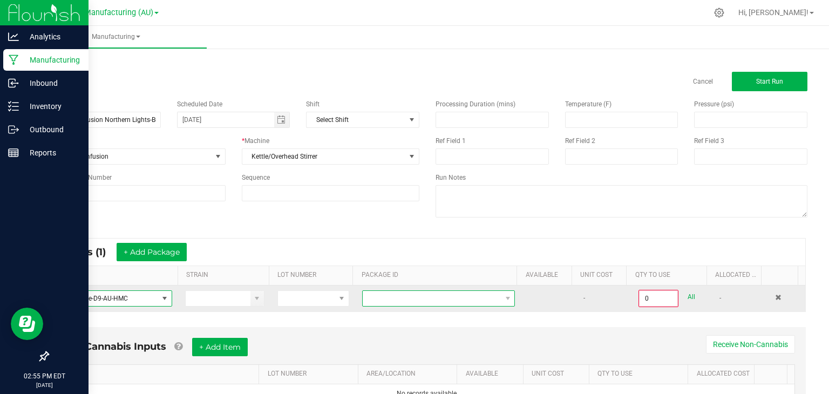
click at [422, 294] on span at bounding box center [432, 298] width 138 height 15
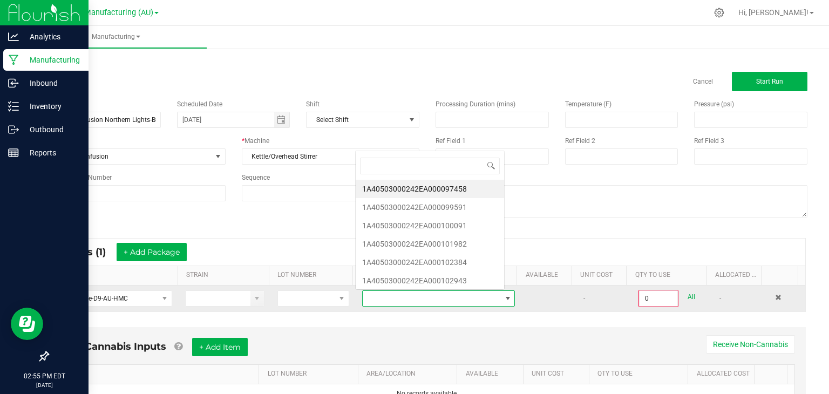
scroll to position [16, 147]
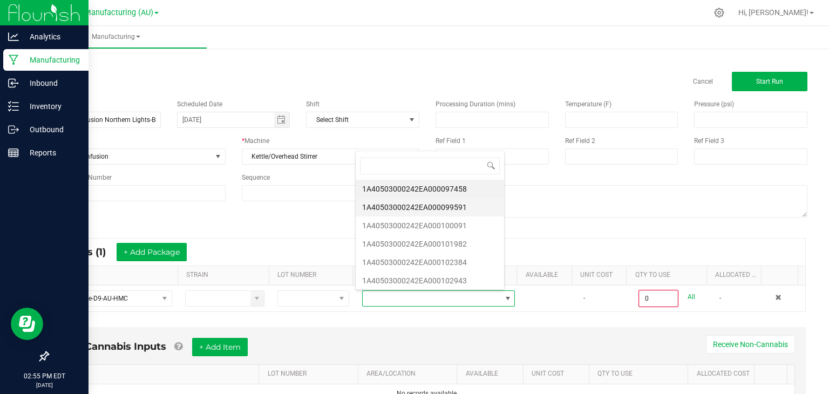
click at [469, 206] on li "1A40503000242EA000099591" at bounding box center [430, 207] width 148 height 18
type input "0.0000 g"
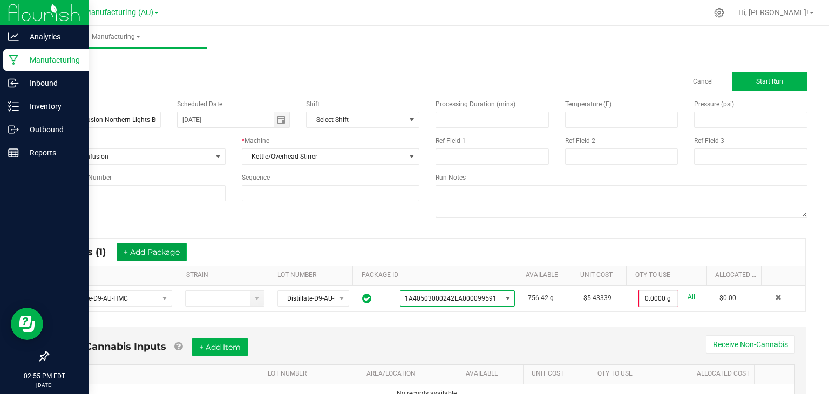
click at [158, 249] on button "+ Add Package" at bounding box center [152, 252] width 70 height 18
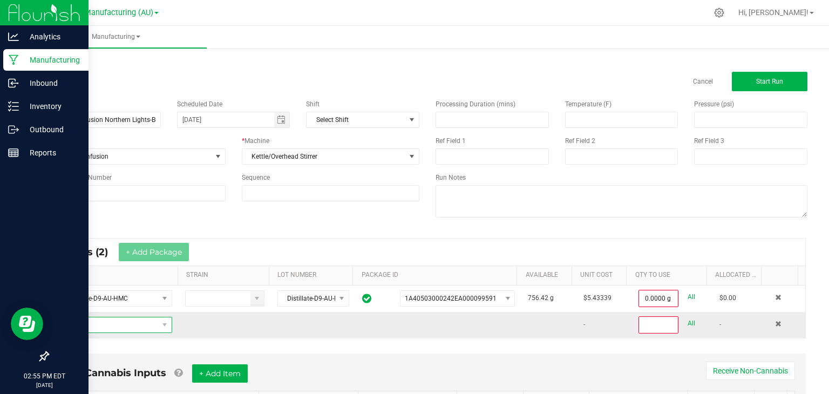
click at [129, 325] on span "NO DATA FOUND" at bounding box center [108, 324] width 102 height 15
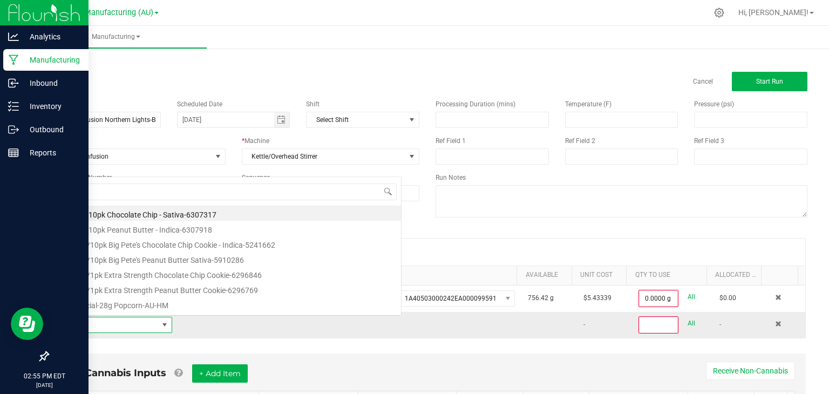
scroll to position [16, 112]
type input "D9"
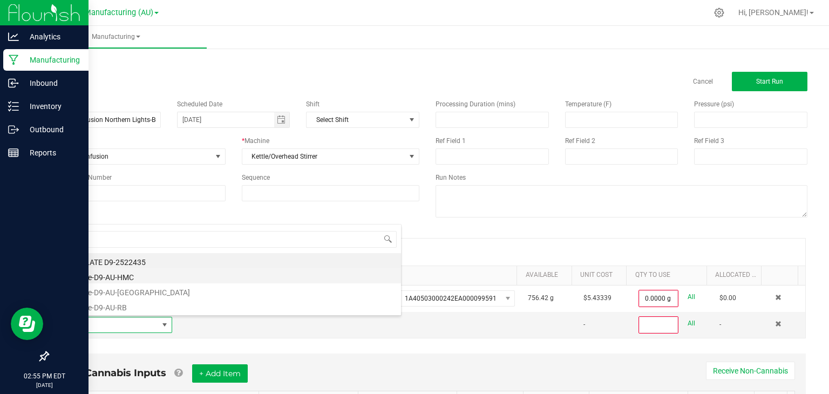
click at [118, 278] on li "Distillate-D9-AU-HMC" at bounding box center [229, 275] width 344 height 15
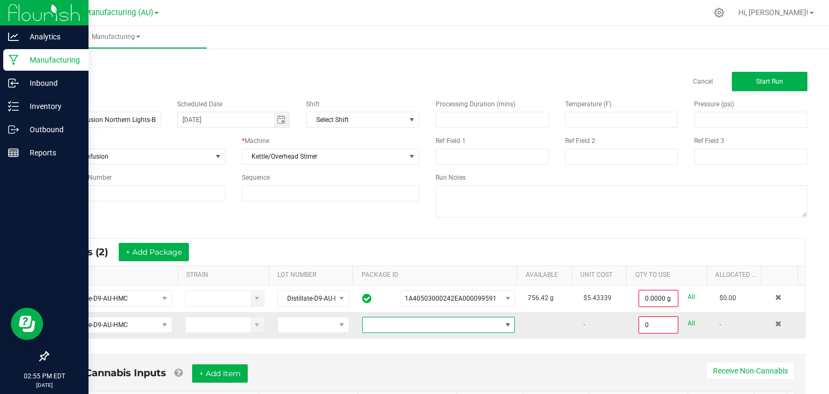
click at [481, 327] on span at bounding box center [432, 324] width 138 height 15
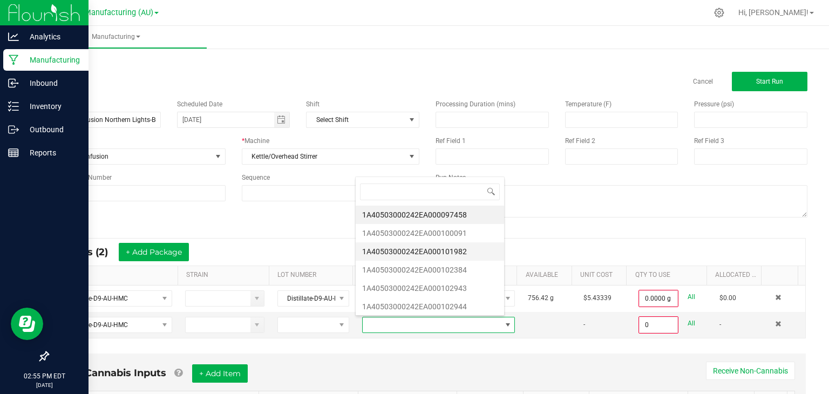
scroll to position [16, 147]
click at [469, 217] on li "1A40503000242EA000097458" at bounding box center [430, 215] width 148 height 18
type input "0.0000 g"
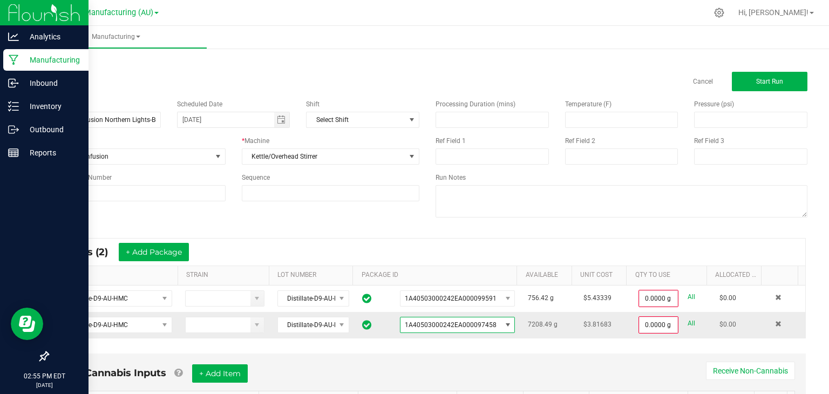
click at [504, 323] on span at bounding box center [508, 325] width 9 height 9
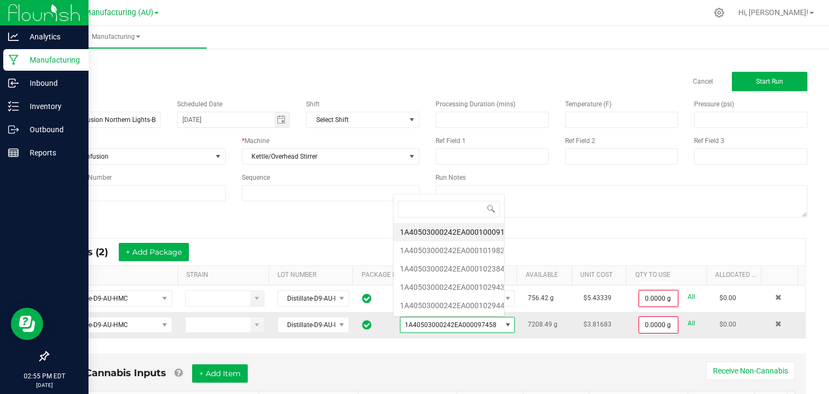
scroll to position [16, 112]
click at [483, 232] on li "1A40503000242EA000100091" at bounding box center [449, 232] width 111 height 18
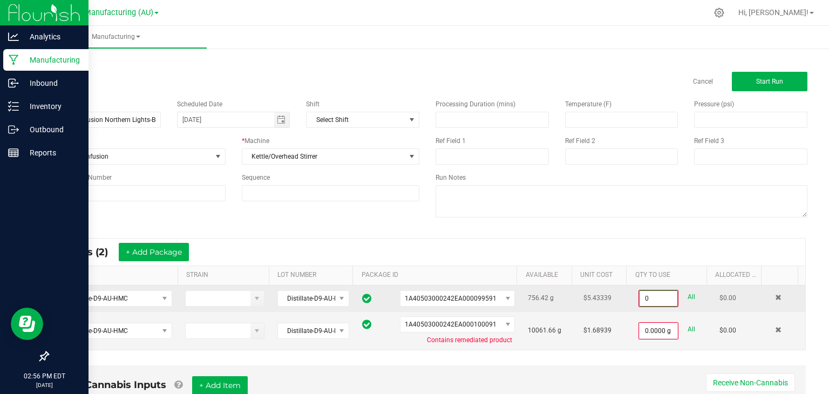
click at [640, 294] on input "0" at bounding box center [659, 298] width 38 height 15
click at [688, 294] on link "All" at bounding box center [692, 297] width 8 height 15
type input "756.4200 g"
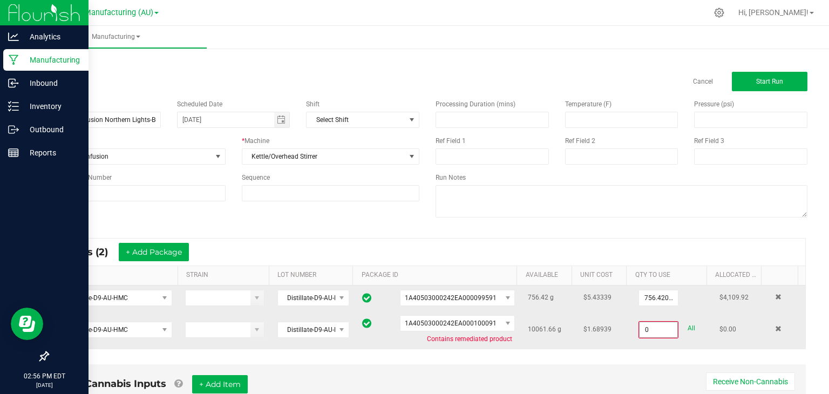
click at [640, 332] on input "0" at bounding box center [659, 329] width 38 height 15
type input "2144.1000 g"
click at [613, 353] on div "* Inputs (2) + Add Package ITEM STRAIN LOT NUMBER PACKAGE ID AVAILABLE Unit Cos…" at bounding box center [427, 293] width 776 height 131
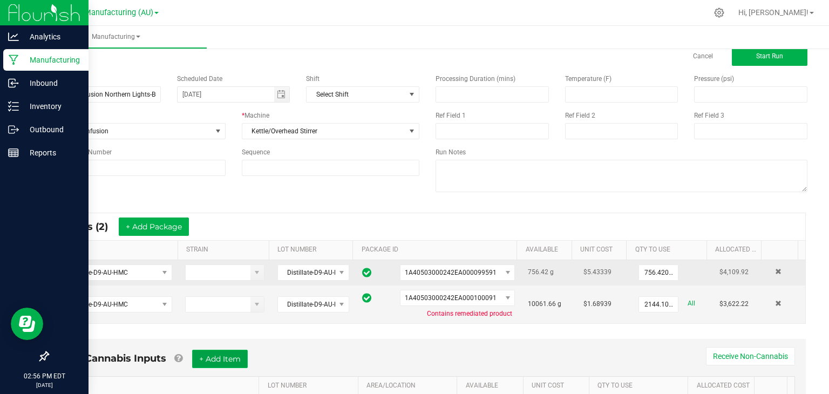
click at [223, 352] on button "+ Add Item" at bounding box center [220, 359] width 56 height 18
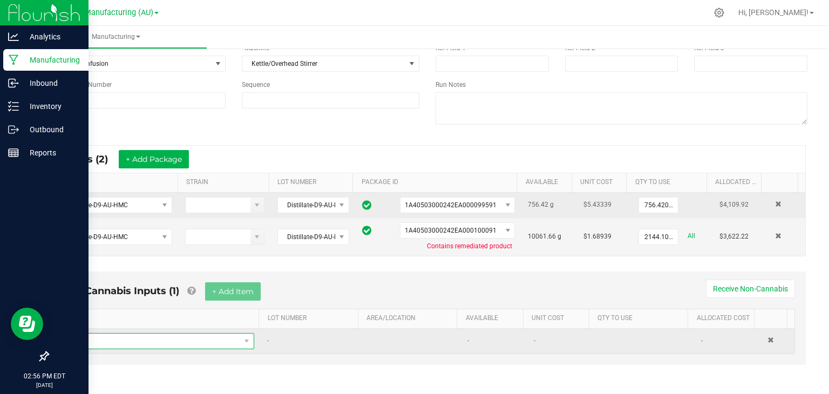
click at [138, 334] on span "NO DATA FOUND" at bounding box center [153, 341] width 173 height 15
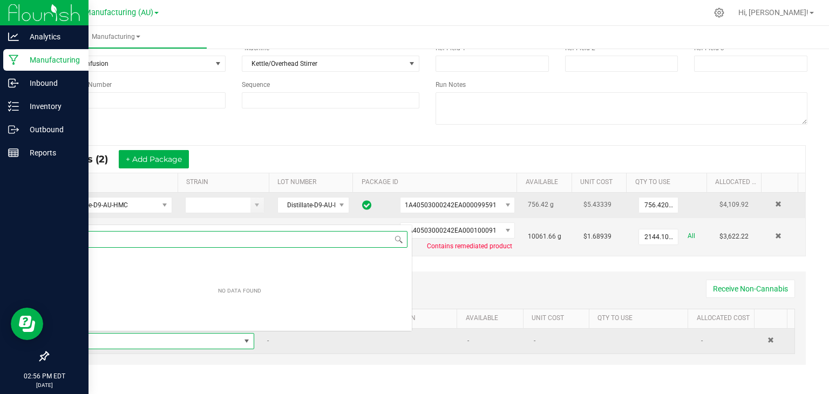
scroll to position [0, 0]
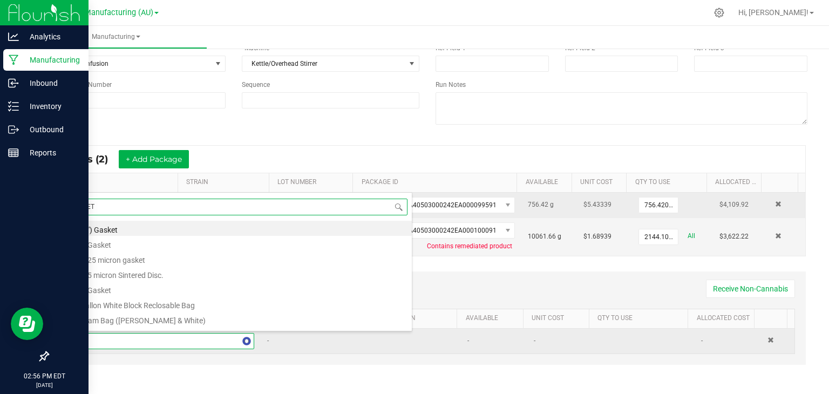
type input "METR"
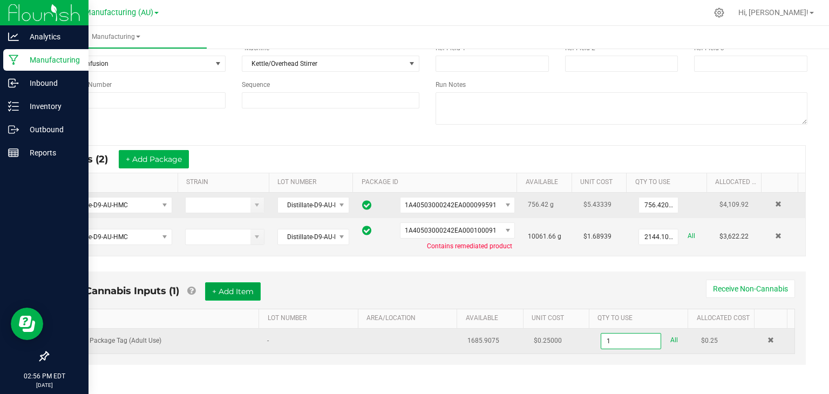
type input "1 ea"
click at [230, 292] on button "+ Add Item" at bounding box center [233, 291] width 56 height 18
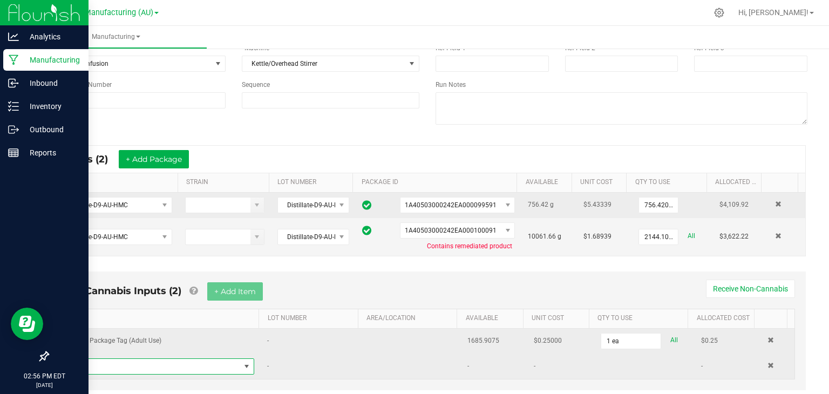
click at [175, 360] on span "NO DATA FOUND" at bounding box center [153, 366] width 173 height 15
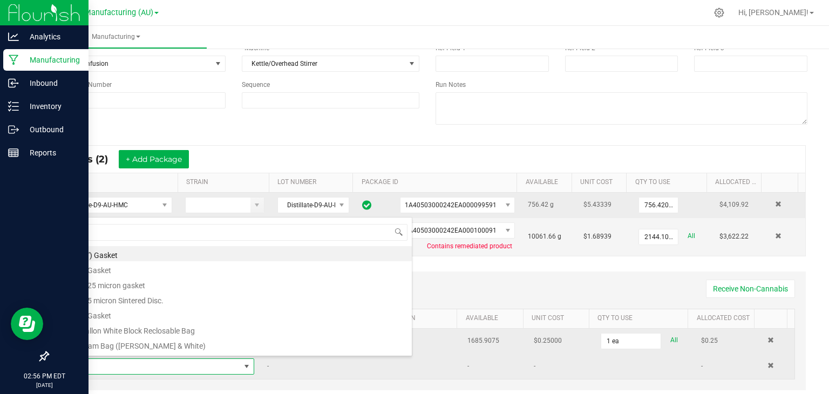
scroll to position [16, 180]
type input "3x1"
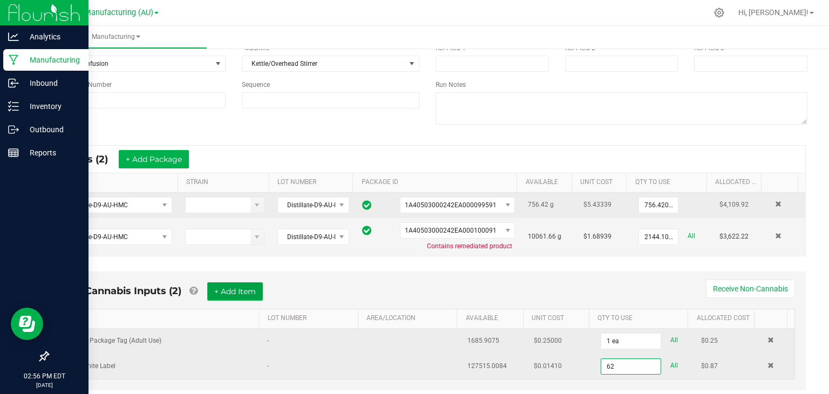
type input "62 ea"
click at [227, 291] on button "+ Add Item" at bounding box center [235, 291] width 56 height 18
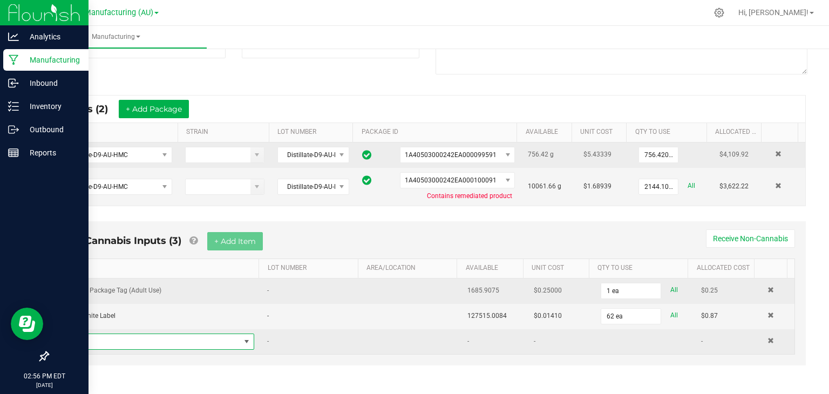
click at [180, 336] on span "NO DATA FOUND" at bounding box center [153, 341] width 173 height 15
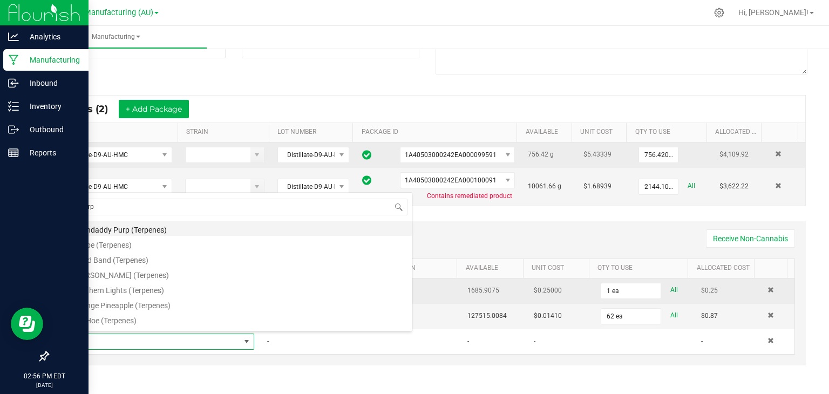
scroll to position [86, 0]
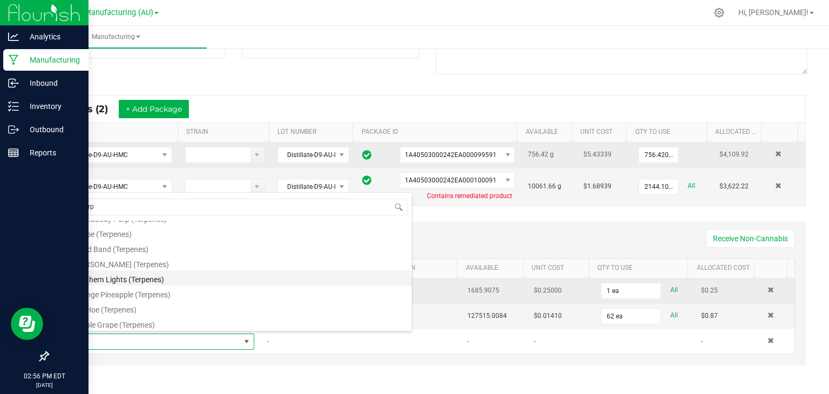
click at [132, 283] on li "Northern Lights (Terpenes)" at bounding box center [239, 278] width 344 height 15
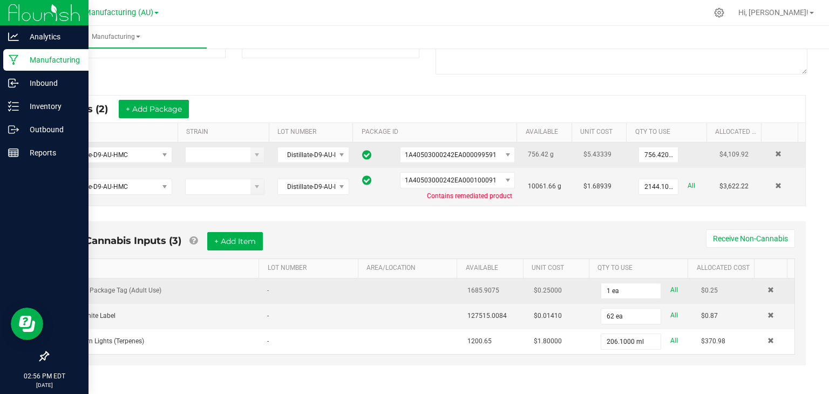
click at [576, 374] on div "Non-Cannabis Inputs (3) + Add Item Receive Non-Cannabis ITEM LOT NUMBER AREA/LO…" at bounding box center [427, 301] width 776 height 170
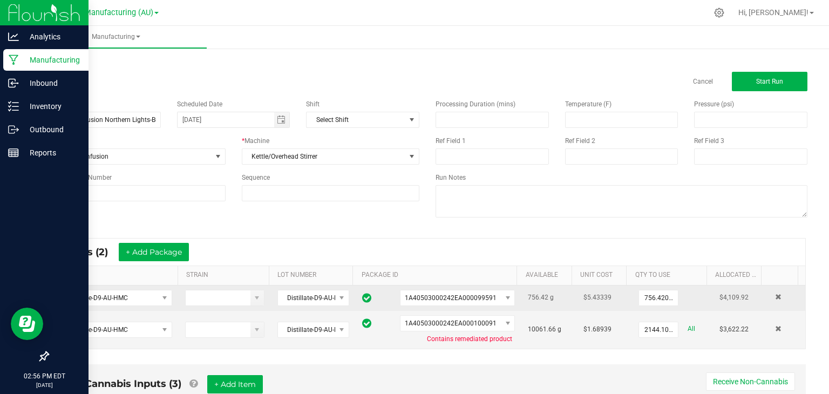
scroll to position [0, 0]
click at [769, 76] on button "Start Run" at bounding box center [770, 81] width 76 height 19
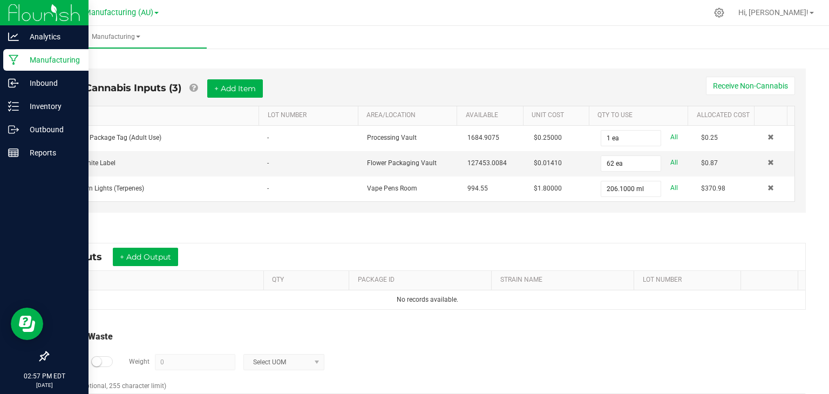
scroll to position [329, 0]
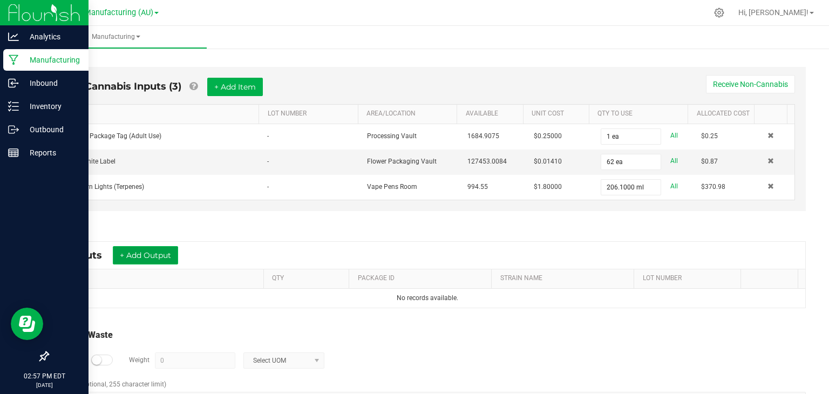
click at [140, 255] on button "+ Add Output" at bounding box center [145, 255] width 65 height 18
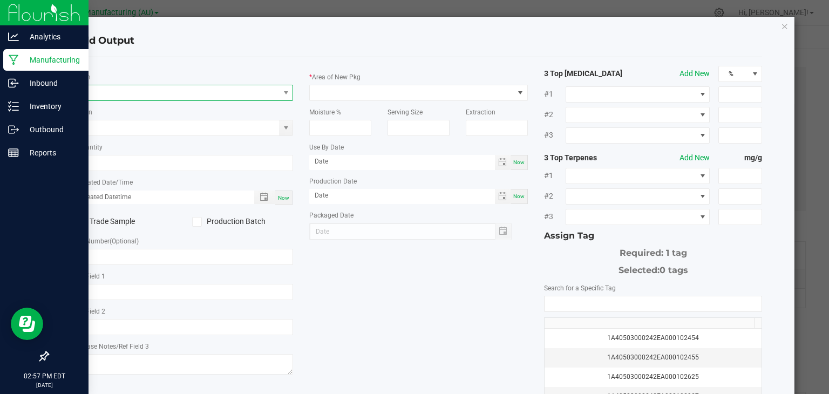
click at [158, 90] on span "NO DATA FOUND" at bounding box center [178, 92] width 204 height 15
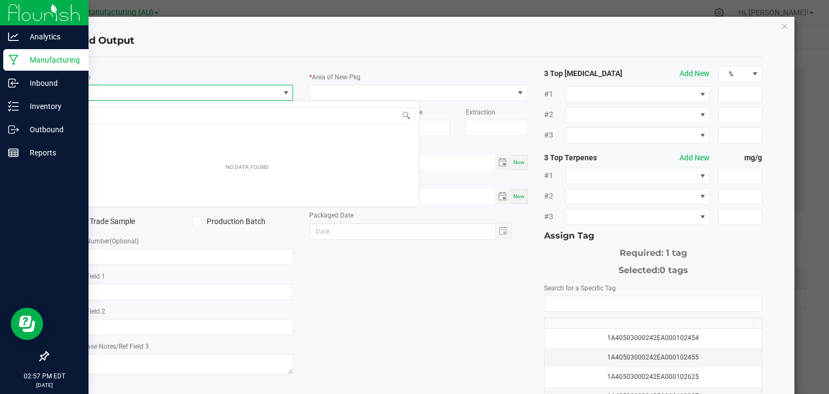
scroll to position [16, 216]
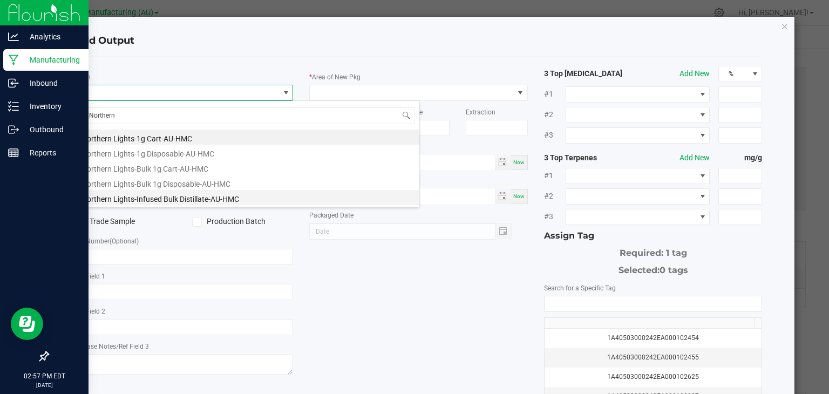
click at [165, 195] on li "Northern Lights-Infused Bulk Distillate-AU-HMC" at bounding box center [247, 197] width 344 height 15
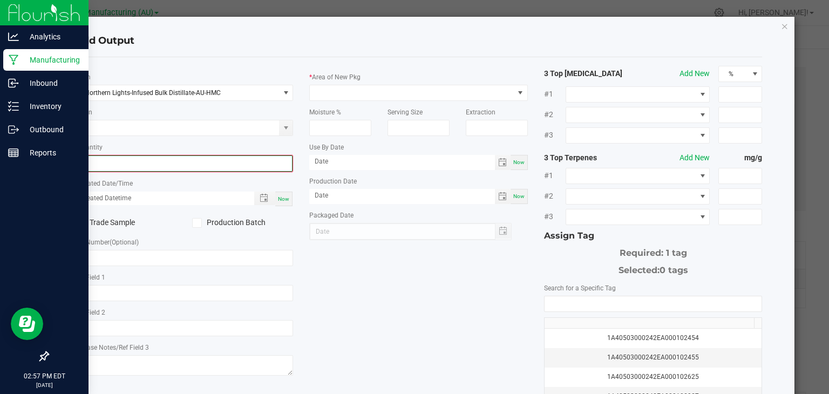
click at [166, 160] on input "0" at bounding box center [184, 163] width 217 height 15
click at [283, 197] on span "Now" at bounding box center [283, 198] width 11 height 6
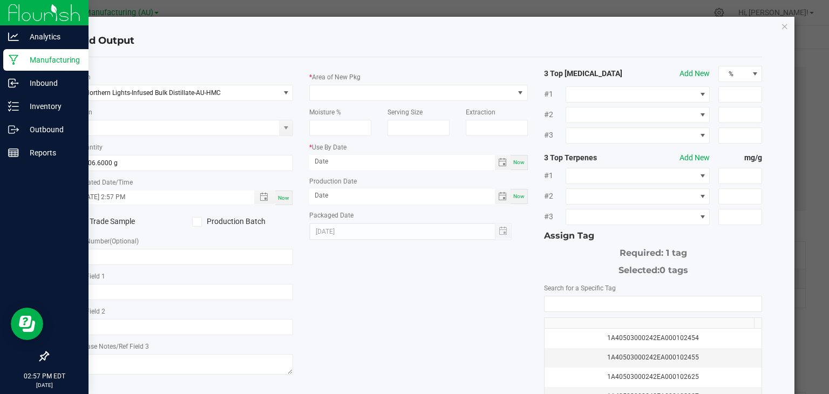
click at [234, 219] on label "Production Batch" at bounding box center [242, 221] width 101 height 11
click at [0, 0] on input "Production Batch" at bounding box center [0, 0] width 0 height 0
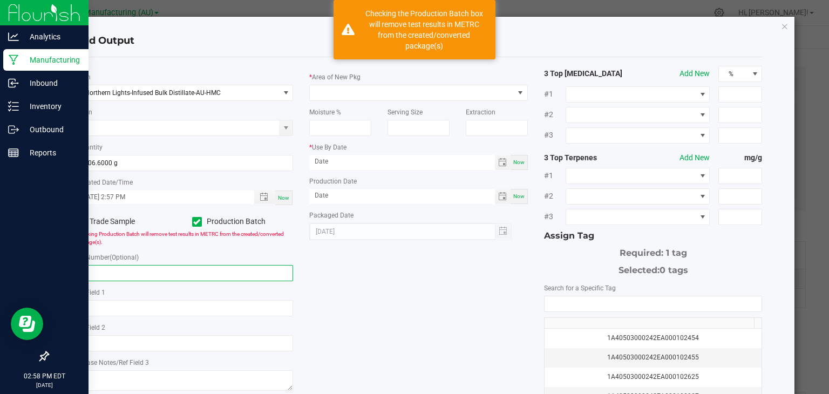
click at [150, 267] on input "text" at bounding box center [184, 273] width 219 height 16
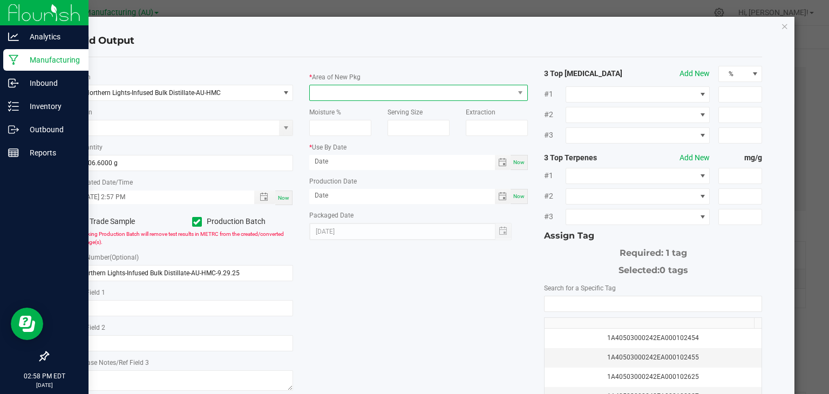
click at [389, 88] on span at bounding box center [412, 92] width 204 height 15
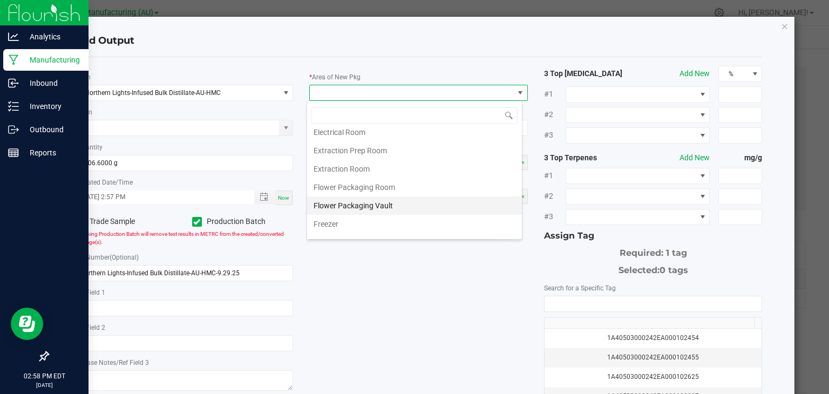
scroll to position [23, 0]
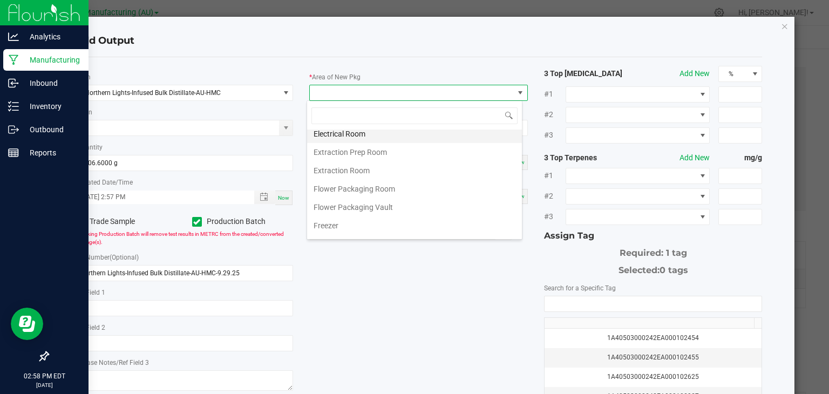
click at [333, 132] on li "Electrical Room" at bounding box center [414, 134] width 215 height 18
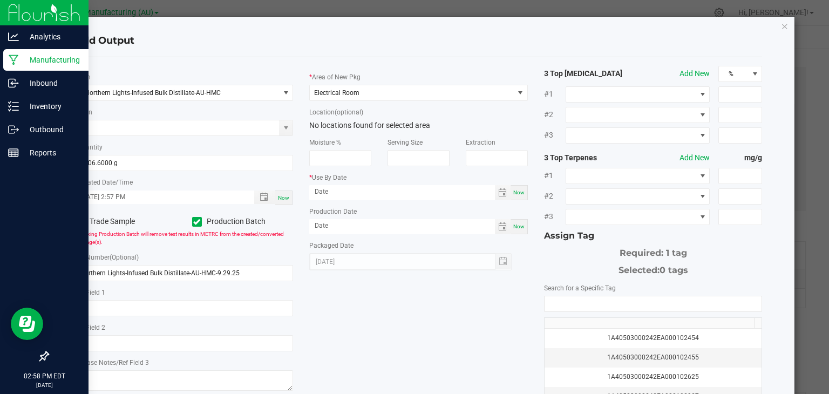
click at [513, 193] on span "Now" at bounding box center [518, 193] width 11 height 6
click at [517, 224] on span "Now" at bounding box center [518, 227] width 11 height 6
click at [420, 194] on input "[DATE]" at bounding box center [402, 191] width 186 height 13
click at [569, 299] on input "NO DATA FOUND" at bounding box center [654, 303] width 218 height 15
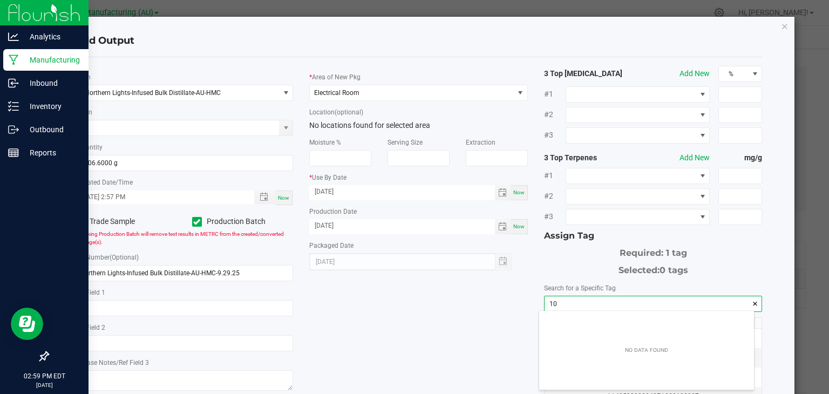
scroll to position [15, 215]
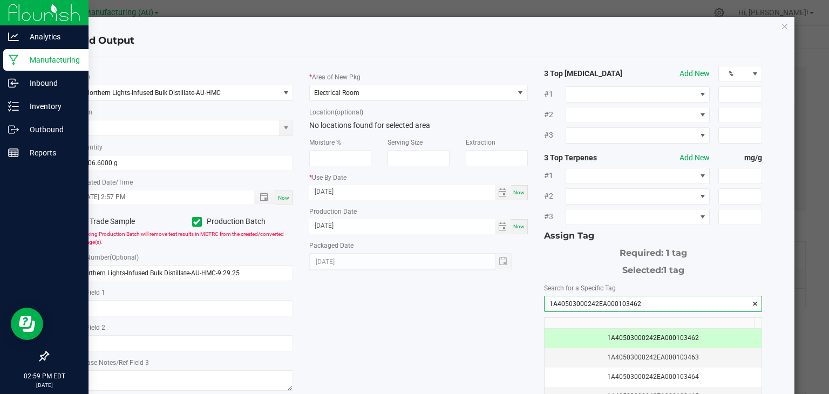
click at [481, 334] on div "* Item Northern Lights-Infused Bulk Distillate-AU-HMC Strain * Quantity 3106.60…" at bounding box center [419, 259] width 704 height 387
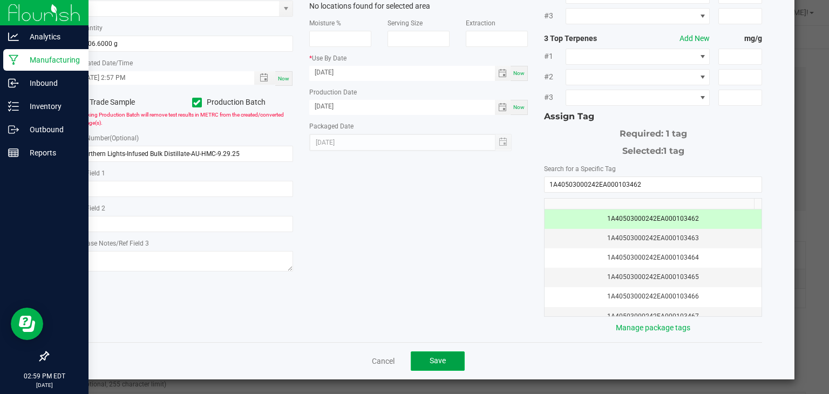
click at [437, 359] on span "Save" at bounding box center [438, 360] width 16 height 9
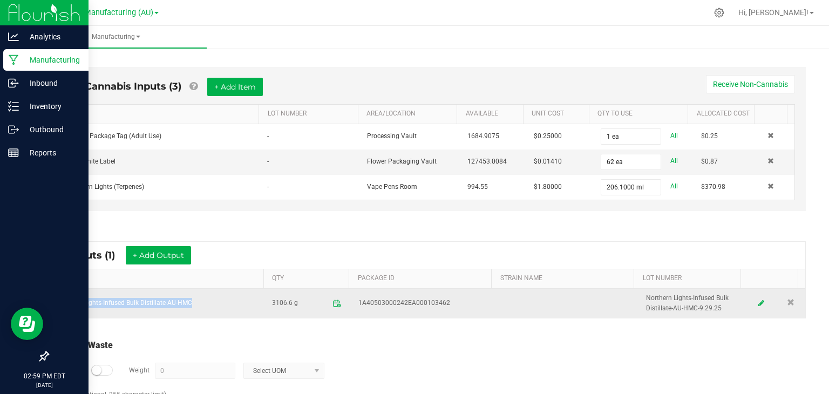
drag, startPoint x: 207, startPoint y: 308, endPoint x: 53, endPoint y: 301, distance: 153.5
click at [53, 301] on td "Northern Lights-Infused Bulk Distillate-AU-HMC" at bounding box center [158, 303] width 216 height 29
copy td "Northern Lights-Infused Bulk Distillate-AU-HMC"
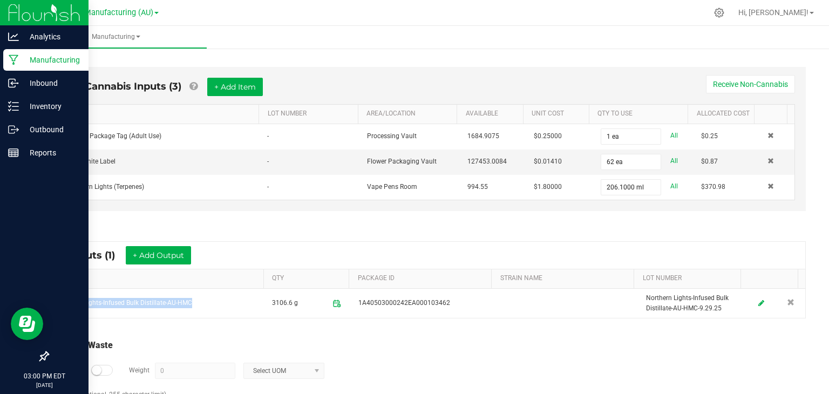
click at [767, 52] on div "Non-Cannabis Inputs (3) + Add Item Receive Non-Cannabis ITEM LOT NUMBER AREA/LO…" at bounding box center [427, 142] width 776 height 180
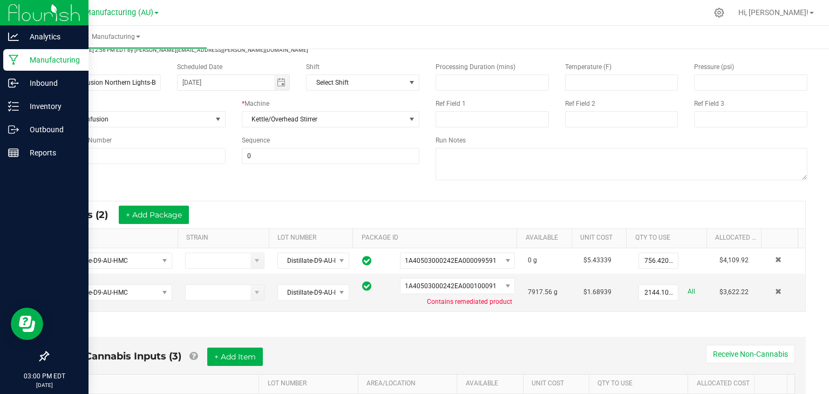
scroll to position [0, 0]
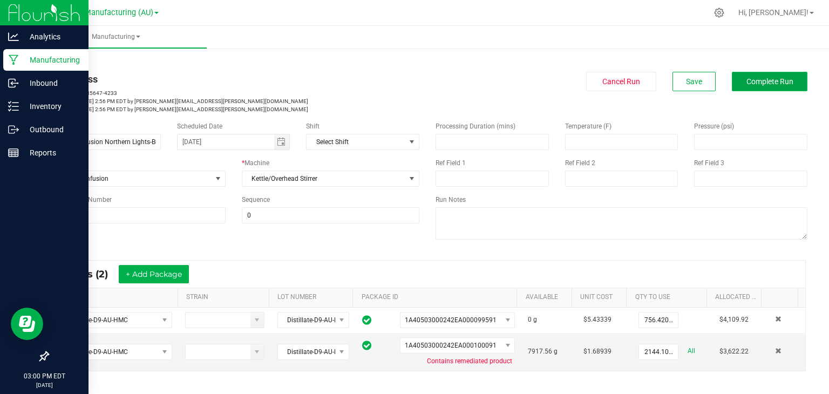
click at [760, 77] on span "Complete Run" at bounding box center [770, 81] width 47 height 9
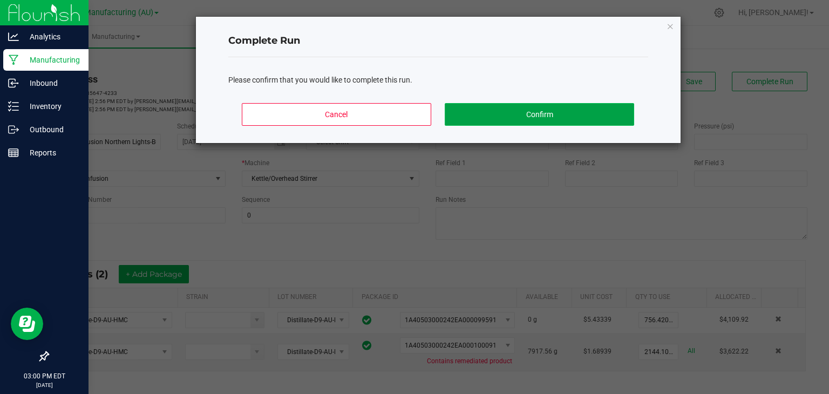
click at [583, 109] on button "Confirm" at bounding box center [539, 114] width 189 height 23
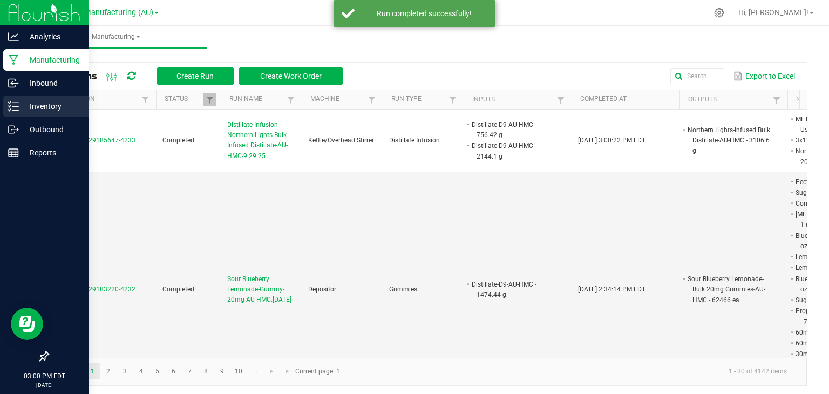
click at [41, 103] on p "Inventory" at bounding box center [51, 106] width 65 height 13
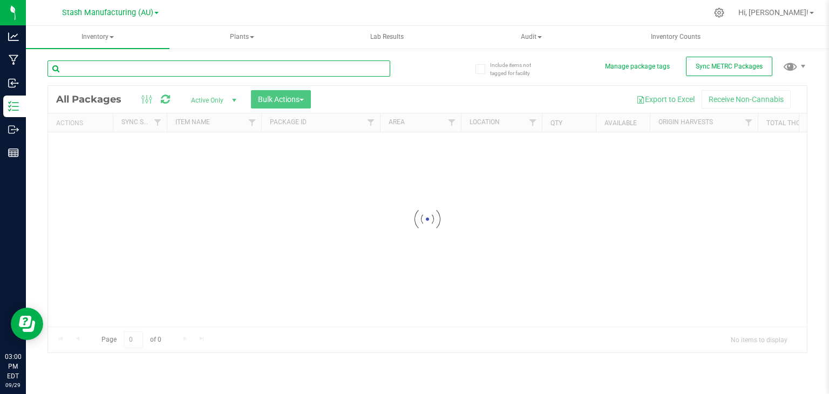
click at [117, 70] on input "text" at bounding box center [219, 68] width 343 height 16
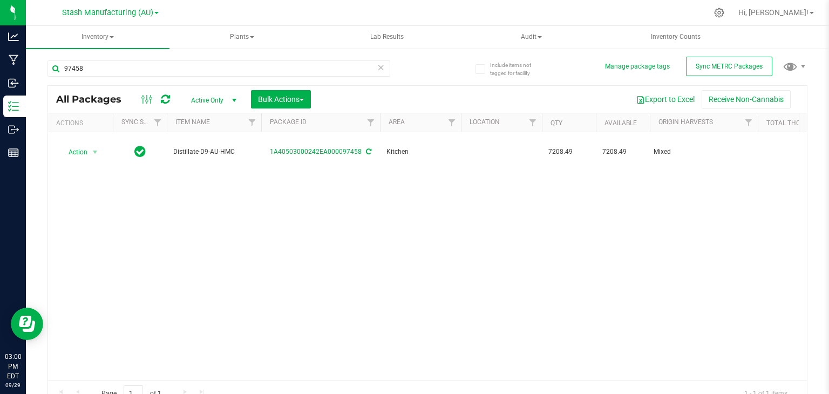
click at [377, 68] on icon at bounding box center [381, 66] width 8 height 13
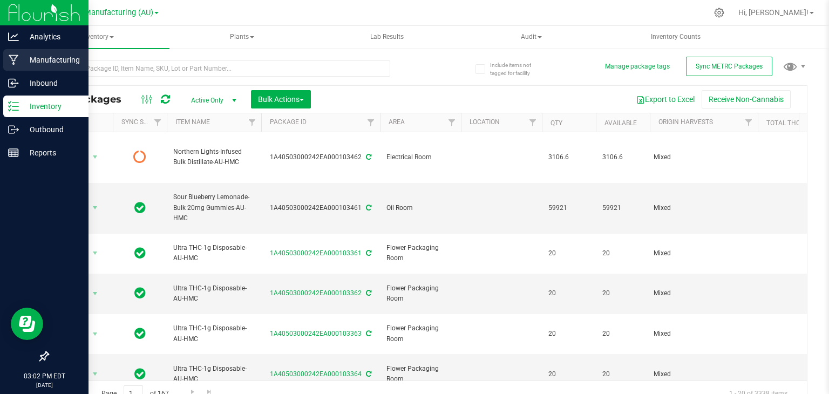
click at [19, 57] on p "Manufacturing" at bounding box center [51, 59] width 65 height 13
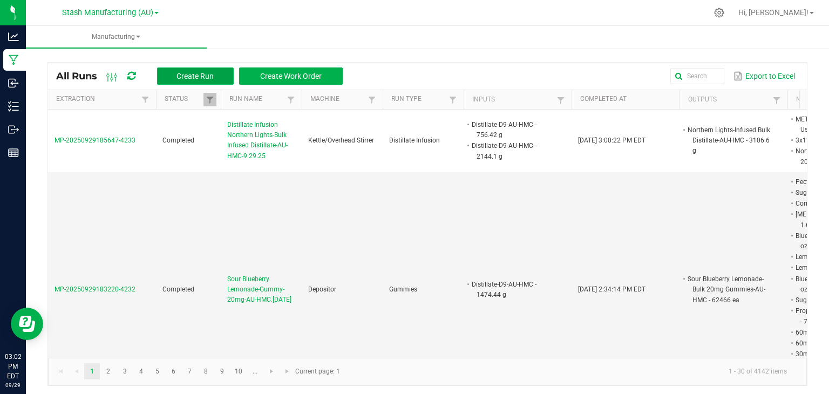
click at [179, 70] on button "Create Run" at bounding box center [195, 75] width 77 height 17
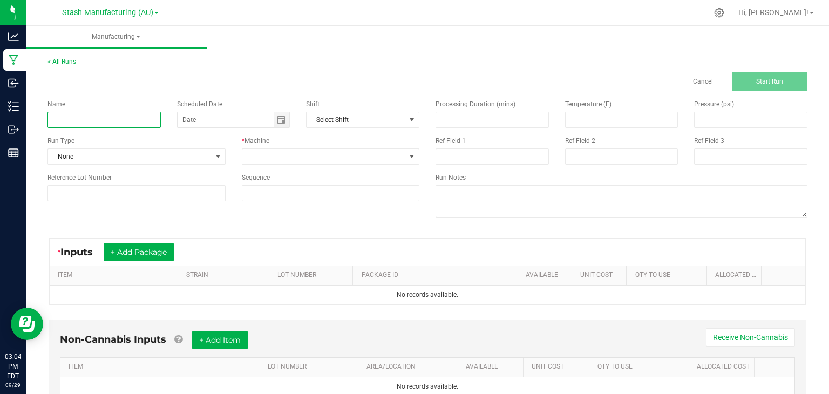
click at [107, 124] on input at bounding box center [104, 120] width 113 height 16
click at [281, 118] on span "Toggle calendar" at bounding box center [281, 120] width 9 height 9
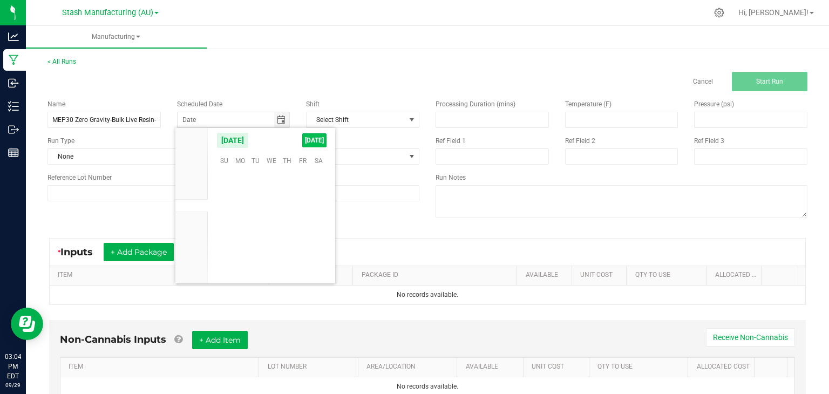
scroll to position [175146, 0]
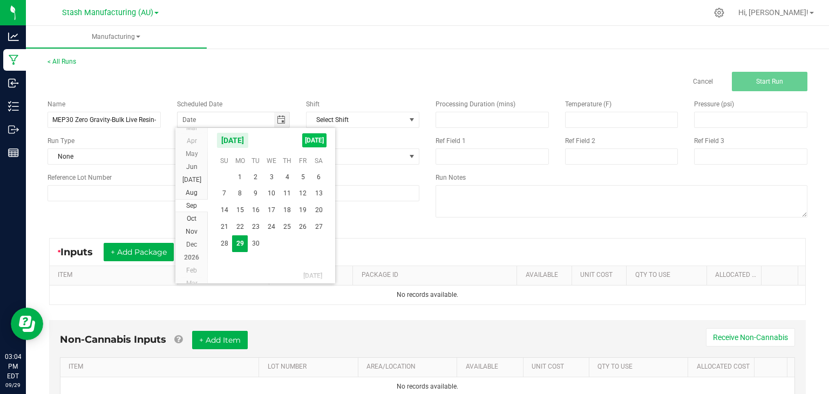
click at [317, 139] on span "[DATE]" at bounding box center [314, 140] width 24 height 14
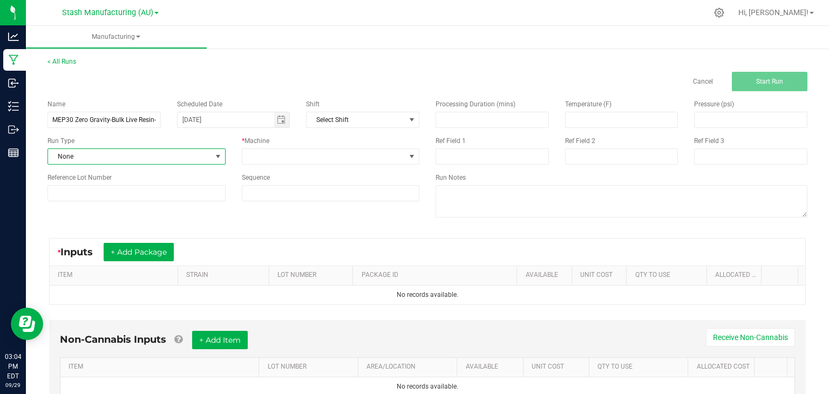
click at [187, 153] on span "None" at bounding box center [130, 156] width 164 height 15
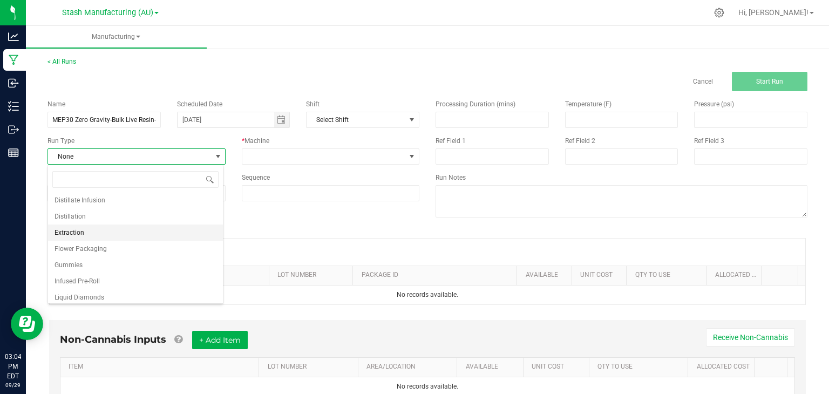
scroll to position [82, 0]
click at [60, 227] on span "Extraction" at bounding box center [70, 232] width 30 height 11
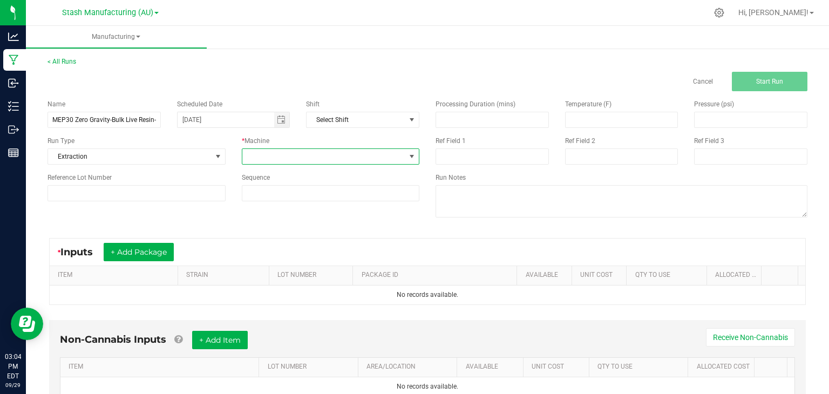
click at [268, 156] on span at bounding box center [324, 156] width 164 height 15
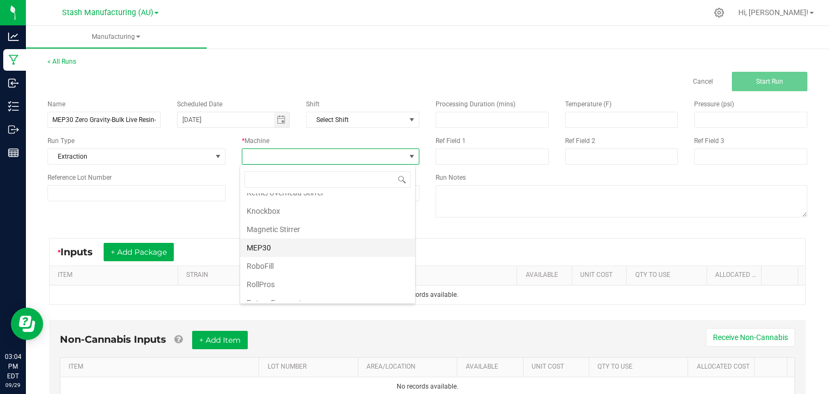
scroll to position [152, 0]
click at [261, 225] on li "MEP30" at bounding box center [327, 234] width 175 height 18
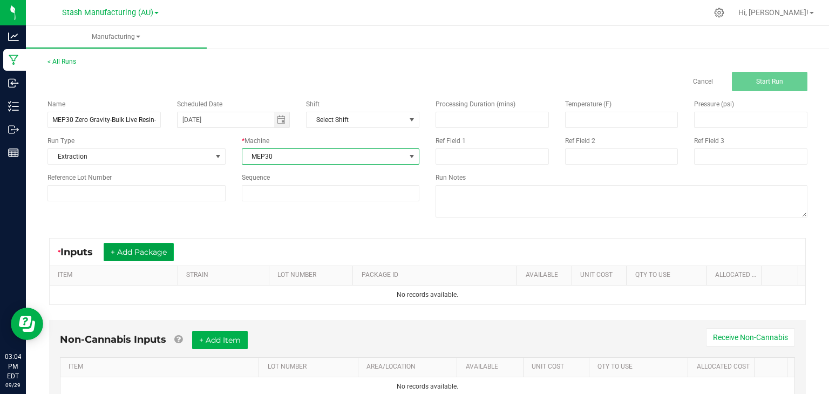
click at [140, 252] on button "+ Add Package" at bounding box center [139, 252] width 70 height 18
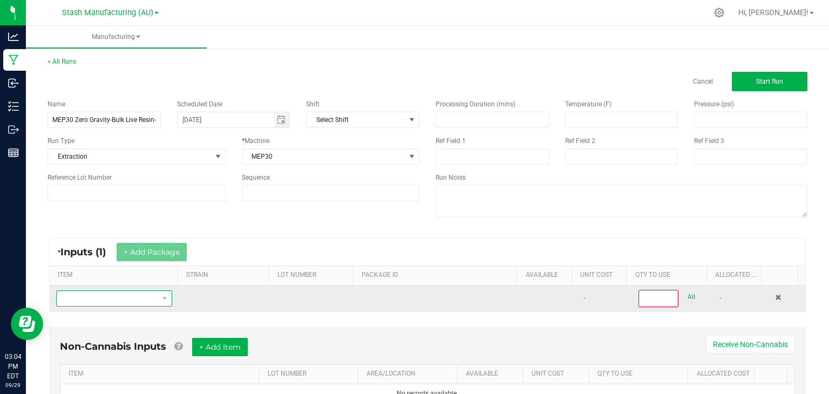
click at [106, 300] on span "NO DATA FOUND" at bounding box center [108, 298] width 102 height 15
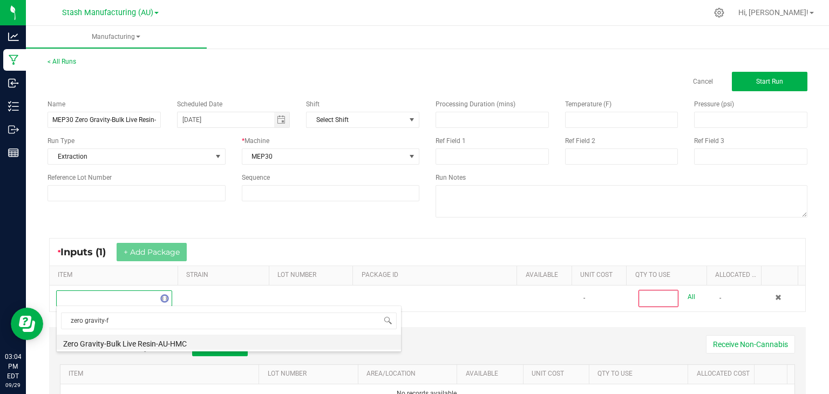
scroll to position [0, 0]
click at [139, 353] on li "Zero Gravity-Fresh Frozen-AU-HMC" at bounding box center [229, 357] width 344 height 15
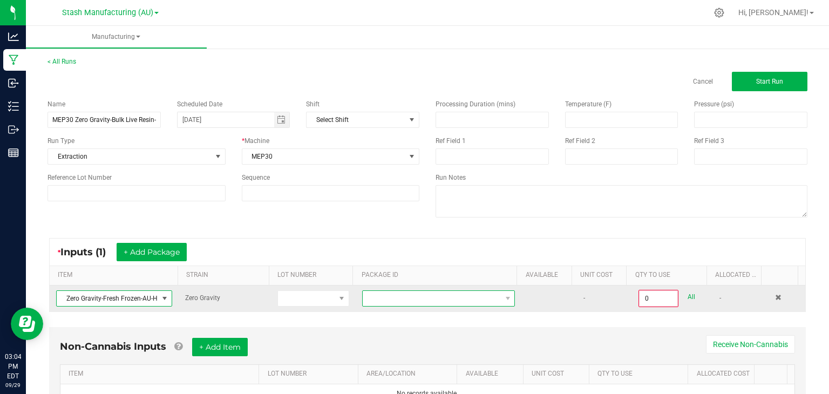
click at [430, 299] on span at bounding box center [432, 298] width 138 height 15
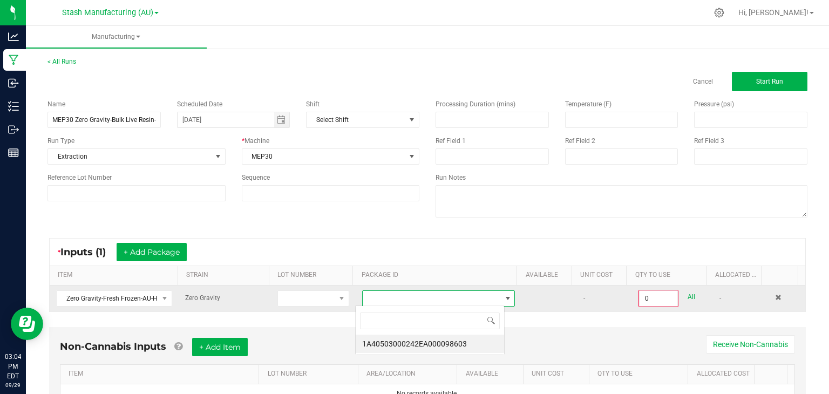
scroll to position [16, 149]
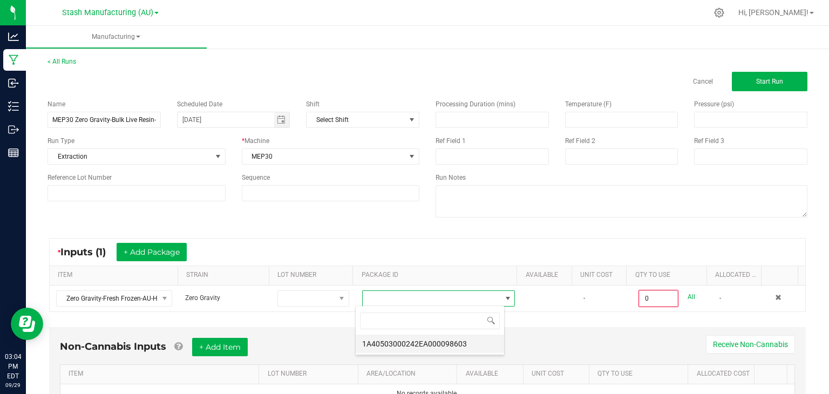
click at [433, 346] on li "1A40503000242EA000098603" at bounding box center [430, 344] width 148 height 18
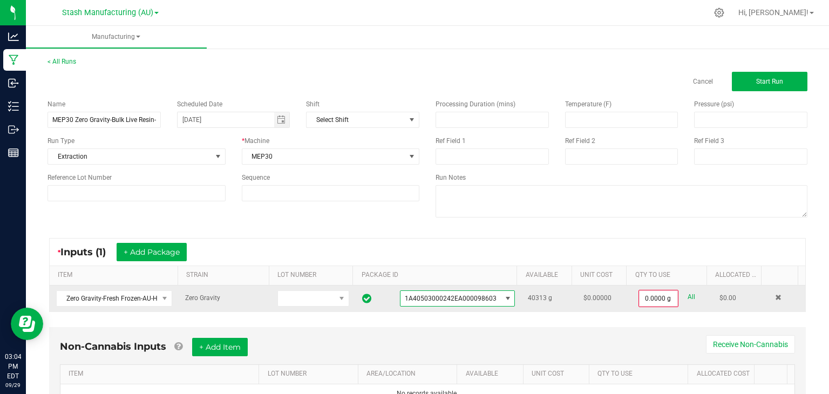
click at [688, 299] on link "All" at bounding box center [692, 297] width 8 height 15
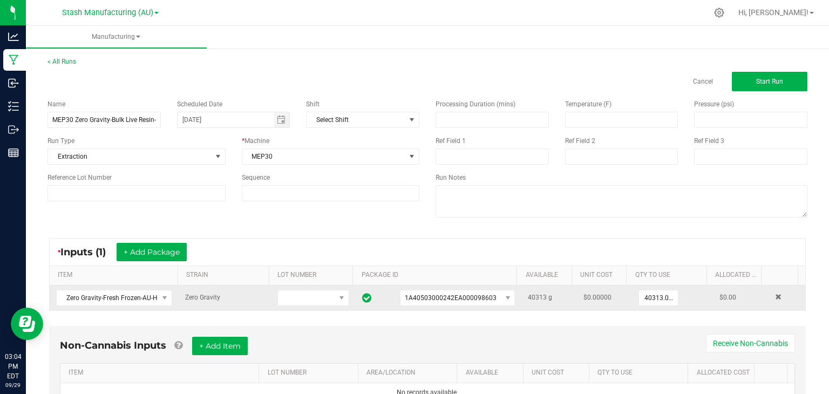
scroll to position [49, 0]
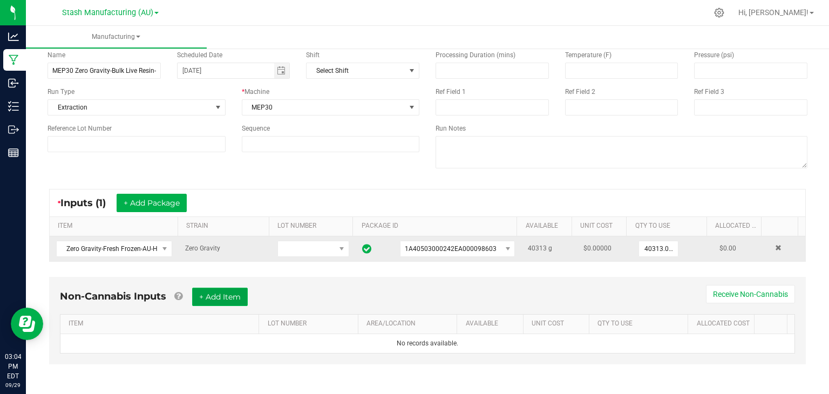
click at [239, 299] on button "+ Add Item" at bounding box center [220, 297] width 56 height 18
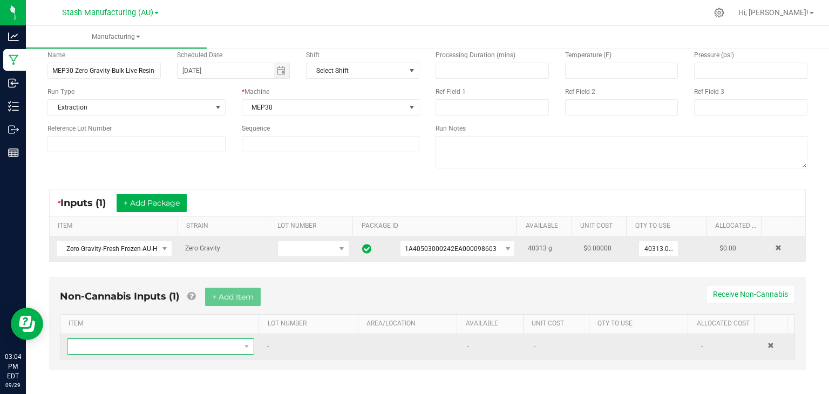
click at [192, 341] on span "NO DATA FOUND" at bounding box center [153, 346] width 173 height 15
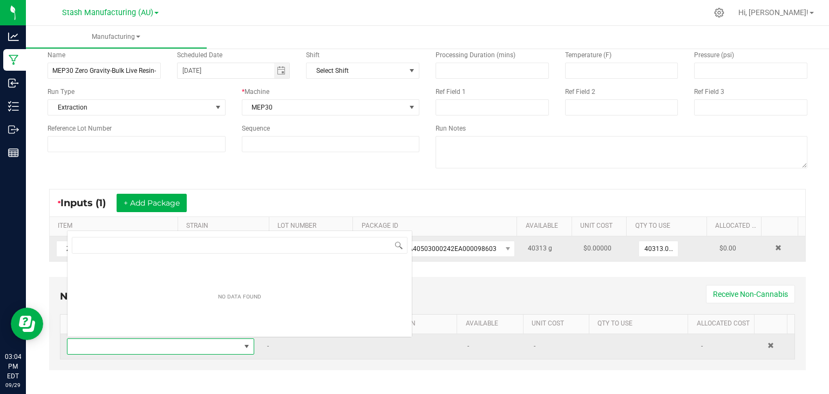
scroll to position [16, 180]
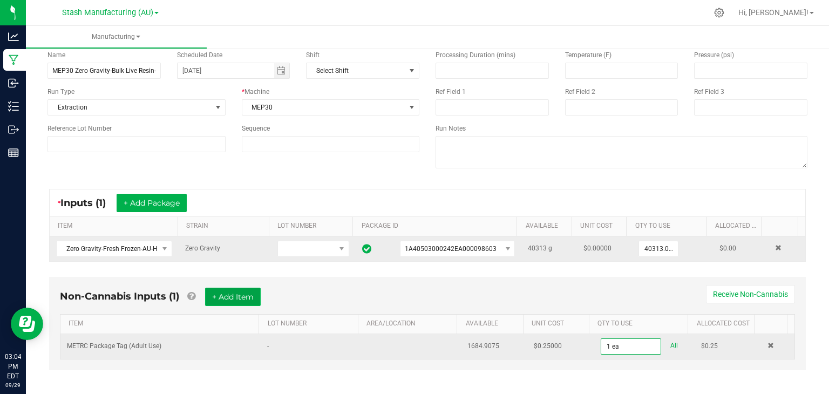
click at [246, 295] on button "+ Add Item" at bounding box center [233, 297] width 56 height 18
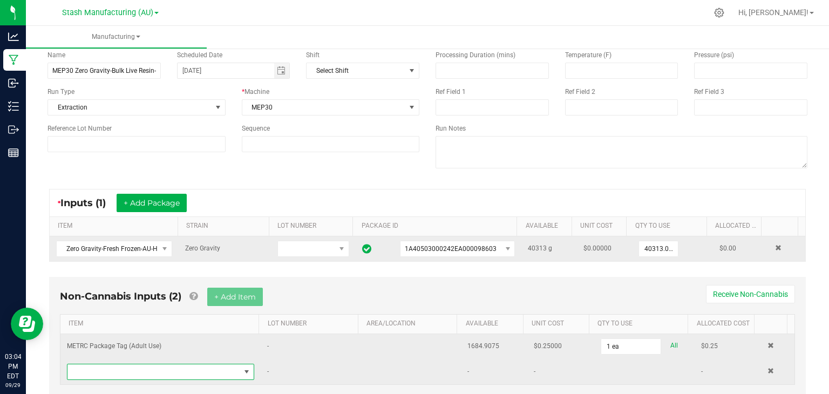
click at [160, 366] on span "NO DATA FOUND" at bounding box center [153, 371] width 173 height 15
click at [239, 293] on button "+ Add Item" at bounding box center [235, 297] width 56 height 18
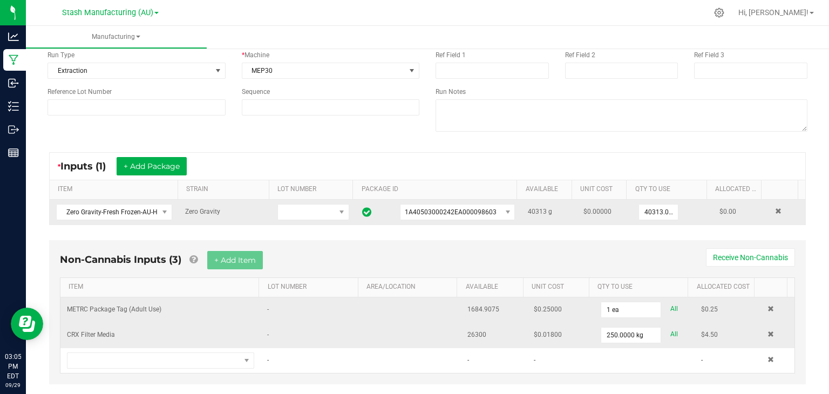
scroll to position [92, 0]
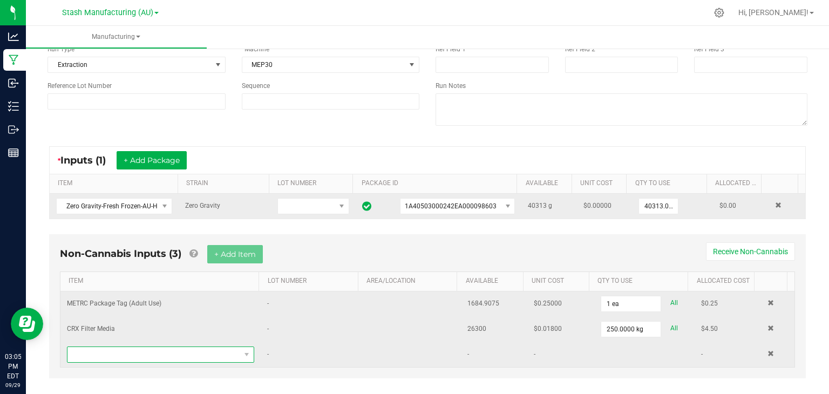
click at [152, 357] on span "NO DATA FOUND" at bounding box center [153, 354] width 173 height 15
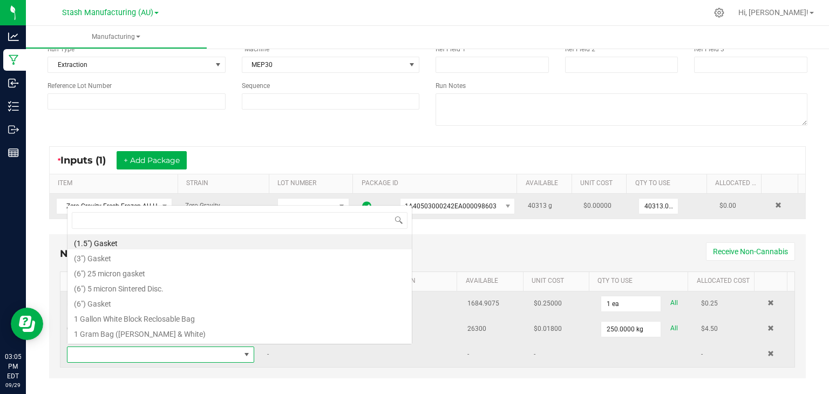
scroll to position [16, 180]
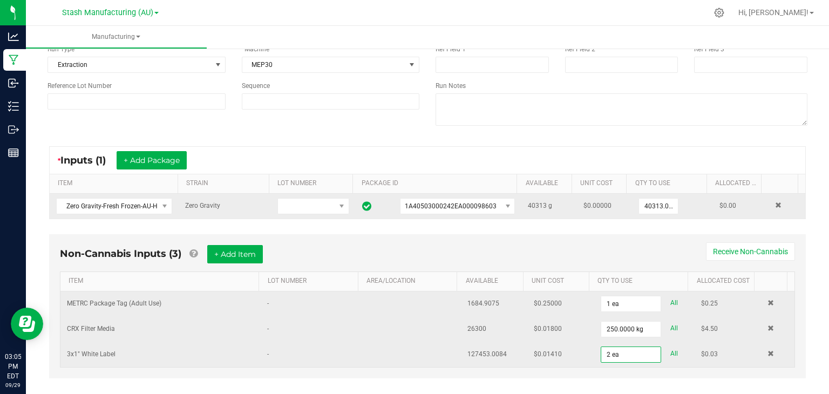
click at [402, 249] on div "Non-Cannabis Inputs (3) + Add Item Receive Non-Cannabis" at bounding box center [427, 258] width 735 height 26
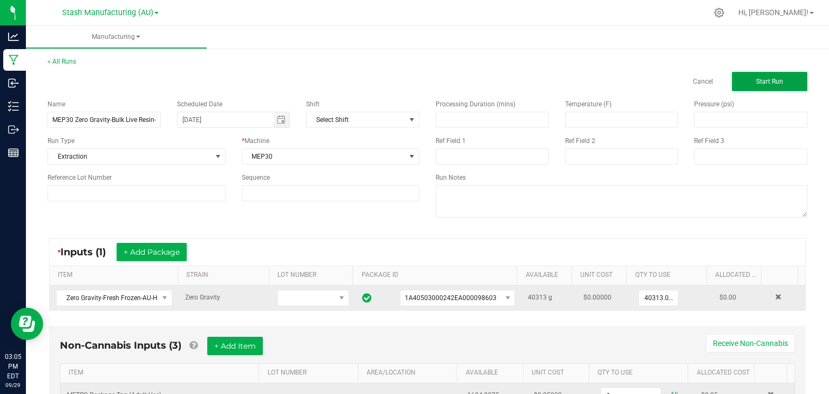
click at [775, 79] on span "Start Run" at bounding box center [769, 82] width 27 height 8
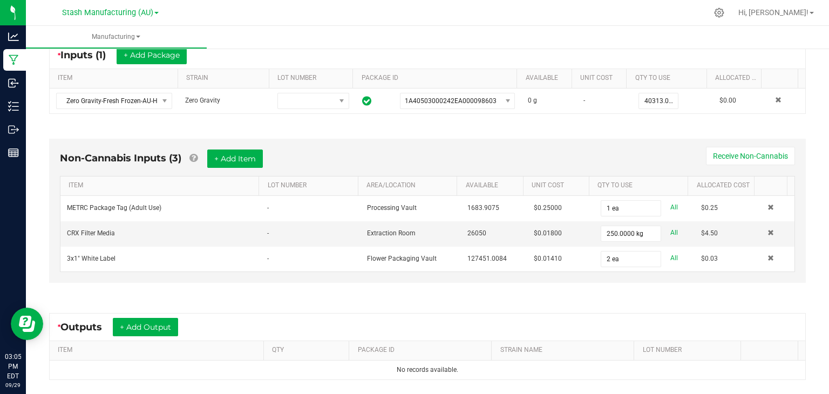
scroll to position [325, 0]
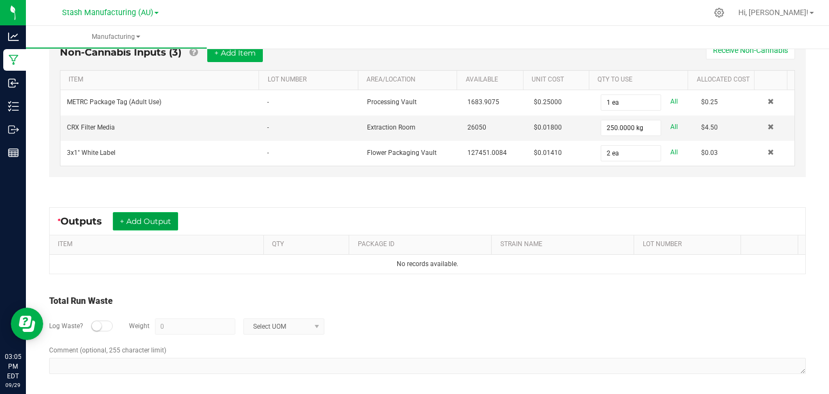
click at [155, 215] on button "+ Add Output" at bounding box center [145, 221] width 65 height 18
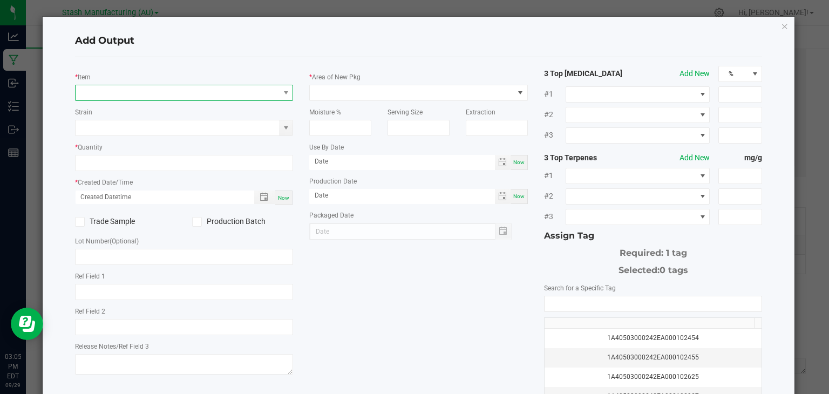
click at [145, 91] on span "NO DATA FOUND" at bounding box center [178, 92] width 204 height 15
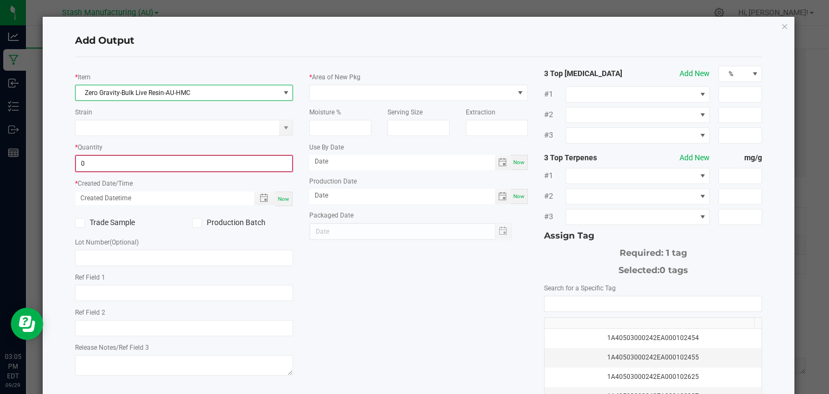
click at [132, 160] on input "0" at bounding box center [184, 163] width 217 height 15
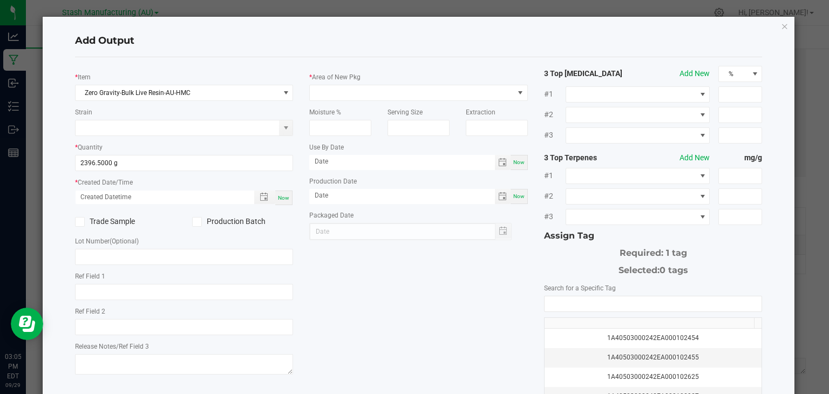
click at [282, 195] on span "Now" at bounding box center [283, 198] width 11 height 6
click at [240, 217] on label "Production Batch" at bounding box center [242, 221] width 101 height 11
click at [0, 0] on input "Production Batch" at bounding box center [0, 0] width 0 height 0
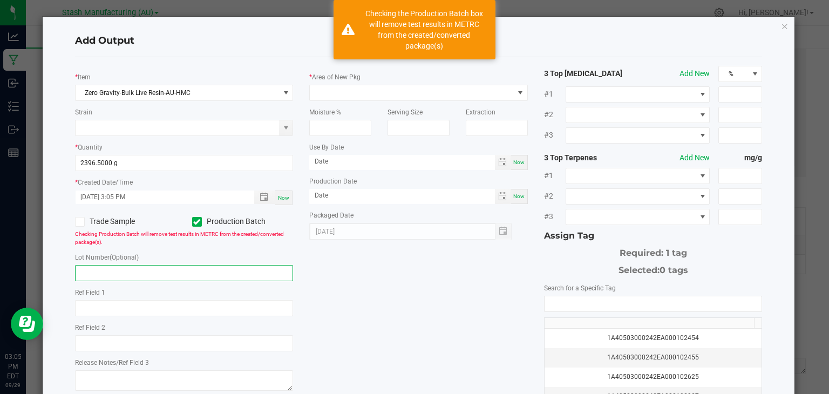
click at [166, 267] on input "text" at bounding box center [184, 273] width 219 height 16
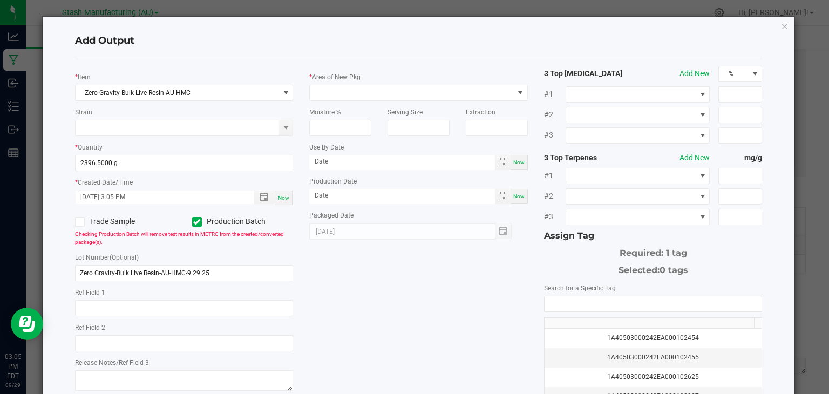
click at [395, 263] on div "* Item Zero Gravity-Bulk Live Resin-AU-HMC Strain * Quantity 2396.5000 g * Crea…" at bounding box center [419, 259] width 704 height 387
click at [443, 89] on span at bounding box center [412, 92] width 204 height 15
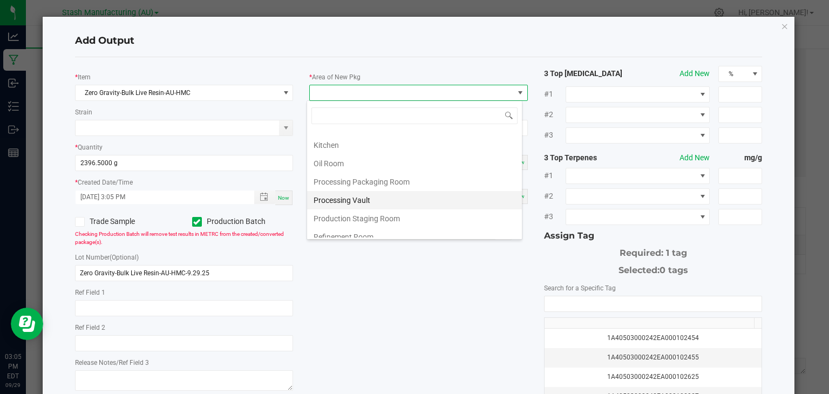
scroll to position [182, 0]
click at [335, 194] on li "Refinement Room" at bounding box center [414, 195] width 215 height 18
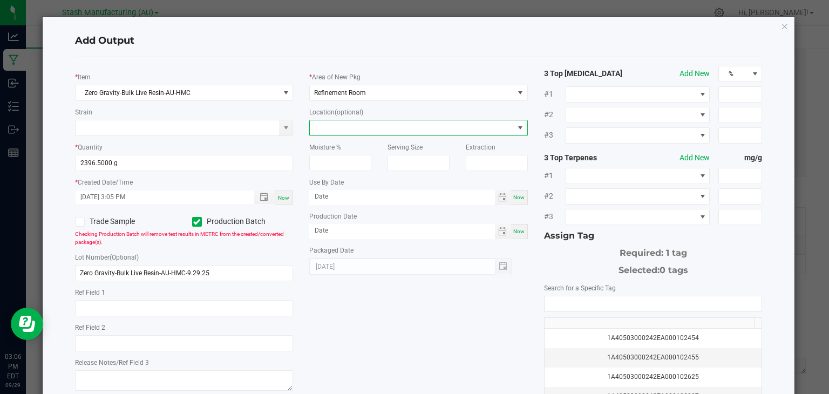
click at [359, 130] on span at bounding box center [412, 127] width 204 height 15
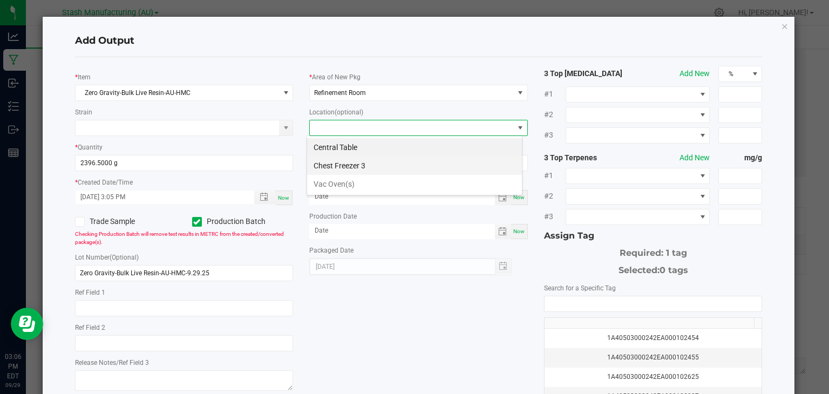
scroll to position [16, 216]
click at [349, 177] on li "Vac Oven(s)" at bounding box center [414, 184] width 215 height 18
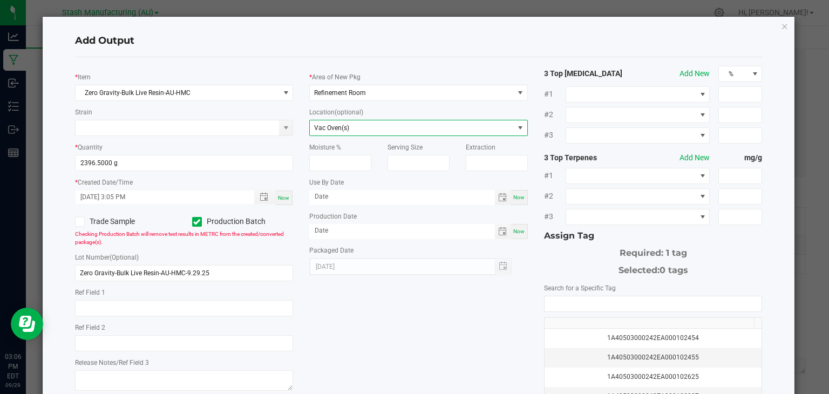
click at [521, 197] on div "Now" at bounding box center [519, 197] width 17 height 15
click at [513, 233] on span "Now" at bounding box center [518, 231] width 11 height 6
click at [412, 198] on input "[DATE]" at bounding box center [402, 196] width 186 height 13
click at [425, 299] on div "* Item Zero Gravity-Bulk Live Resin-AU-HMC Strain * Quantity 2396.5000 g * Crea…" at bounding box center [419, 259] width 704 height 387
click at [596, 299] on input "NO DATA FOUND" at bounding box center [654, 303] width 218 height 15
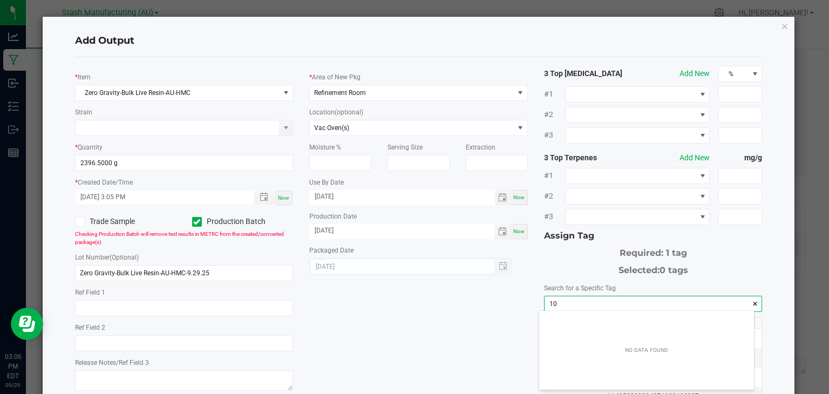
scroll to position [15, 215]
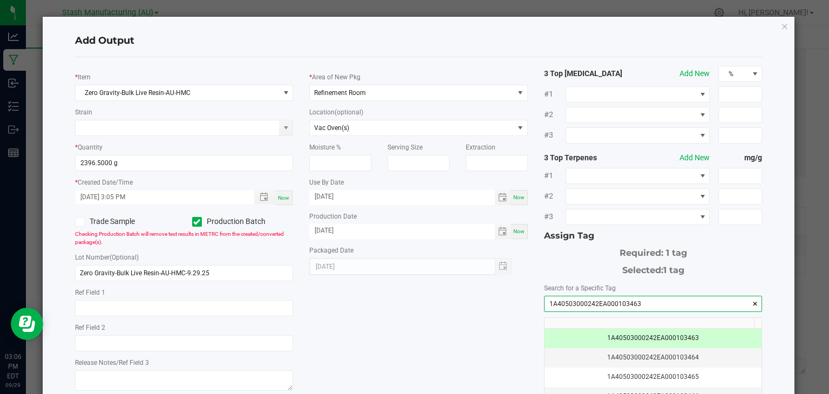
click at [474, 321] on div "* Item Zero Gravity-Bulk Live Resin-AU-HMC Strain * Quantity 2396.5000 g * Crea…" at bounding box center [419, 259] width 704 height 387
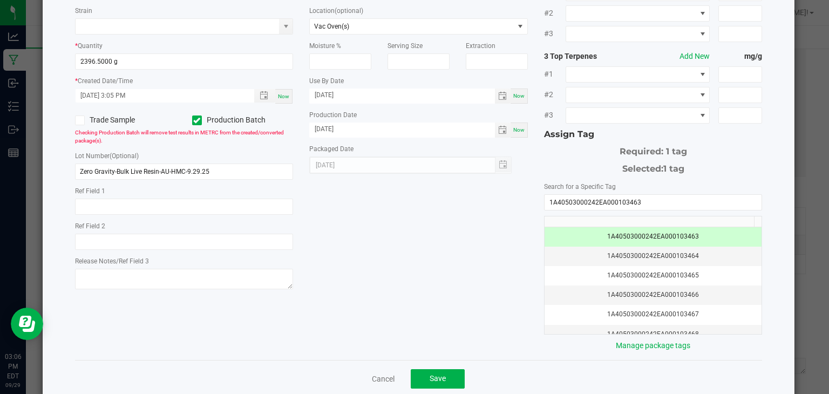
scroll to position [110, 0]
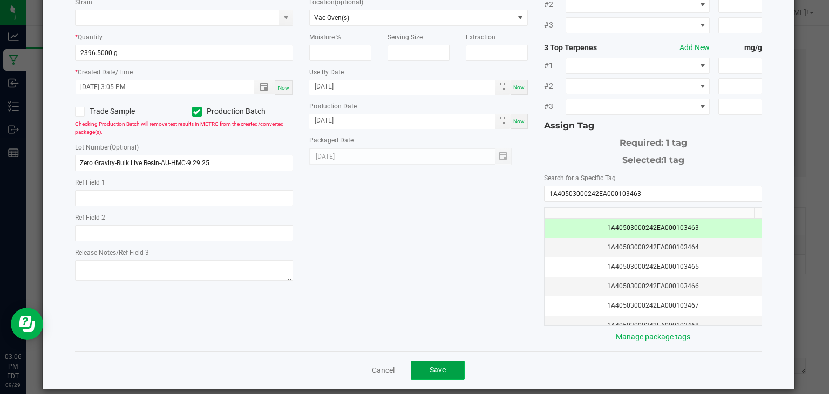
click at [430, 368] on span "Save" at bounding box center [438, 370] width 16 height 9
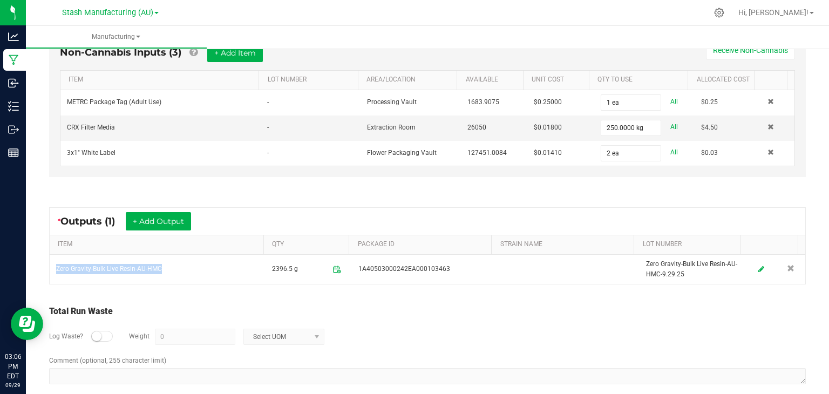
drag, startPoint x: 175, startPoint y: 271, endPoint x: 45, endPoint y: 267, distance: 129.6
click at [45, 267] on div "* Outputs (1) + Add Output ITEM QTY PACKAGE ID STRAIN NAME LOT NUMBER Zero Grav…" at bounding box center [427, 246] width 776 height 97
copy table "Zero Gravity-Bulk Live Resin-AU-HMC"
click at [766, 43] on ul "Manufacturing" at bounding box center [440, 37] width 829 height 23
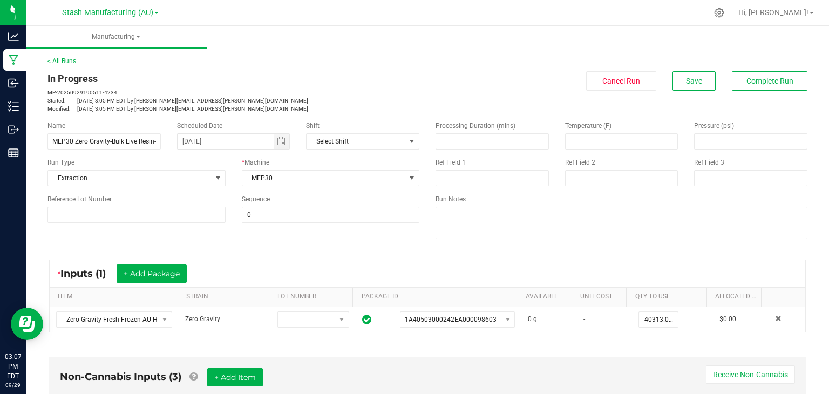
scroll to position [0, 0]
click at [752, 86] on button "Complete Run" at bounding box center [770, 81] width 76 height 19
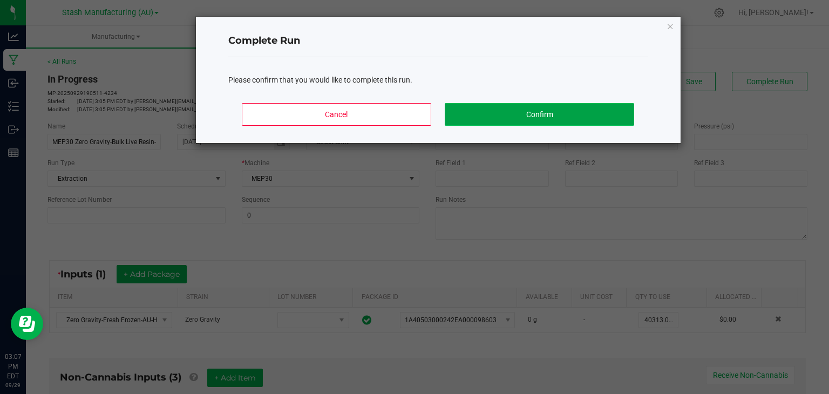
click at [585, 113] on button "Confirm" at bounding box center [539, 114] width 189 height 23
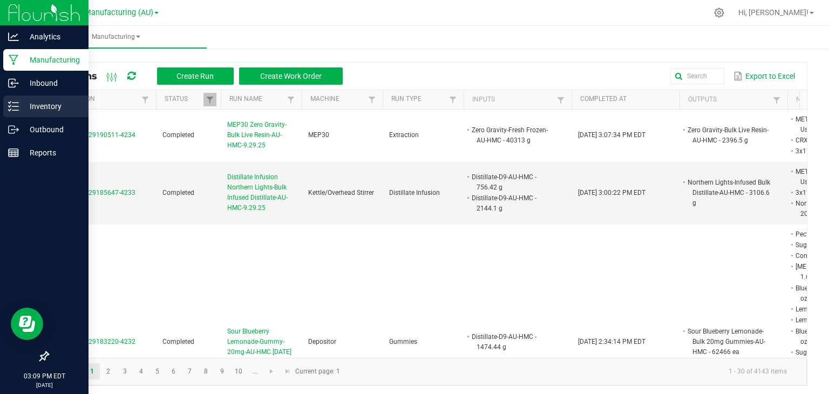
click at [32, 109] on p "Inventory" at bounding box center [51, 106] width 65 height 13
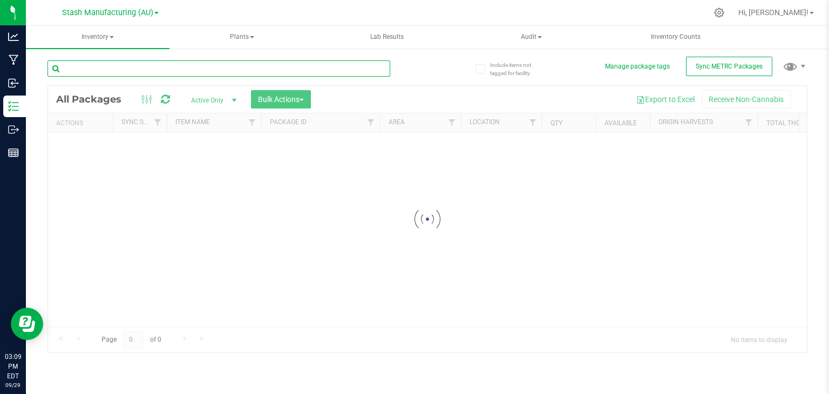
click at [109, 72] on input "text" at bounding box center [219, 68] width 343 height 16
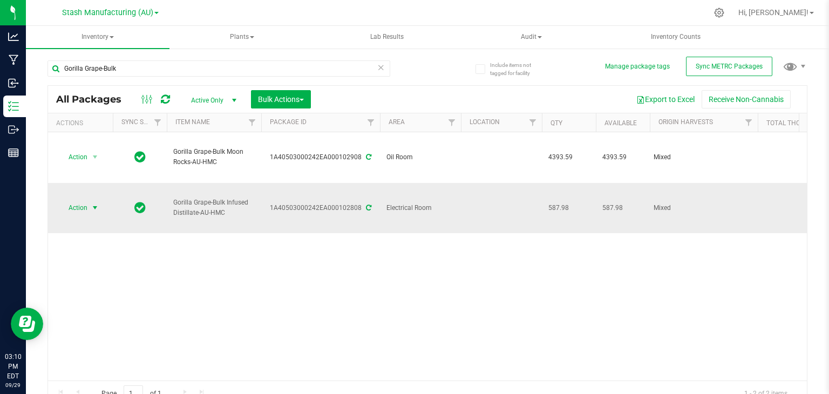
click at [92, 204] on span "select" at bounding box center [95, 208] width 9 height 9
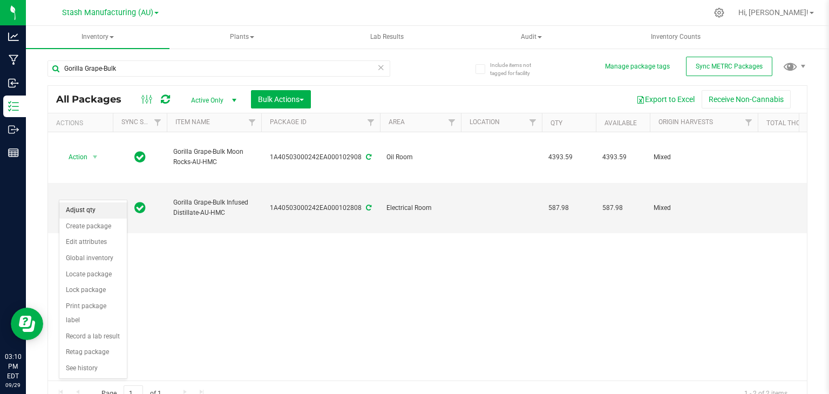
click at [95, 213] on li "Adjust qty" at bounding box center [92, 210] width 67 height 16
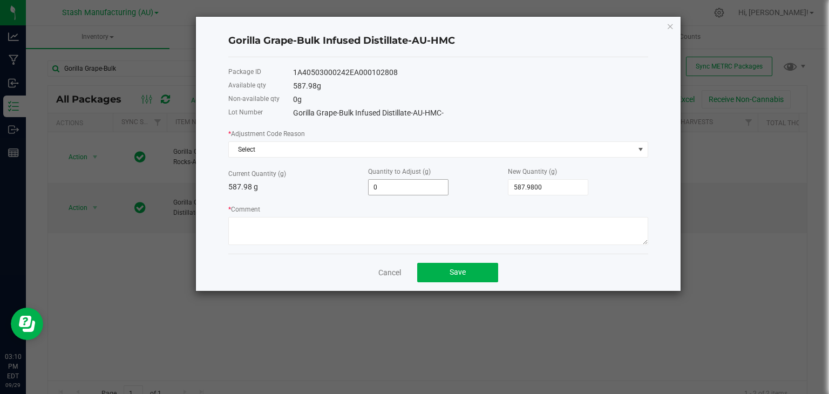
click at [431, 183] on input "0" at bounding box center [408, 187] width 79 height 15
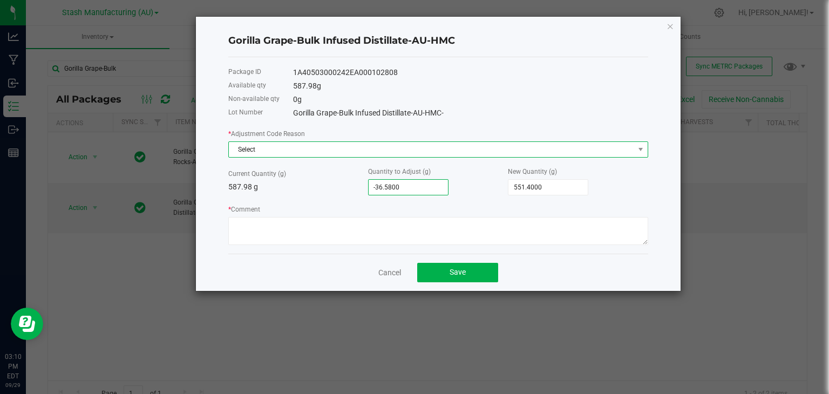
click at [378, 152] on span "Select" at bounding box center [432, 149] width 406 height 15
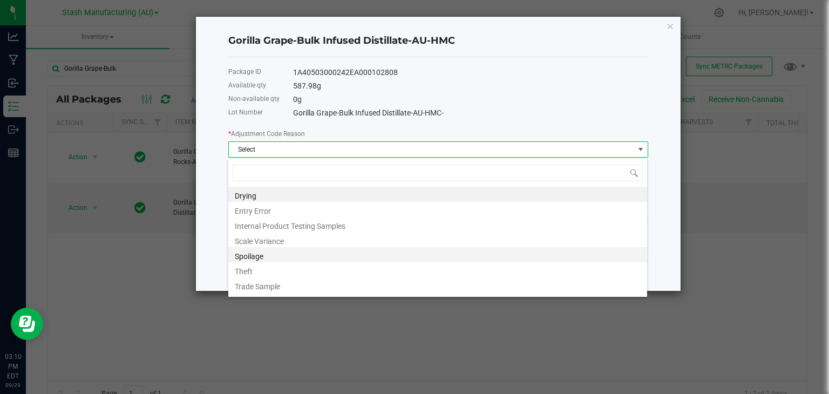
scroll to position [13, 0]
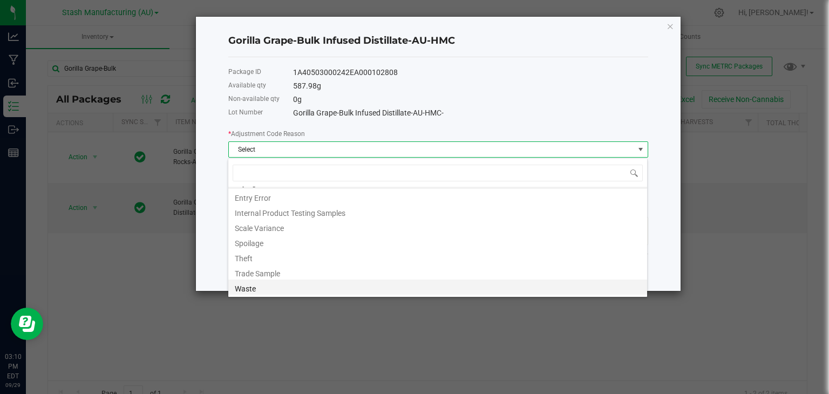
click at [265, 281] on li "Waste" at bounding box center [437, 287] width 419 height 15
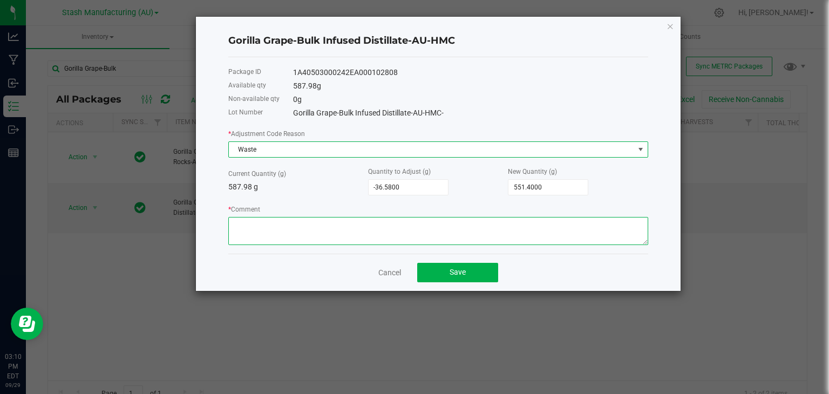
click at [247, 239] on textarea "* Comment" at bounding box center [438, 231] width 420 height 28
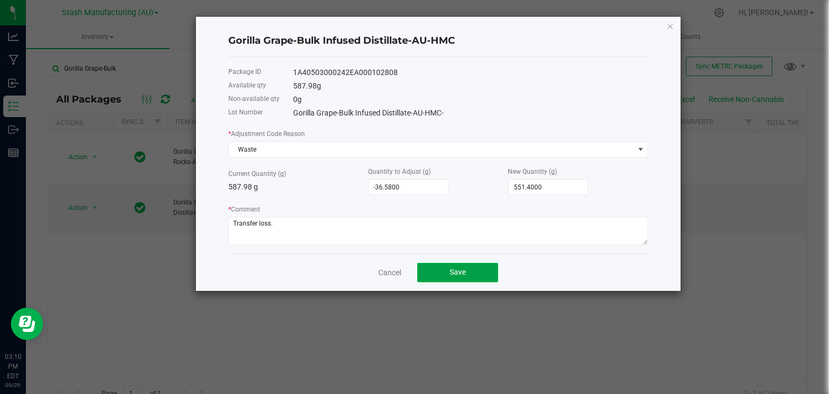
click at [463, 273] on span "Save" at bounding box center [458, 272] width 16 height 9
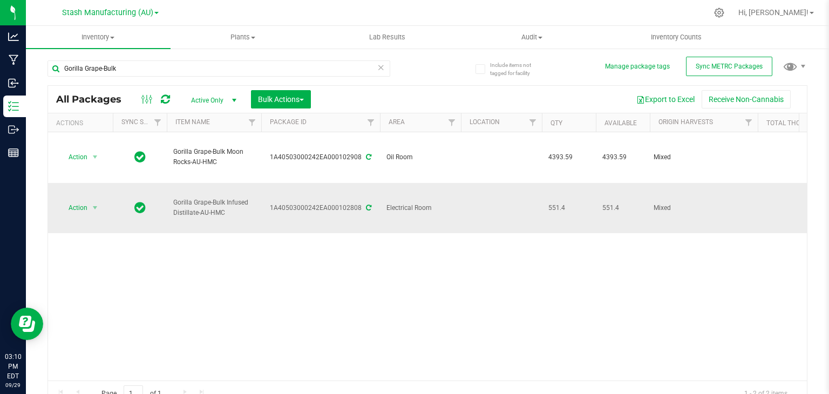
drag, startPoint x: 233, startPoint y: 200, endPoint x: 172, endPoint y: 188, distance: 62.2
click at [172, 188] on td "Gorilla Grape-Bulk Infused Distillate-AU-HMC" at bounding box center [214, 208] width 94 height 50
copy span "Gorilla Grape-Bulk Infused Distillate-AU-HMC"
click at [293, 300] on div "Action Action Adjust qty Create package Edit attributes Global inventory Locate…" at bounding box center [427, 256] width 759 height 248
click at [377, 65] on icon at bounding box center [381, 66] width 8 height 13
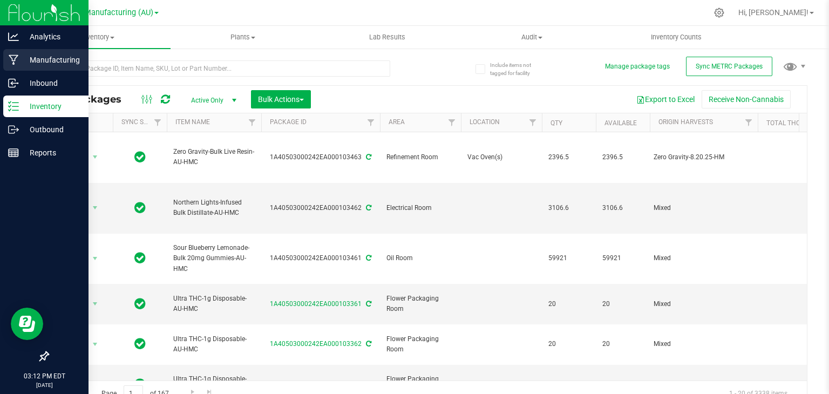
click at [26, 58] on p "Manufacturing" at bounding box center [51, 59] width 65 height 13
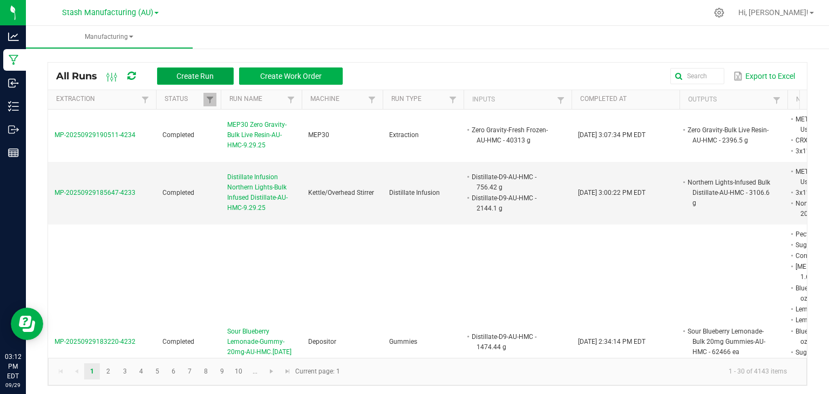
click at [179, 72] on span "Create Run" at bounding box center [195, 76] width 37 height 9
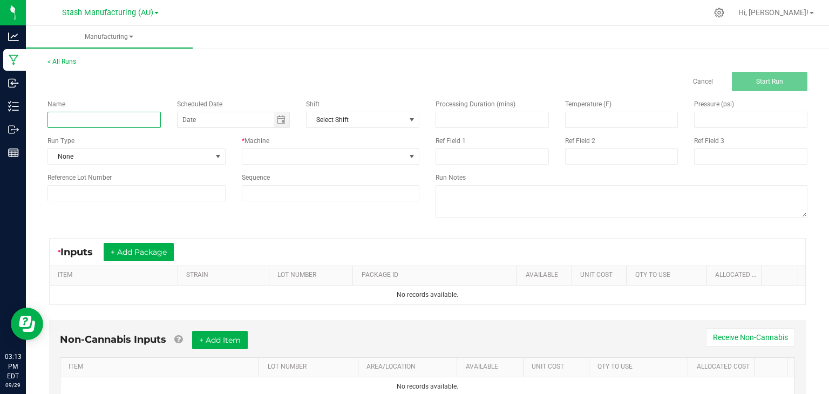
click at [110, 124] on input at bounding box center [104, 120] width 113 height 16
click at [277, 116] on span "Toggle calendar" at bounding box center [281, 120] width 9 height 9
type input "Vape Cart Banana Runtz-Bulk 1g Cart-AU-HMC-9.29.25"
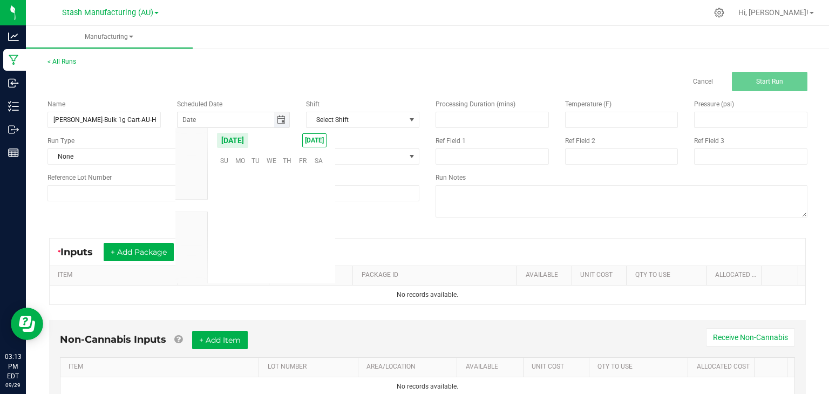
scroll to position [175146, 0]
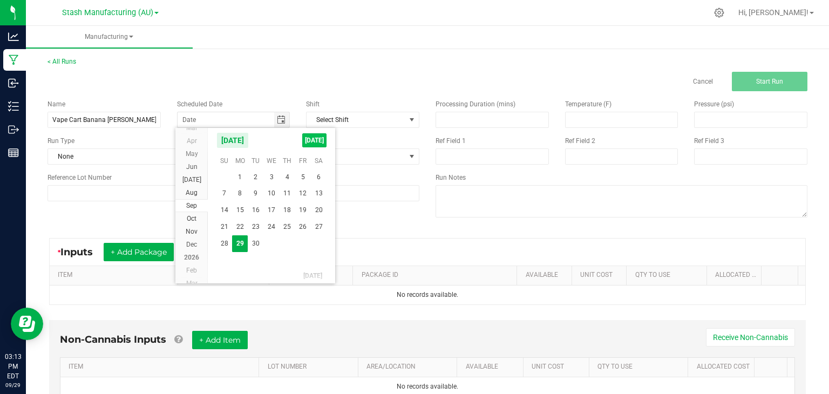
click at [308, 139] on span "[DATE]" at bounding box center [314, 140] width 24 height 14
type input "[DATE]"
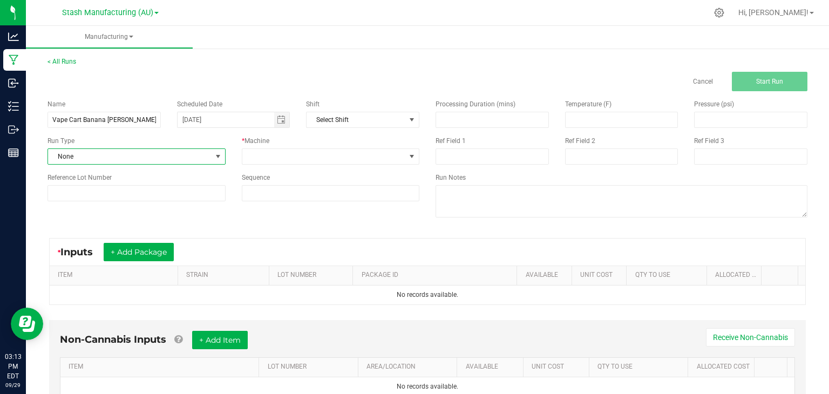
click at [203, 158] on span "None" at bounding box center [130, 156] width 164 height 15
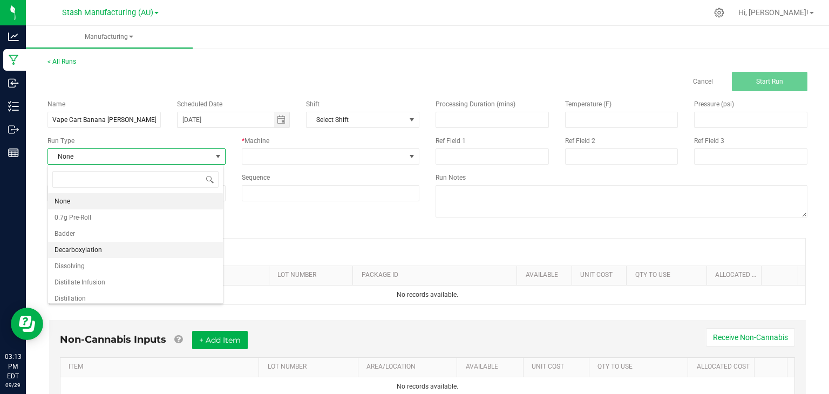
scroll to position [184, 0]
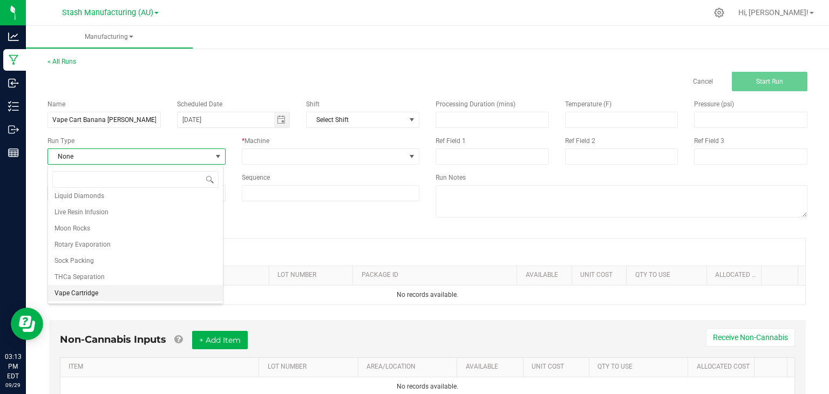
click at [93, 288] on span "Vape Cartridge" at bounding box center [77, 293] width 44 height 11
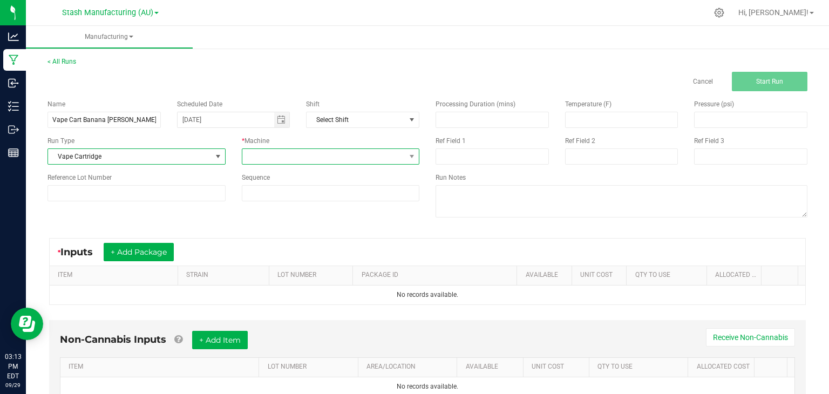
click at [280, 158] on span at bounding box center [324, 156] width 164 height 15
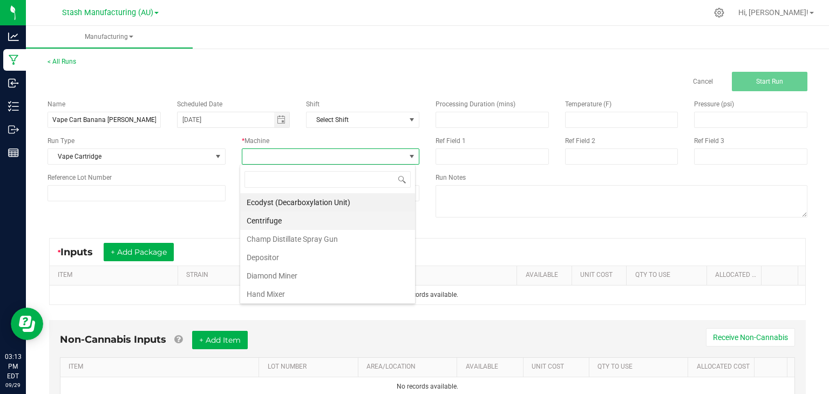
scroll to position [200, 0]
click at [268, 195] on li "RoboFill" at bounding box center [327, 204] width 175 height 18
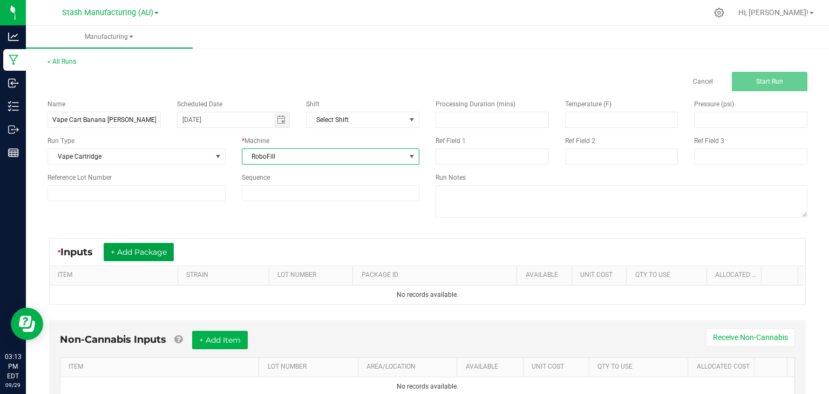
click at [138, 252] on button "+ Add Package" at bounding box center [139, 252] width 70 height 18
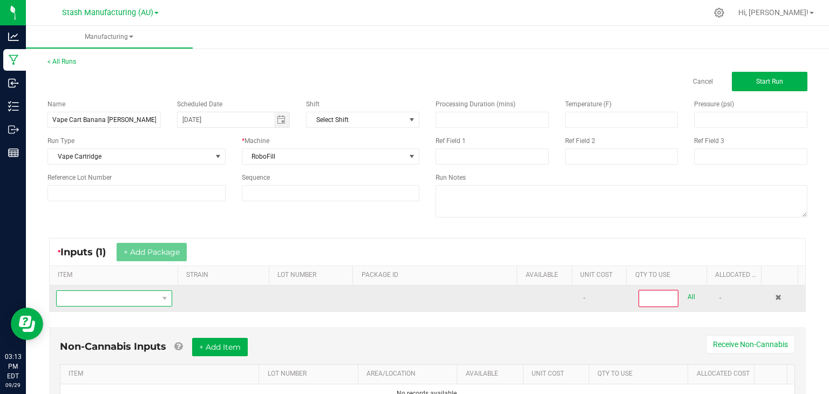
click at [103, 298] on span "NO DATA FOUND" at bounding box center [108, 298] width 102 height 15
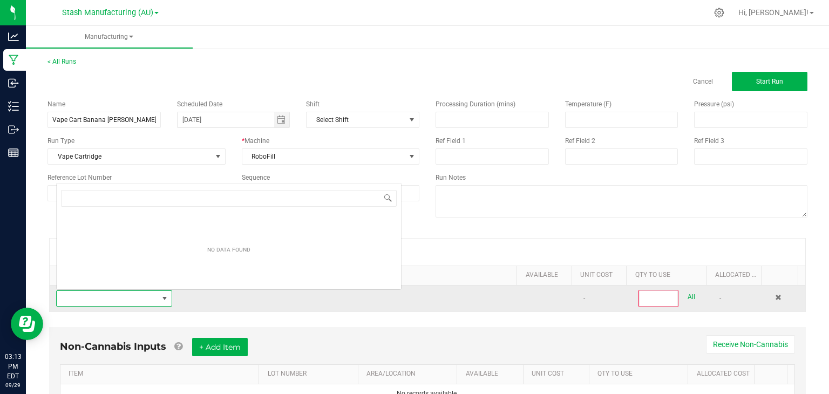
scroll to position [16, 112]
type input "banana runtz-bul"
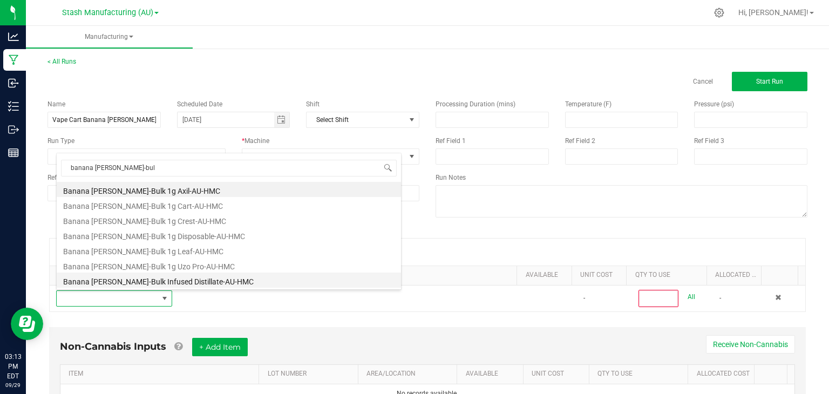
click at [154, 276] on li "Banana [PERSON_NAME]-Bulk Infused Distillate-AU-HMC" at bounding box center [229, 280] width 344 height 15
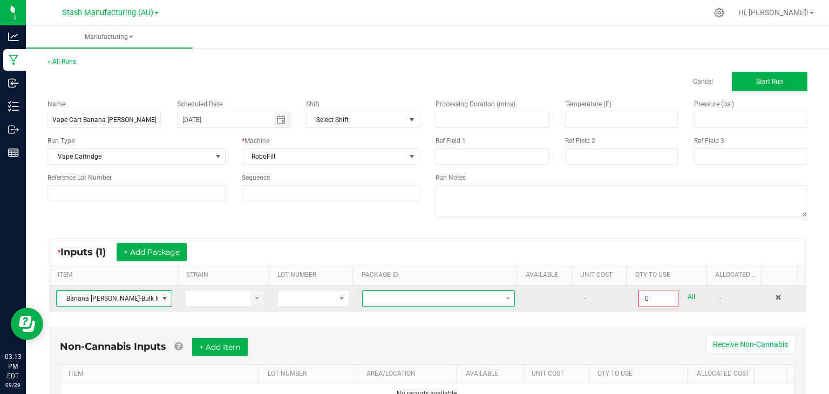
click at [379, 296] on span at bounding box center [432, 298] width 138 height 15
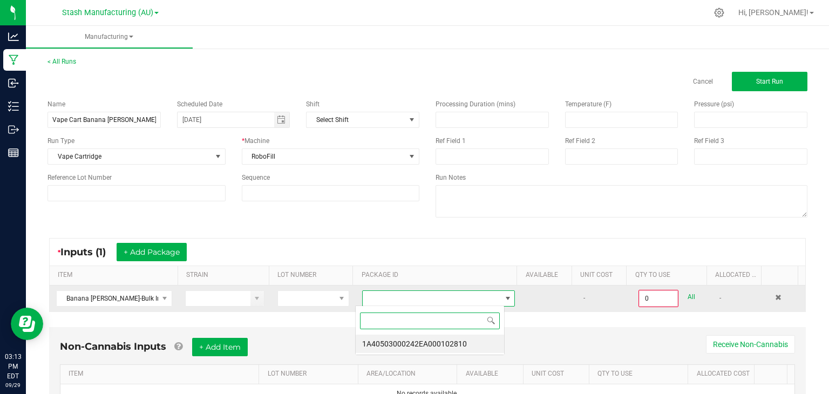
scroll to position [16, 149]
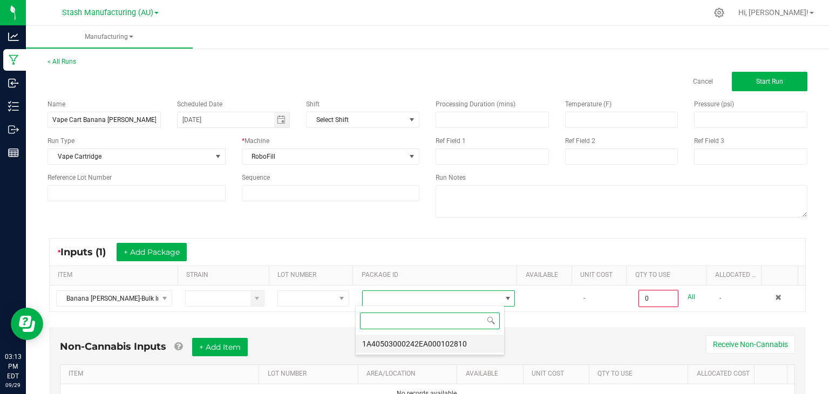
click at [398, 340] on li "1A40503000242EA000102810" at bounding box center [430, 344] width 148 height 18
type input "0.0000 g"
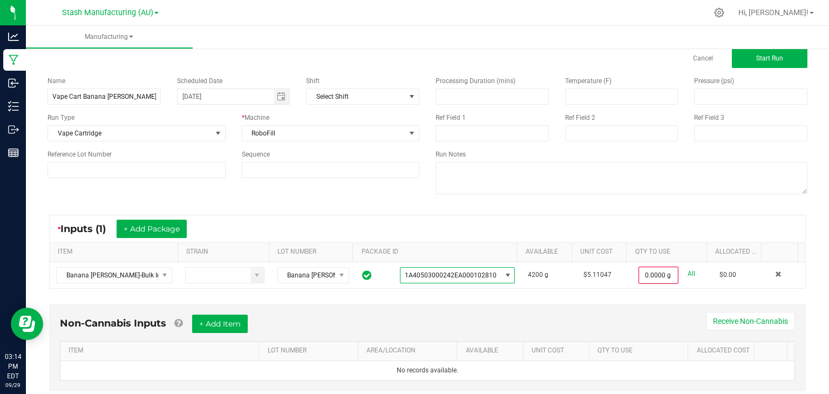
scroll to position [24, 0]
click at [237, 320] on button "+ Add Item" at bounding box center [220, 323] width 56 height 18
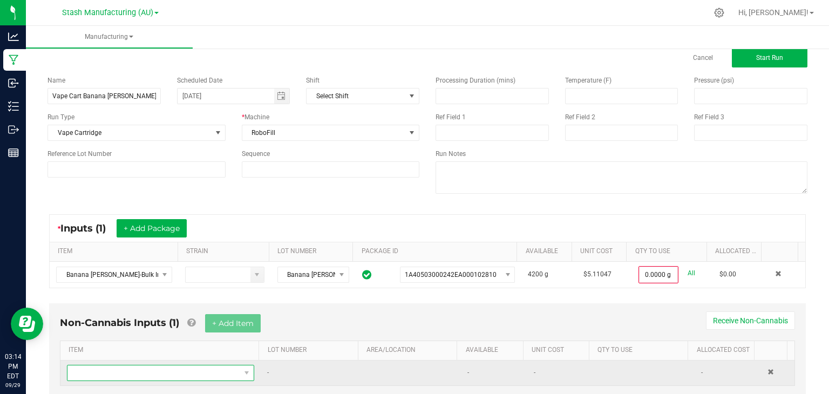
click at [174, 369] on span "NO DATA FOUND" at bounding box center [153, 373] width 173 height 15
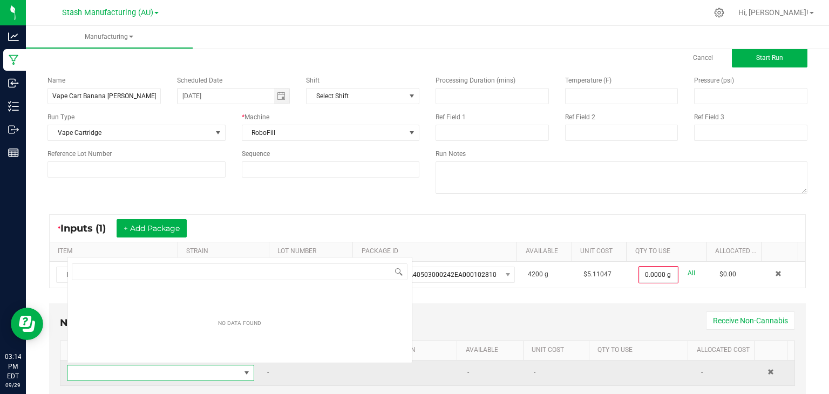
scroll to position [16, 180]
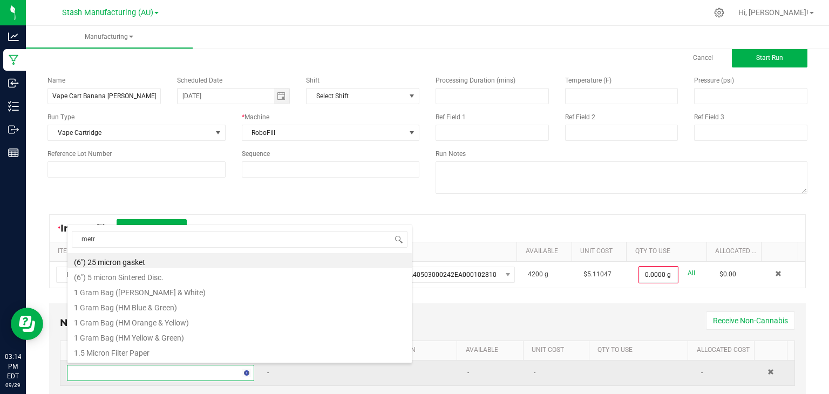
type input "metrc"
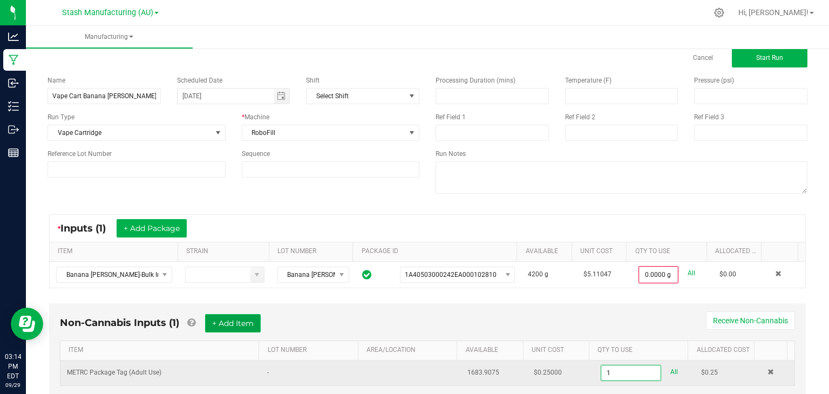
type input "1 ea"
click at [225, 315] on button "+ Add Item" at bounding box center [233, 323] width 56 height 18
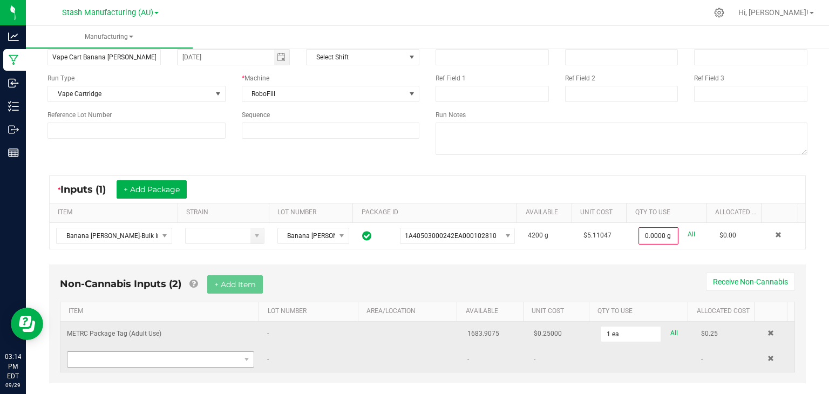
scroll to position [63, 0]
click at [151, 356] on span "NO DATA FOUND" at bounding box center [153, 359] width 173 height 15
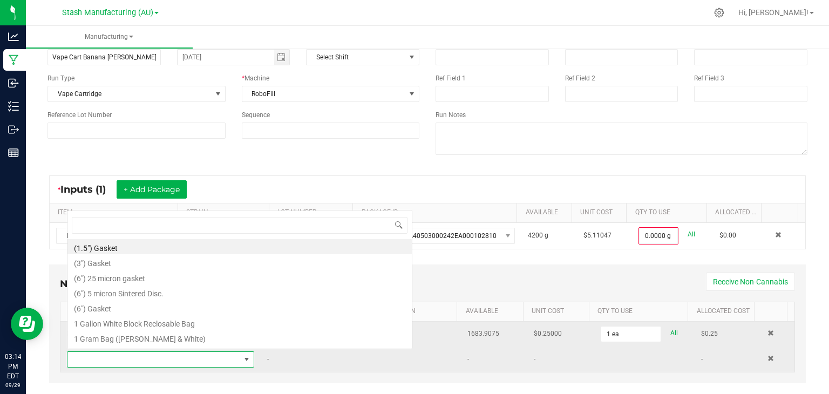
scroll to position [16, 180]
type input "3x1"
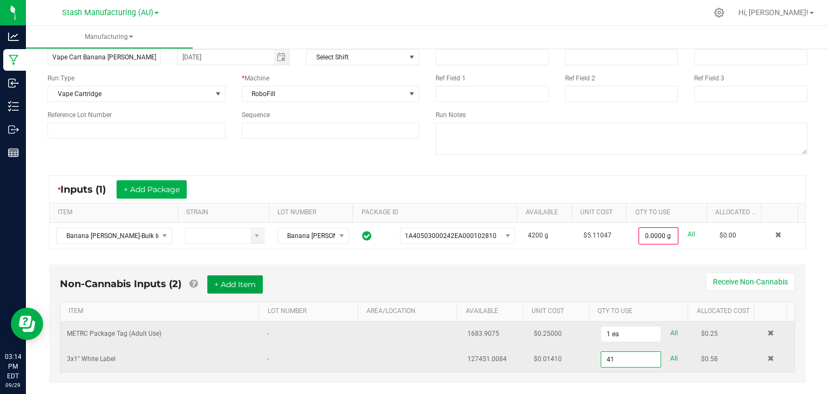
type input "41 ea"
click at [228, 281] on button "+ Add Item" at bounding box center [235, 284] width 56 height 18
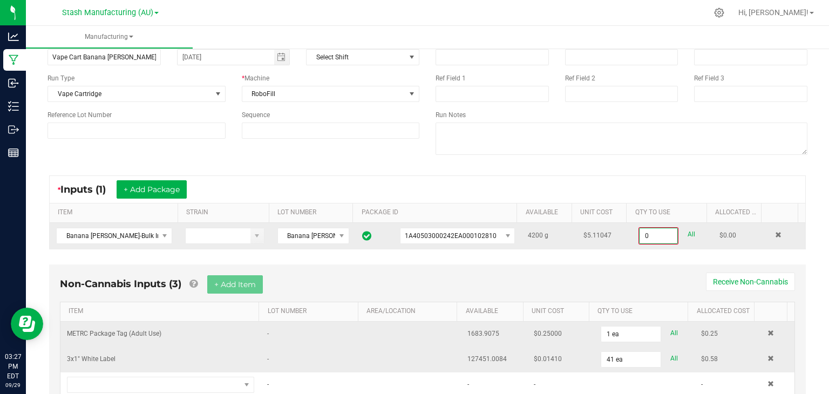
click at [649, 229] on input "0" at bounding box center [659, 235] width 38 height 15
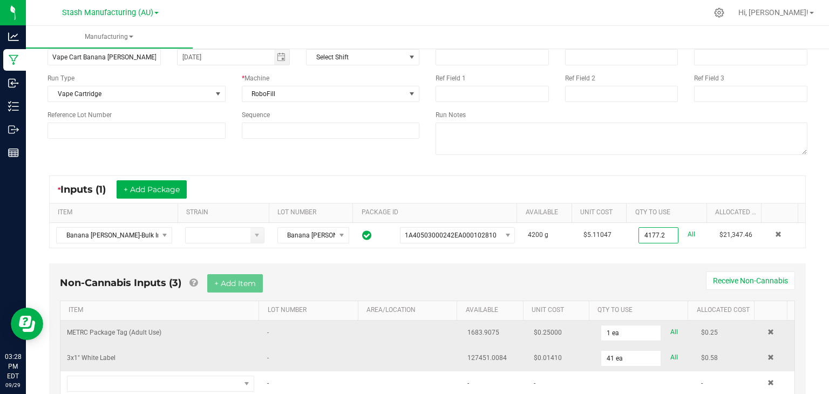
type input "4177.2000 g"
click at [330, 287] on div "Non-Cannabis Inputs (3) + Add Item Receive Non-Cannabis" at bounding box center [427, 287] width 735 height 26
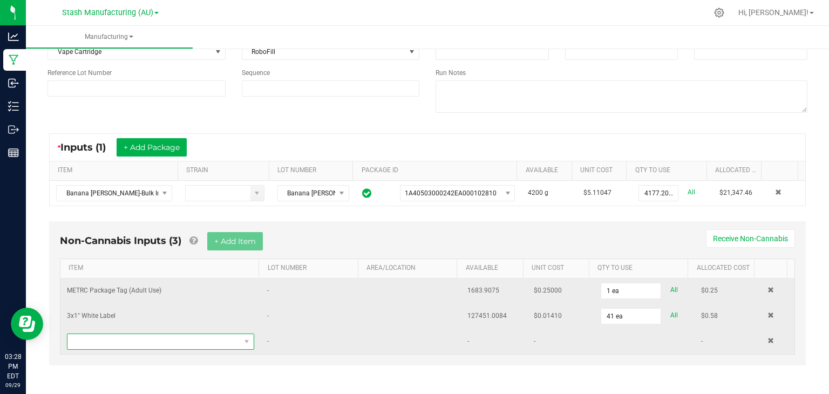
click at [142, 347] on span "NO DATA FOUND" at bounding box center [160, 342] width 187 height 16
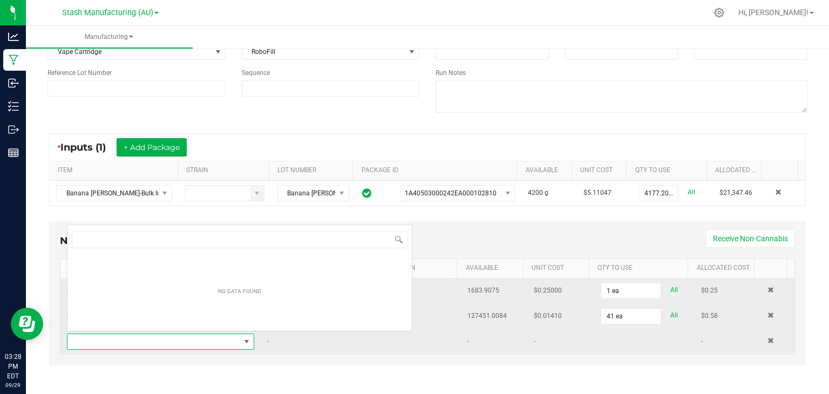
scroll to position [16, 180]
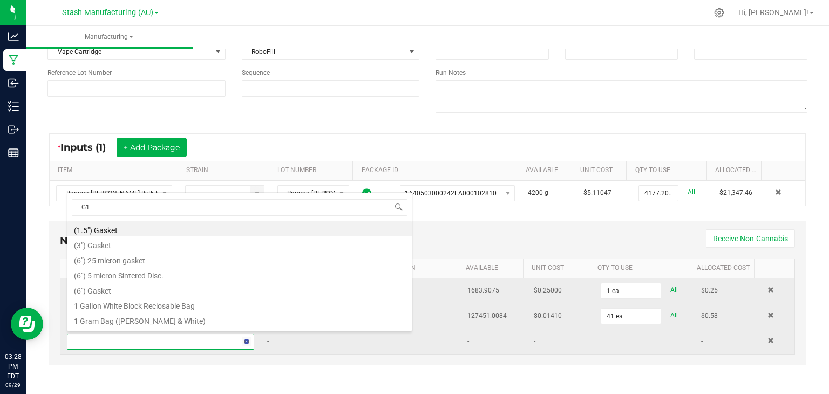
type input "G10"
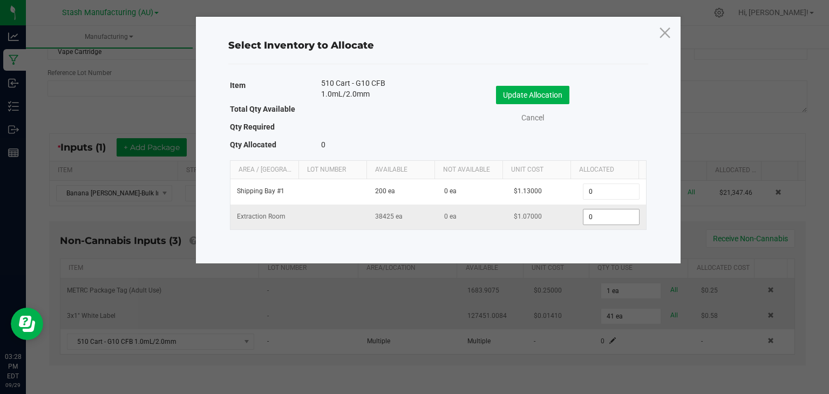
click at [600, 213] on input "0" at bounding box center [611, 217] width 55 height 15
type input "4,071"
click at [545, 96] on button "Update Allocation" at bounding box center [532, 95] width 73 height 18
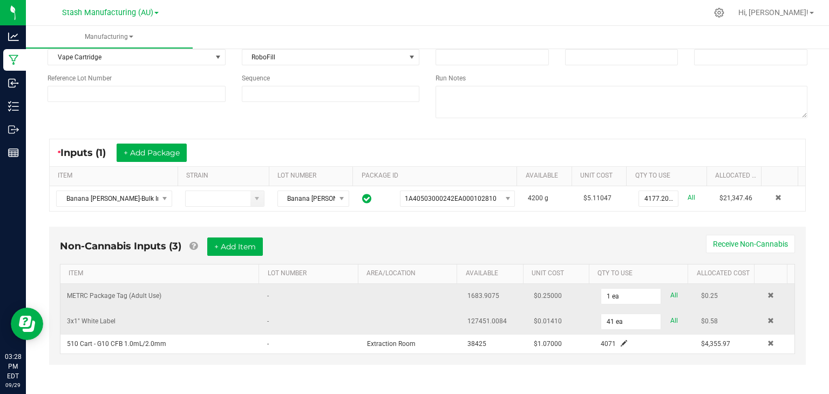
scroll to position [0, 0]
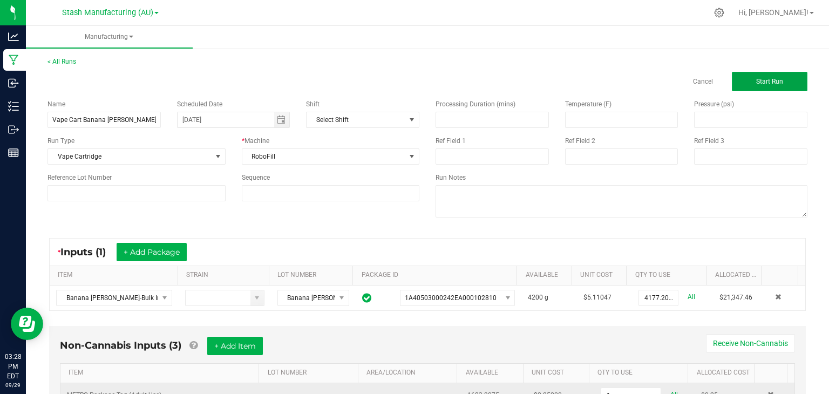
click at [762, 79] on span "Start Run" at bounding box center [769, 82] width 27 height 8
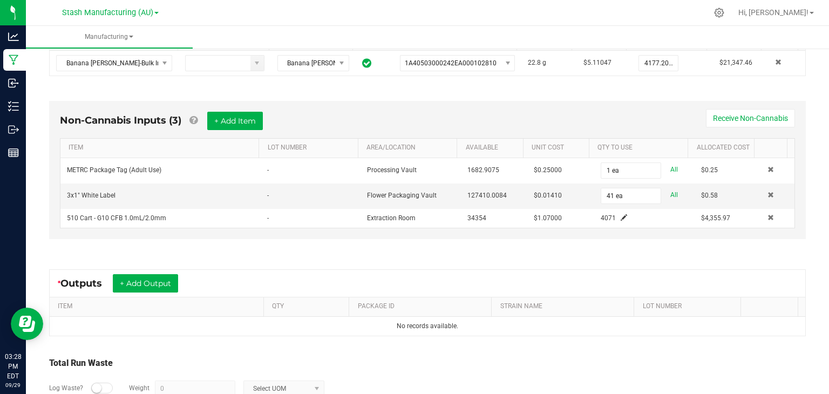
scroll to position [282, 0]
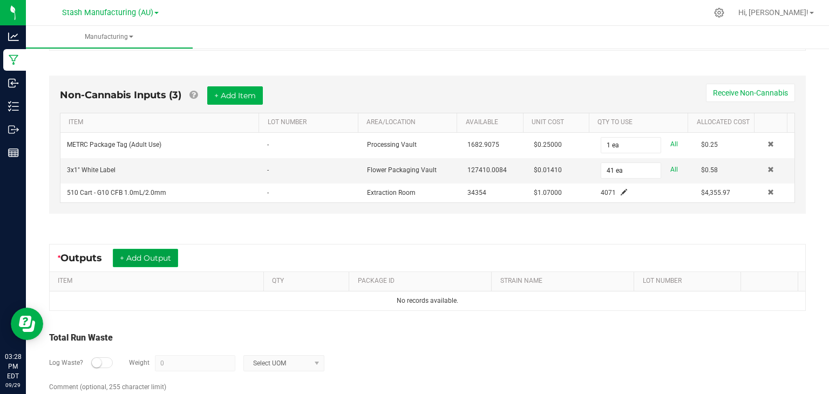
click at [157, 254] on button "+ Add Output" at bounding box center [145, 258] width 65 height 18
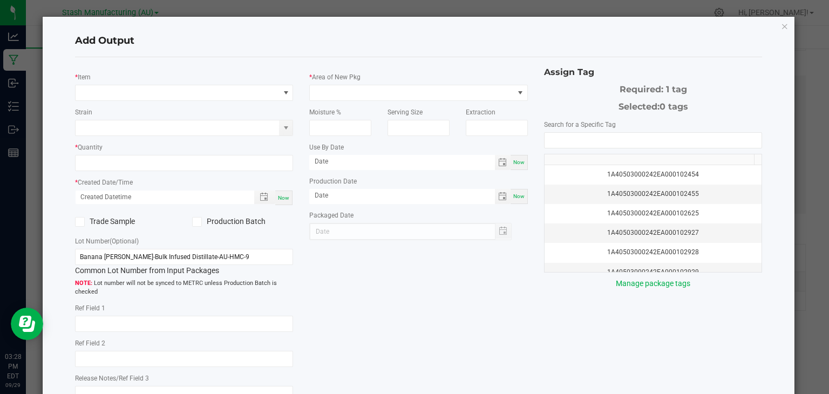
type input "[DATE]"
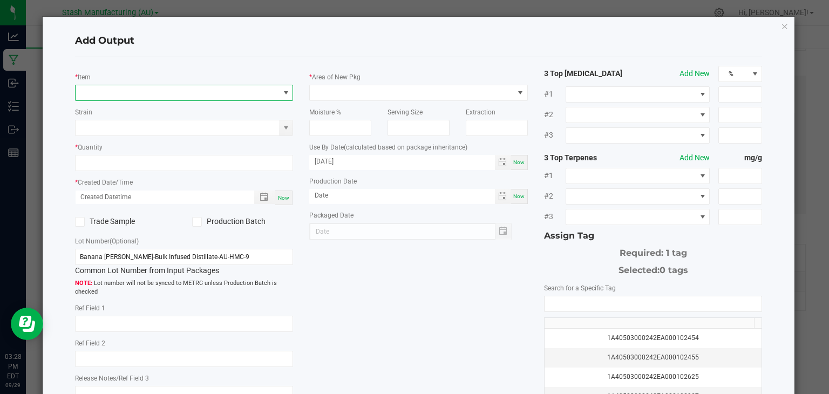
click at [138, 98] on span "NO DATA FOUND" at bounding box center [178, 92] width 204 height 15
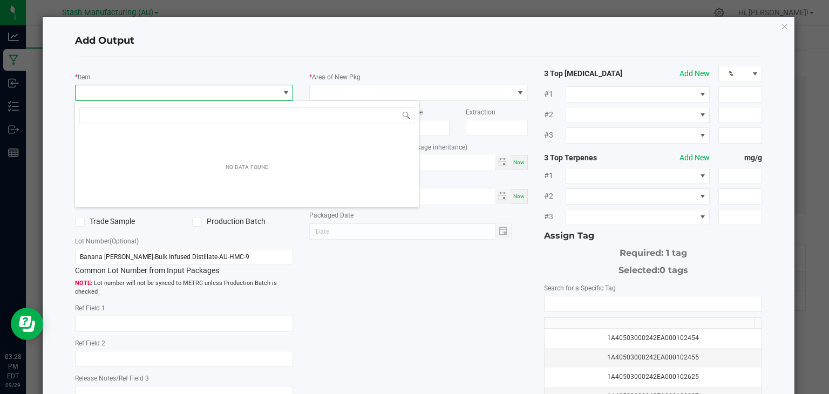
scroll to position [16, 216]
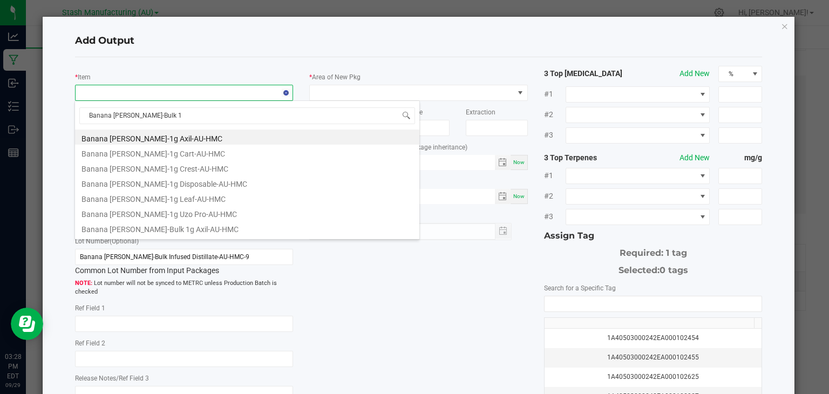
type input "Banana Runtz-Bulk 1g"
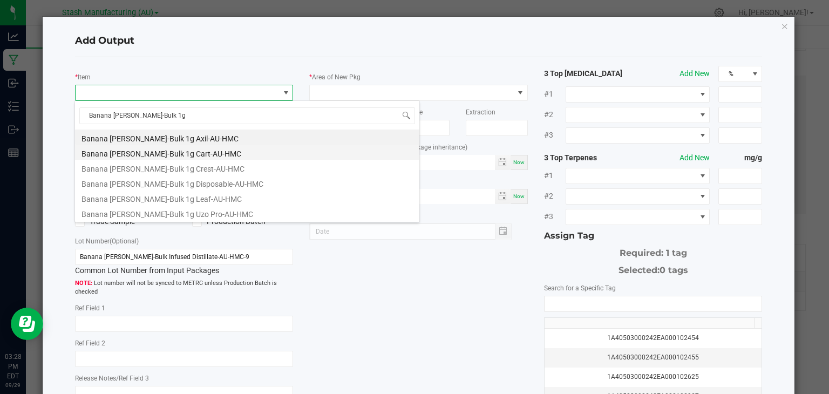
click at [153, 153] on li "Banana [PERSON_NAME]-Bulk 1g Cart-AU-HMC" at bounding box center [247, 152] width 344 height 15
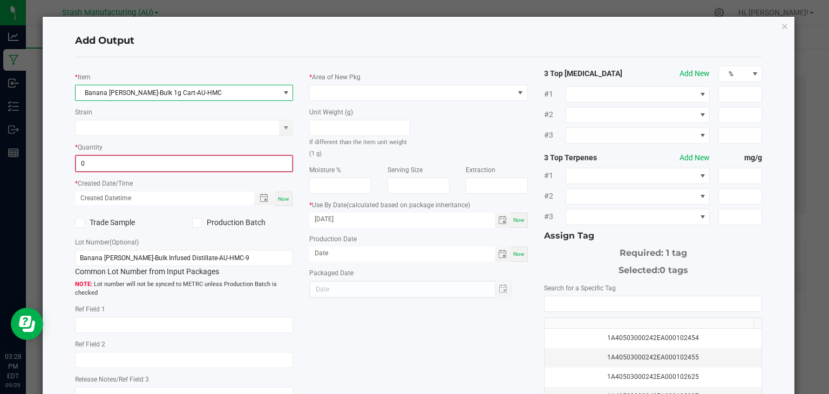
click at [158, 163] on input "0" at bounding box center [184, 163] width 217 height 15
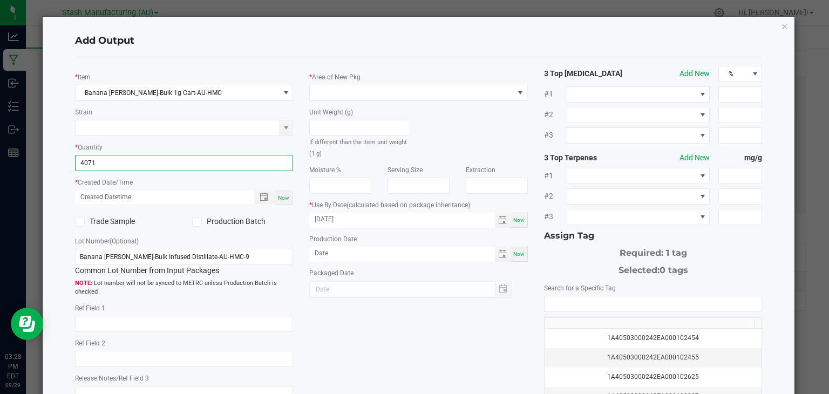
type input "4071 ea"
click at [285, 197] on span "Now" at bounding box center [283, 198] width 11 height 6
type input "09/29/2025 3:28 PM"
type input "[DATE]"
click at [225, 221] on label "Production Batch" at bounding box center [242, 221] width 101 height 11
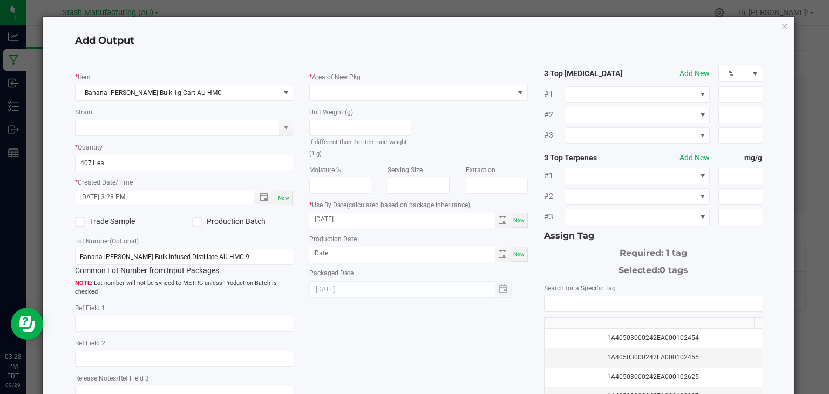
click at [0, 0] on input "Production Batch" at bounding box center [0, 0] width 0 height 0
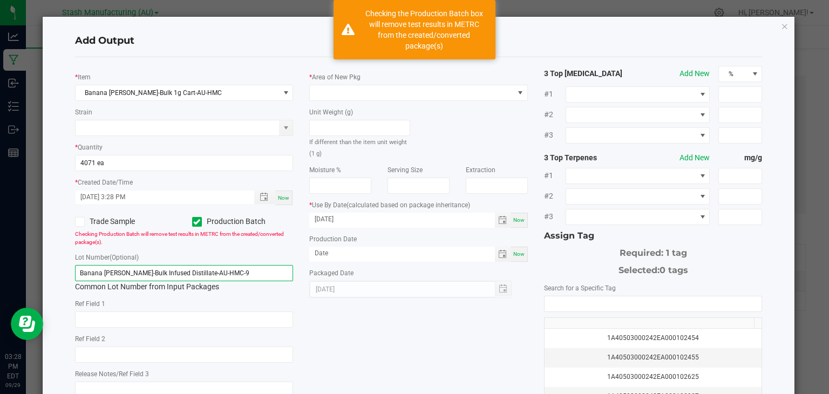
drag, startPoint x: 223, startPoint y: 271, endPoint x: 145, endPoint y: 268, distance: 77.8
click at [145, 268] on input "Banana Runtz-Bulk Infused Distillate-AU-HMC-9" at bounding box center [184, 273] width 219 height 16
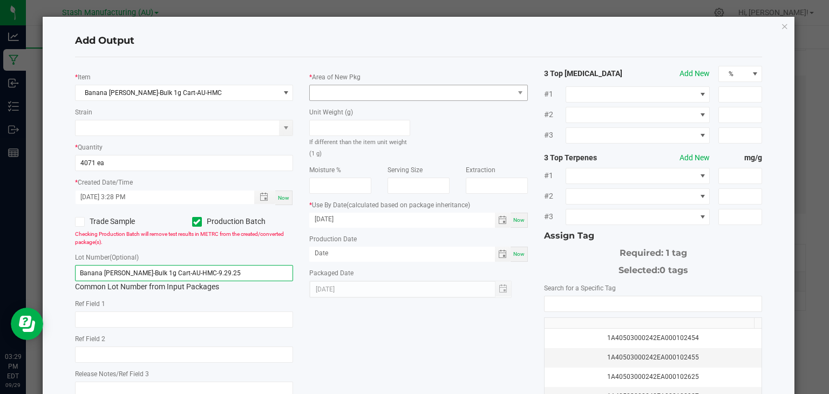
type input "Banana Runtz-Bulk 1g Cart-AU-HMC-9.29.25"
click at [376, 85] on span at bounding box center [412, 92] width 204 height 15
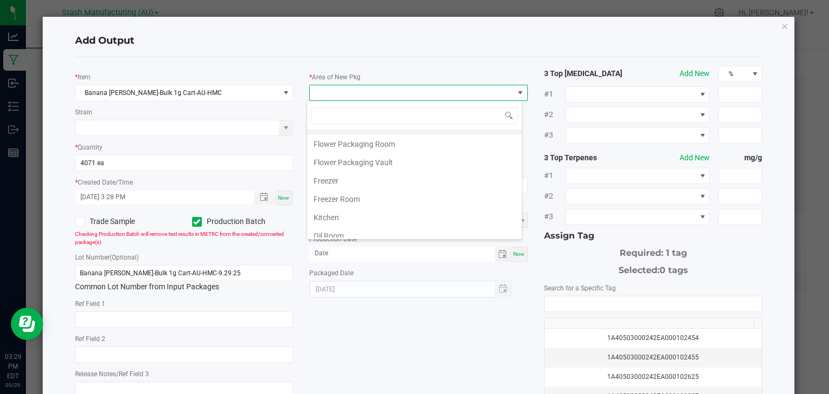
scroll to position [69, 0]
click at [339, 227] on li "Oil Room" at bounding box center [414, 235] width 215 height 18
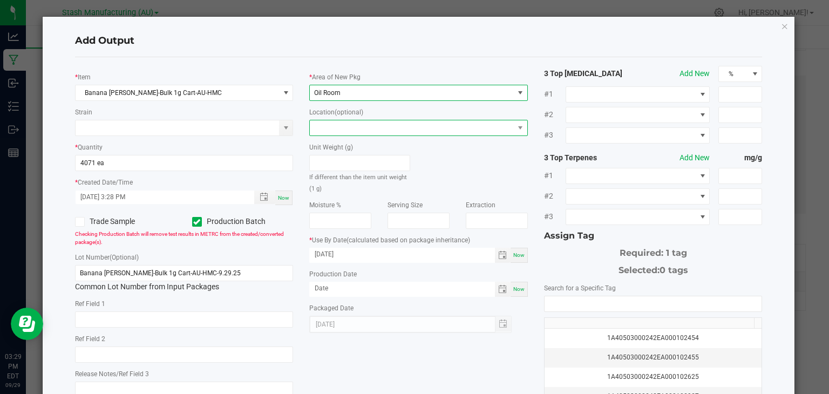
click at [451, 130] on span at bounding box center [412, 127] width 204 height 15
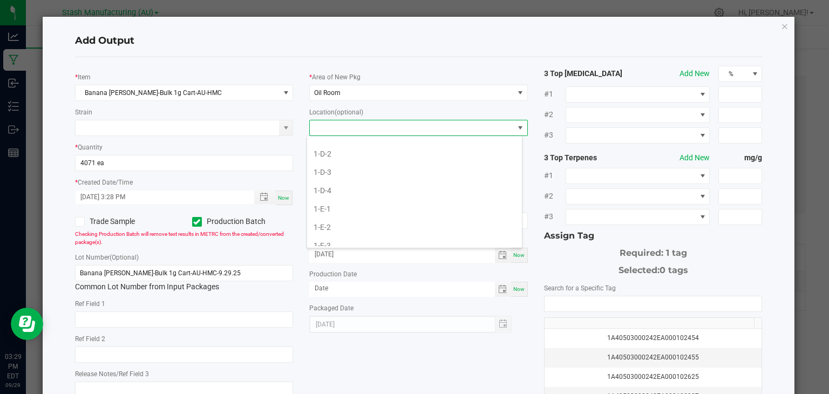
scroll to position [235, 0]
click at [337, 204] on li "1-E-1" at bounding box center [414, 206] width 215 height 18
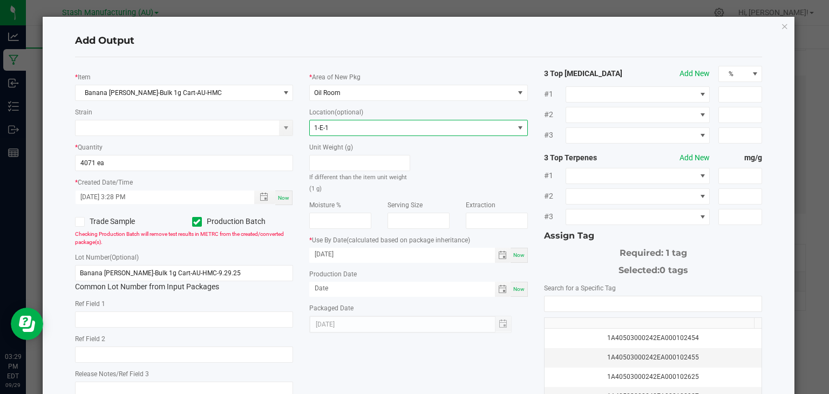
click at [516, 288] on span "Now" at bounding box center [518, 289] width 11 height 6
type input "[DATE]"
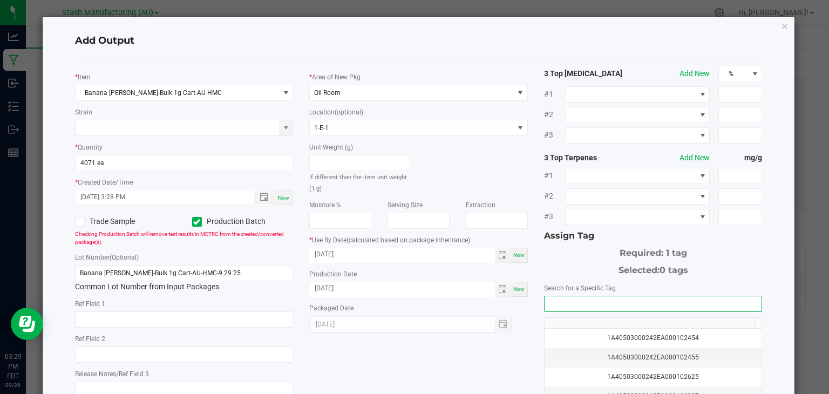
click at [568, 305] on input "NO DATA FOUND" at bounding box center [654, 303] width 218 height 15
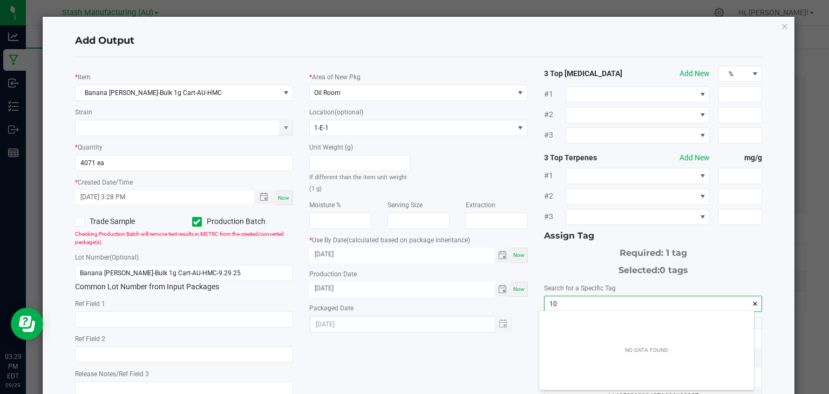
scroll to position [15, 215]
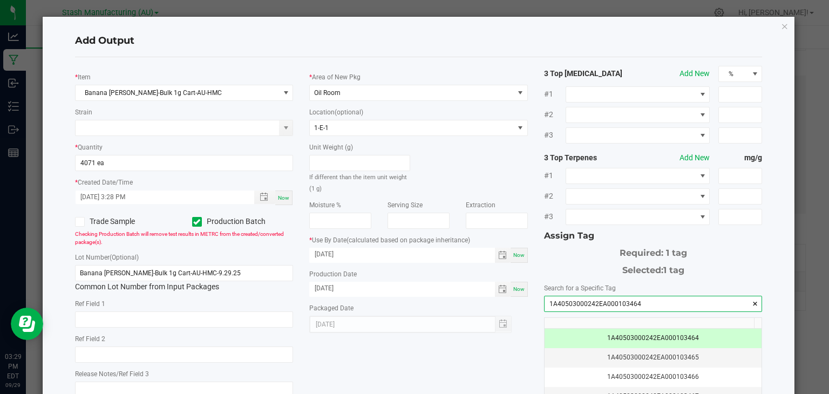
type input "1A40503000242EA000103464"
click at [476, 348] on div "* Item Banana Runtz-Bulk 1g Cart-AU-HMC Strain * Quantity 4071 ea * Created Dat…" at bounding box center [419, 259] width 704 height 387
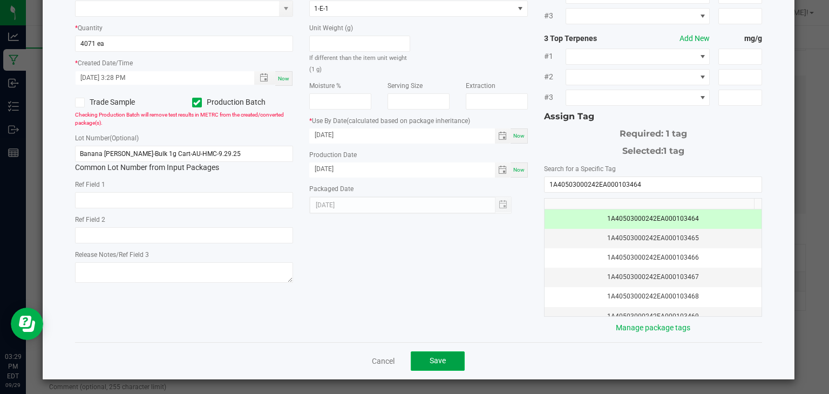
click at [430, 359] on span "Save" at bounding box center [438, 360] width 16 height 9
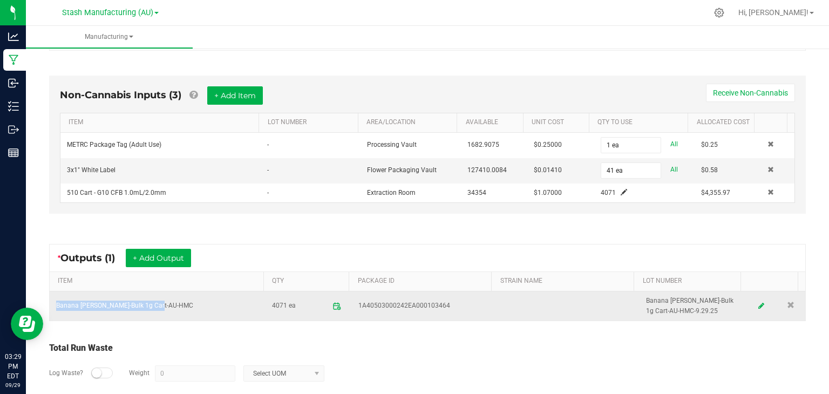
drag, startPoint x: 161, startPoint y: 302, endPoint x: 57, endPoint y: 306, distance: 104.3
click at [57, 306] on td "Banana [PERSON_NAME]-Bulk 1g Cart-AU-HMC" at bounding box center [158, 306] width 216 height 29
copy td "Banana [PERSON_NAME]-Bulk 1g Cart-AU-HMC"
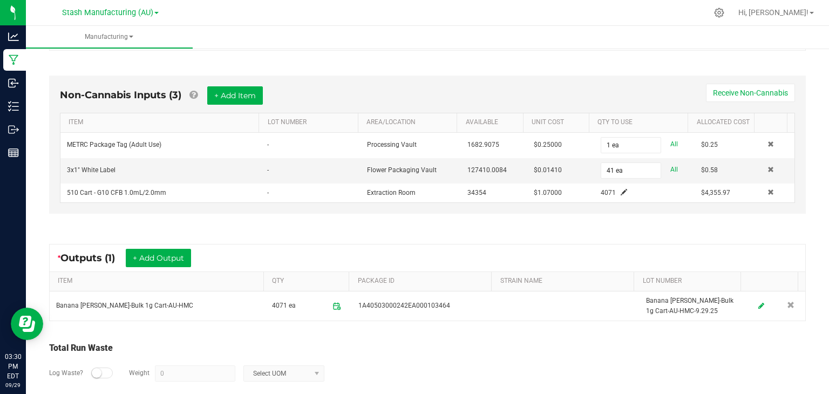
click at [744, 42] on ul "Manufacturing" at bounding box center [440, 37] width 829 height 23
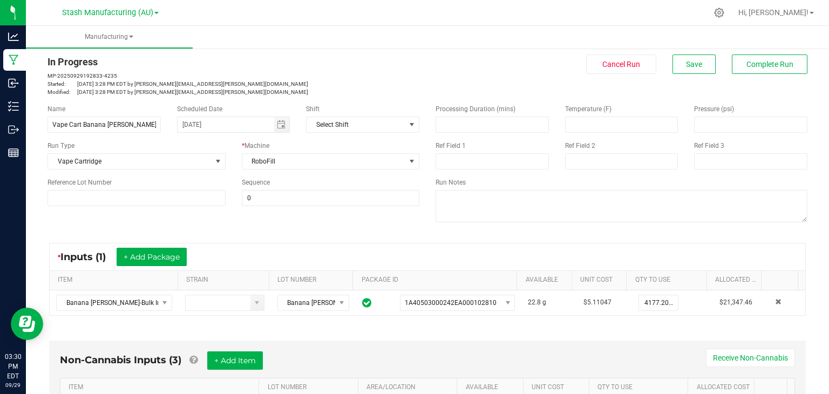
scroll to position [0, 0]
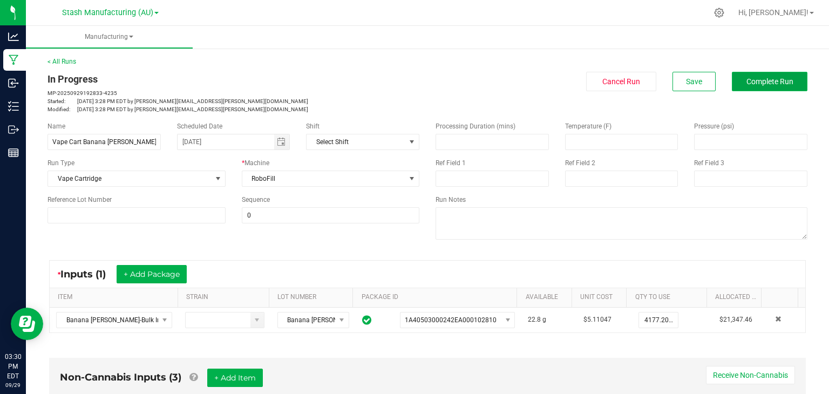
click at [764, 87] on button "Complete Run" at bounding box center [770, 81] width 76 height 19
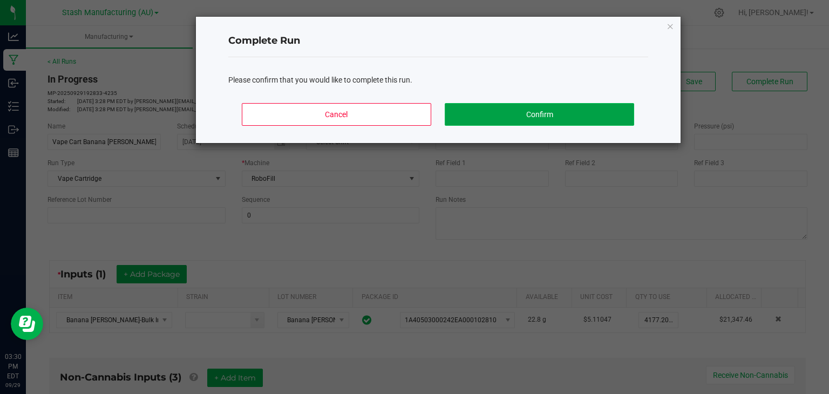
click at [579, 111] on button "Confirm" at bounding box center [539, 114] width 189 height 23
